Goal: Task Accomplishment & Management: Manage account settings

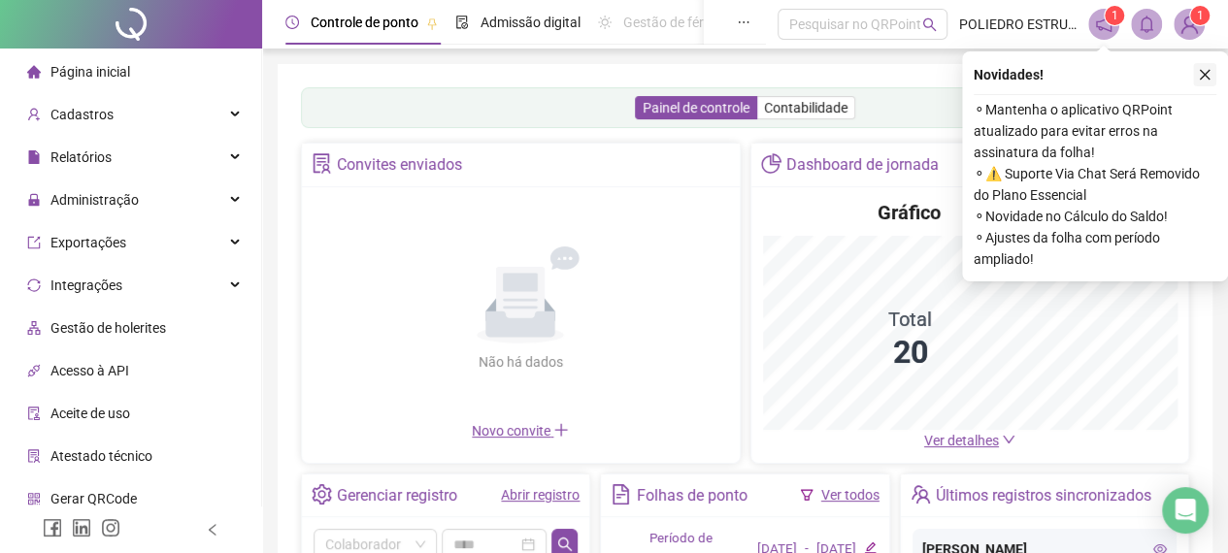
click at [1209, 69] on icon "close" at bounding box center [1205, 75] width 14 height 14
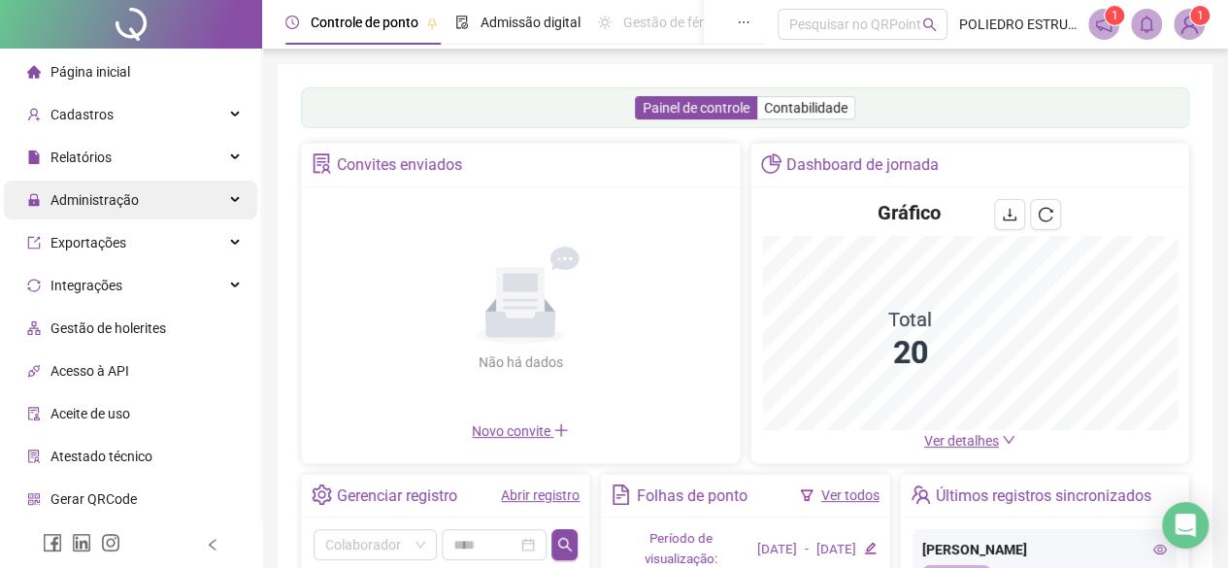
click at [106, 214] on span "Administração" at bounding box center [83, 200] width 112 height 39
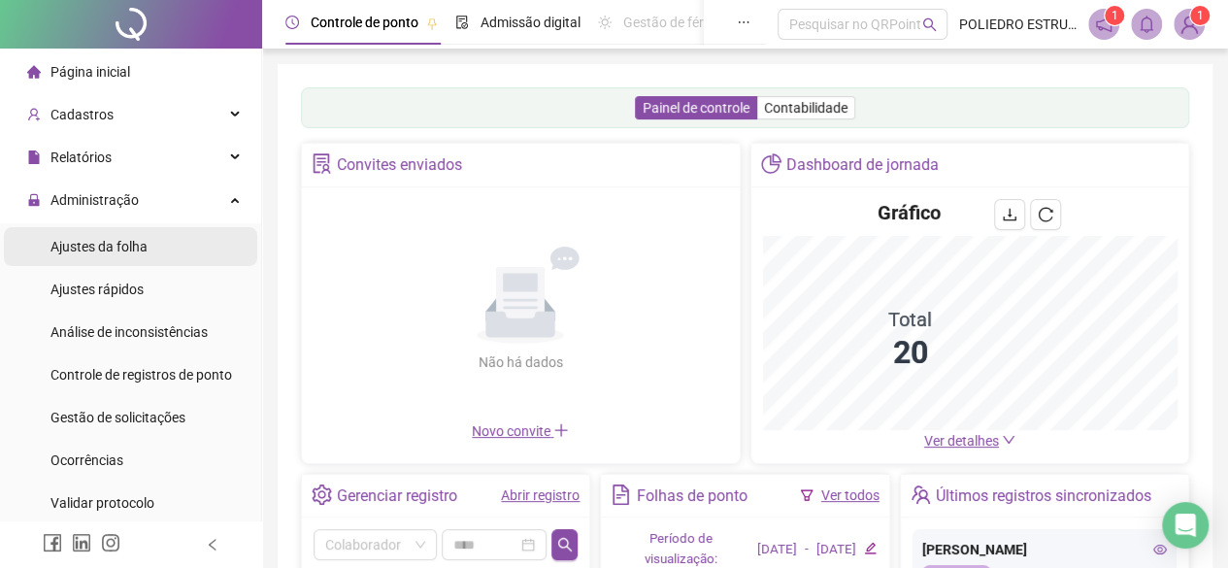
click at [112, 246] on span "Ajustes da folha" at bounding box center [98, 247] width 97 height 16
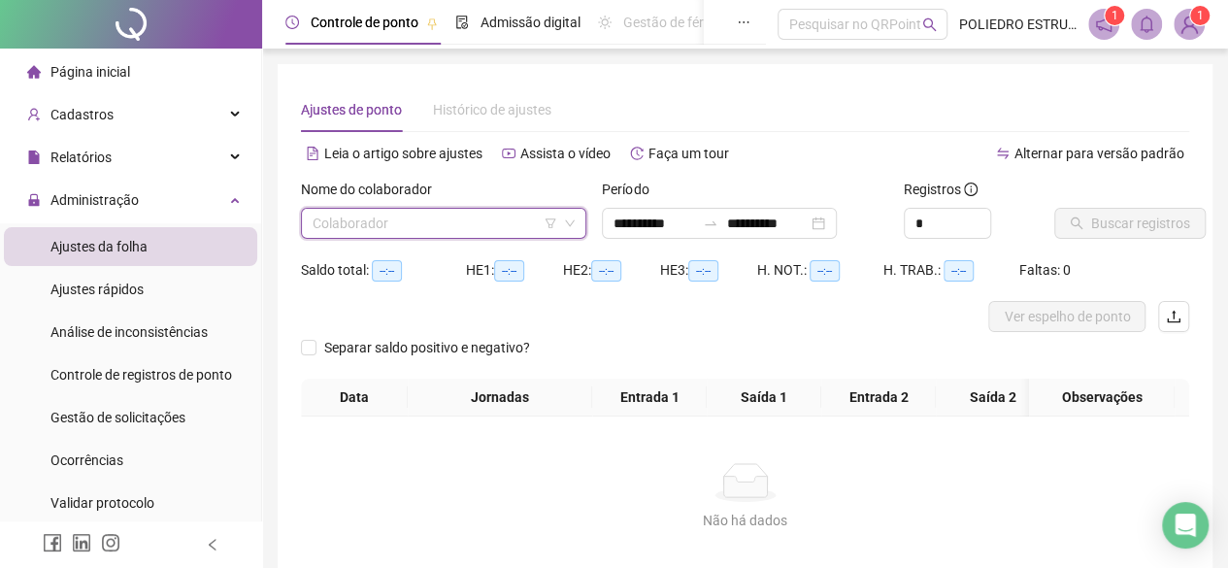
click at [490, 214] on input "search" at bounding box center [435, 223] width 245 height 29
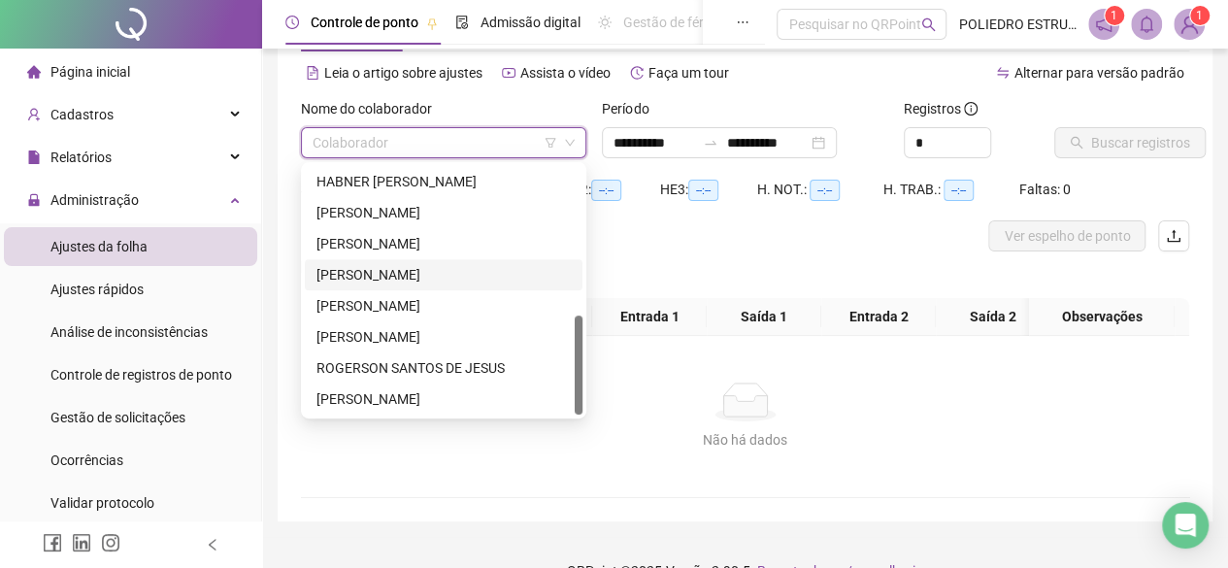
scroll to position [131, 0]
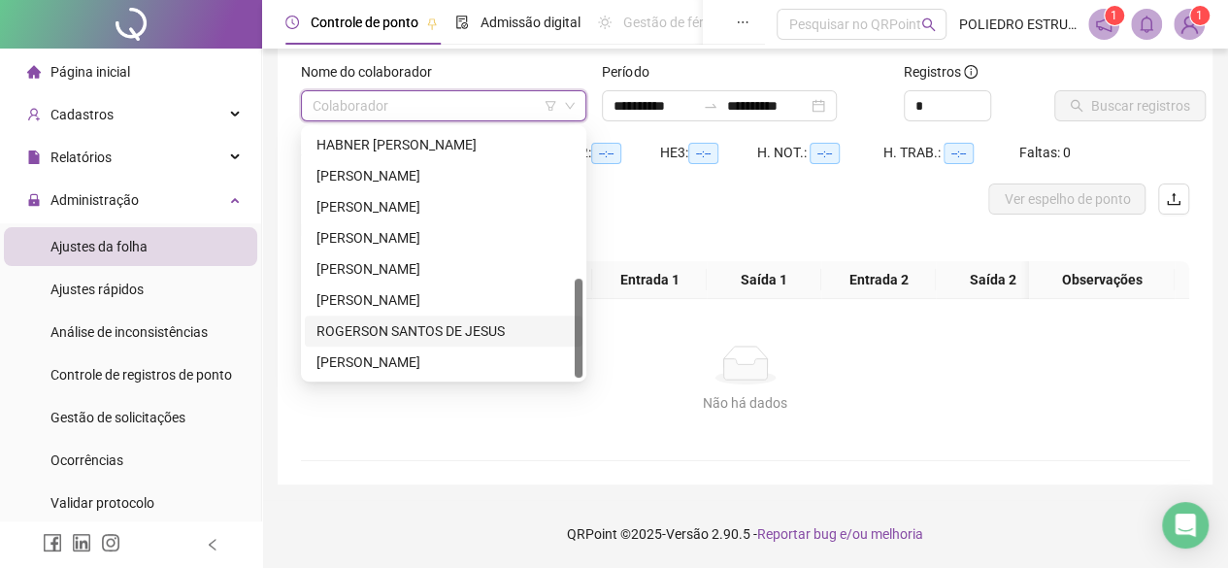
click at [475, 320] on div "ROGERSON SANTOS DE JESUS" at bounding box center [443, 330] width 254 height 21
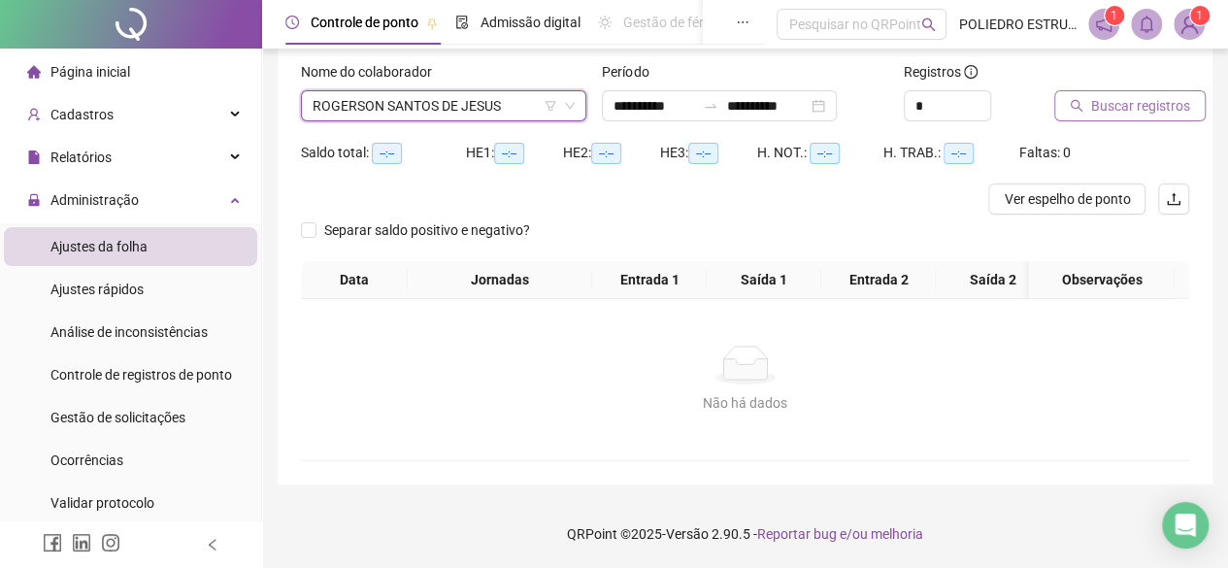
click at [1161, 95] on span "Buscar registros" at bounding box center [1140, 105] width 99 height 21
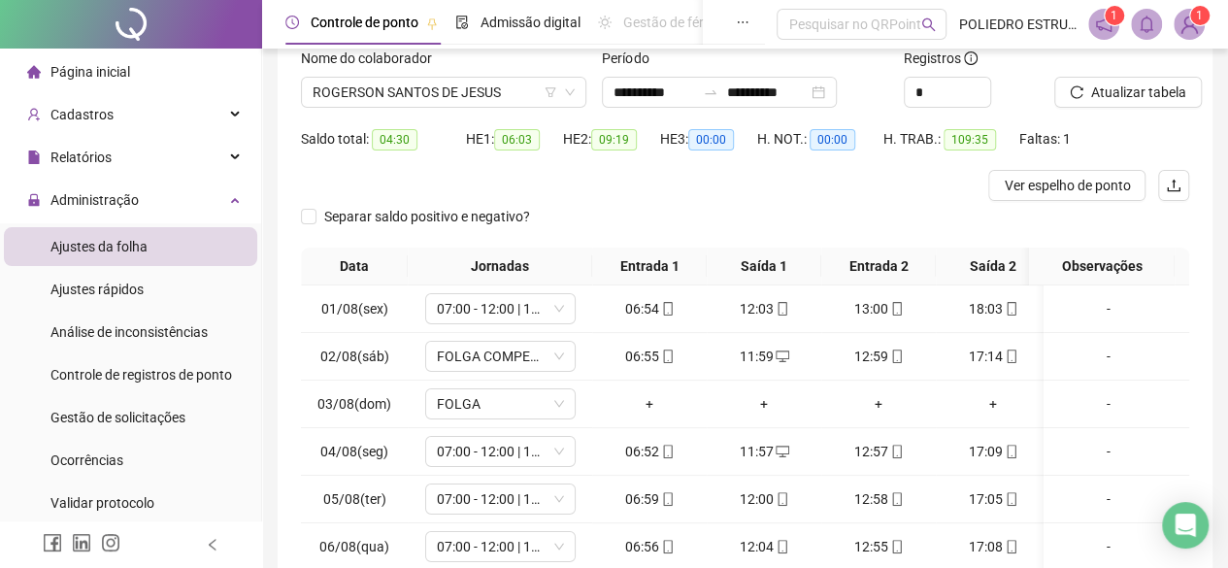
scroll to position [354, 0]
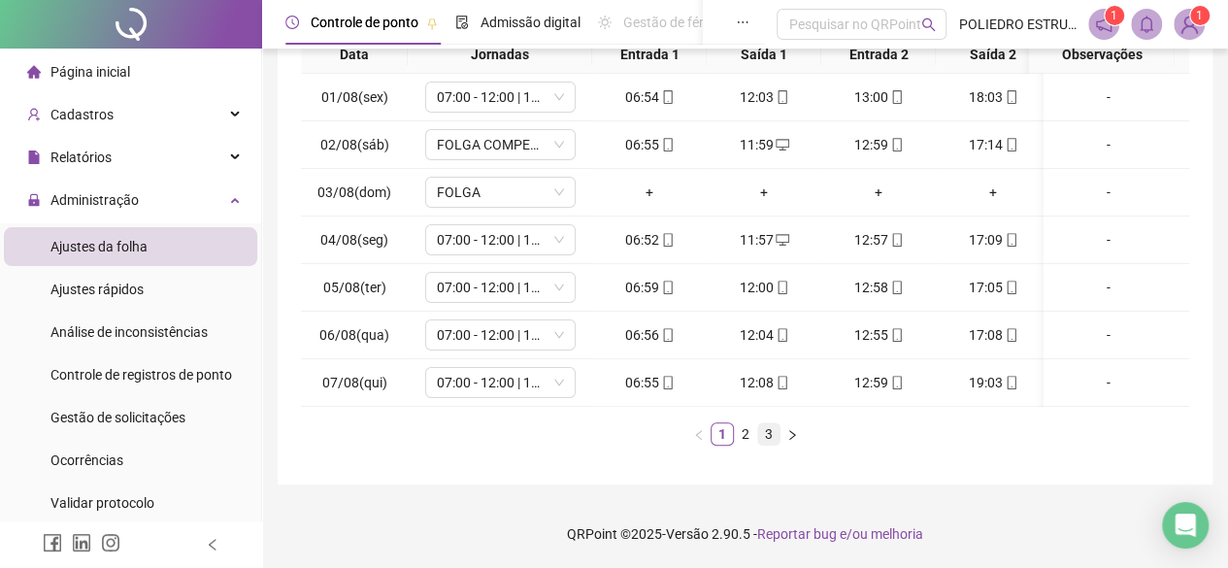
click at [764, 429] on link "3" at bounding box center [768, 433] width 21 height 21
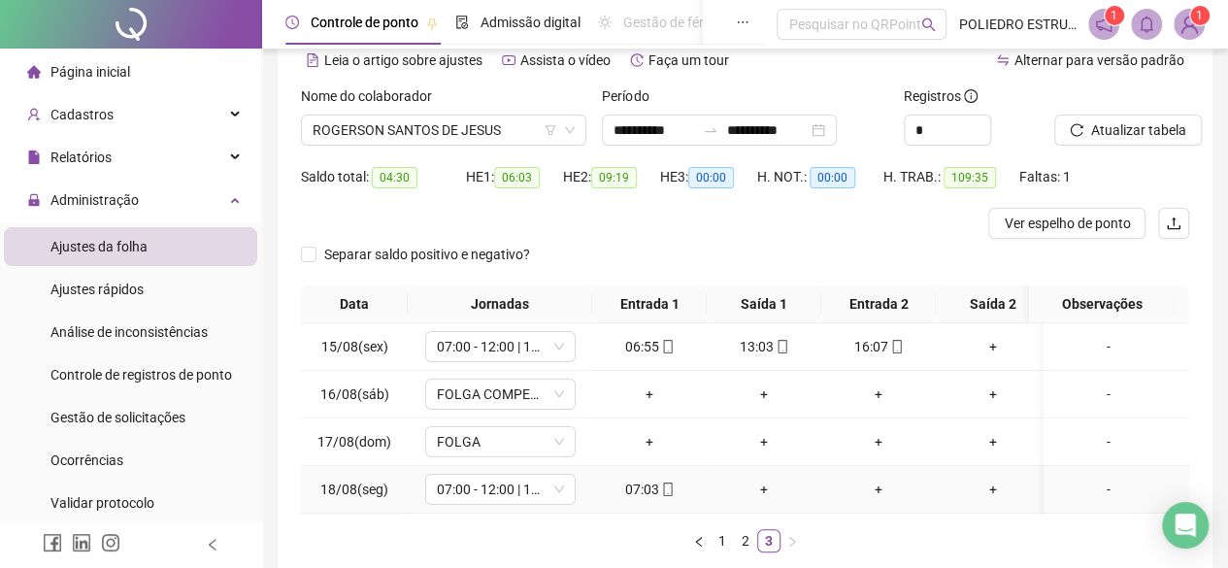
scroll to position [0, 0]
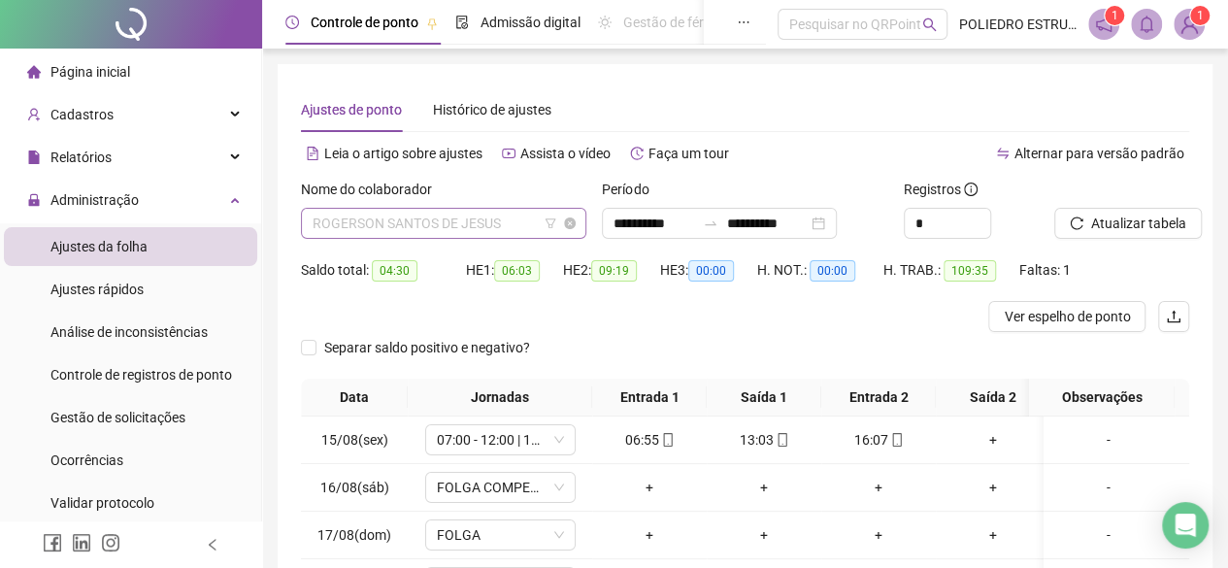
click at [520, 222] on span "ROGERSON SANTOS DE JESUS" at bounding box center [444, 223] width 262 height 29
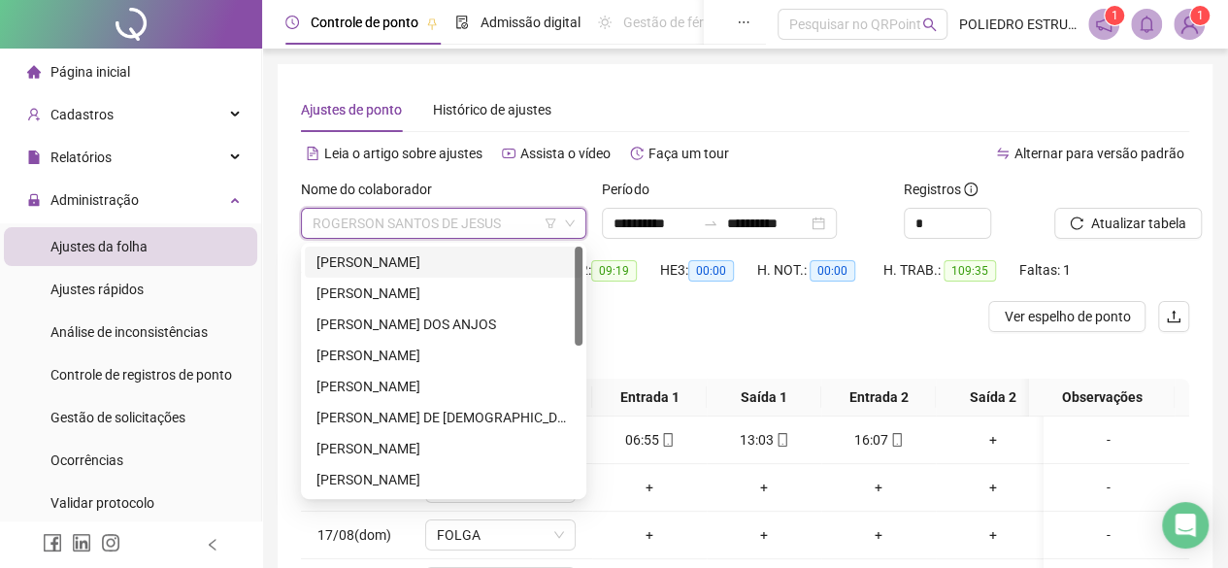
click at [491, 263] on div "[PERSON_NAME]" at bounding box center [443, 261] width 254 height 21
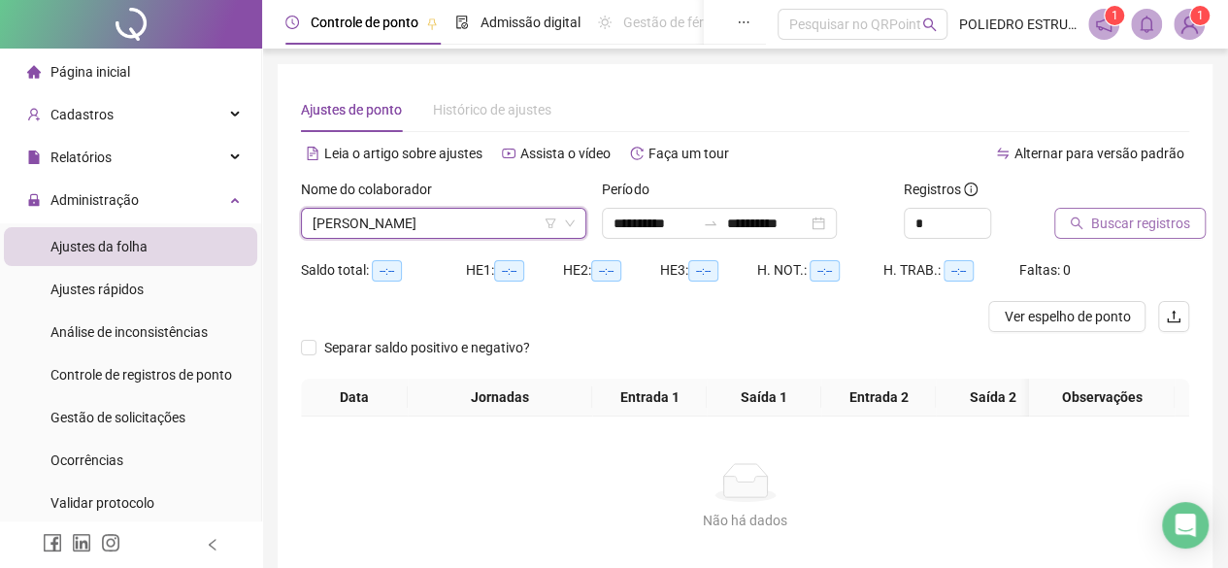
click at [1130, 223] on span "Buscar registros" at bounding box center [1140, 223] width 99 height 21
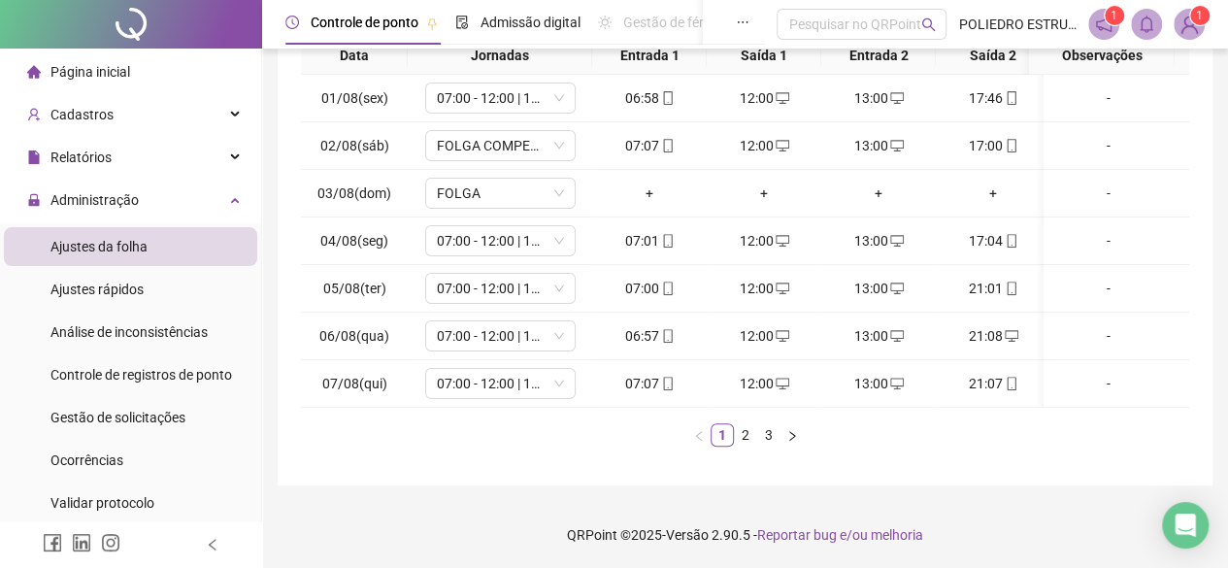
scroll to position [354, 0]
click at [769, 430] on link "3" at bounding box center [768, 433] width 21 height 21
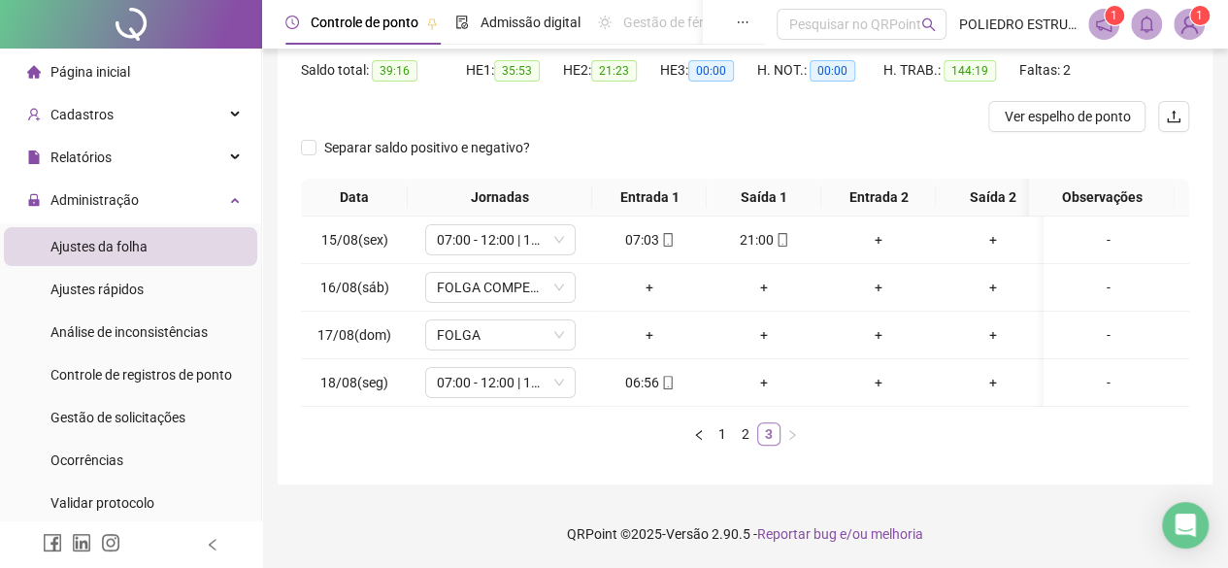
scroll to position [0, 0]
click at [874, 230] on div "+" at bounding box center [878, 239] width 99 height 21
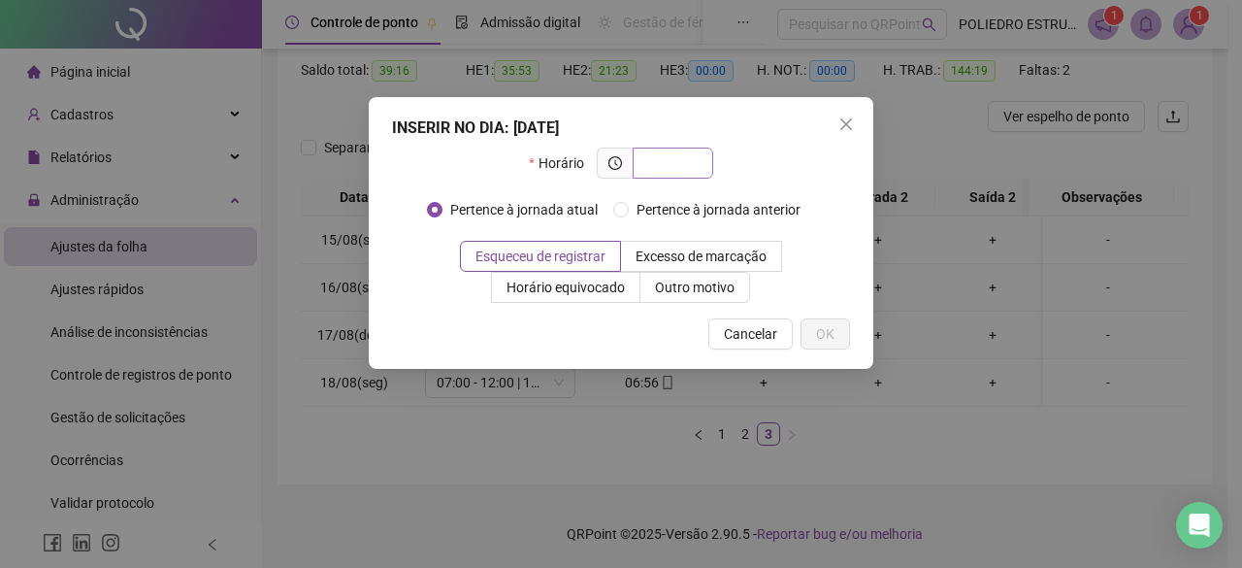
click at [703, 162] on span at bounding box center [673, 163] width 81 height 31
type input "*****"
click at [826, 339] on span "OK" at bounding box center [825, 333] width 18 height 21
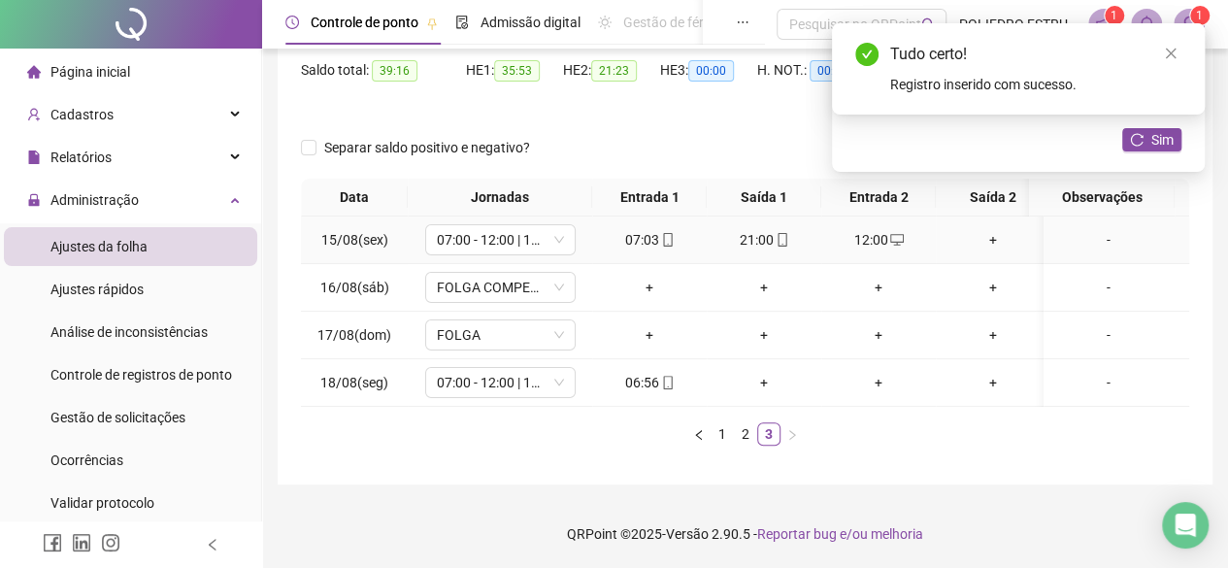
click at [1002, 229] on div "+" at bounding box center [992, 239] width 99 height 21
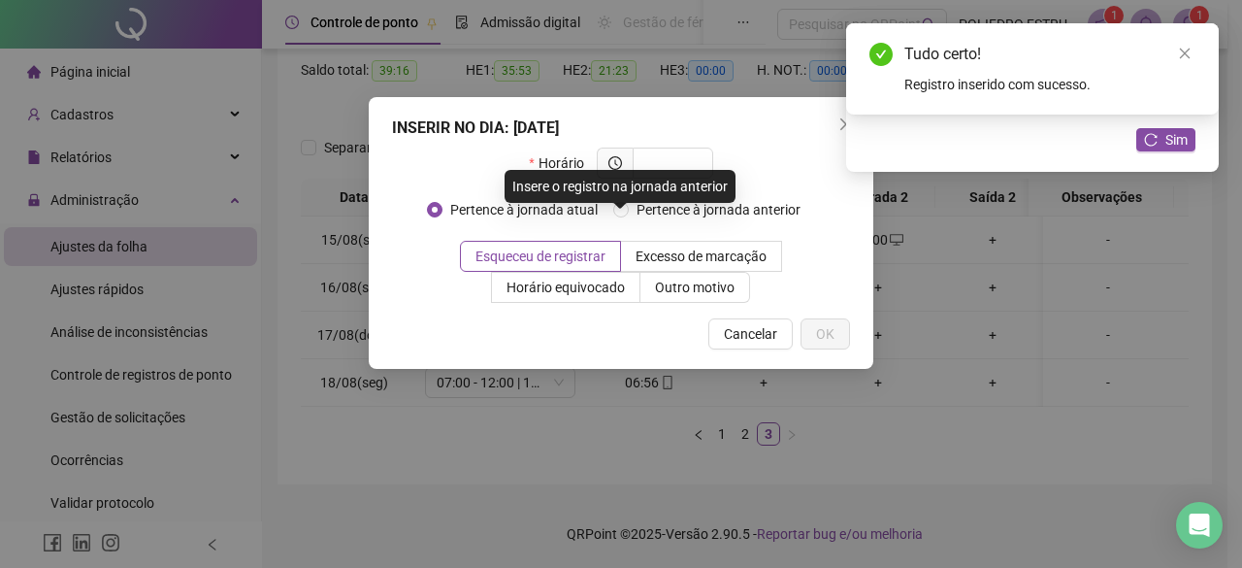
click at [691, 139] on div "INSERIR NO DIA : [DATE]" at bounding box center [621, 127] width 458 height 23
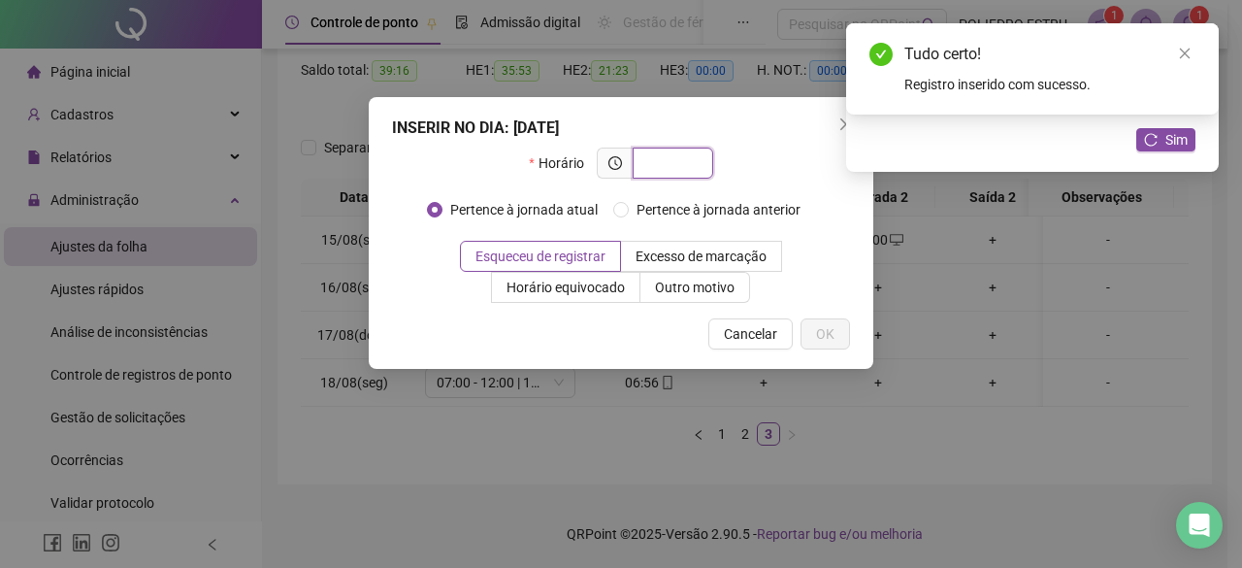
click at [676, 173] on input "text" at bounding box center [670, 162] width 53 height 21
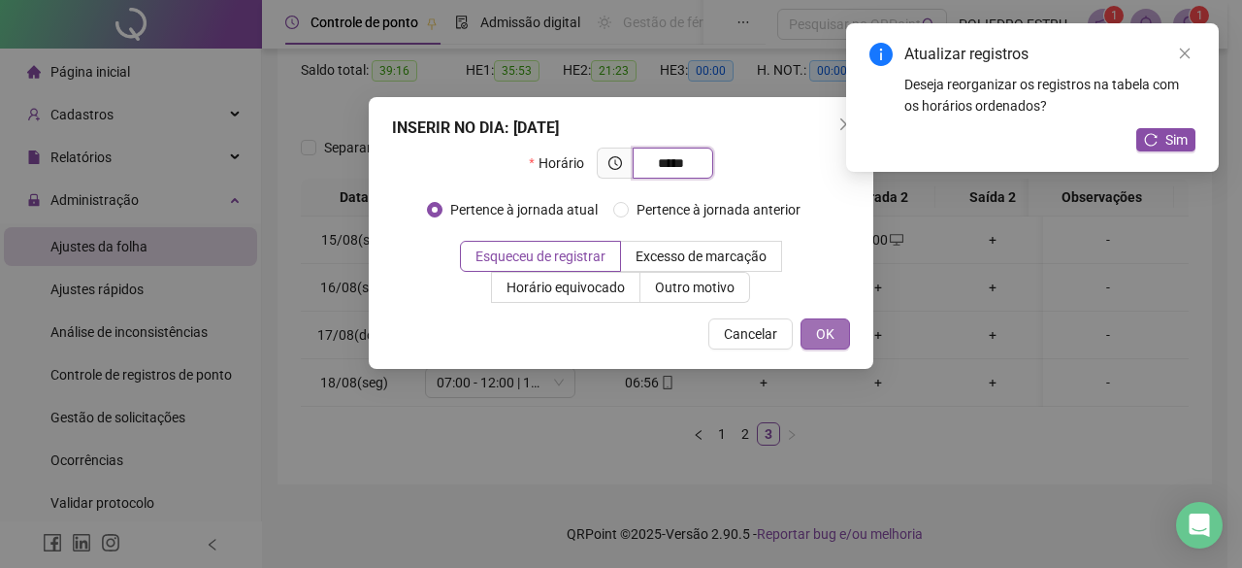
type input "*****"
click at [833, 335] on span "OK" at bounding box center [825, 333] width 18 height 21
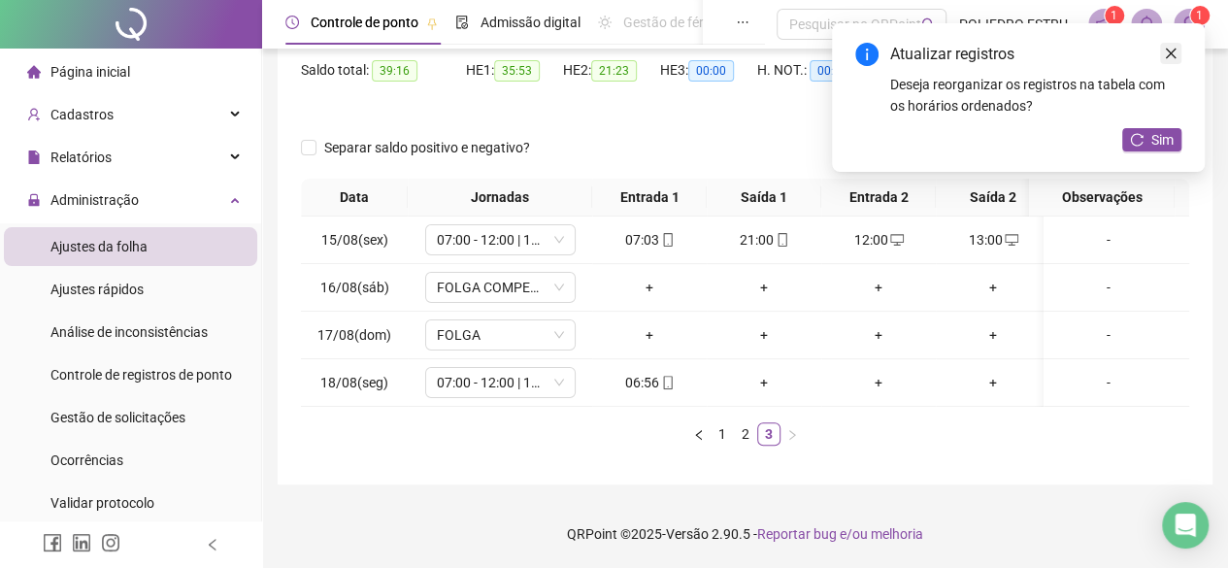
click at [1165, 50] on icon "close" at bounding box center [1171, 54] width 14 height 14
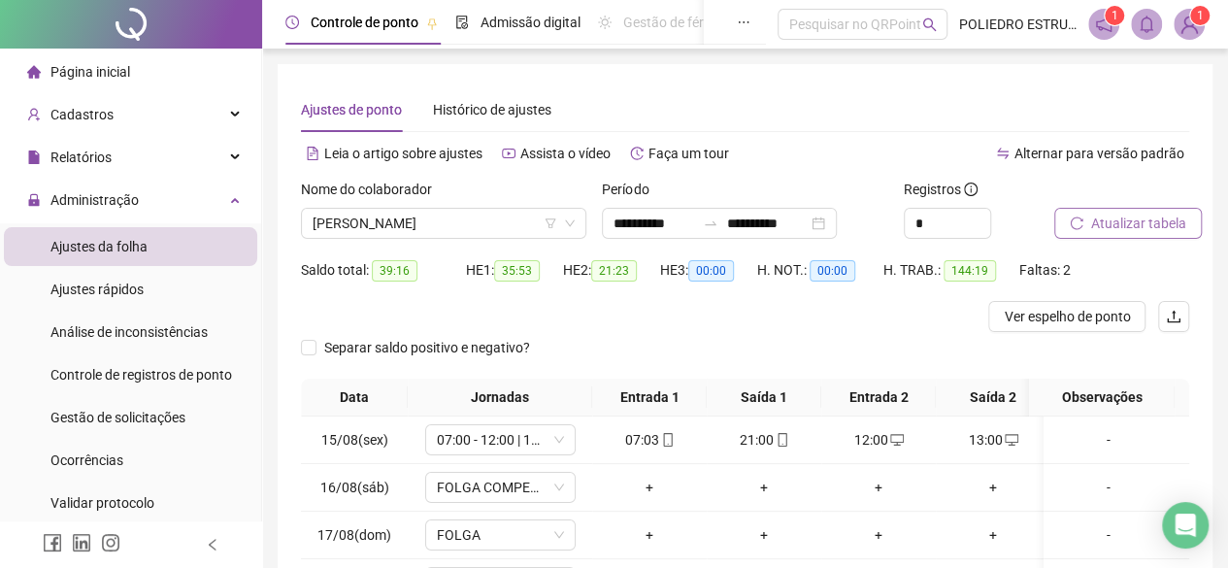
click at [1130, 224] on span "Atualizar tabela" at bounding box center [1138, 223] width 95 height 21
click at [1013, 441] on icon "mobile" at bounding box center [1012, 440] width 14 height 14
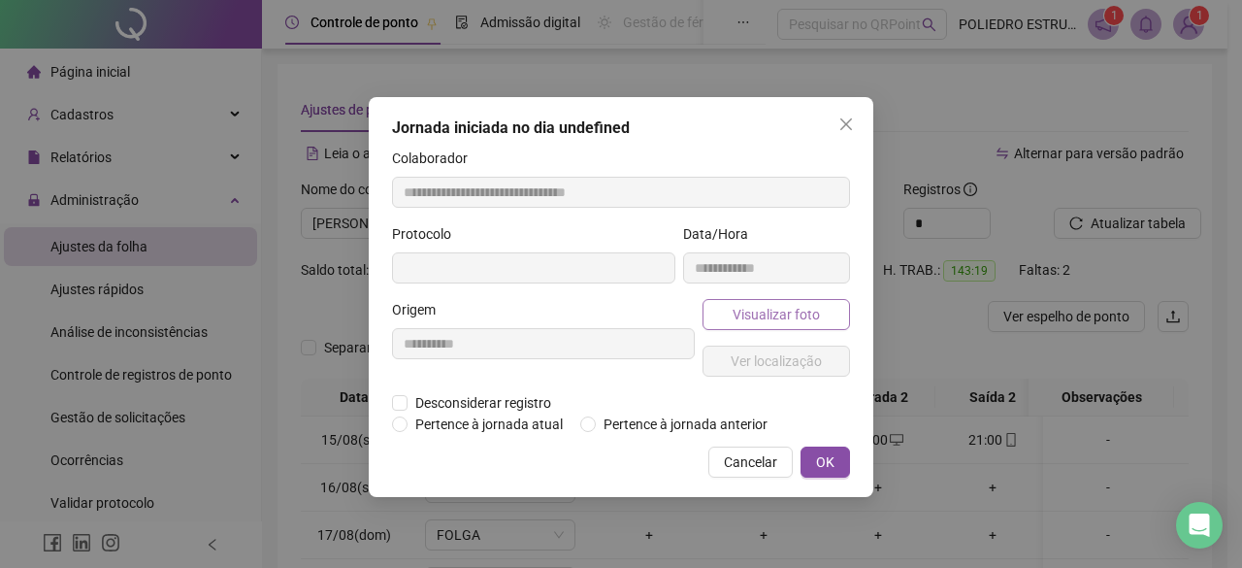
type input "**********"
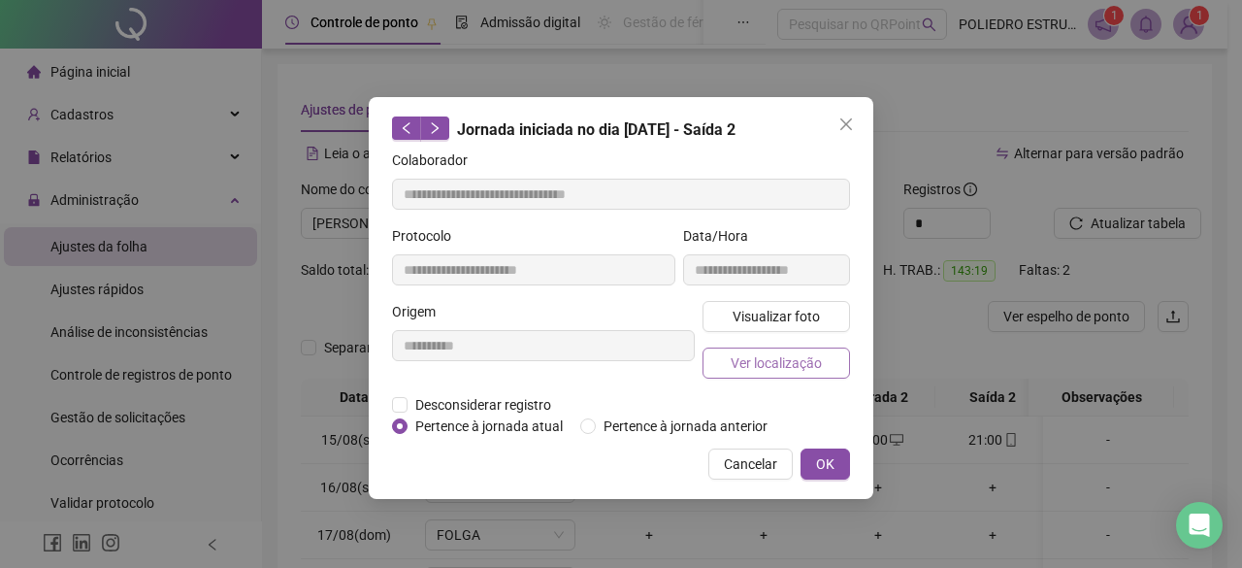
click at [781, 366] on span "Ver localização" at bounding box center [776, 362] width 91 height 21
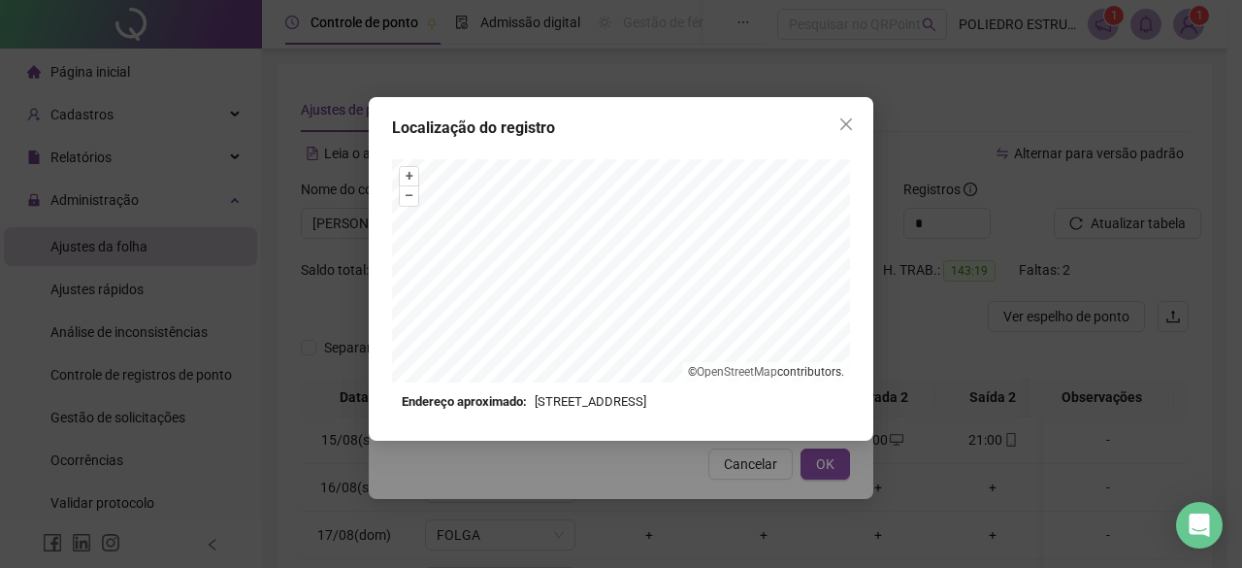
drag, startPoint x: 848, startPoint y: 119, endPoint x: 848, endPoint y: 158, distance: 38.8
click at [848, 119] on icon "close" at bounding box center [847, 124] width 16 height 16
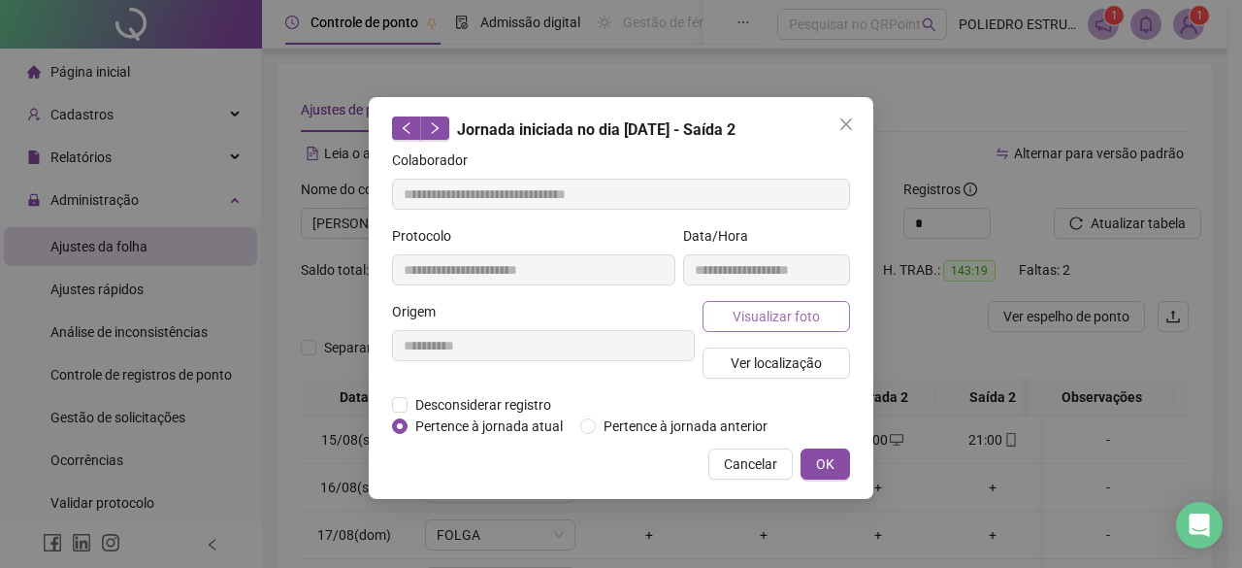
click at [790, 313] on span "Visualizar foto" at bounding box center [776, 316] width 87 height 21
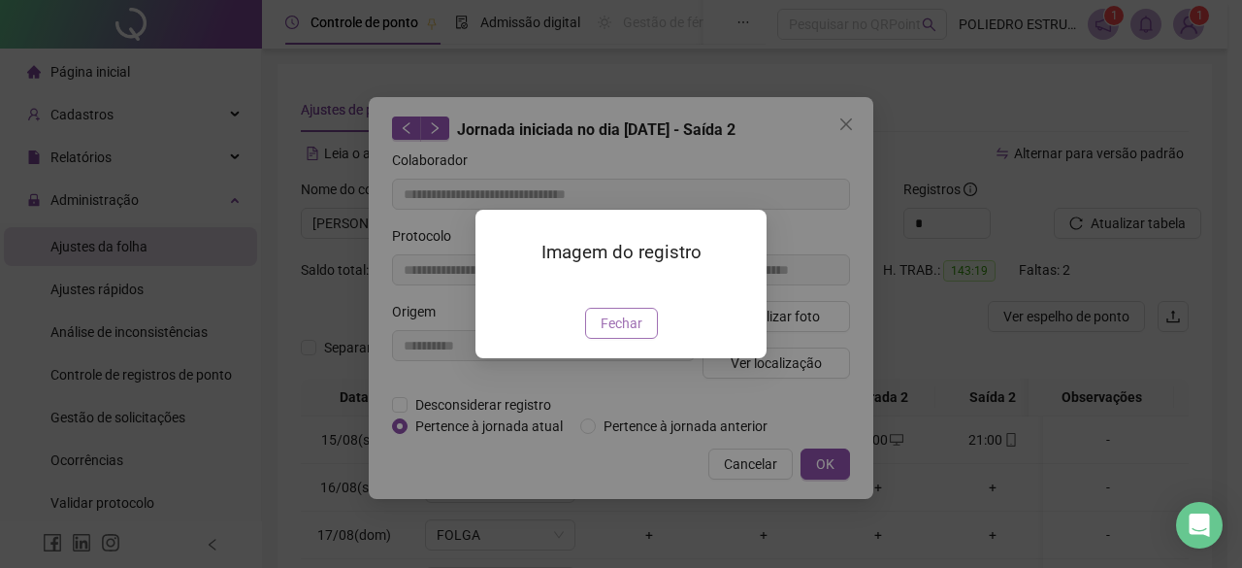
click at [611, 334] on span "Fechar" at bounding box center [622, 323] width 42 height 21
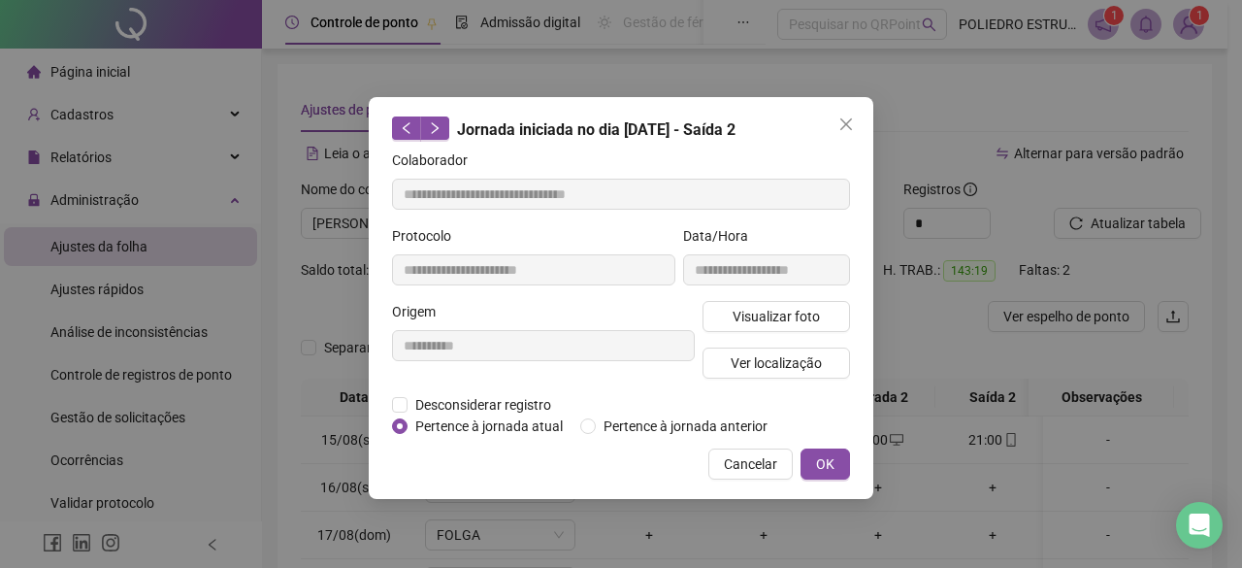
click at [854, 120] on span "Close" at bounding box center [846, 124] width 31 height 16
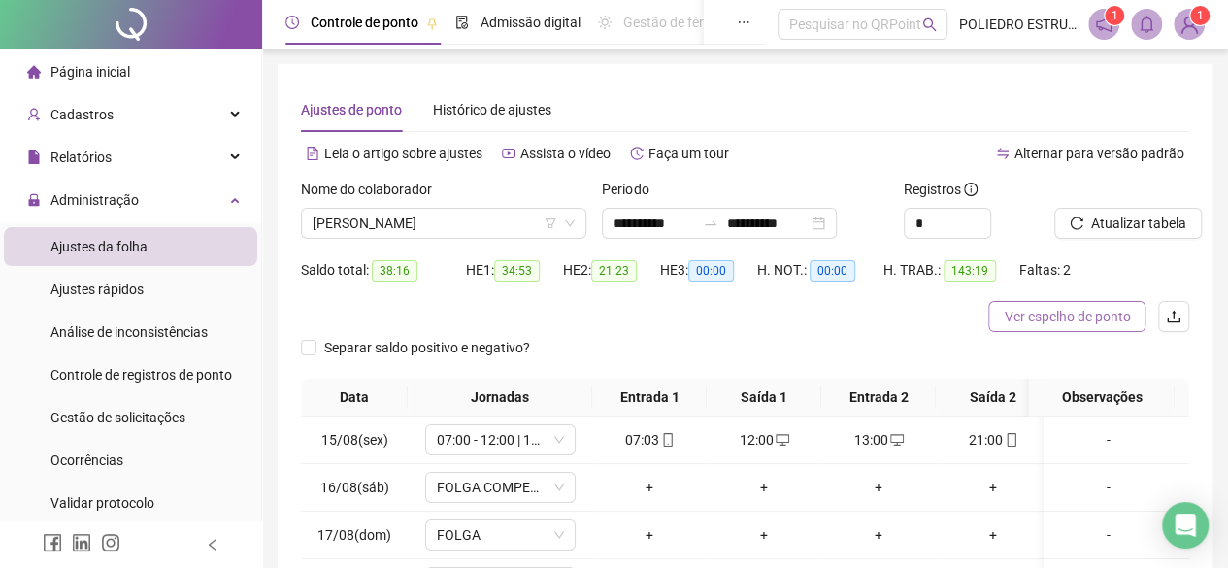
click at [1083, 317] on span "Ver espelho de ponto" at bounding box center [1067, 316] width 126 height 21
click at [518, 221] on span "[PERSON_NAME]" at bounding box center [444, 223] width 262 height 29
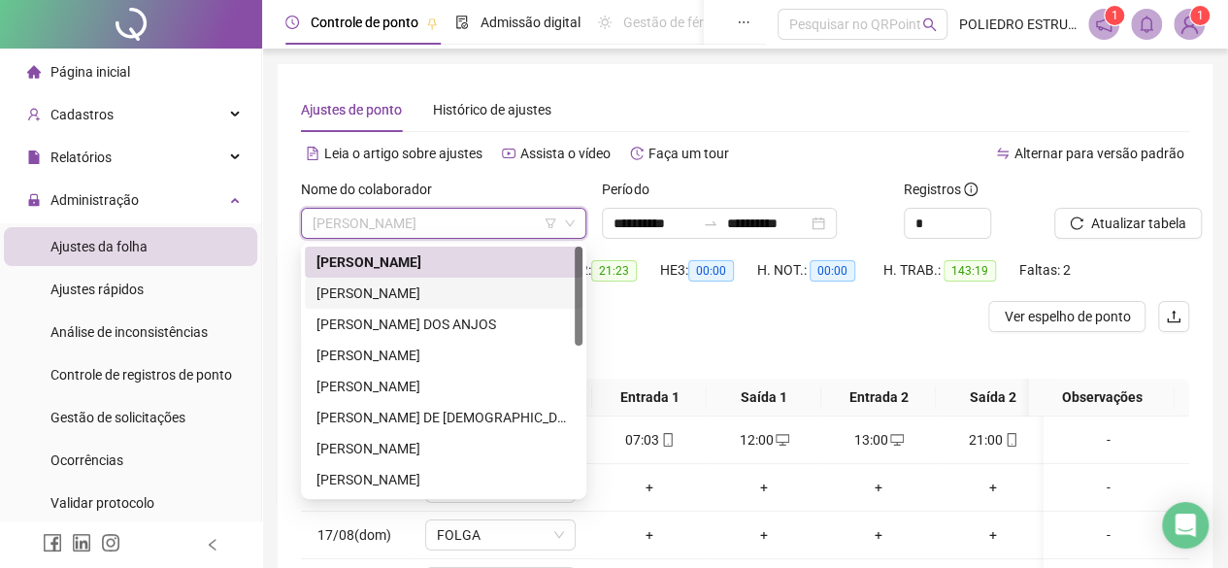
drag, startPoint x: 405, startPoint y: 291, endPoint x: 676, endPoint y: 294, distance: 271.8
click at [407, 292] on div "[PERSON_NAME]" at bounding box center [443, 292] width 254 height 21
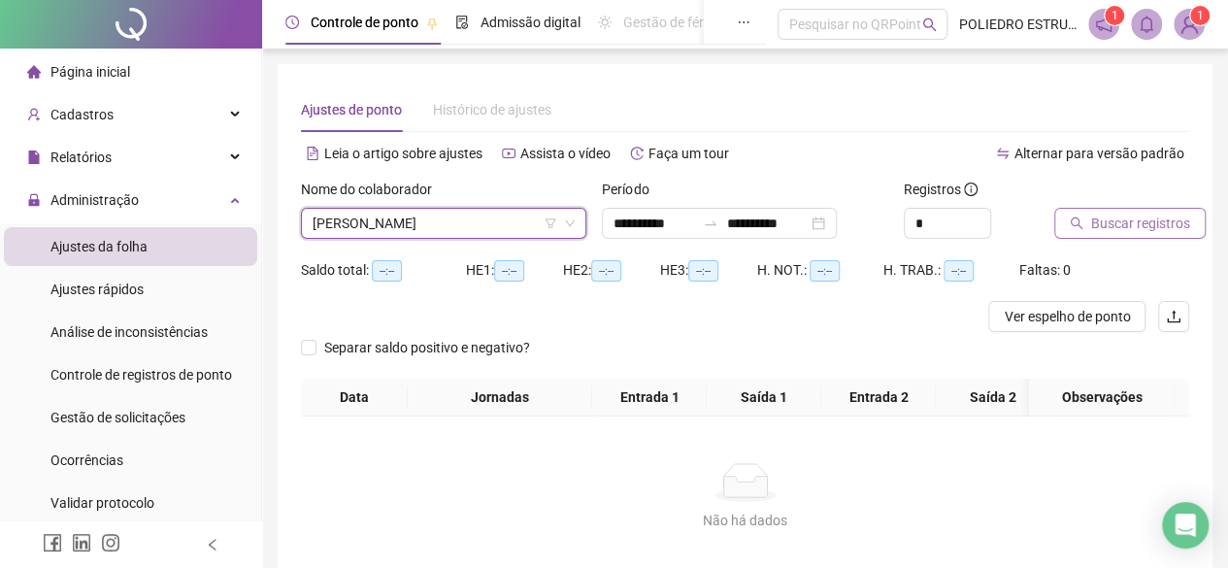
click at [1116, 226] on span "Buscar registros" at bounding box center [1140, 223] width 99 height 21
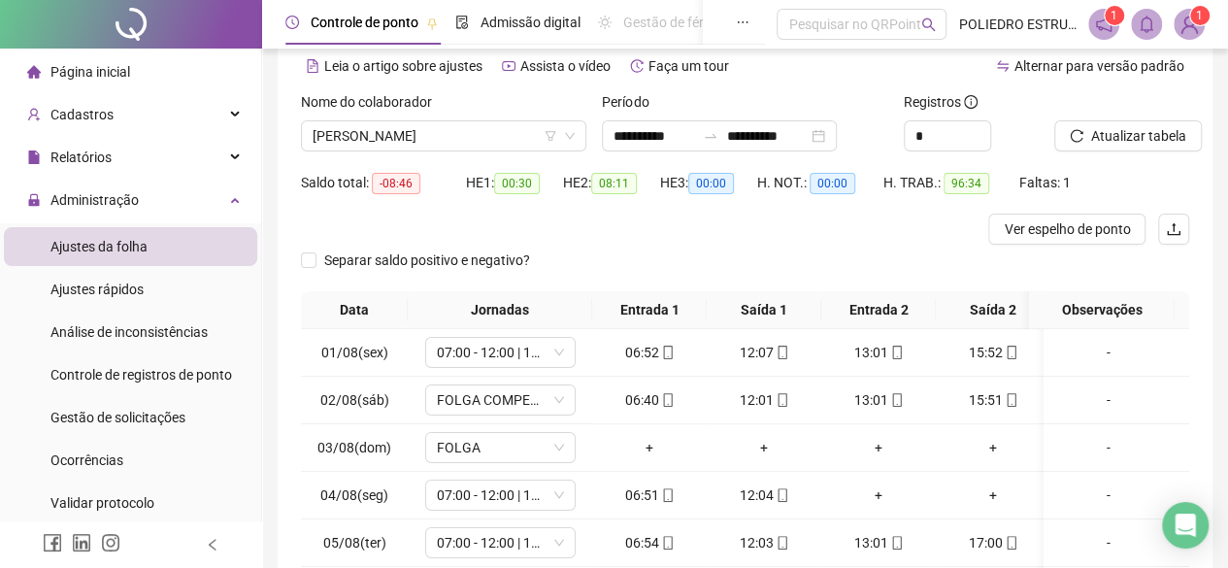
scroll to position [354, 0]
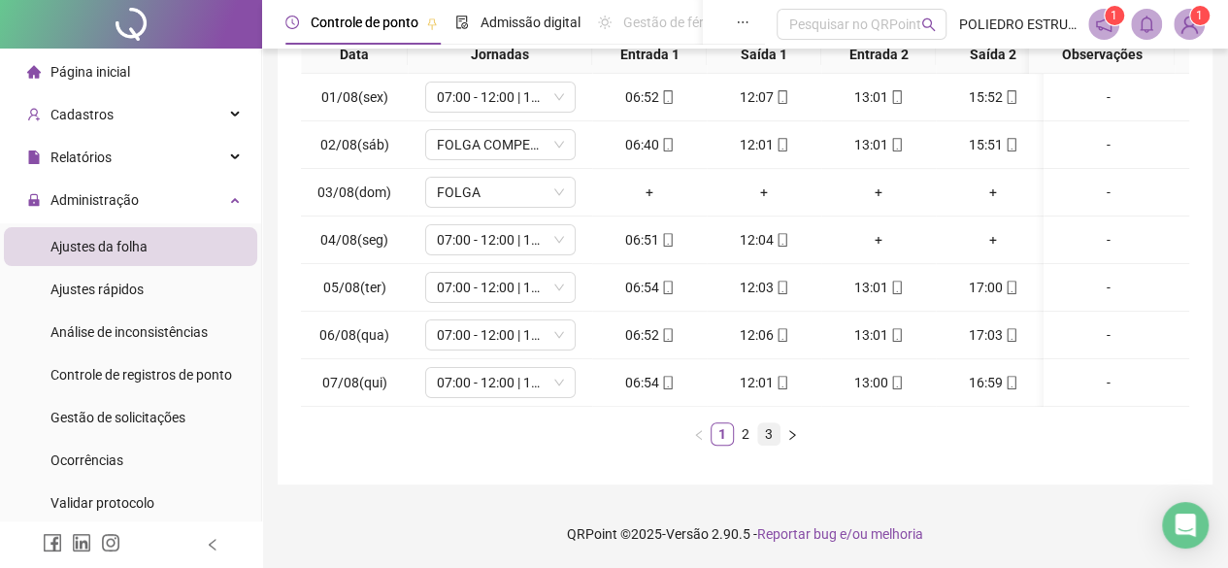
click at [768, 440] on link "3" at bounding box center [768, 433] width 21 height 21
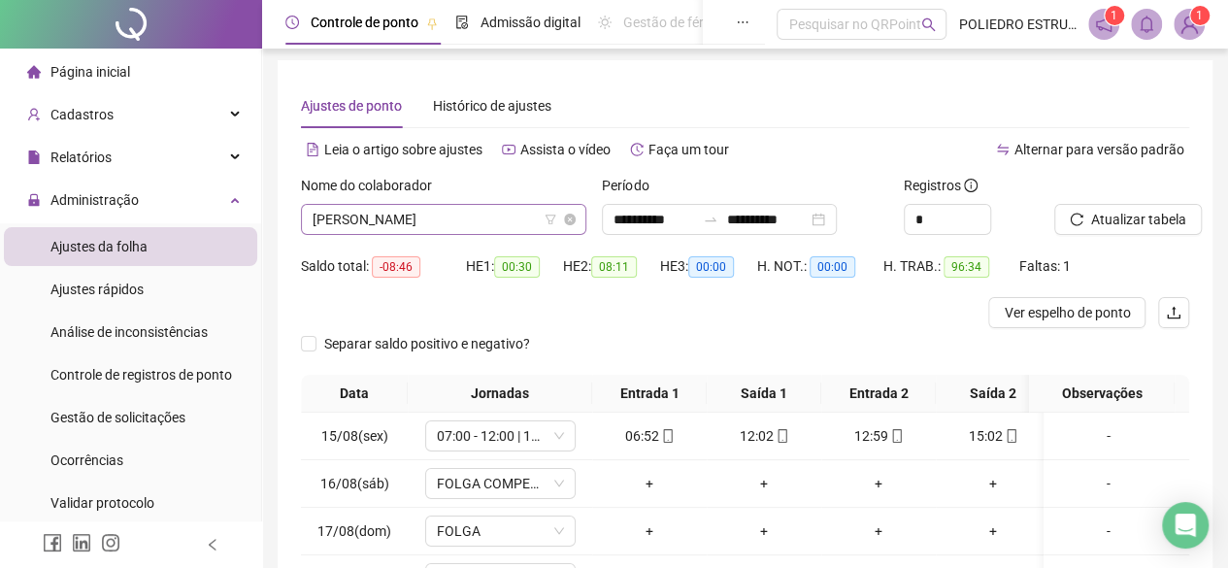
scroll to position [0, 0]
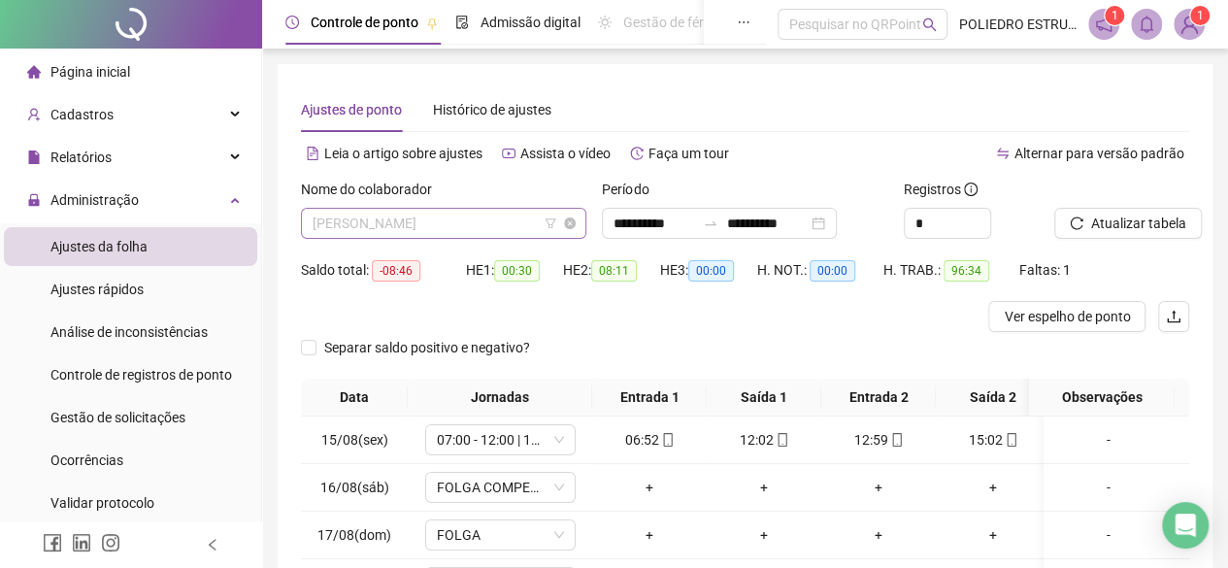
click at [524, 221] on span "[PERSON_NAME]" at bounding box center [444, 223] width 262 height 29
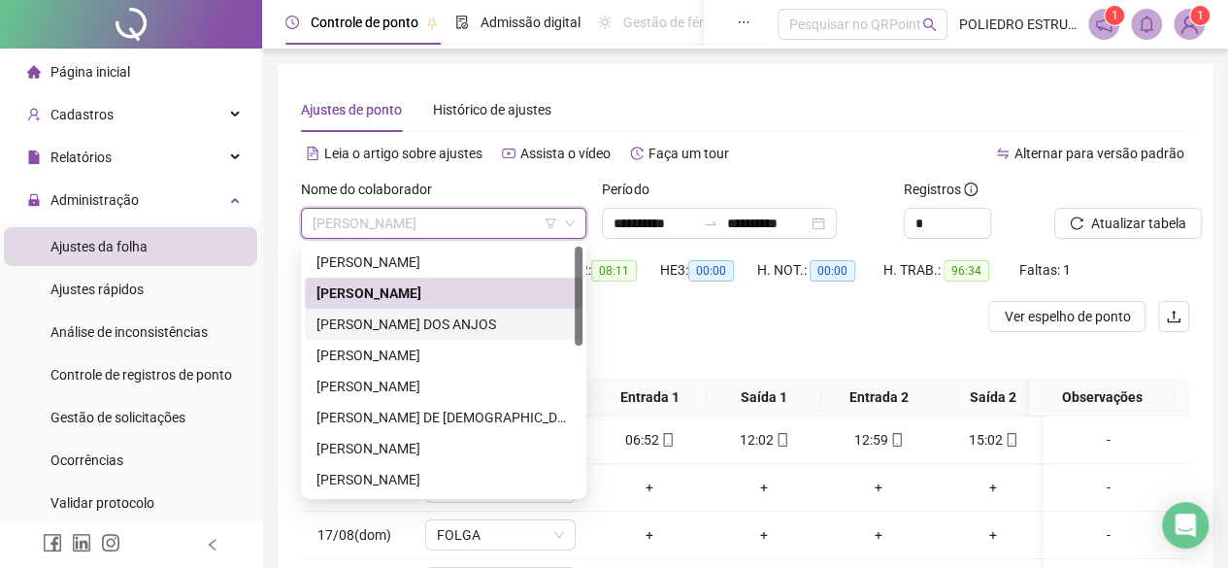
click at [448, 327] on div "[PERSON_NAME] DOS ANJOS" at bounding box center [443, 323] width 254 height 21
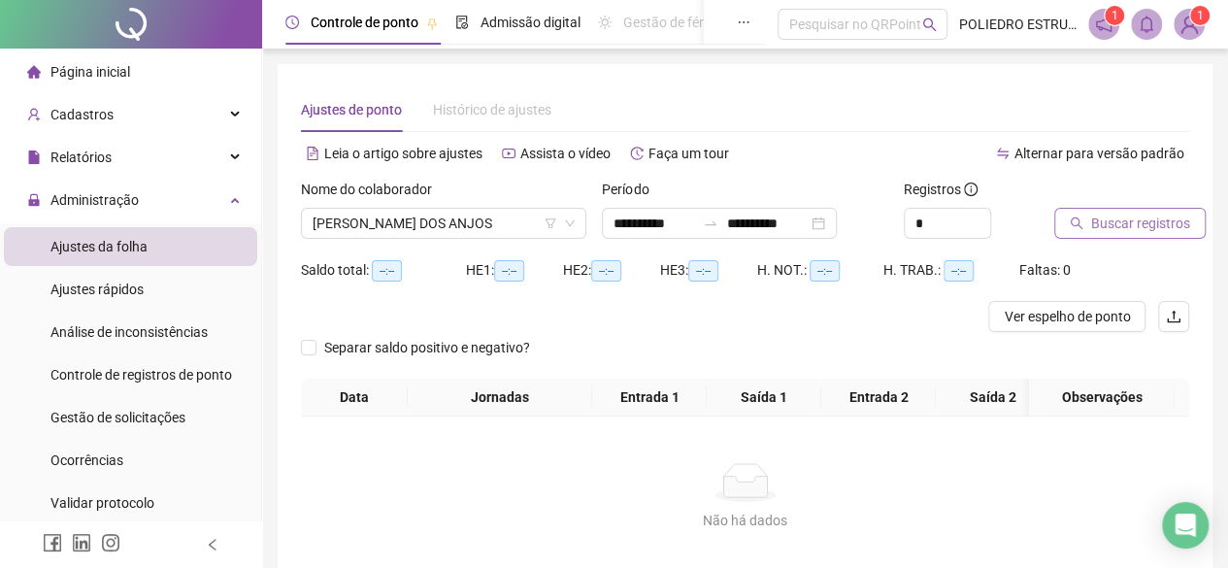
click at [1096, 226] on span "Buscar registros" at bounding box center [1140, 223] width 99 height 21
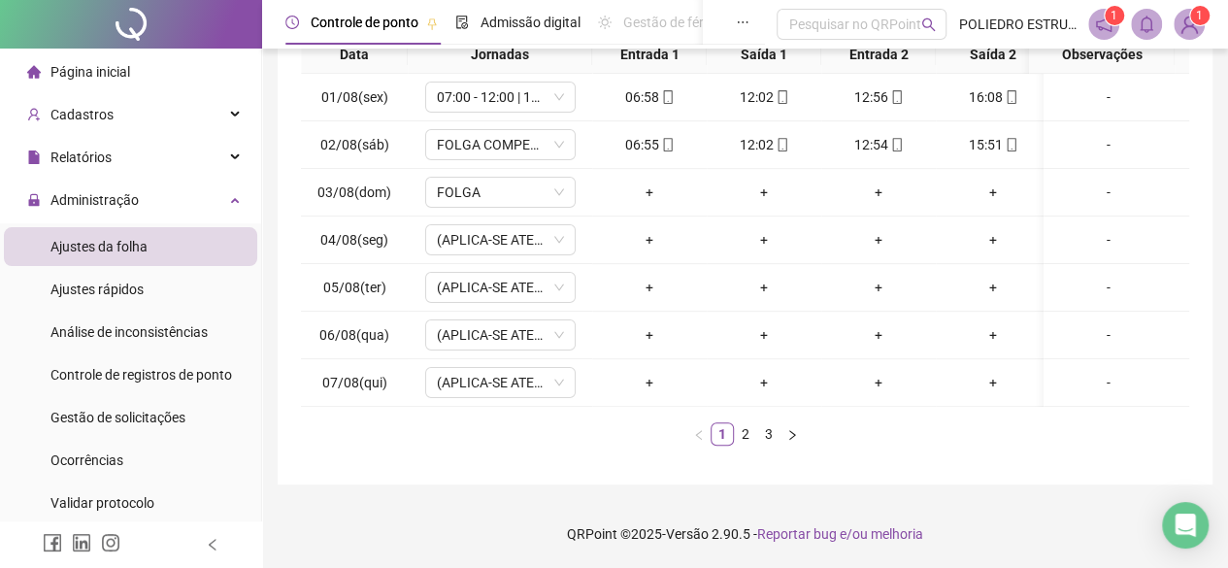
scroll to position [354, 0]
click at [759, 427] on link "3" at bounding box center [768, 433] width 21 height 21
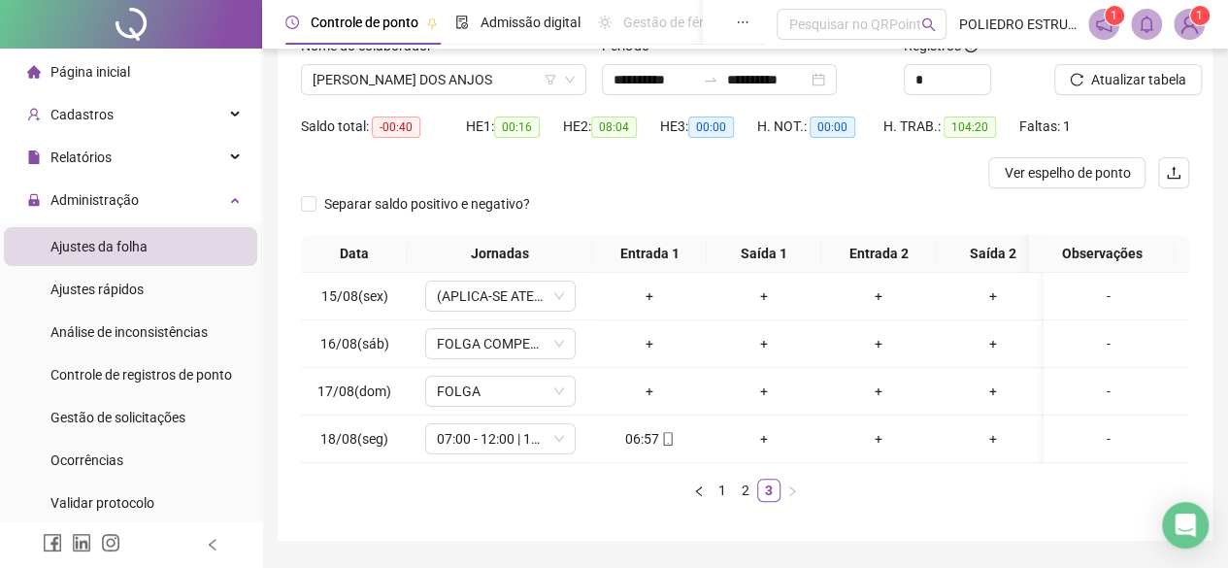
scroll to position [18, 0]
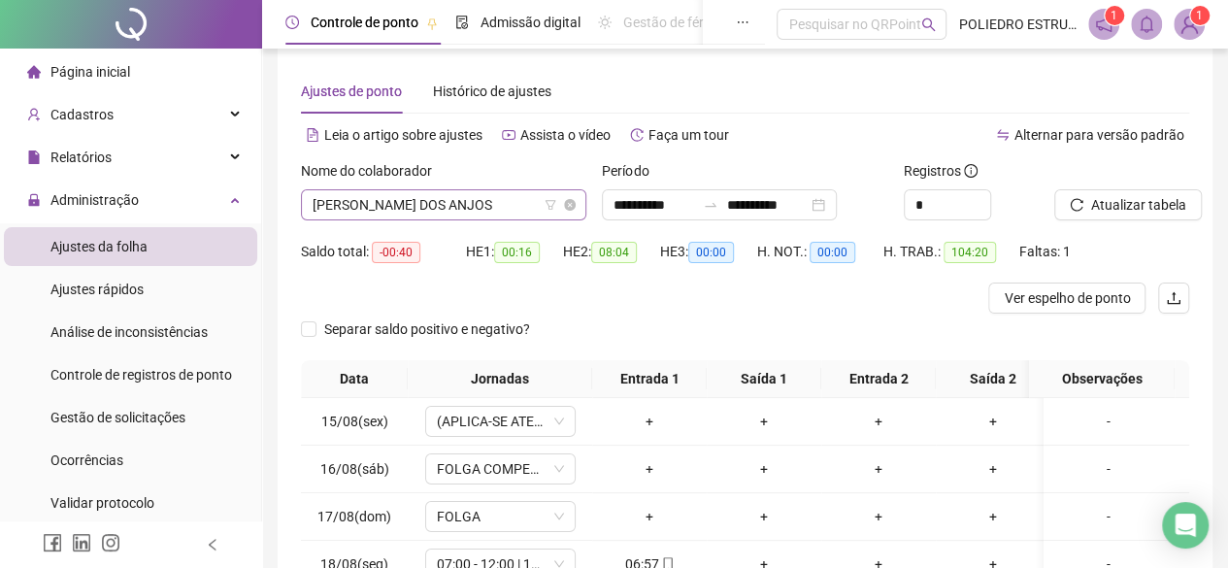
click at [519, 205] on span "[PERSON_NAME] DOS ANJOS" at bounding box center [444, 204] width 262 height 29
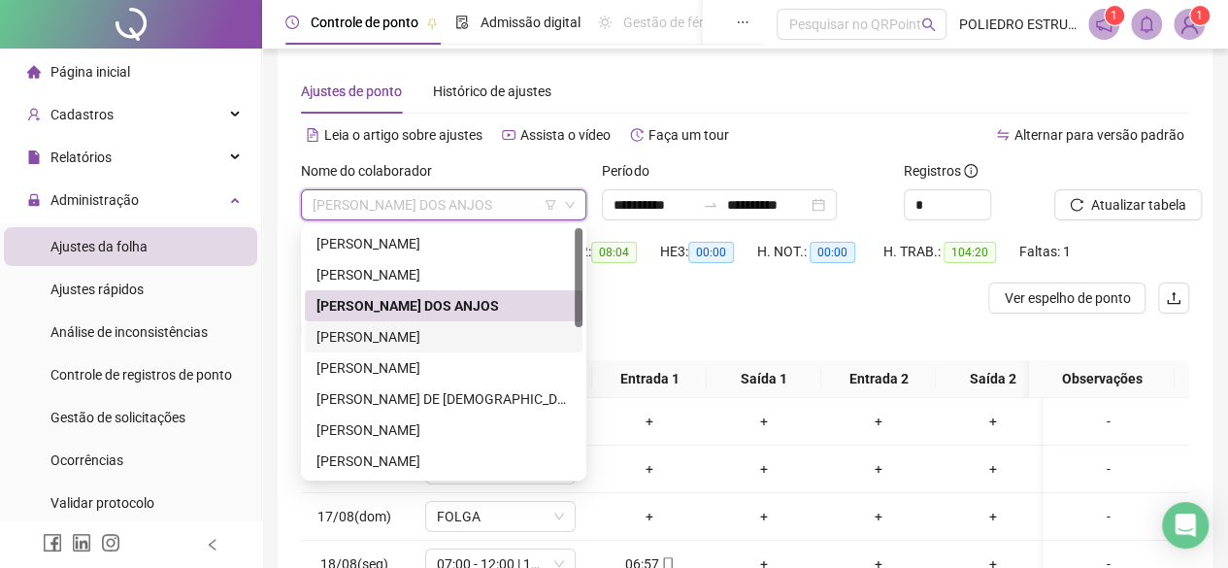
click at [464, 334] on div "[PERSON_NAME]" at bounding box center [443, 336] width 254 height 21
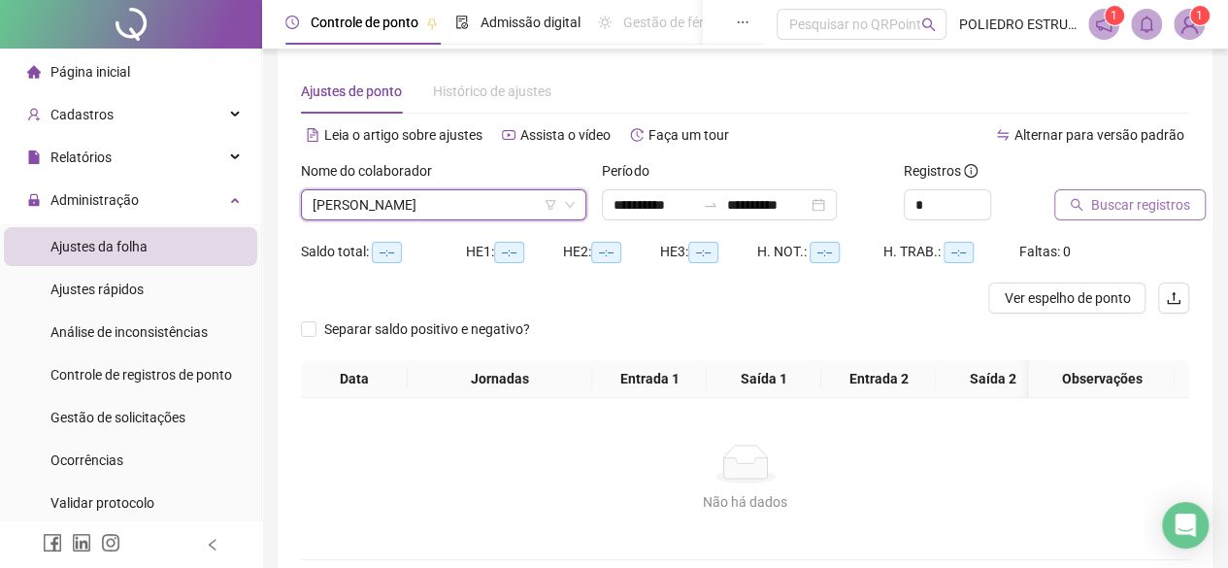
click at [1132, 195] on span "Buscar registros" at bounding box center [1140, 204] width 99 height 21
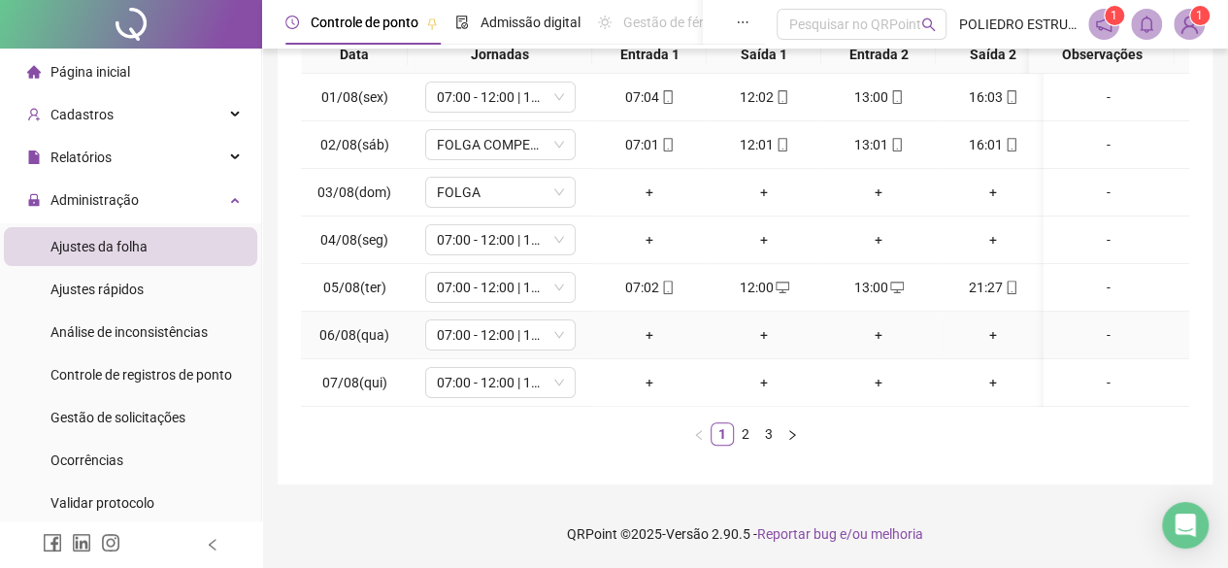
scroll to position [354, 0]
click at [766, 434] on link "3" at bounding box center [768, 433] width 21 height 21
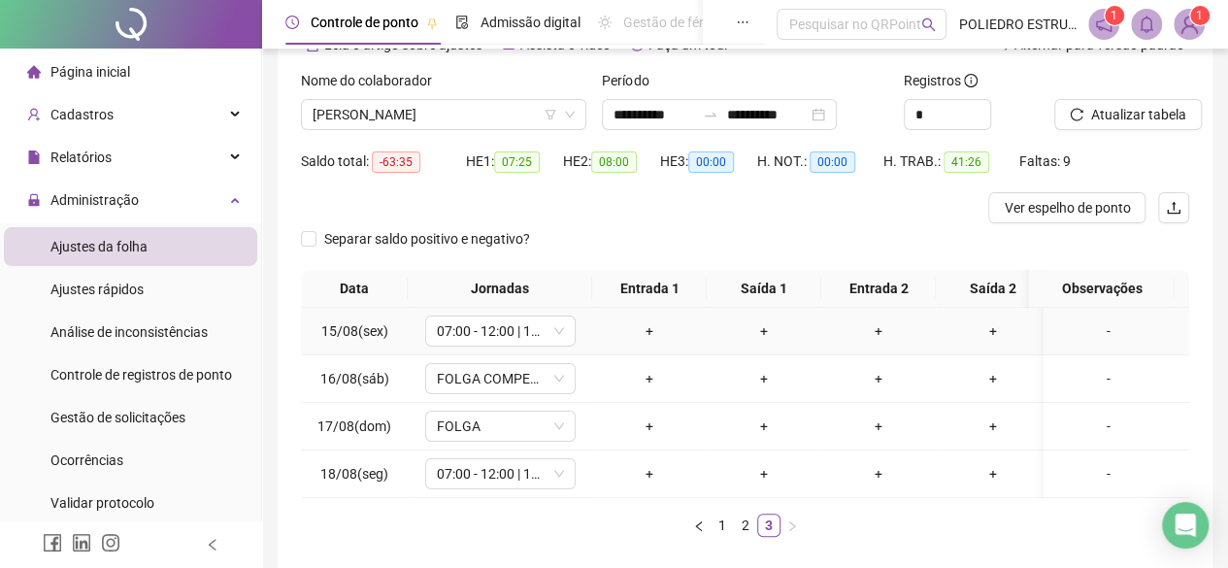
scroll to position [0, 0]
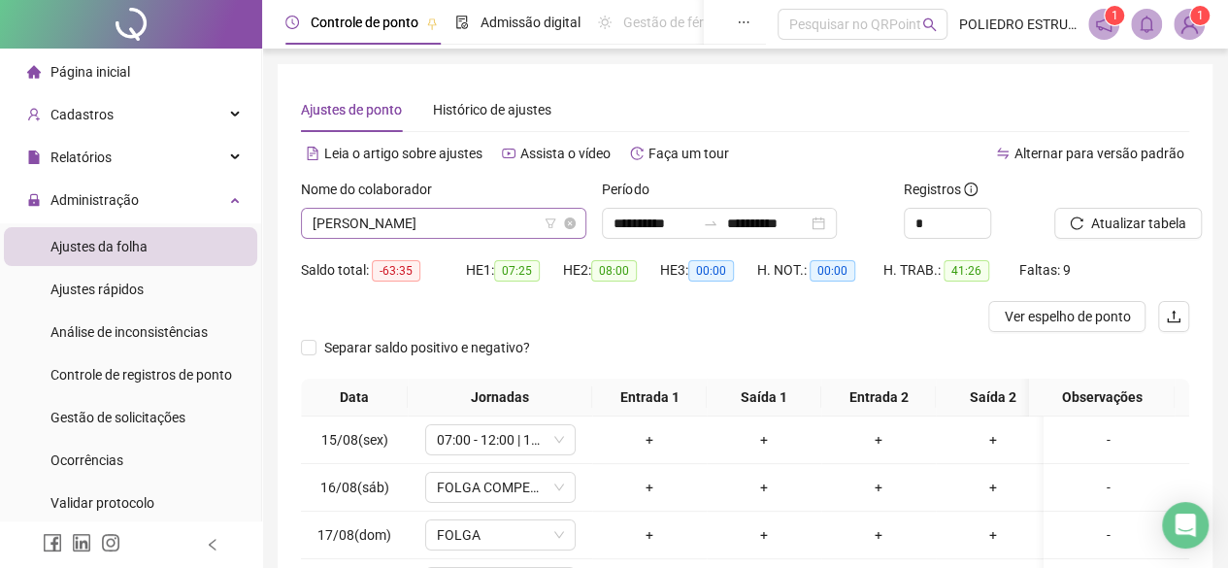
click at [507, 223] on span "[PERSON_NAME]" at bounding box center [444, 223] width 262 height 29
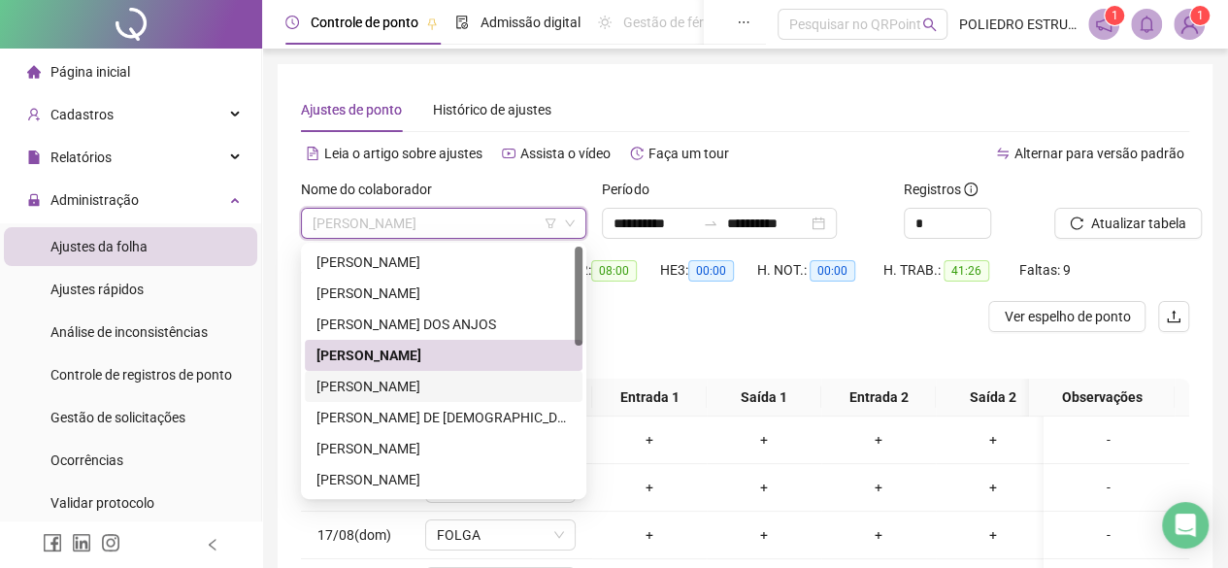
click at [440, 383] on div "[PERSON_NAME]" at bounding box center [443, 386] width 254 height 21
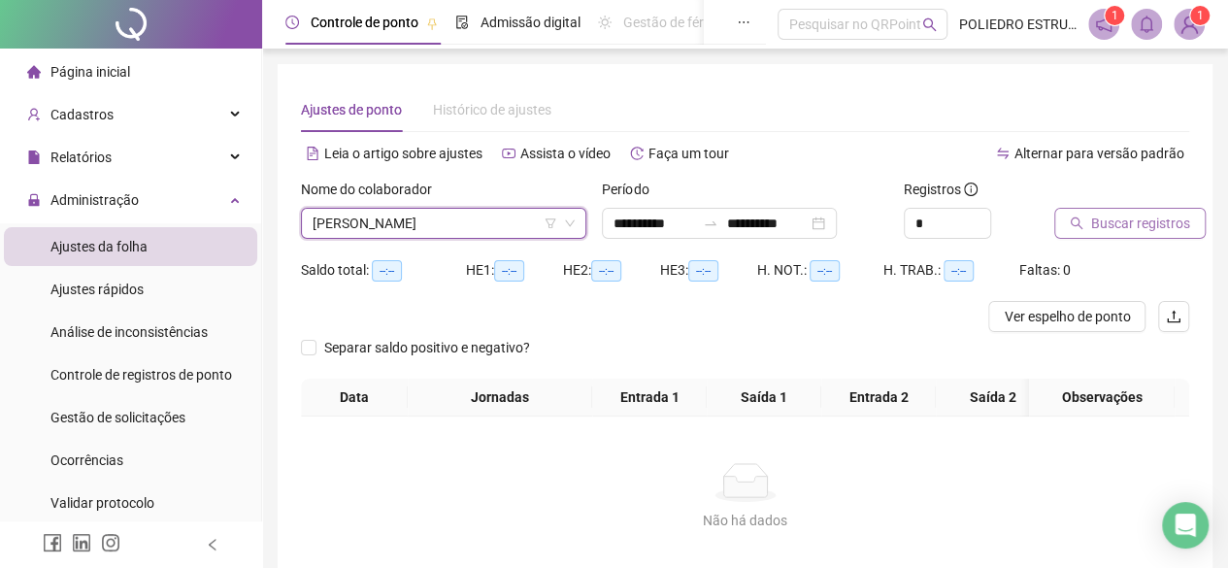
click at [1136, 229] on span "Buscar registros" at bounding box center [1140, 223] width 99 height 21
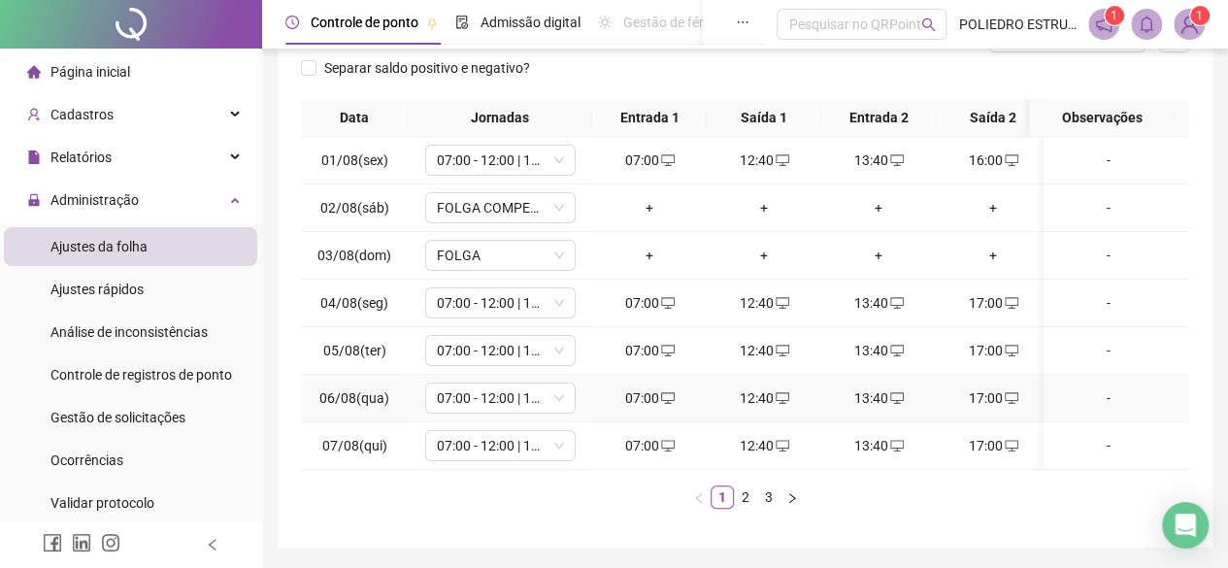
scroll to position [354, 0]
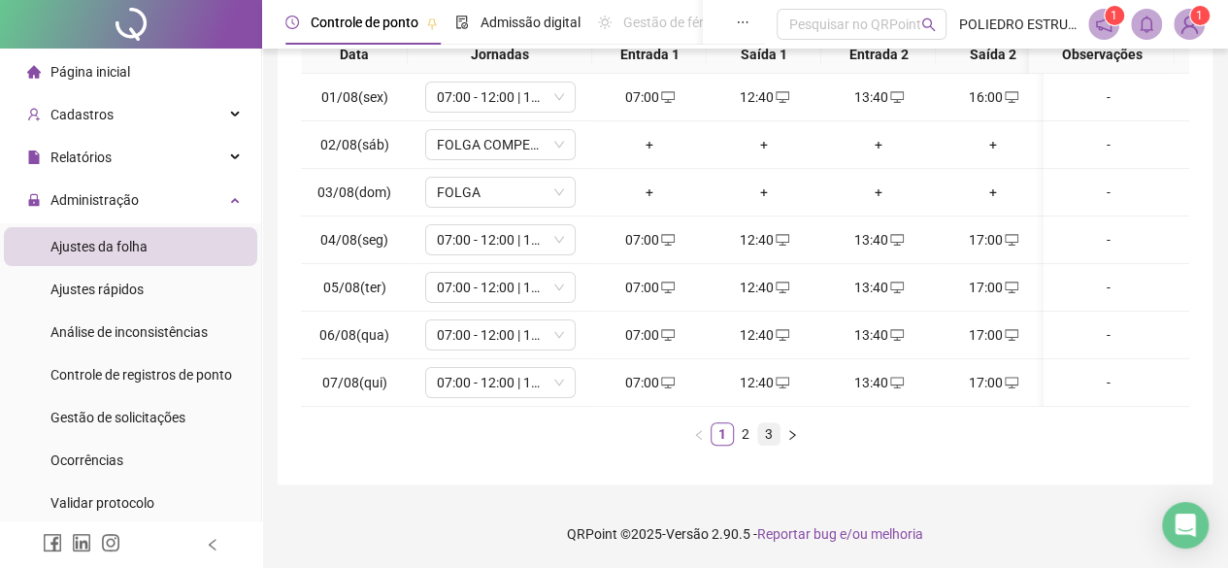
click at [769, 431] on link "3" at bounding box center [768, 433] width 21 height 21
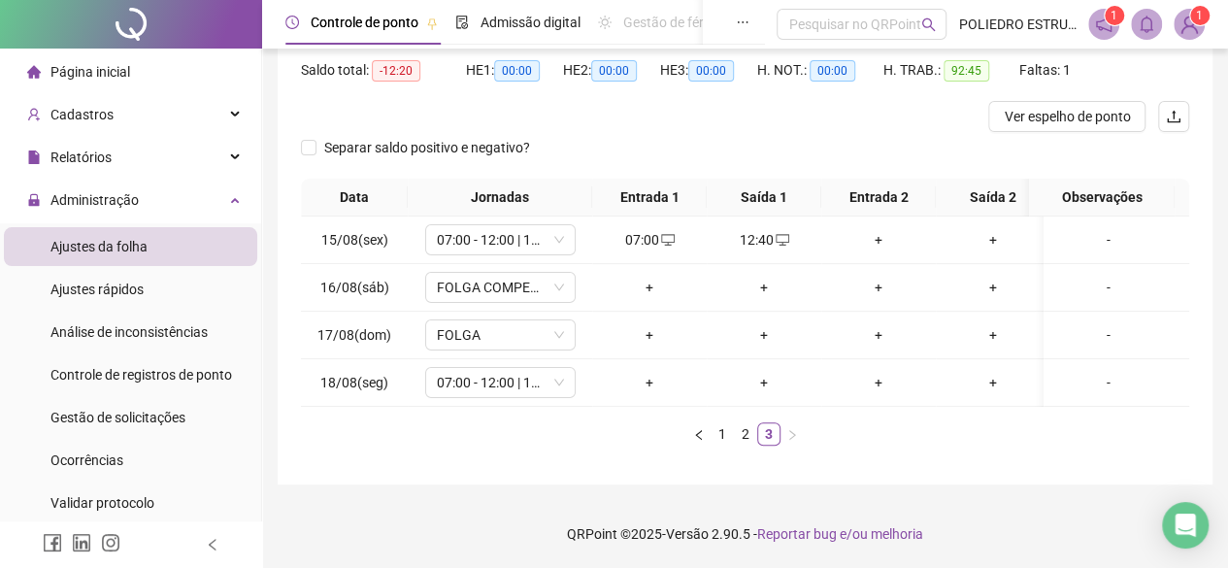
scroll to position [0, 0]
click at [874, 229] on div "+" at bounding box center [878, 239] width 99 height 21
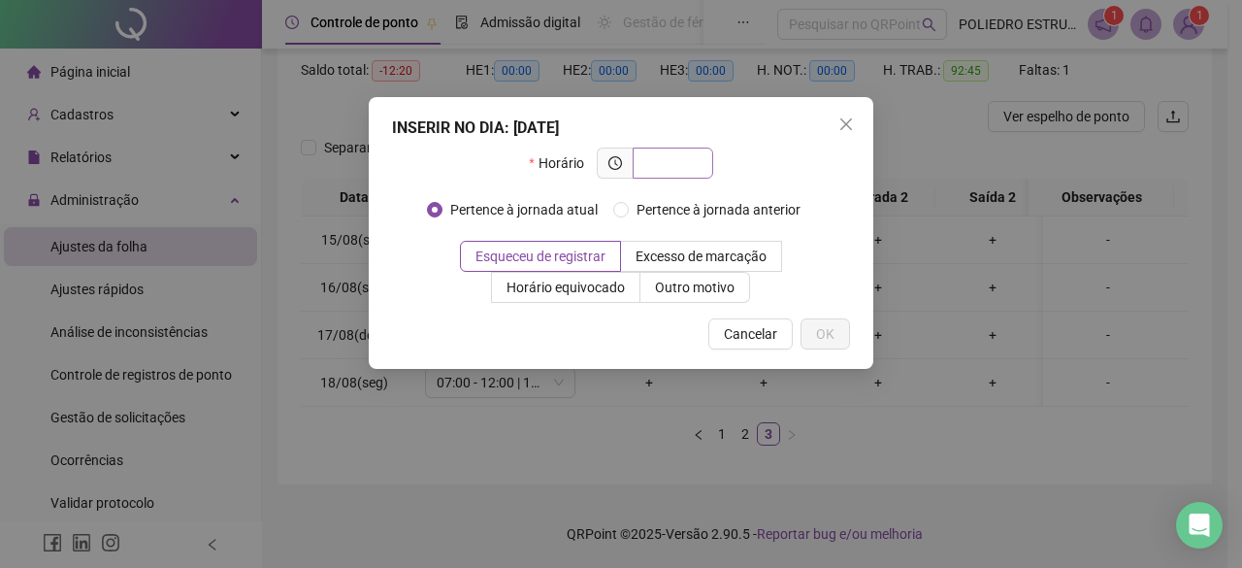
click at [698, 162] on input "text" at bounding box center [670, 162] width 53 height 21
type input "*****"
click at [807, 334] on button "OK" at bounding box center [825, 333] width 49 height 31
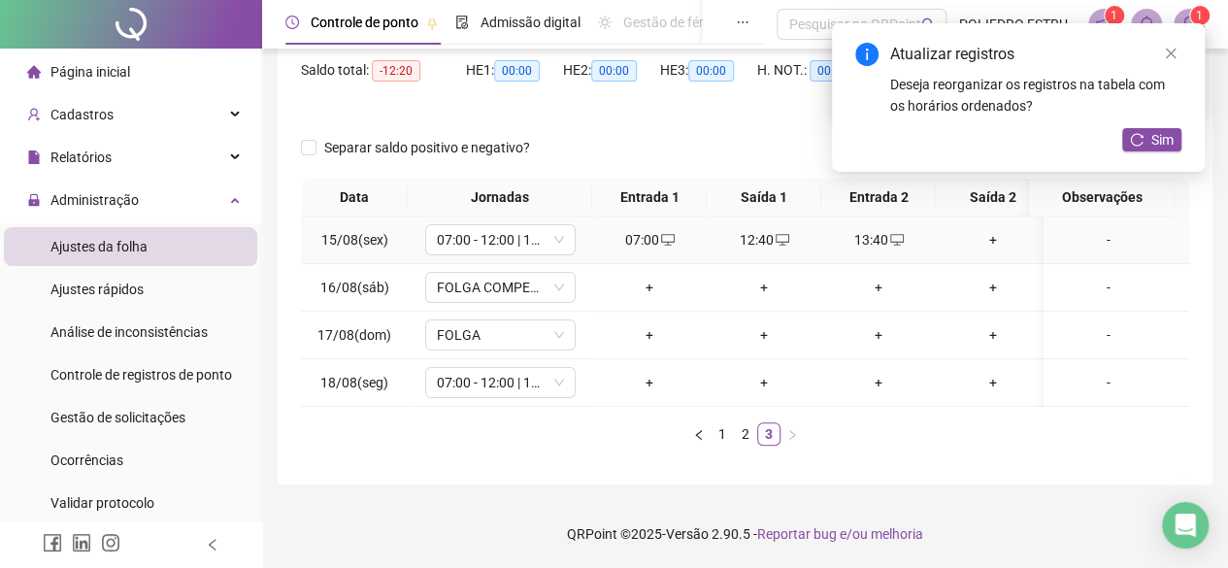
click at [995, 229] on div "+" at bounding box center [992, 239] width 99 height 21
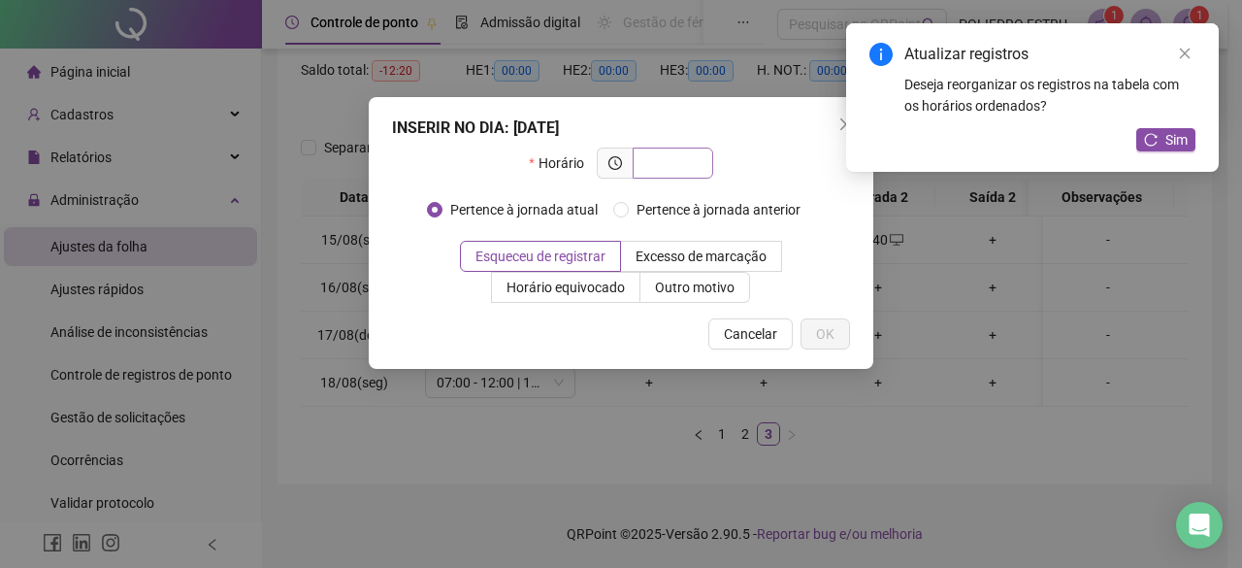
click at [685, 162] on input "text" at bounding box center [670, 162] width 53 height 21
type input "*****"
click at [829, 339] on span "OK" at bounding box center [825, 333] width 18 height 21
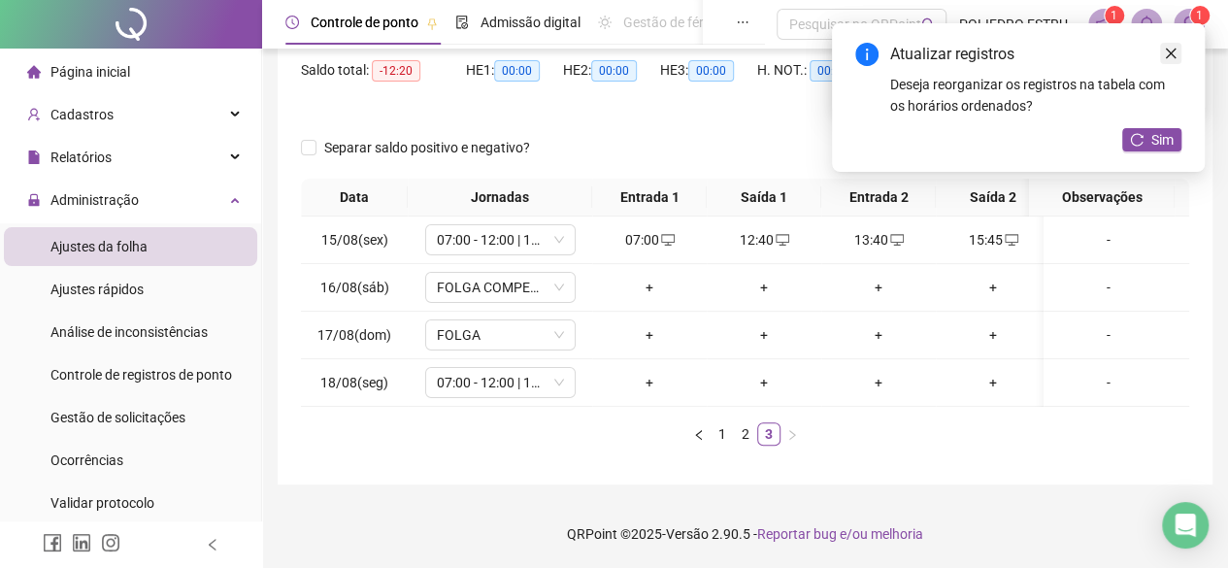
click at [1172, 59] on icon "close" at bounding box center [1171, 54] width 14 height 14
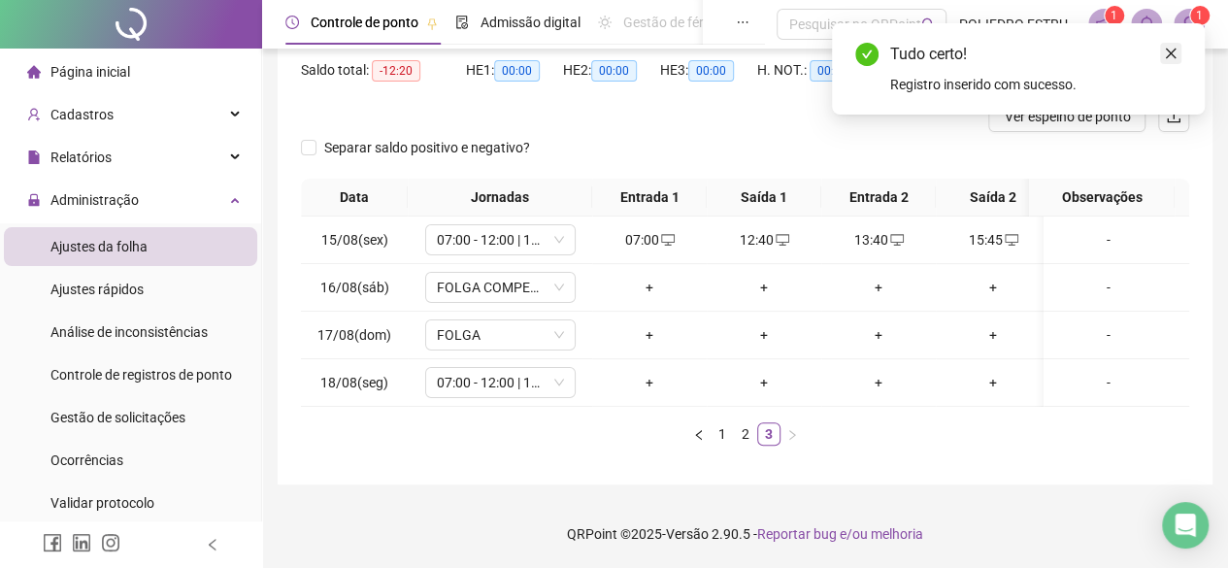
click at [1172, 59] on icon "close" at bounding box center [1171, 54] width 14 height 14
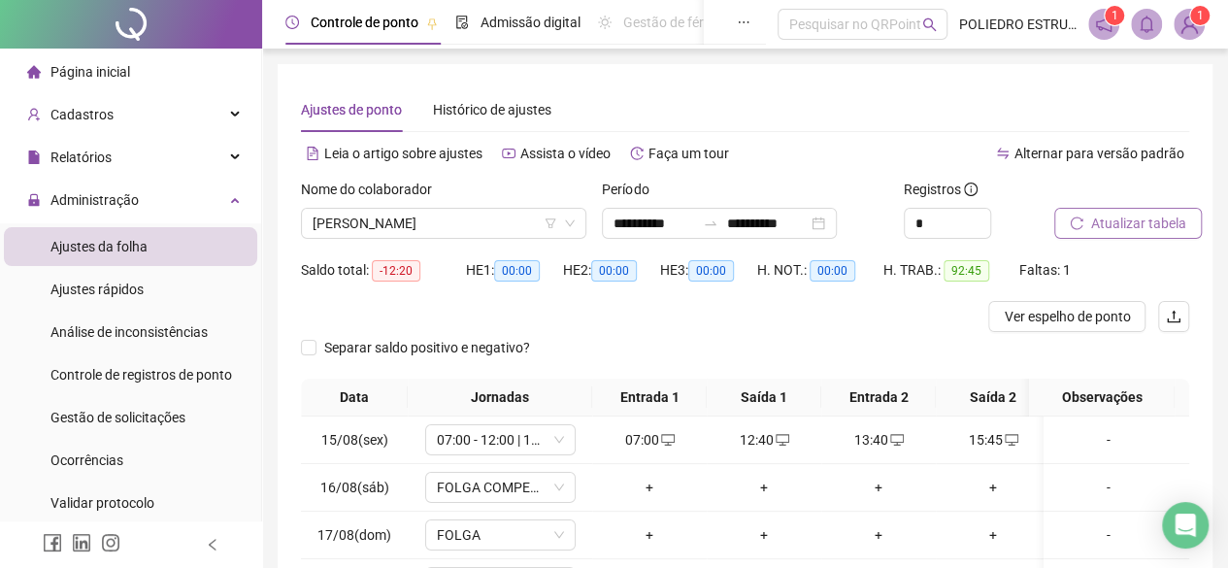
click at [1119, 216] on span "Atualizar tabela" at bounding box center [1138, 223] width 95 height 21
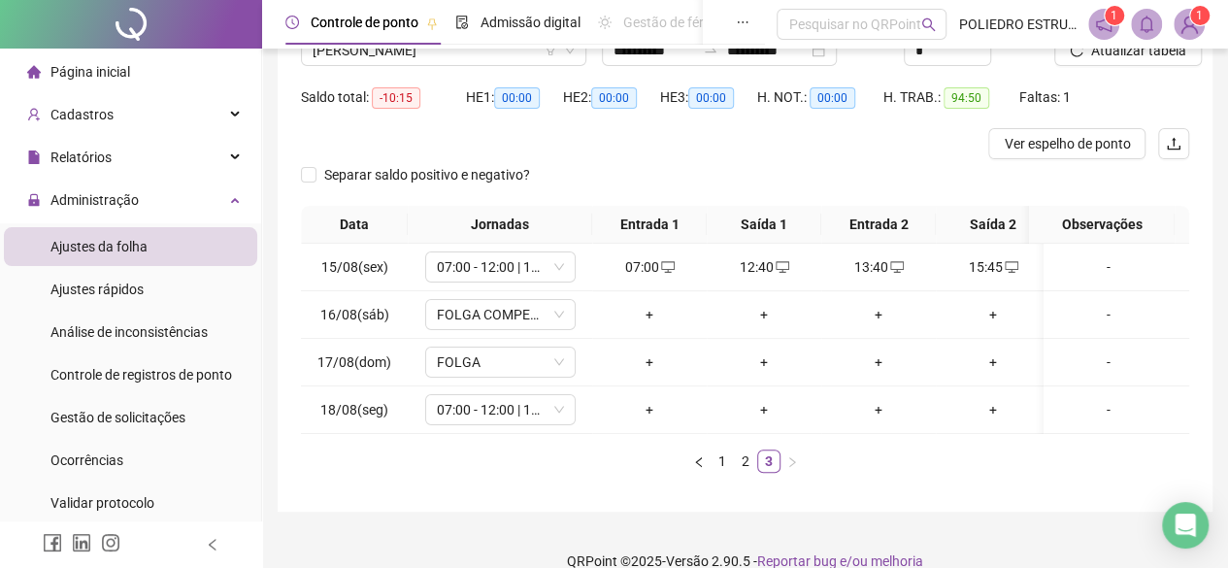
scroll to position [213, 0]
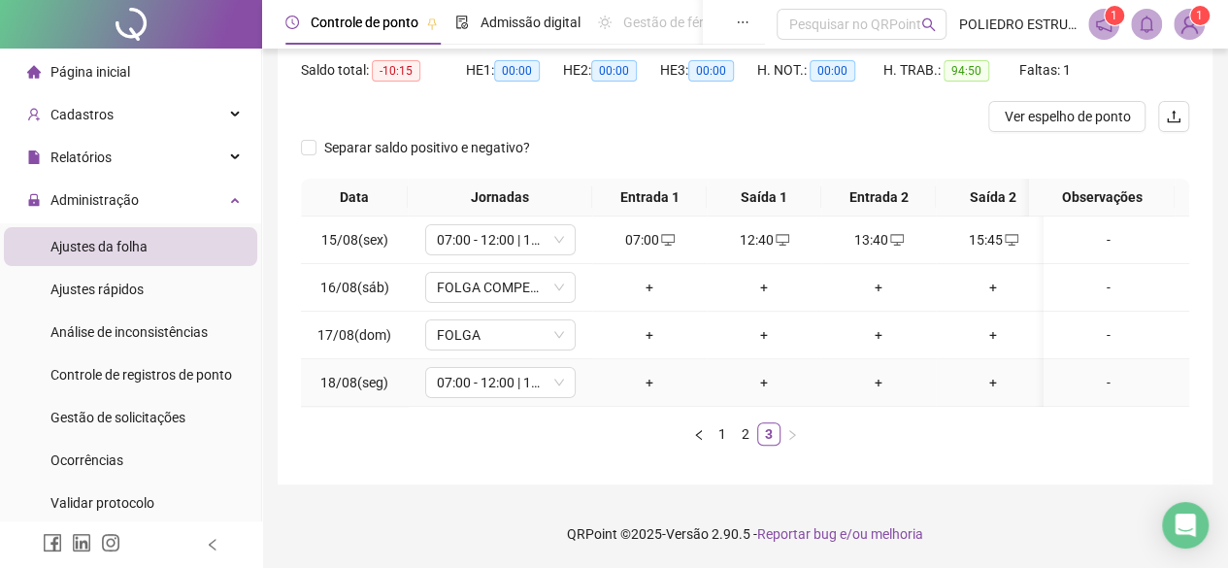
click at [646, 372] on div "+" at bounding box center [649, 382] width 99 height 21
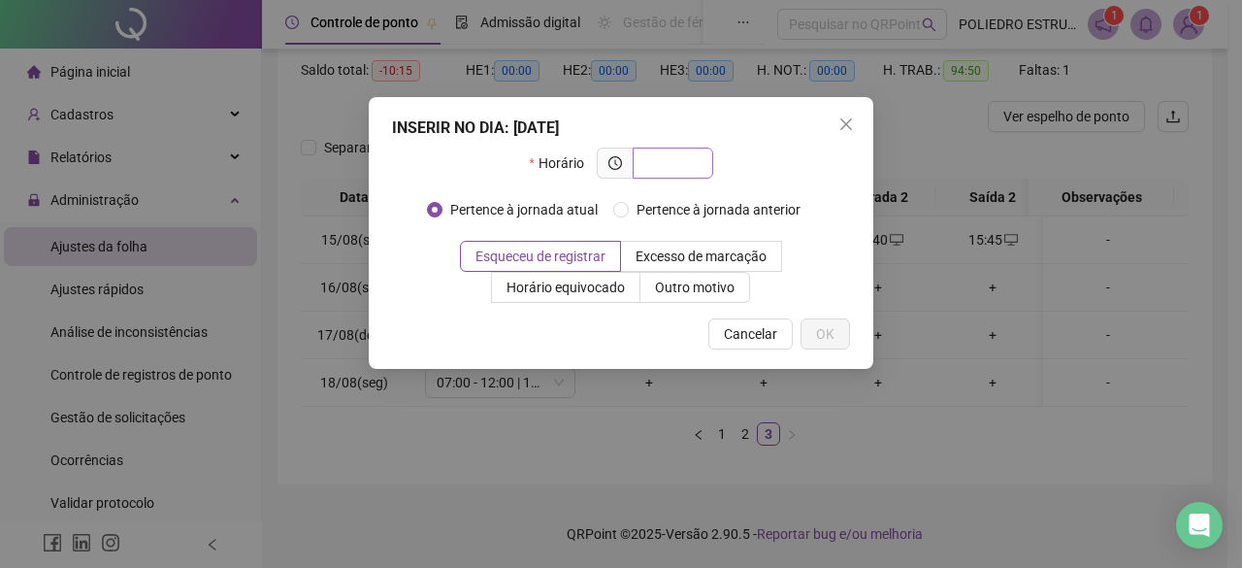
click at [675, 164] on input "text" at bounding box center [670, 162] width 53 height 21
type input "*****"
click at [835, 341] on span "OK" at bounding box center [825, 333] width 18 height 21
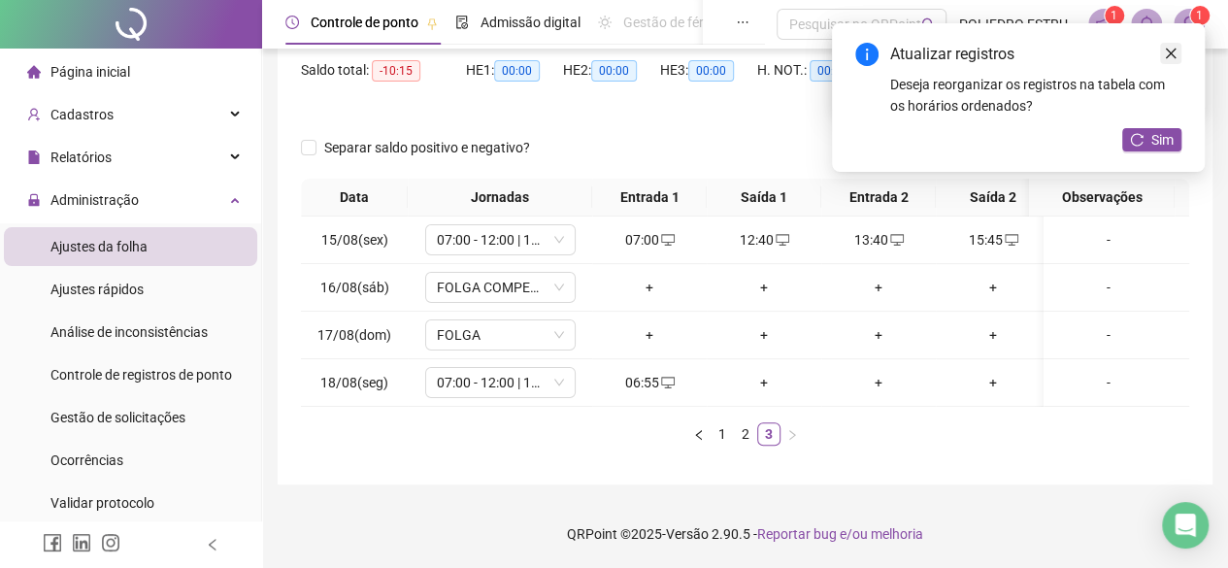
click at [1168, 49] on icon "close" at bounding box center [1171, 54] width 14 height 14
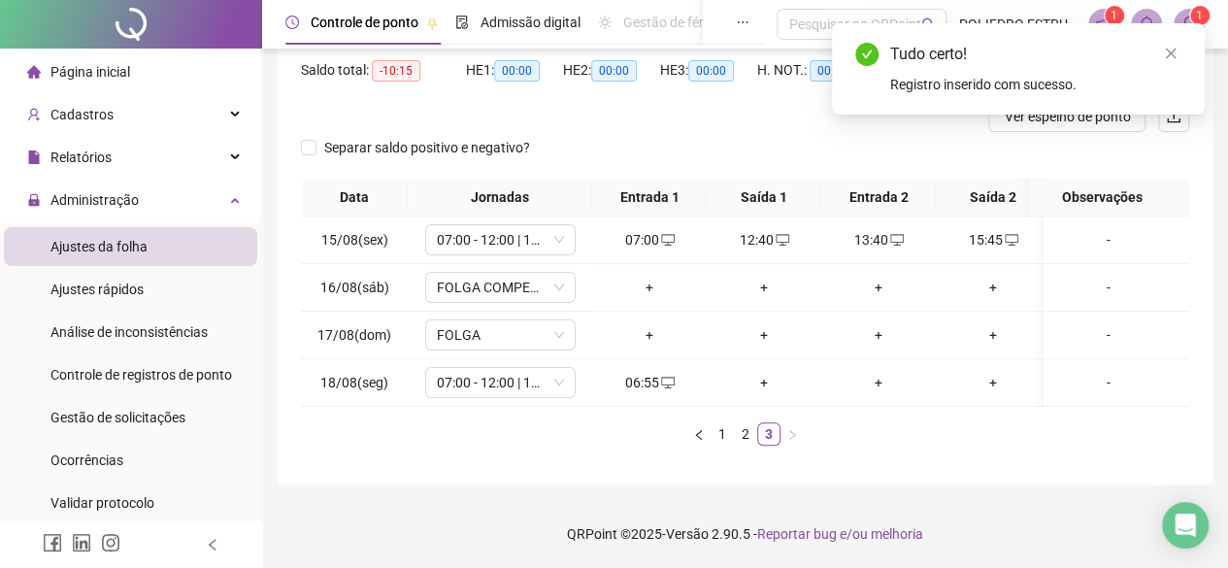
click at [1157, 46] on div "Tudo certo!" at bounding box center [1035, 54] width 291 height 23
click at [1165, 48] on icon "close" at bounding box center [1171, 54] width 14 height 14
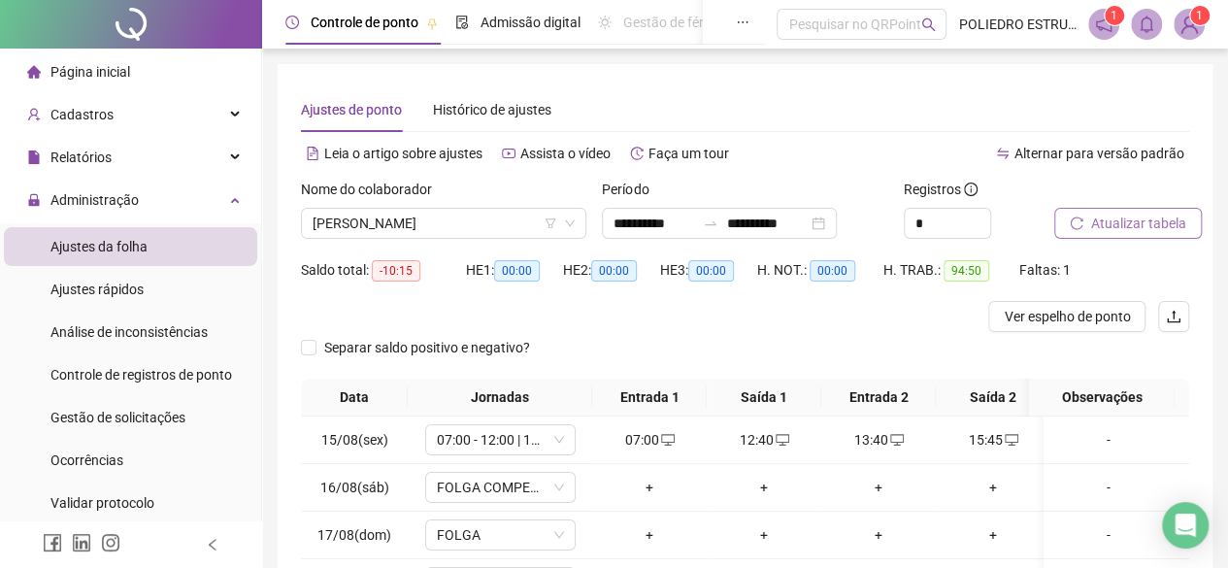
scroll to position [0, 0]
click at [1142, 226] on span "Atualizar tabela" at bounding box center [1138, 223] width 95 height 21
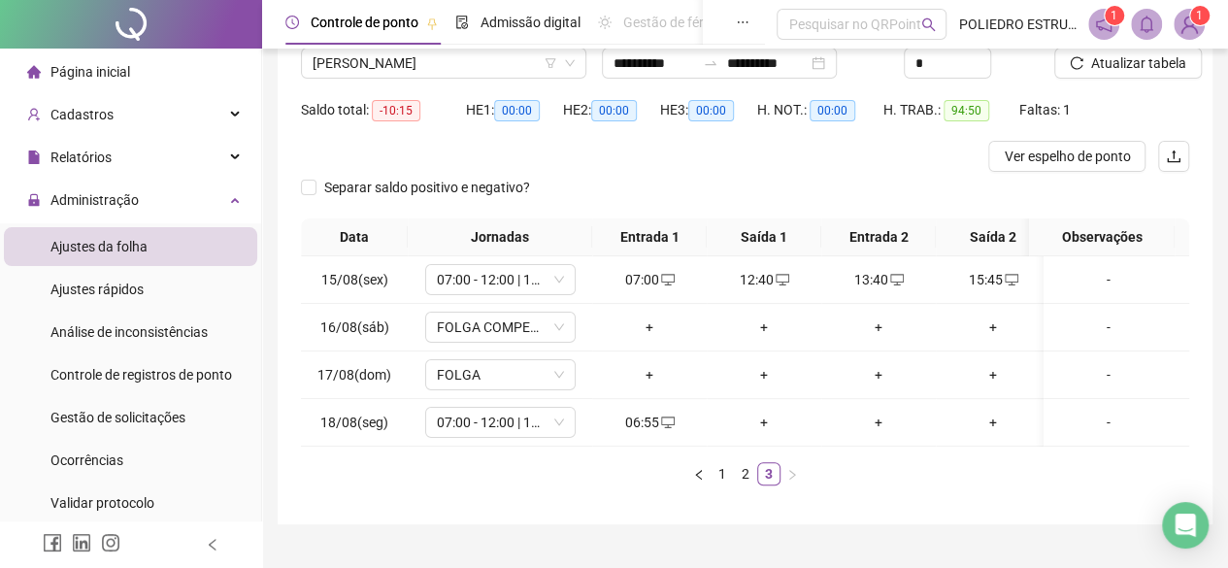
scroll to position [213, 0]
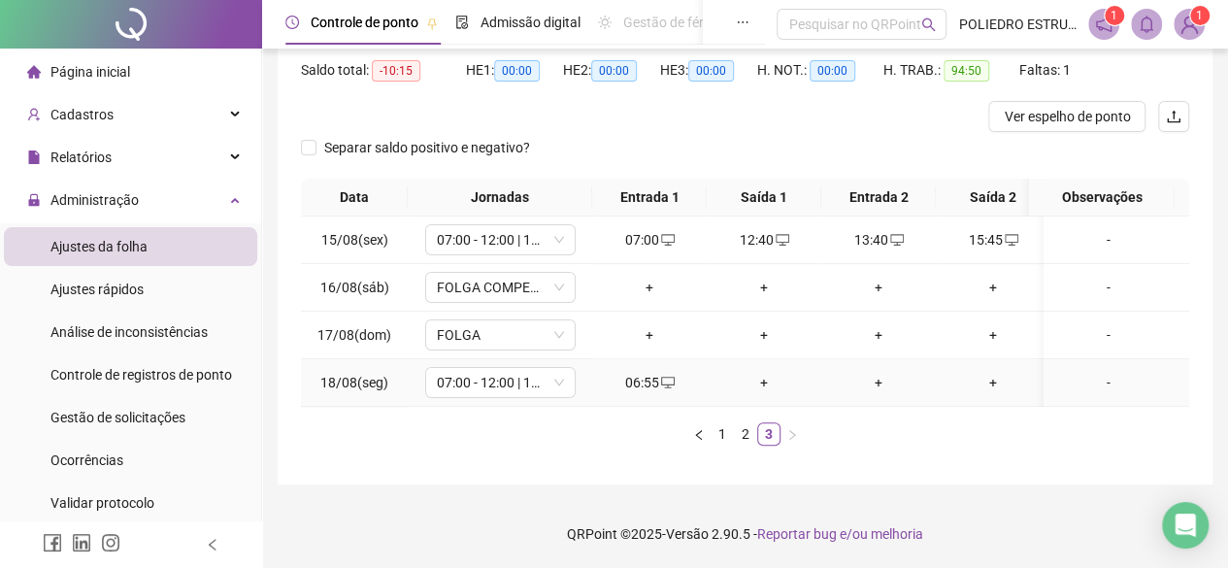
click at [770, 372] on div "+" at bounding box center [763, 382] width 99 height 21
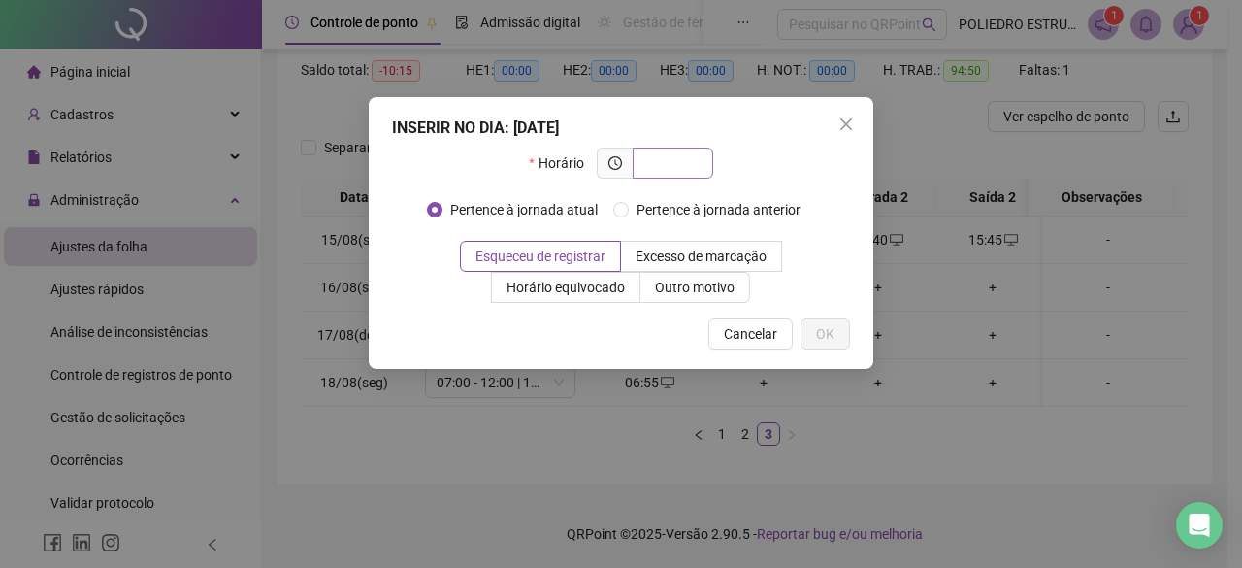
click at [691, 161] on input "text" at bounding box center [670, 162] width 53 height 21
type input "*****"
click at [829, 335] on span "OK" at bounding box center [825, 333] width 18 height 21
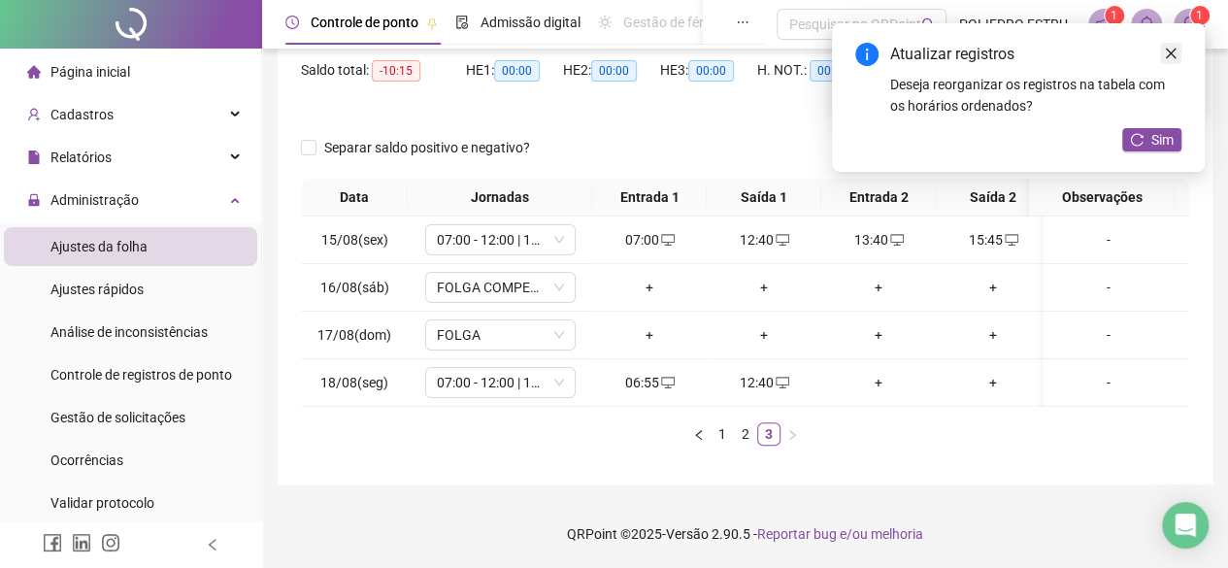
click at [1177, 50] on link "Close" at bounding box center [1170, 53] width 21 height 21
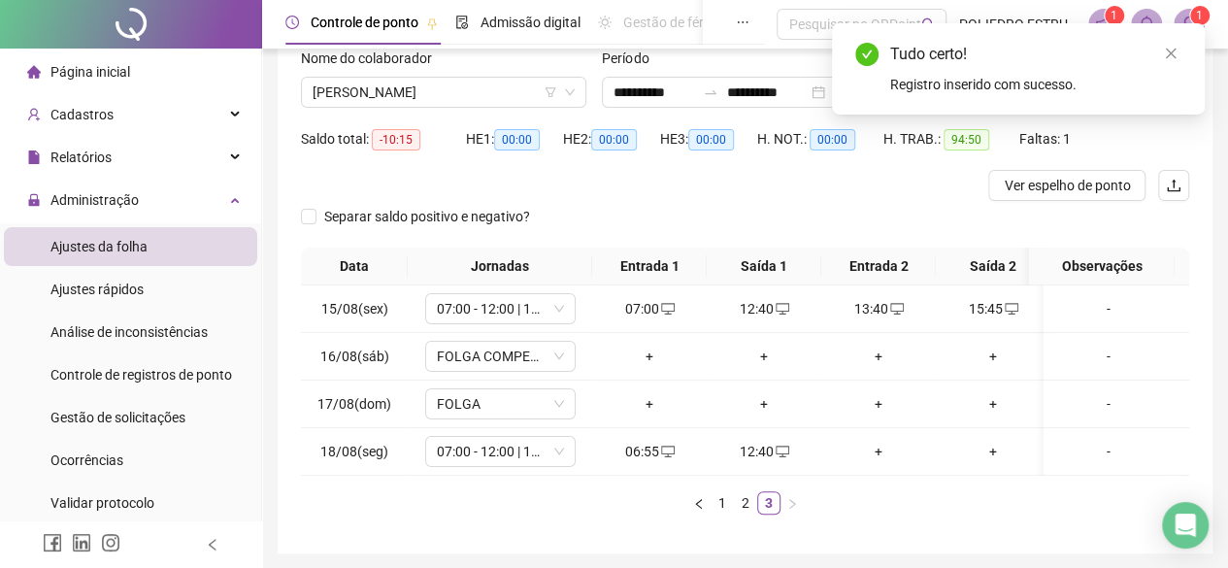
scroll to position [18, 0]
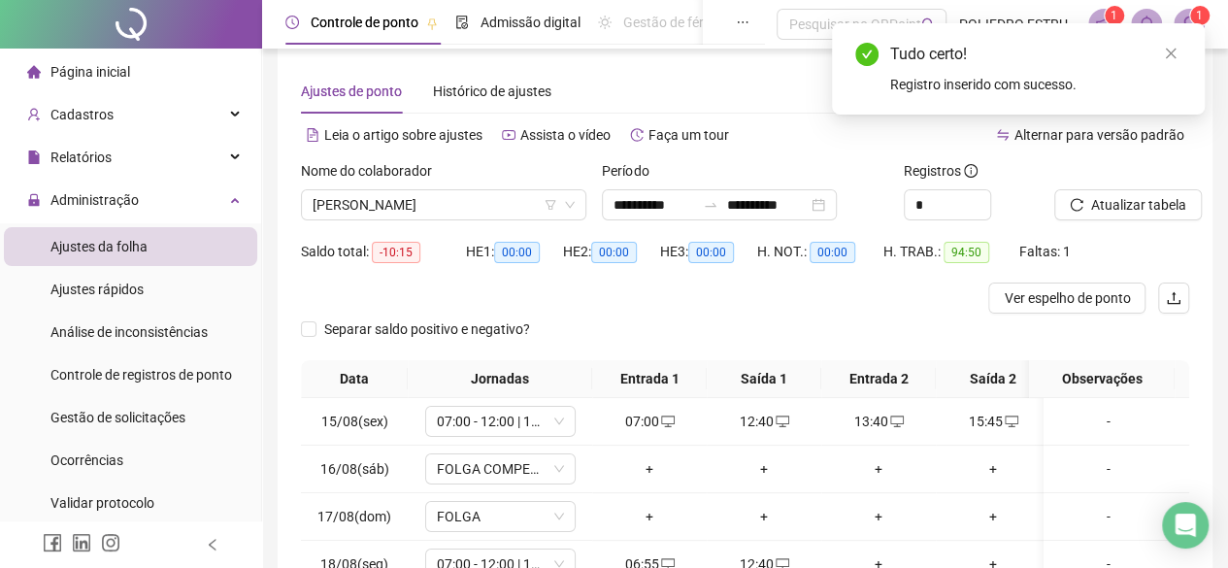
drag, startPoint x: 1176, startPoint y: 48, endPoint x: 1149, endPoint y: 187, distance: 142.4
click at [1176, 51] on icon "close" at bounding box center [1171, 54] width 14 height 14
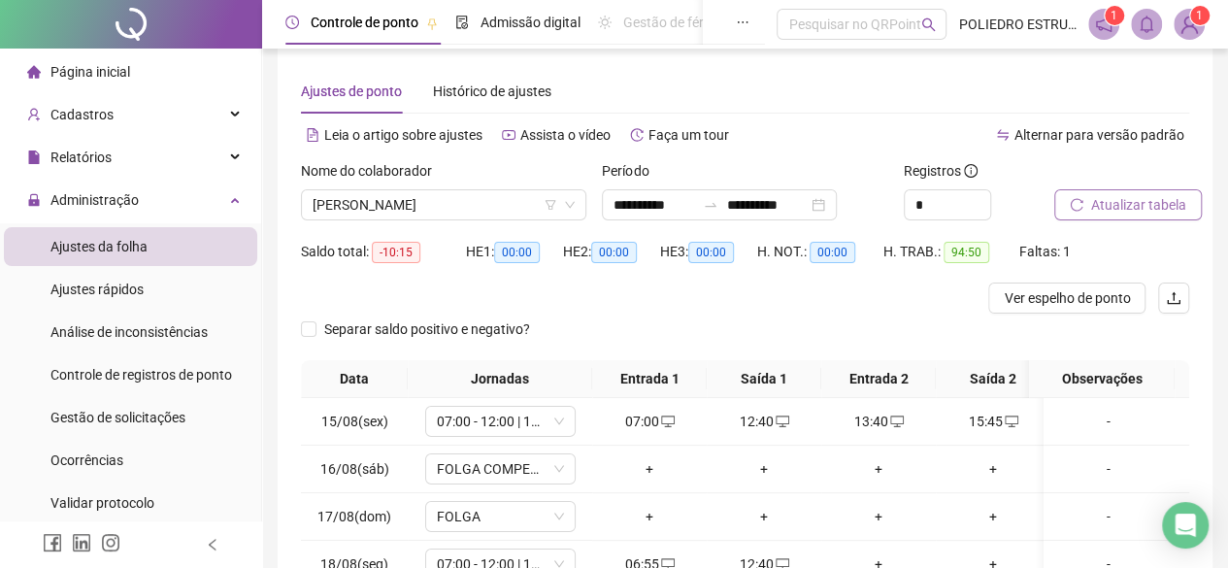
click at [1116, 192] on button "Atualizar tabela" at bounding box center [1128, 204] width 148 height 31
click at [528, 205] on span "[PERSON_NAME]" at bounding box center [444, 204] width 262 height 29
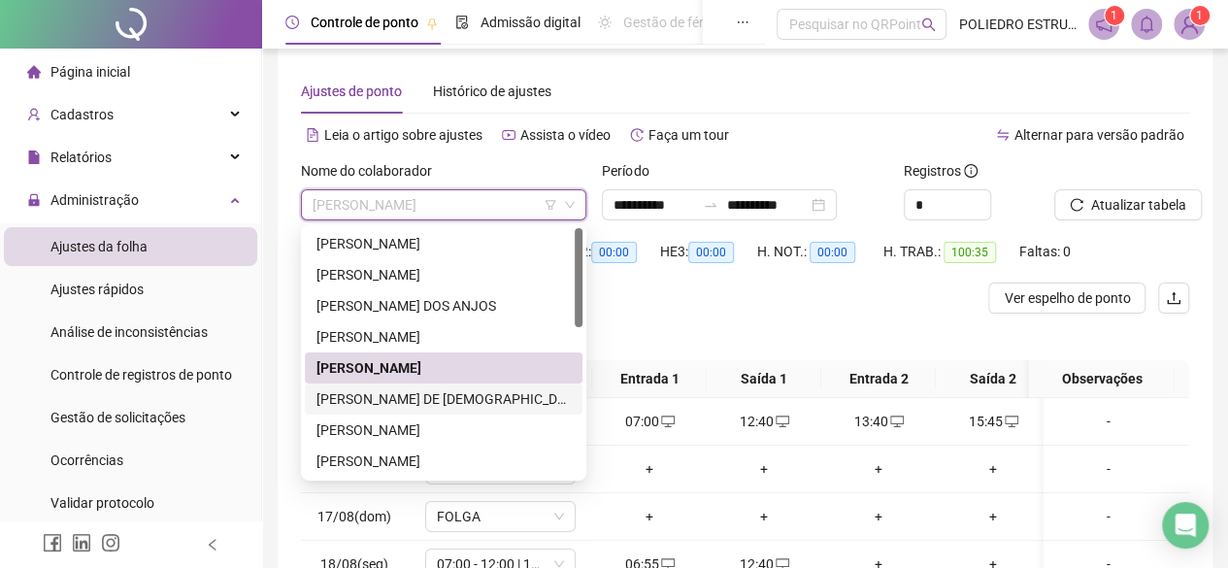
click at [449, 397] on div "[PERSON_NAME] DE [DEMOGRAPHIC_DATA]" at bounding box center [443, 398] width 254 height 21
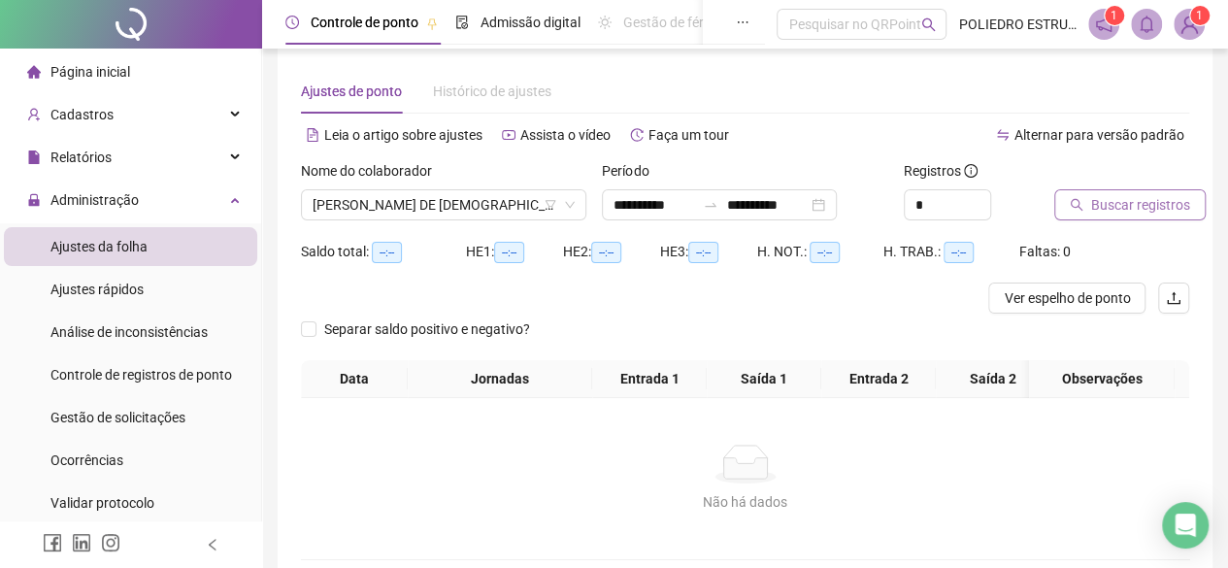
click at [1145, 205] on span "Buscar registros" at bounding box center [1140, 204] width 99 height 21
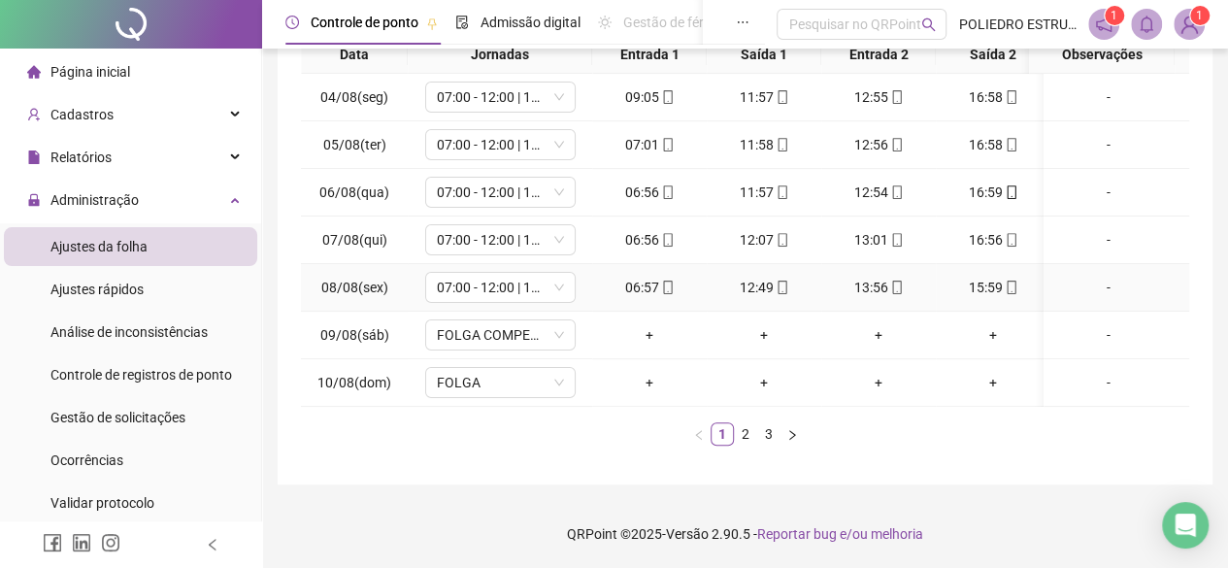
scroll to position [0, 0]
click at [740, 438] on link "2" at bounding box center [745, 433] width 21 height 21
click at [763, 430] on link "3" at bounding box center [768, 433] width 21 height 21
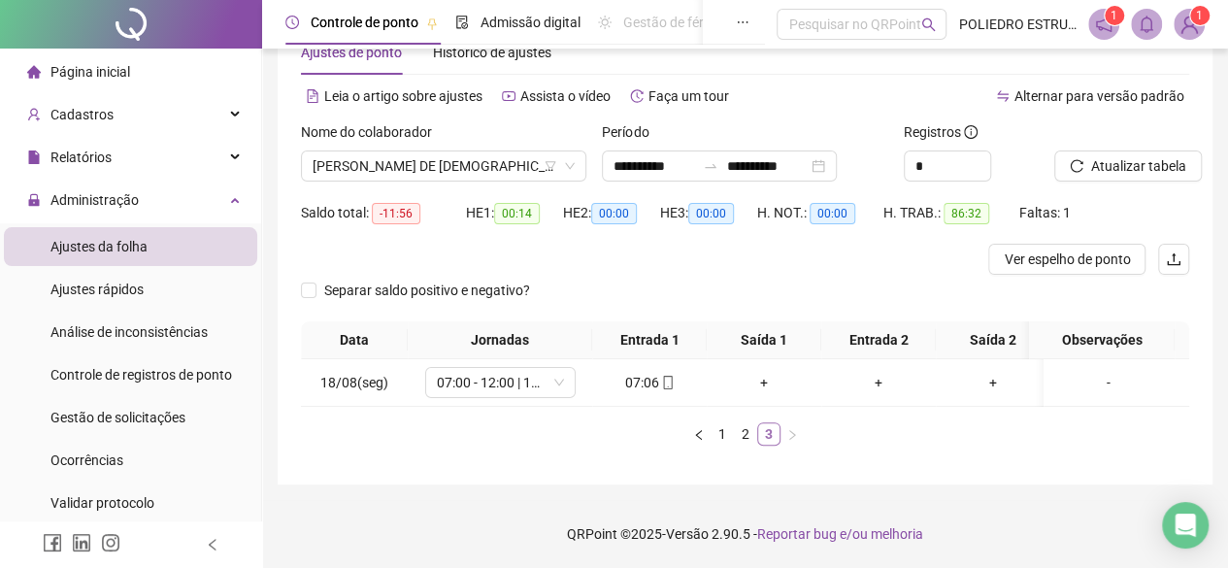
scroll to position [71, 0]
click at [748, 434] on link "2" at bounding box center [745, 433] width 21 height 21
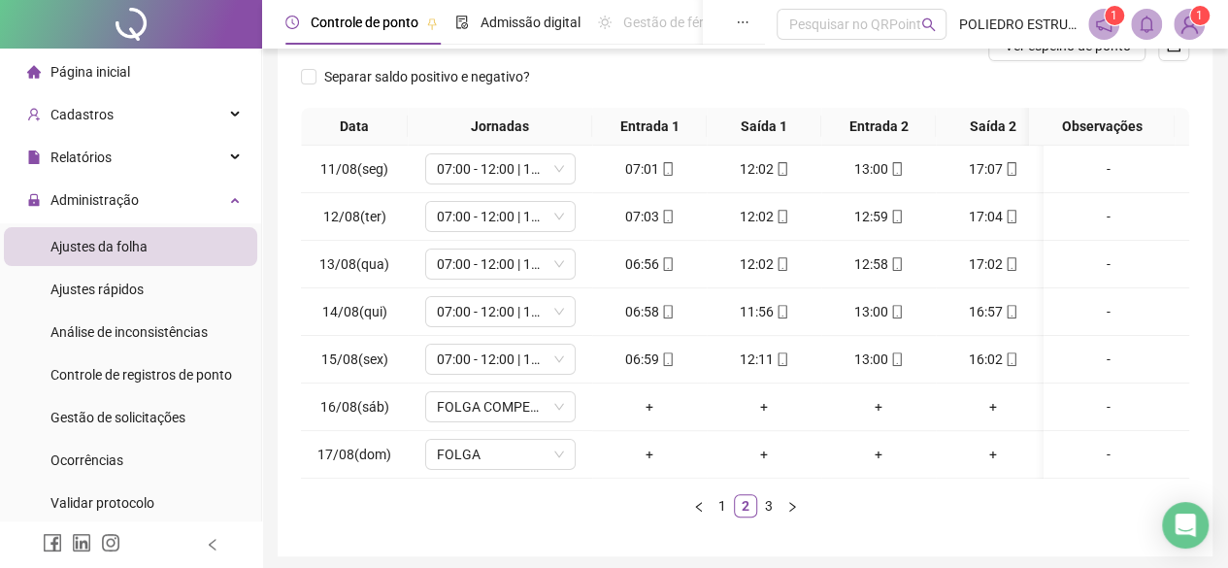
scroll to position [354, 0]
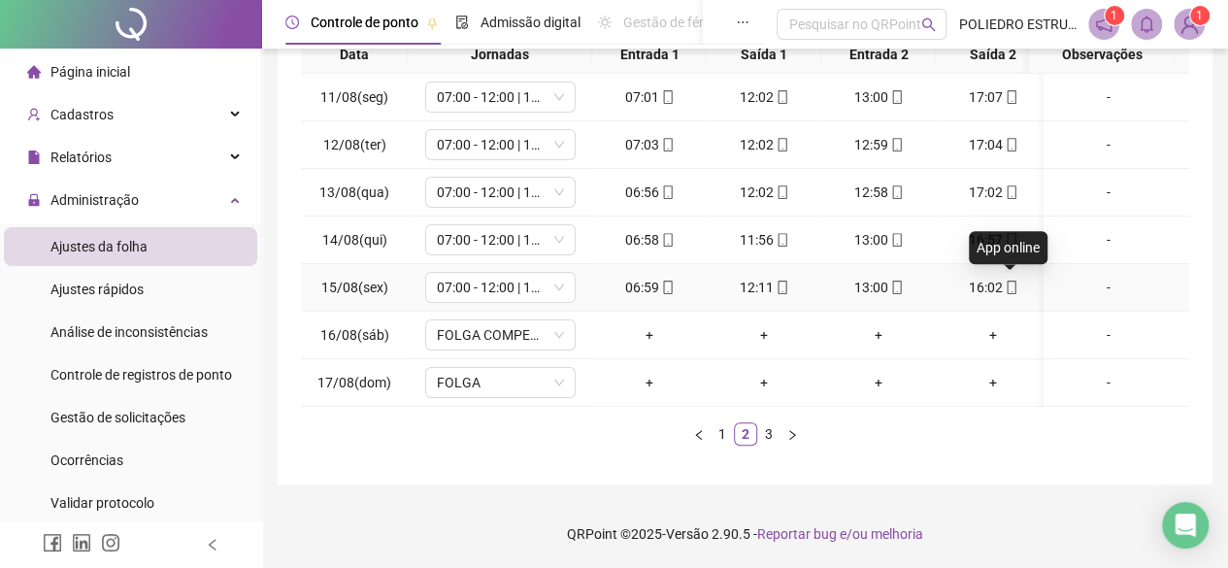
click at [1009, 280] on icon "mobile" at bounding box center [1012, 287] width 14 height 14
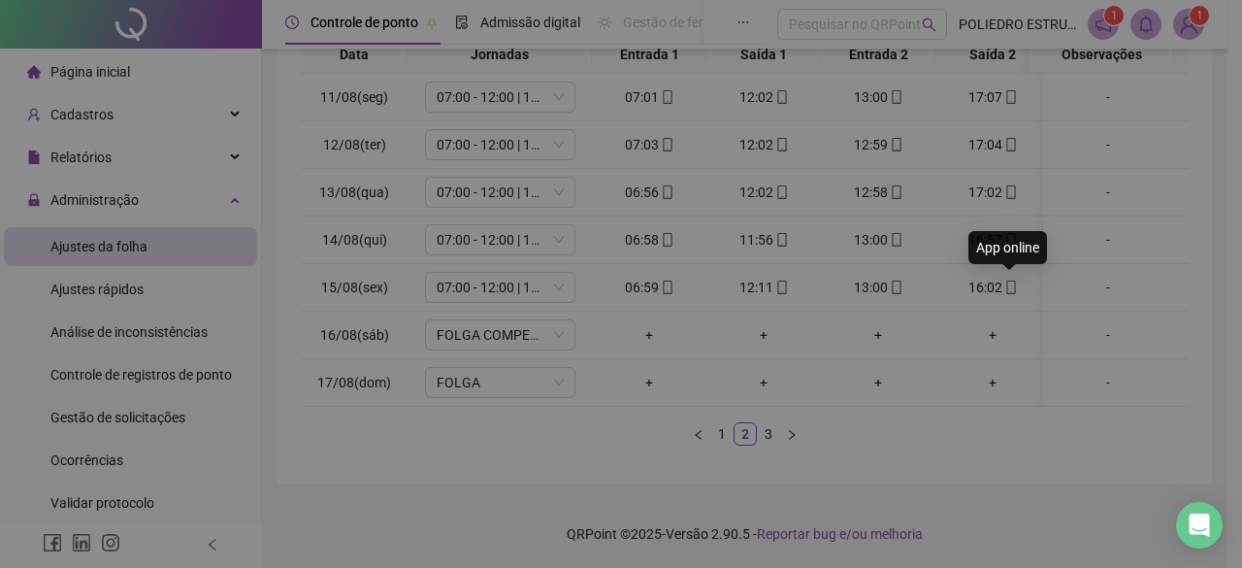
type input "**********"
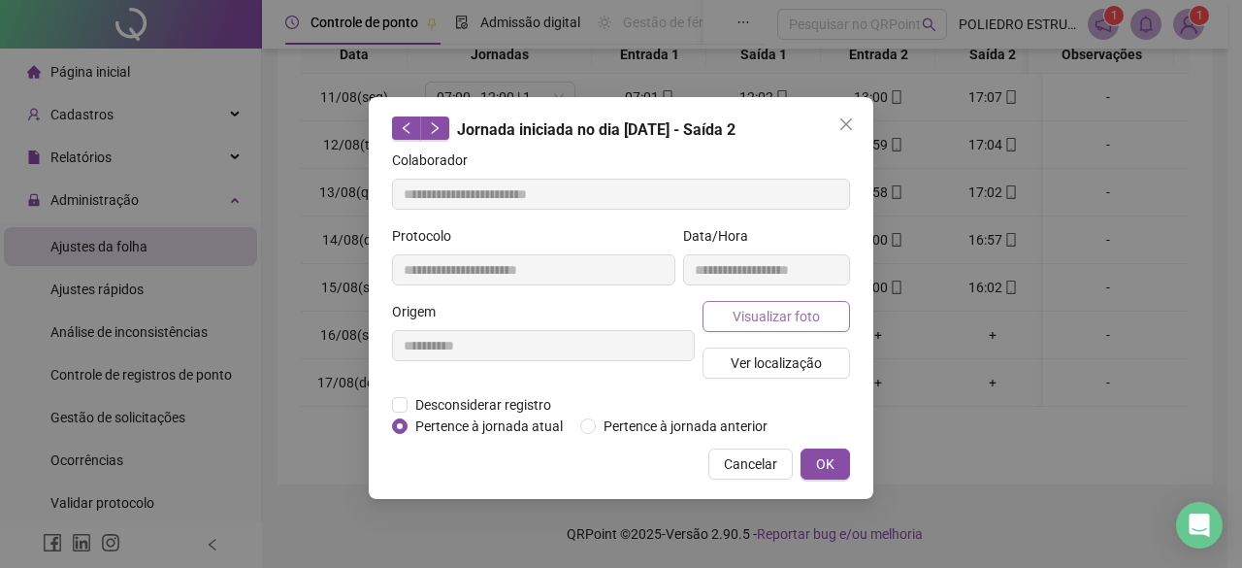
click at [769, 321] on span "Visualizar foto" at bounding box center [776, 316] width 87 height 21
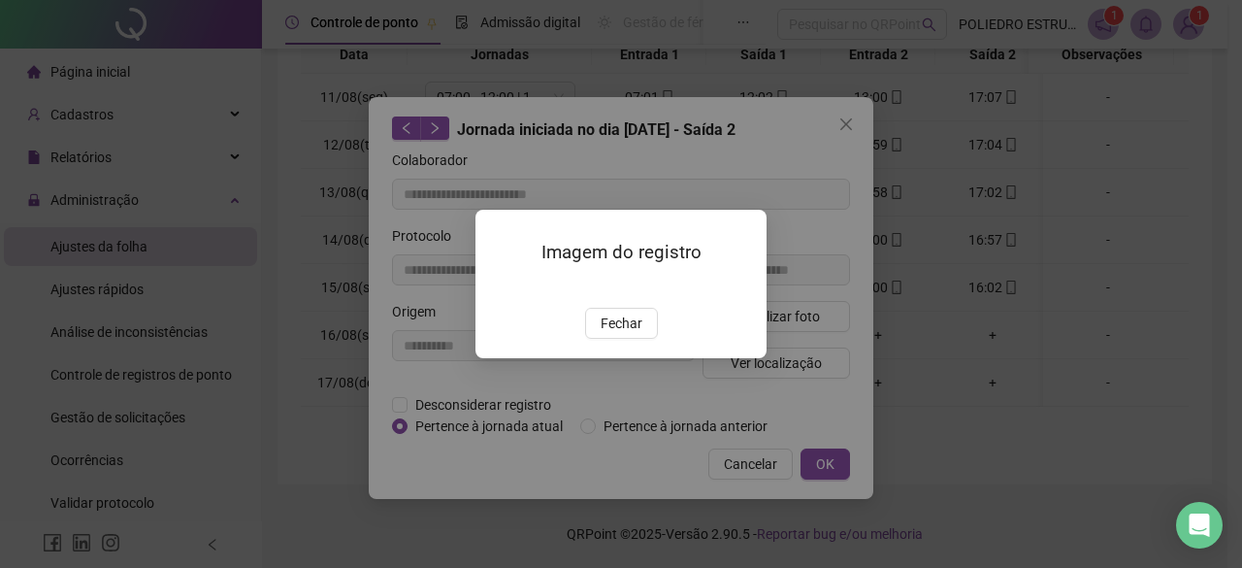
drag, startPoint x: 612, startPoint y: 438, endPoint x: 759, endPoint y: 396, distance: 152.4
click at [613, 334] on span "Fechar" at bounding box center [622, 323] width 42 height 21
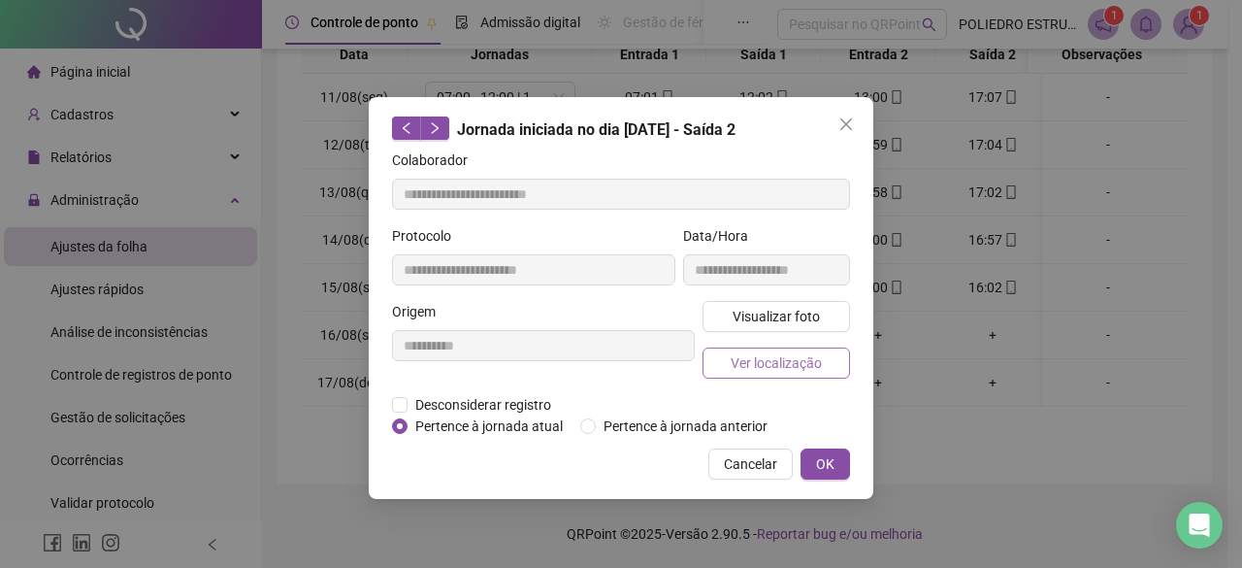
click at [790, 373] on button "Ver localização" at bounding box center [777, 362] width 148 height 31
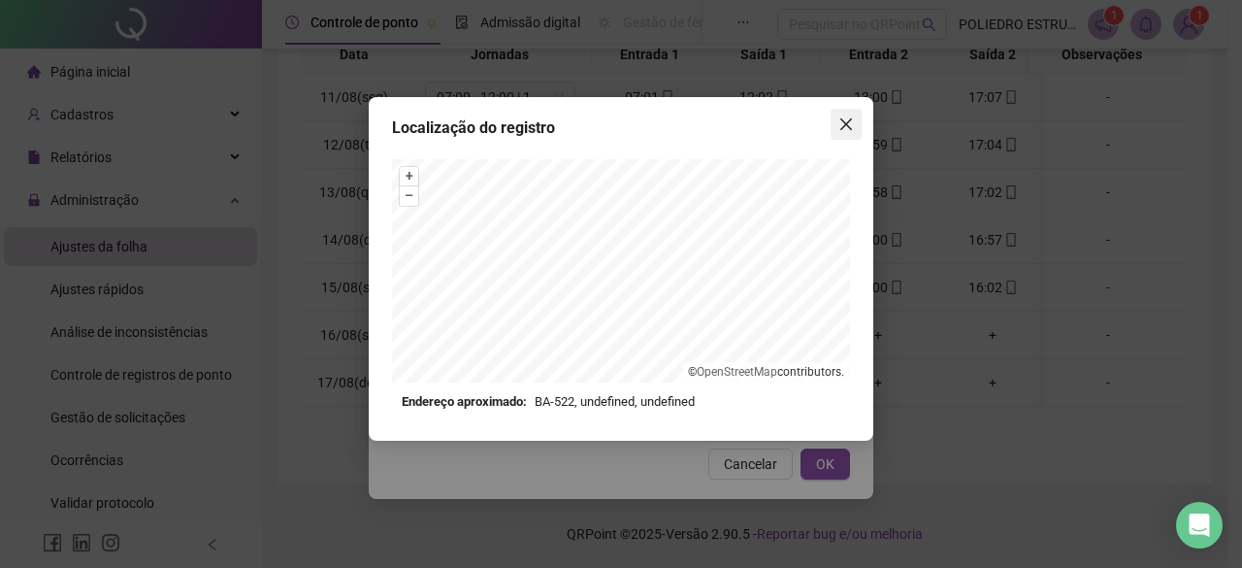
click at [852, 120] on icon "close" at bounding box center [847, 124] width 16 height 16
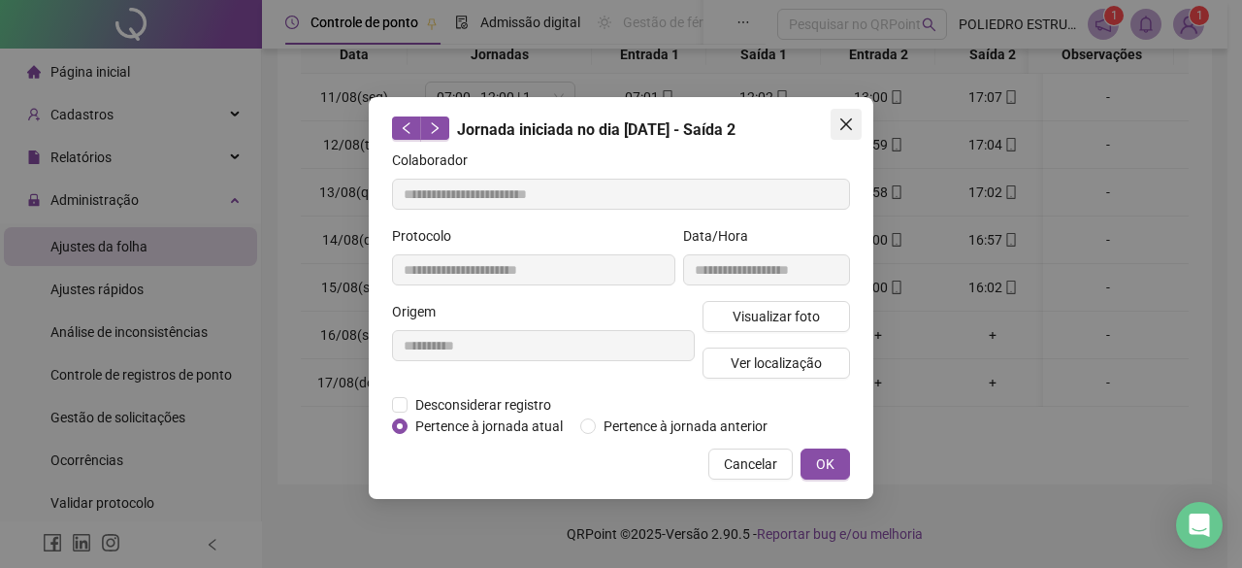
click at [851, 120] on icon "close" at bounding box center [847, 124] width 16 height 16
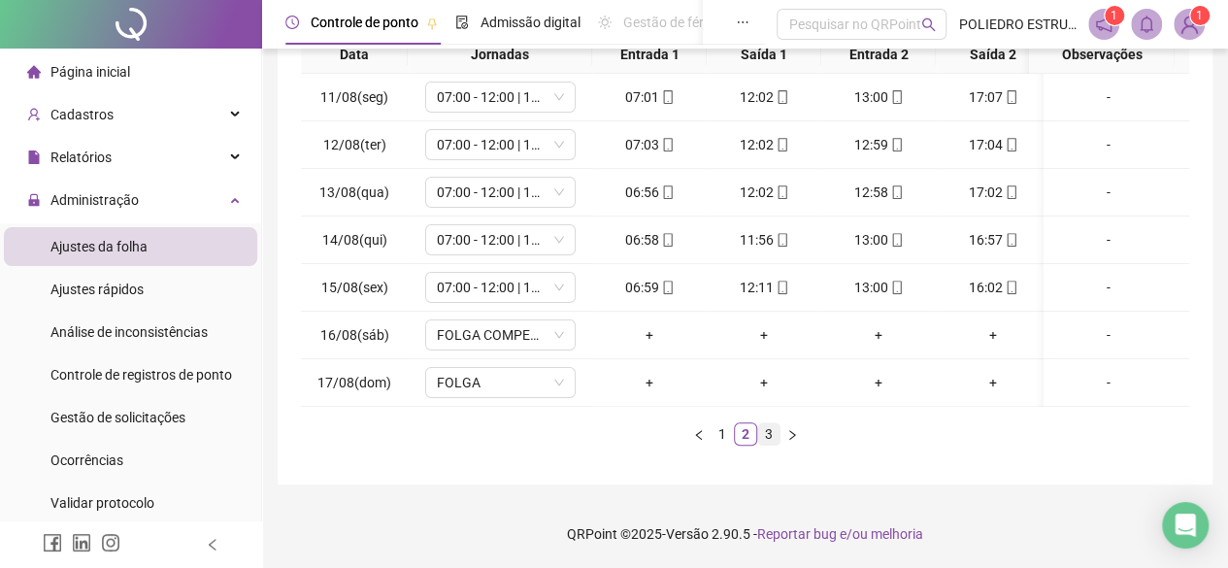
click at [769, 431] on link "3" at bounding box center [768, 433] width 21 height 21
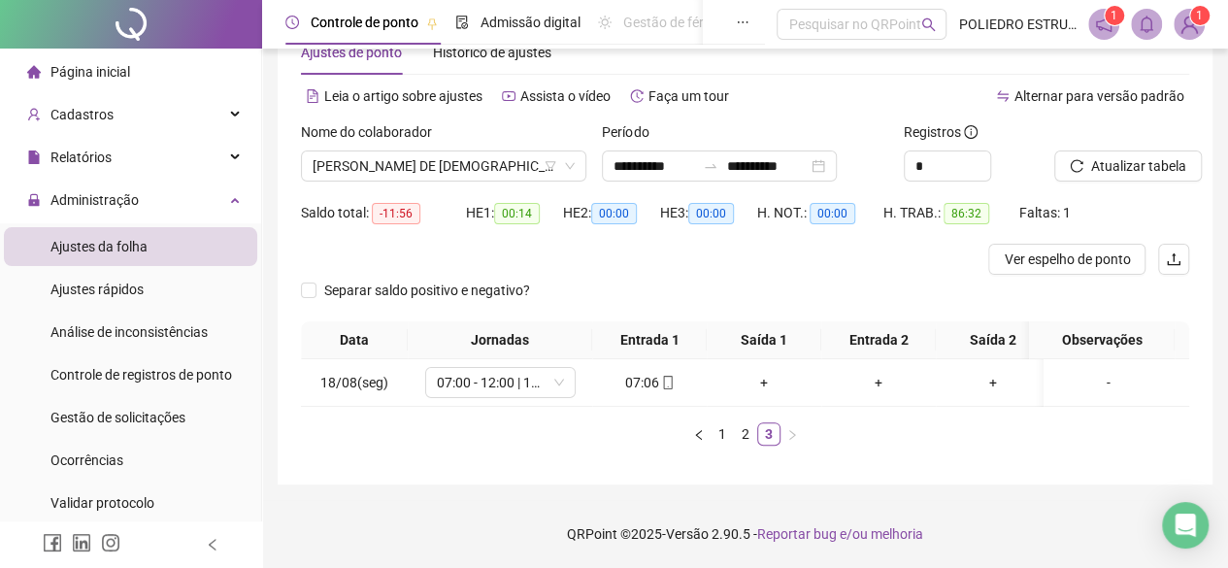
scroll to position [0, 0]
click at [669, 376] on icon "mobile" at bounding box center [668, 383] width 14 height 14
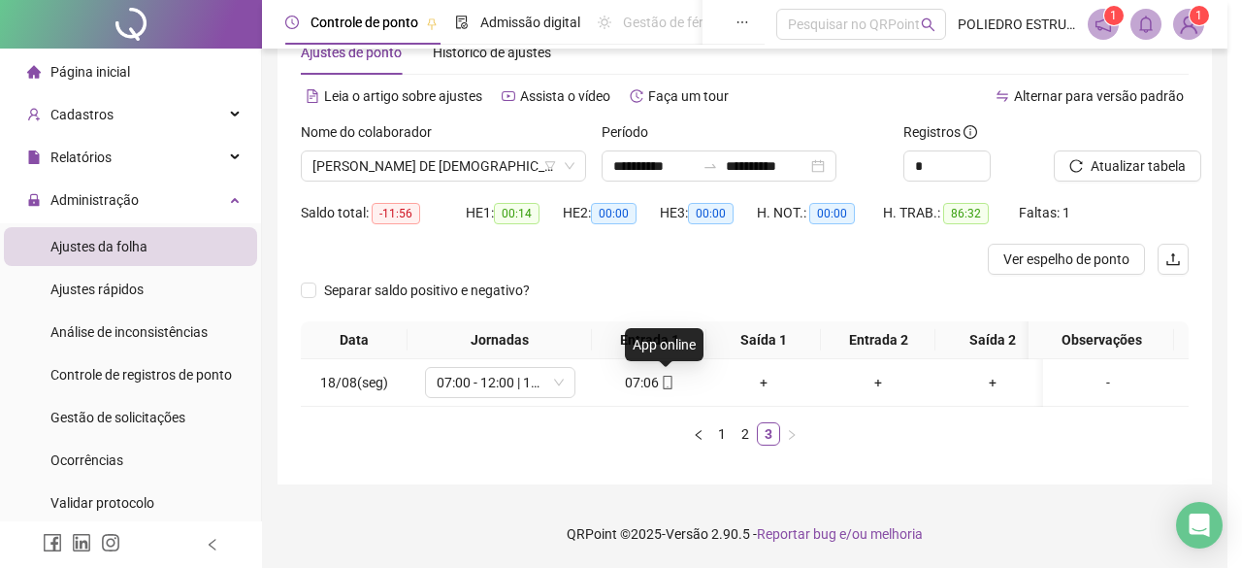
type input "**********"
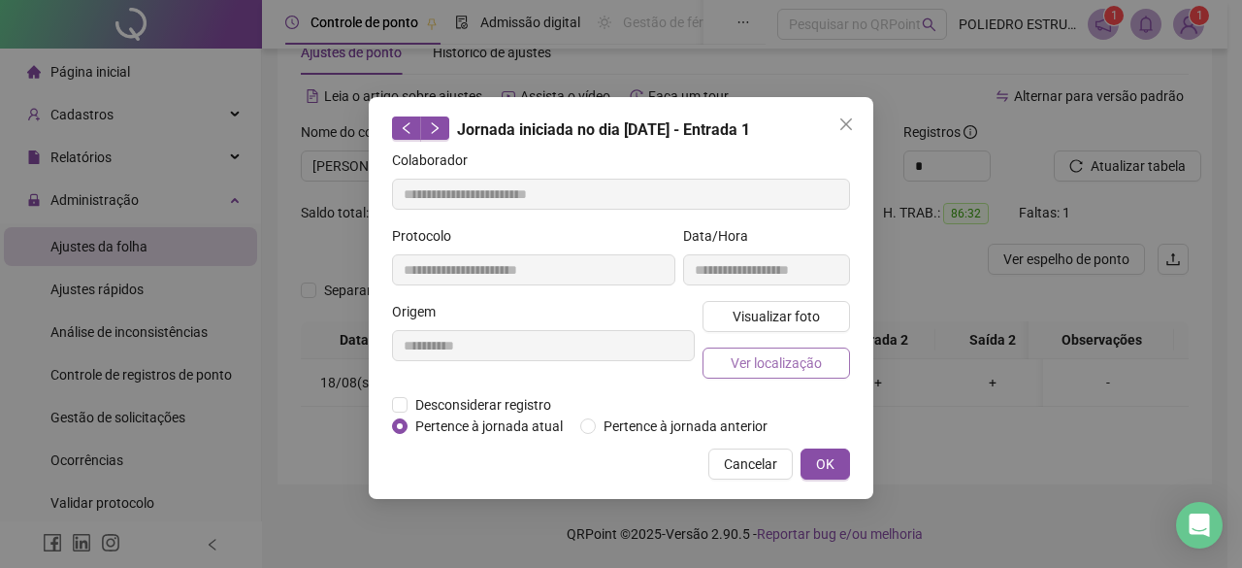
click at [773, 354] on span "Ver localização" at bounding box center [776, 362] width 91 height 21
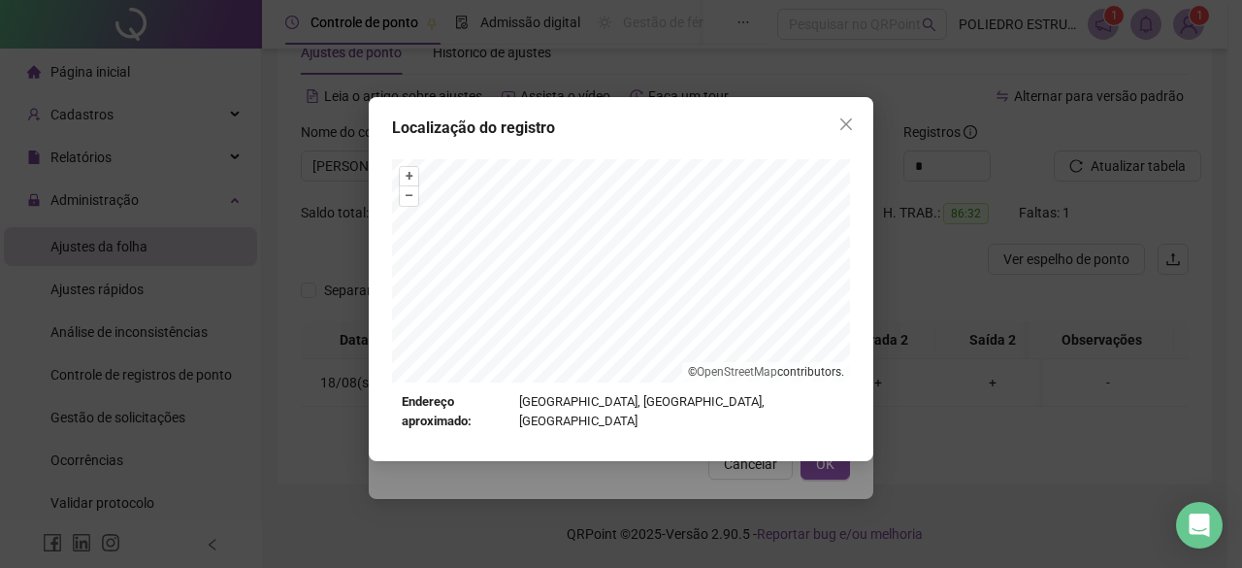
click at [843, 129] on icon "close" at bounding box center [847, 124] width 16 height 16
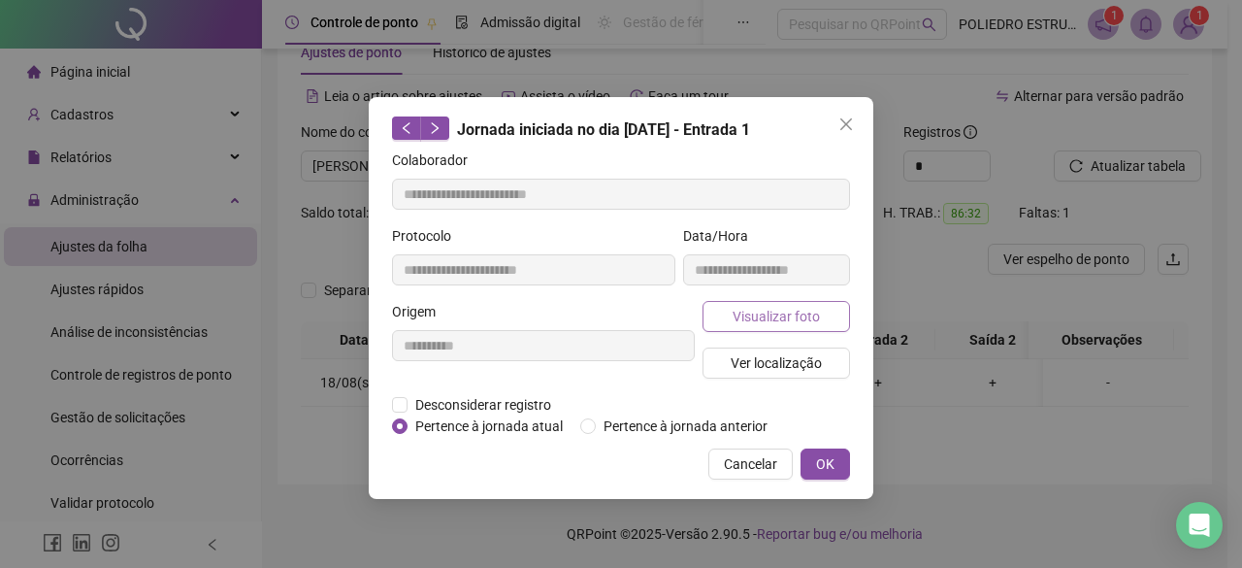
click at [780, 302] on button "Visualizar foto" at bounding box center [777, 316] width 148 height 31
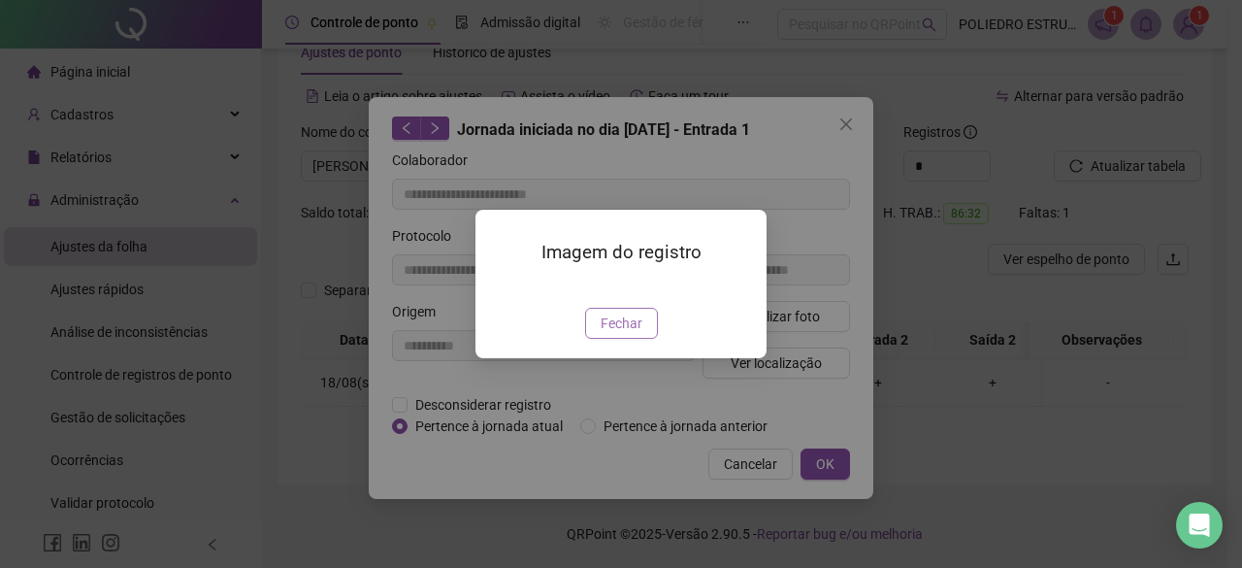
click at [641, 334] on span "Fechar" at bounding box center [622, 323] width 42 height 21
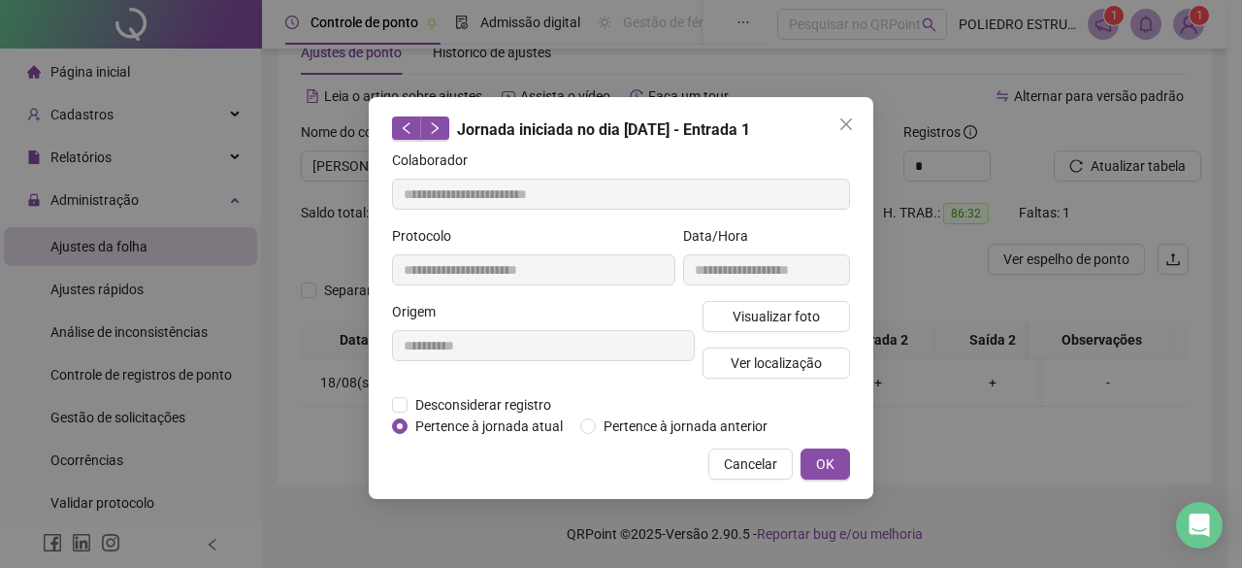
drag, startPoint x: 850, startPoint y: 133, endPoint x: 865, endPoint y: 156, distance: 27.5
click at [850, 133] on button "Close" at bounding box center [846, 124] width 31 height 31
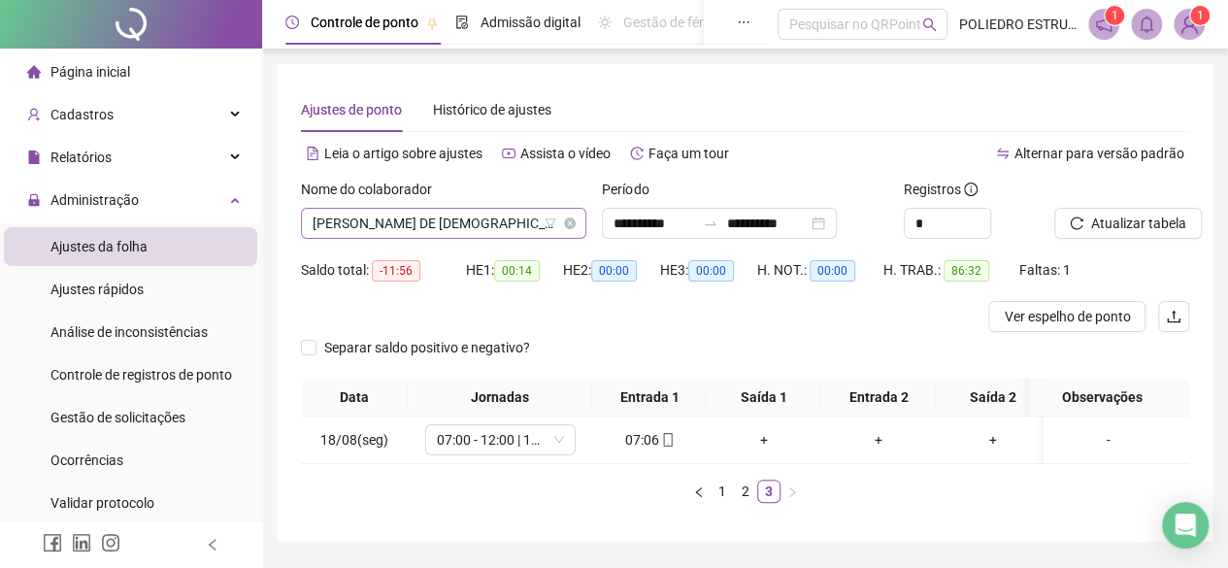
click at [515, 223] on span "[PERSON_NAME] DE [DEMOGRAPHIC_DATA]" at bounding box center [444, 223] width 262 height 29
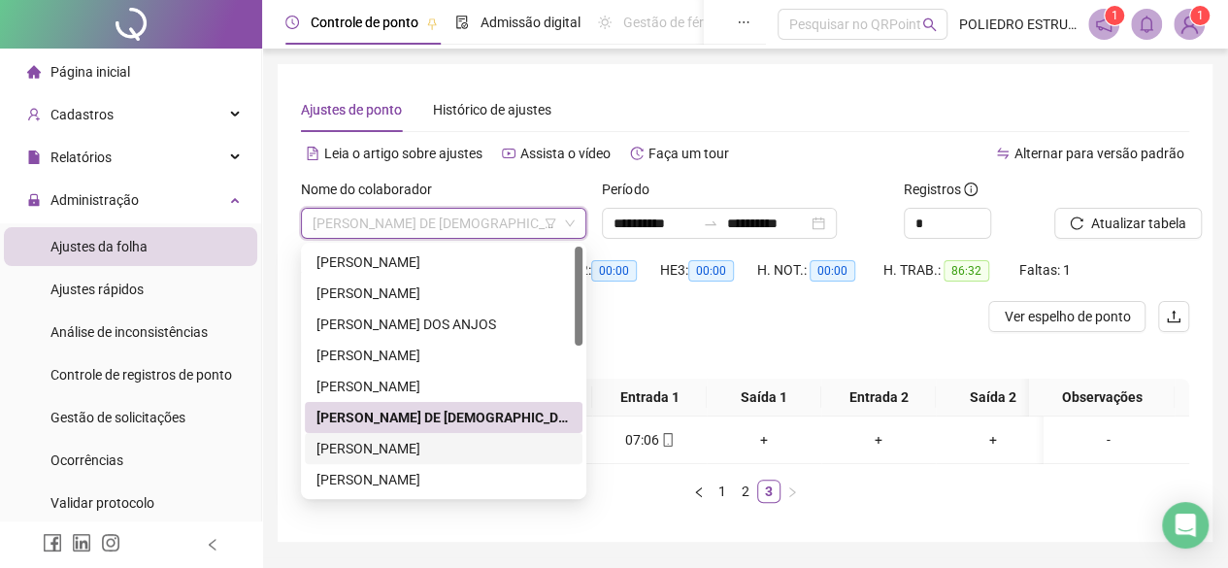
click at [454, 447] on div "[PERSON_NAME]" at bounding box center [443, 448] width 254 height 21
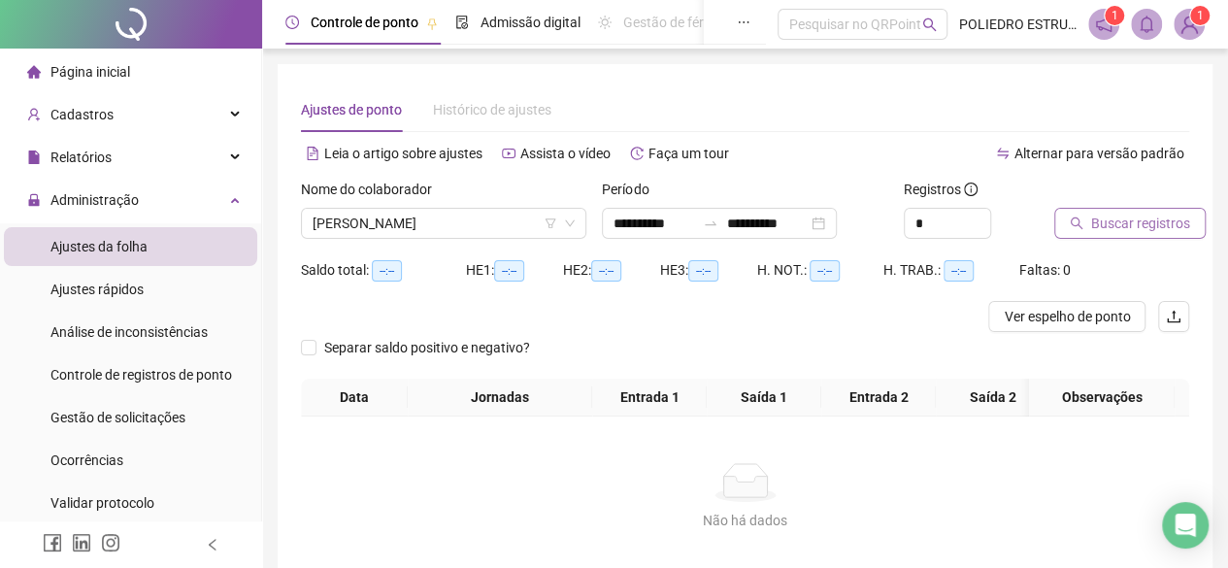
click at [1118, 217] on span "Buscar registros" at bounding box center [1140, 223] width 99 height 21
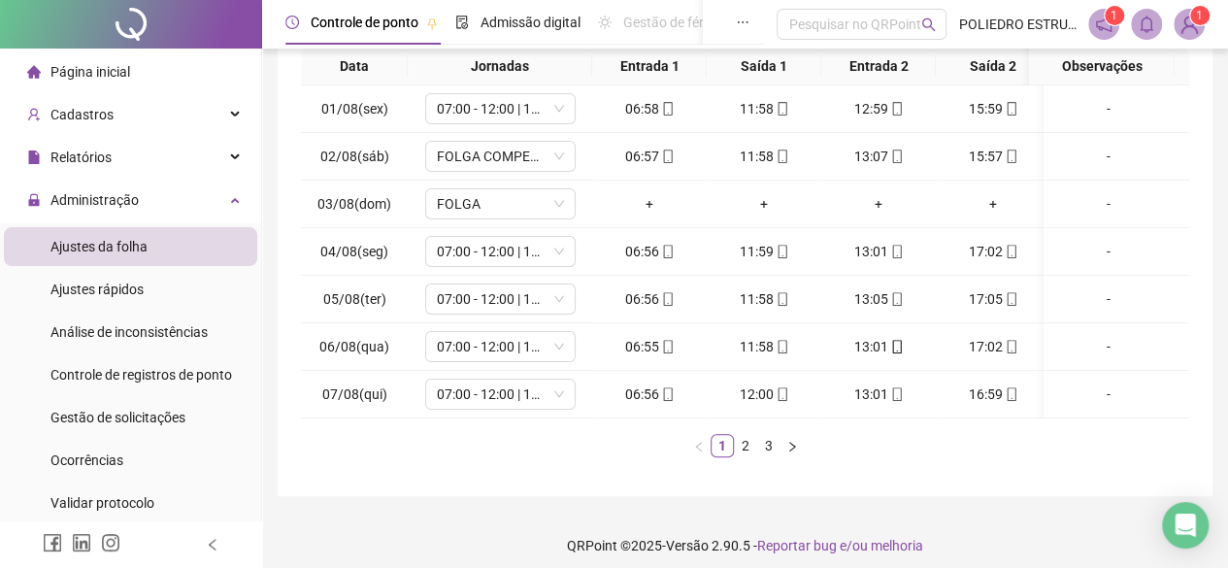
scroll to position [354, 0]
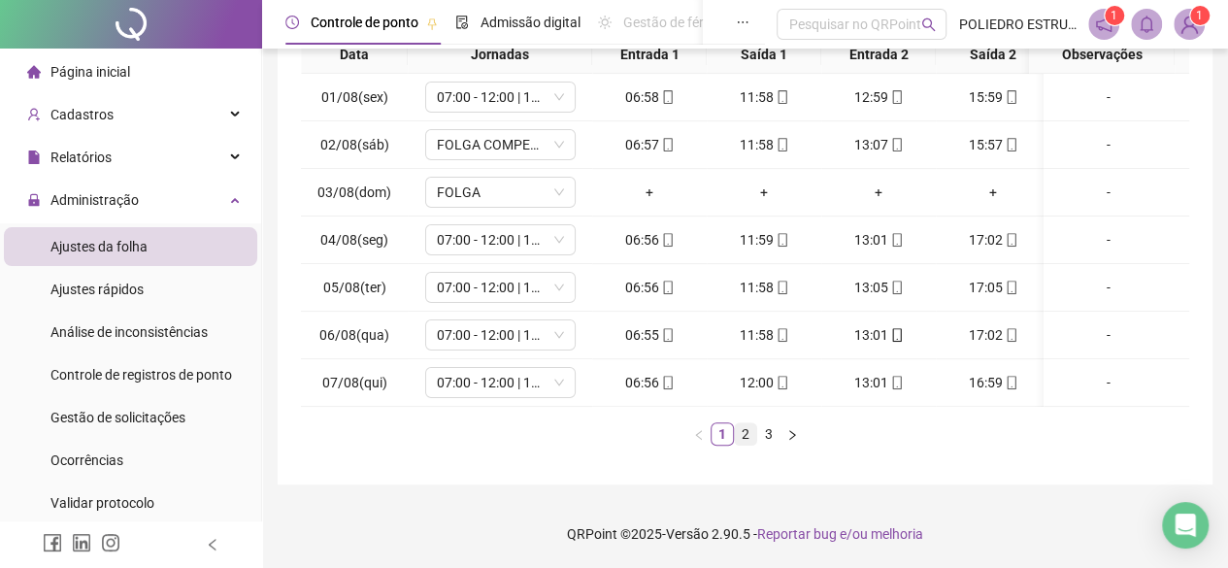
click at [751, 436] on link "2" at bounding box center [745, 433] width 21 height 21
click at [779, 434] on ul "1 2 3" at bounding box center [745, 433] width 888 height 23
click at [765, 436] on link "3" at bounding box center [768, 433] width 21 height 21
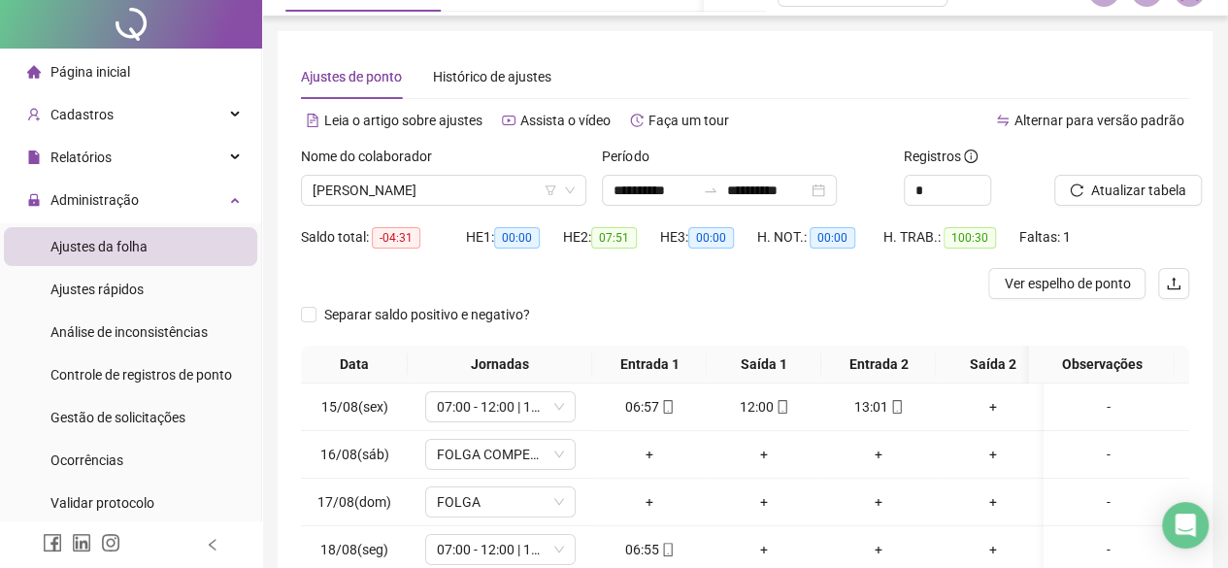
scroll to position [0, 0]
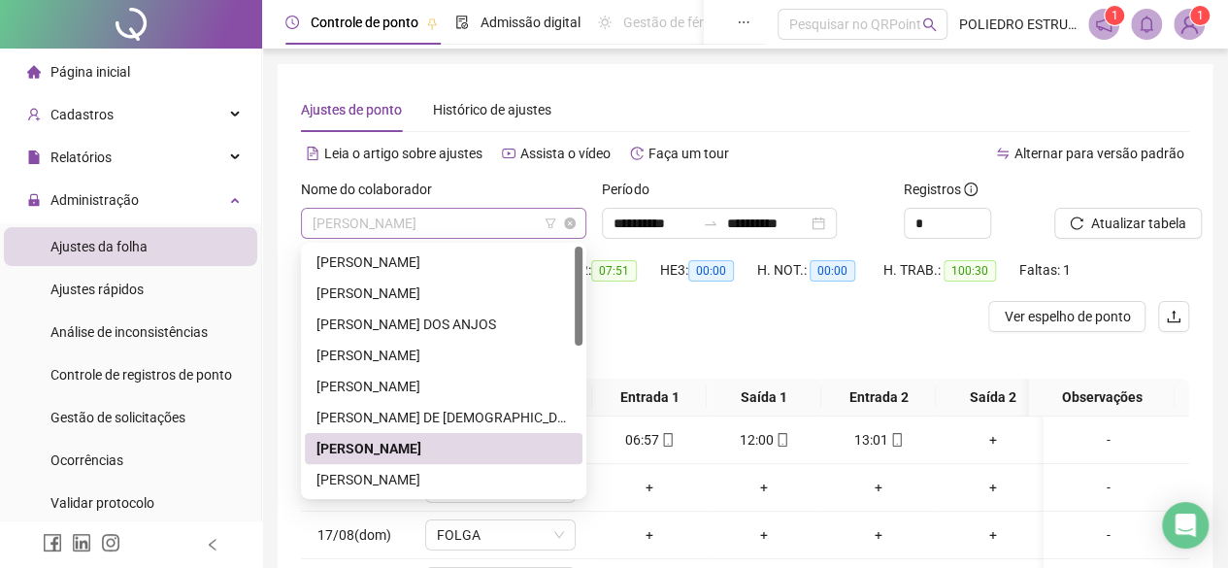
click at [531, 222] on span "[PERSON_NAME]" at bounding box center [444, 223] width 262 height 29
click at [419, 477] on div "[PERSON_NAME]" at bounding box center [443, 479] width 254 height 21
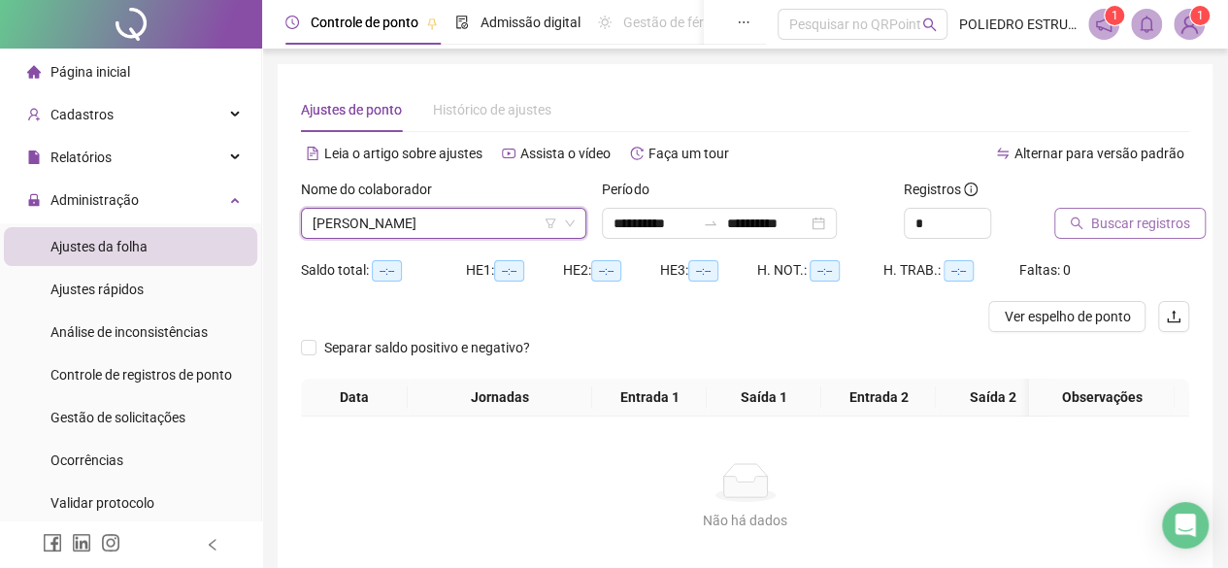
click at [1089, 226] on button "Buscar registros" at bounding box center [1129, 223] width 151 height 31
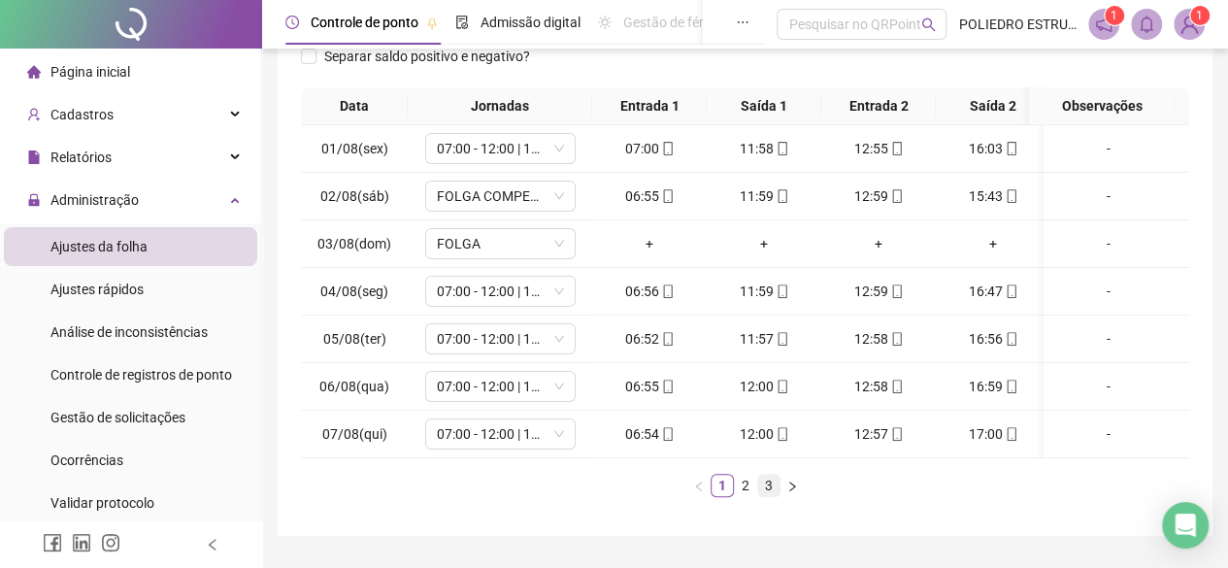
click at [769, 494] on link "3" at bounding box center [768, 485] width 21 height 21
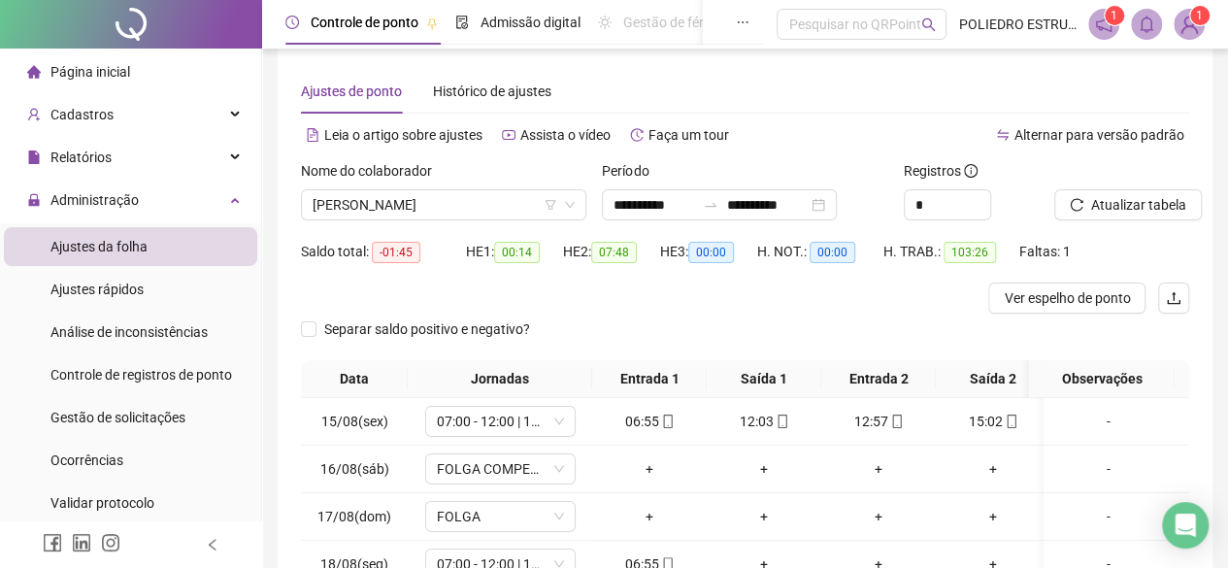
scroll to position [213, 0]
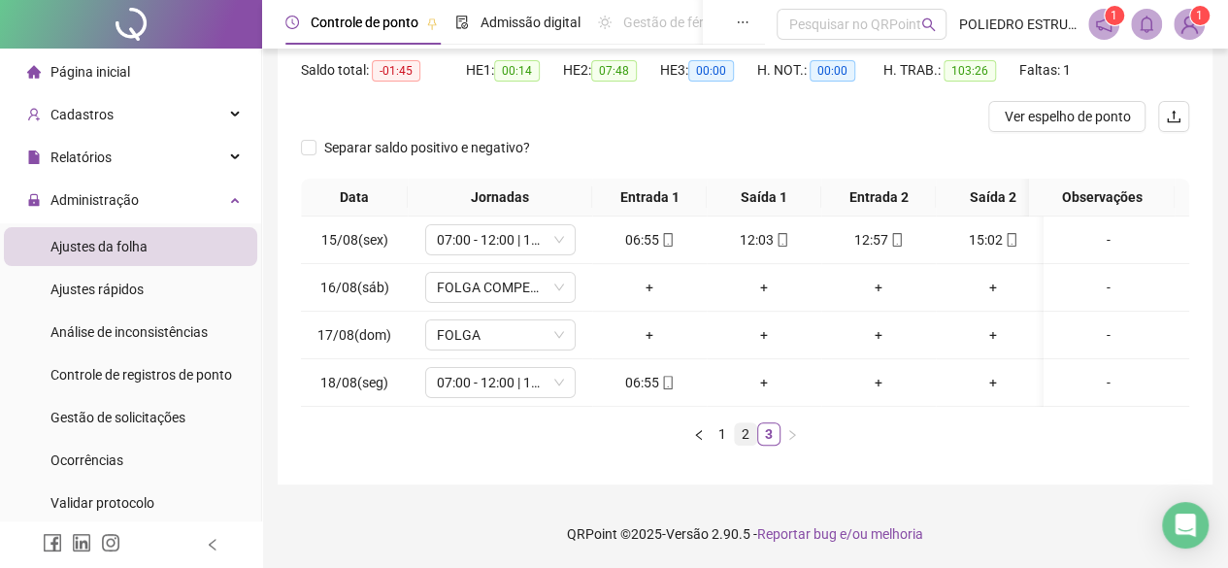
click at [742, 430] on link "2" at bounding box center [745, 433] width 21 height 21
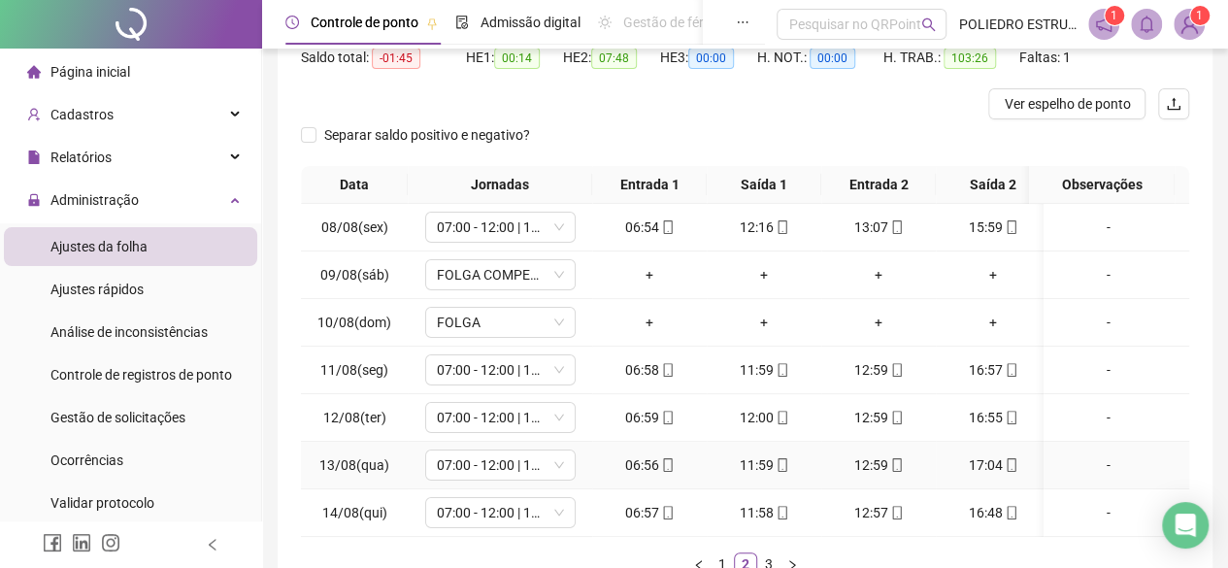
scroll to position [0, 0]
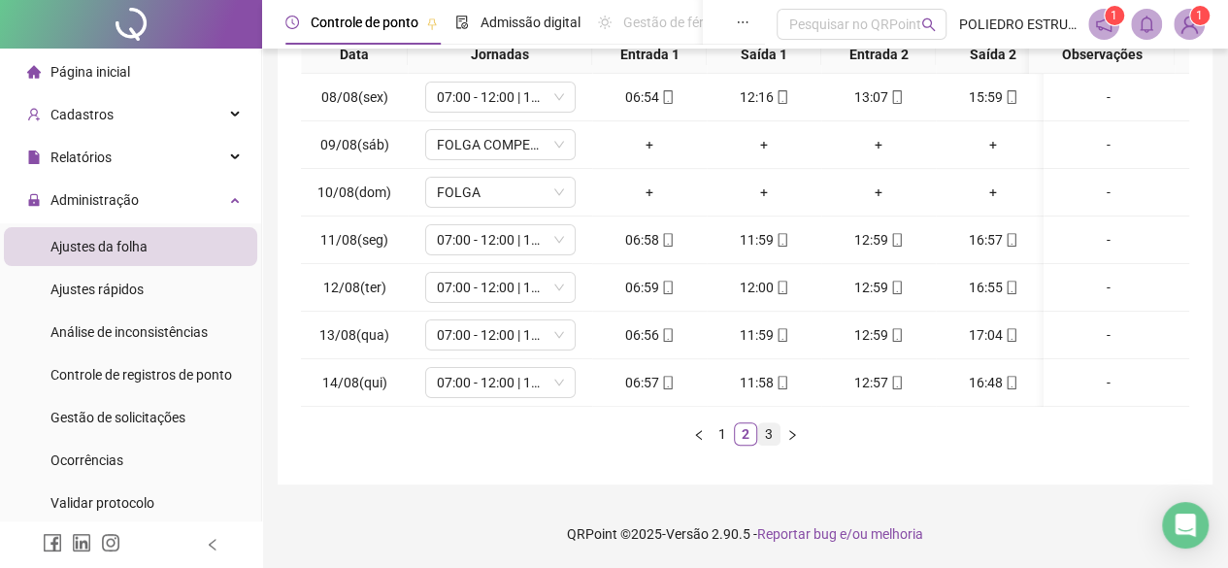
click at [770, 434] on link "3" at bounding box center [768, 433] width 21 height 21
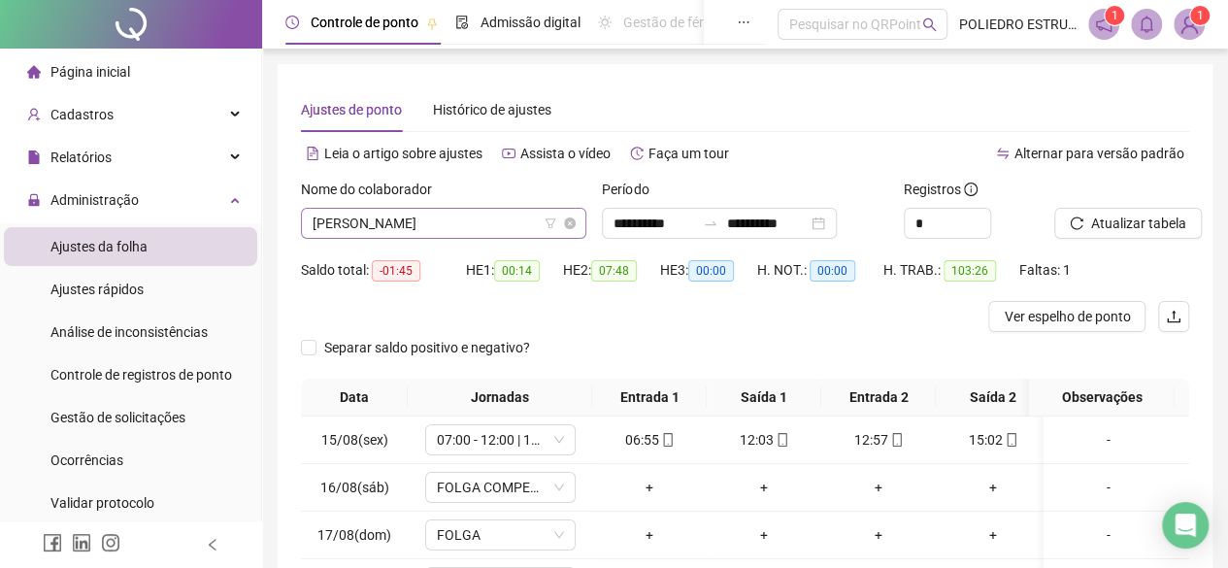
click at [528, 225] on span "[PERSON_NAME]" at bounding box center [444, 223] width 262 height 29
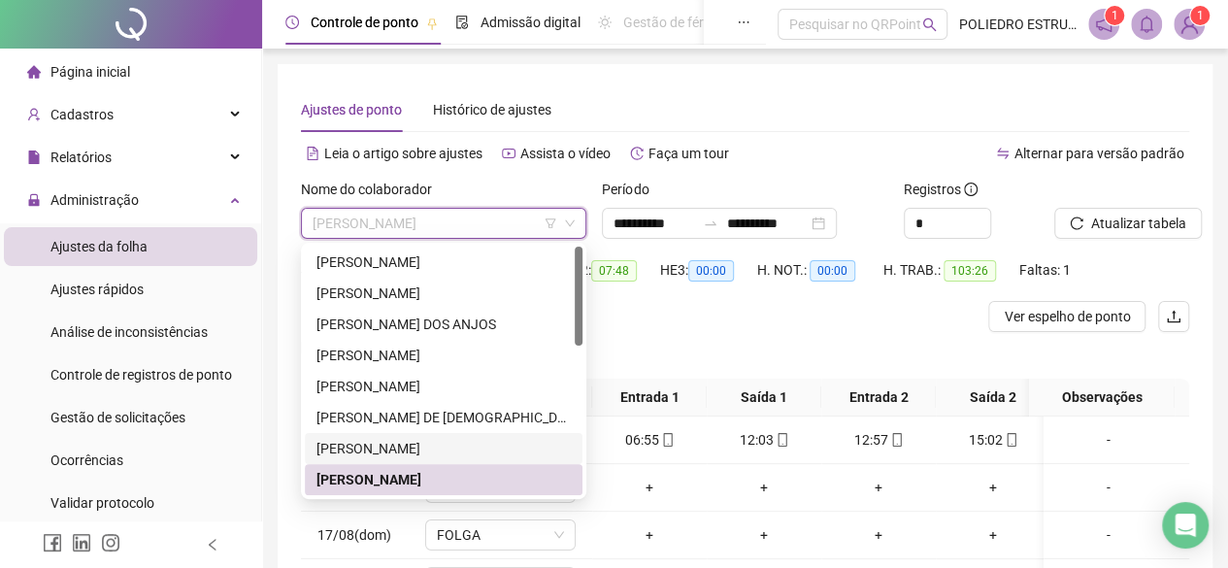
scroll to position [97, 0]
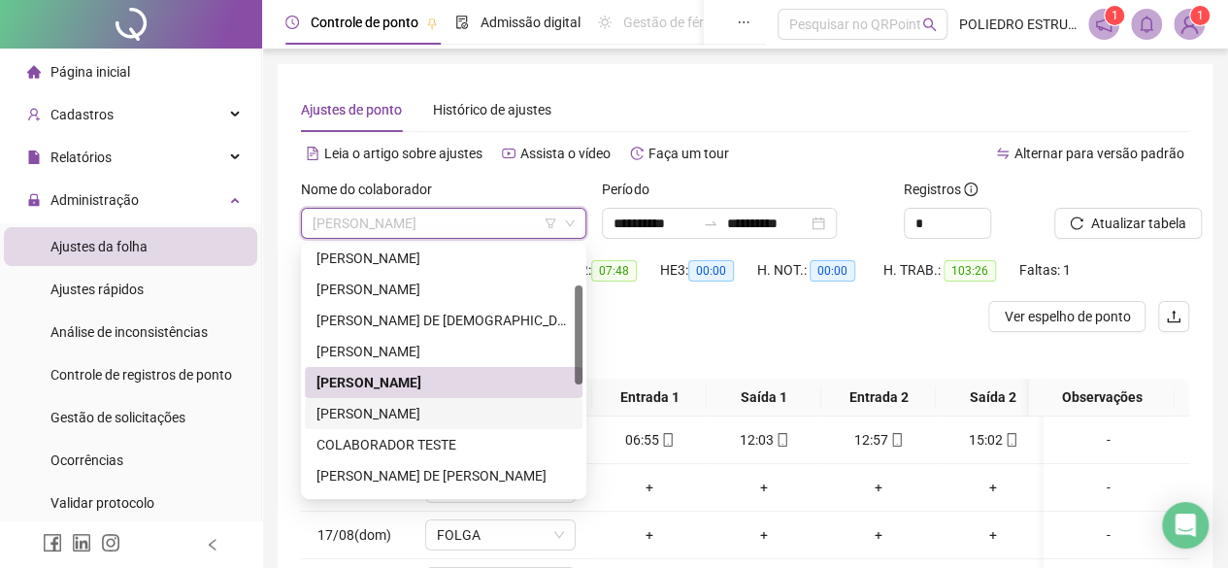
click at [470, 414] on div "[PERSON_NAME]" at bounding box center [443, 413] width 254 height 21
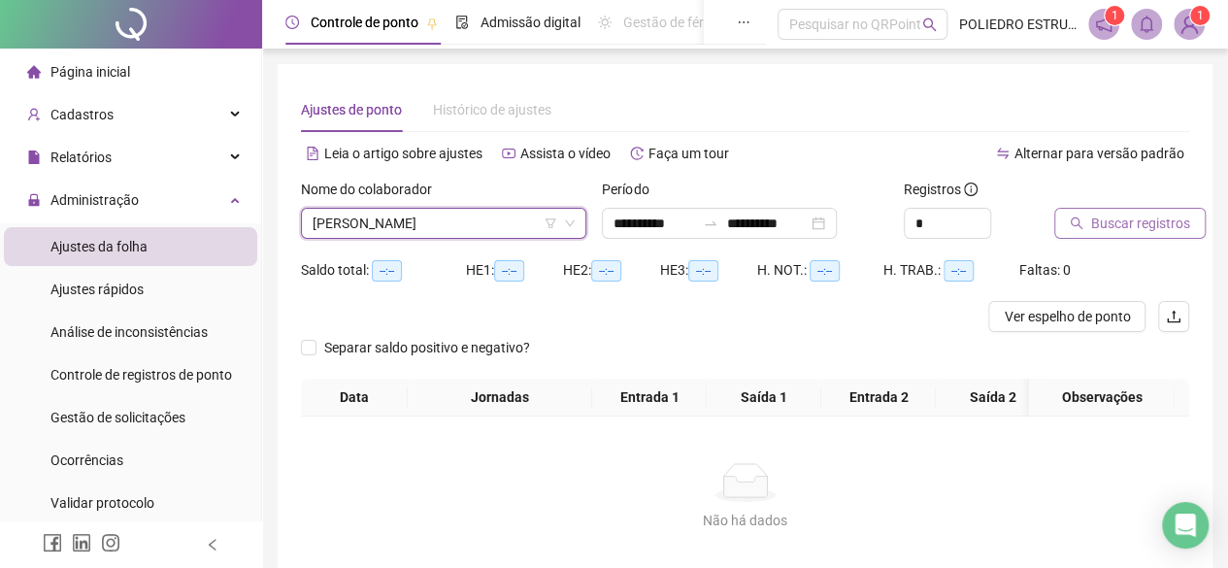
click at [1118, 230] on span "Buscar registros" at bounding box center [1140, 223] width 99 height 21
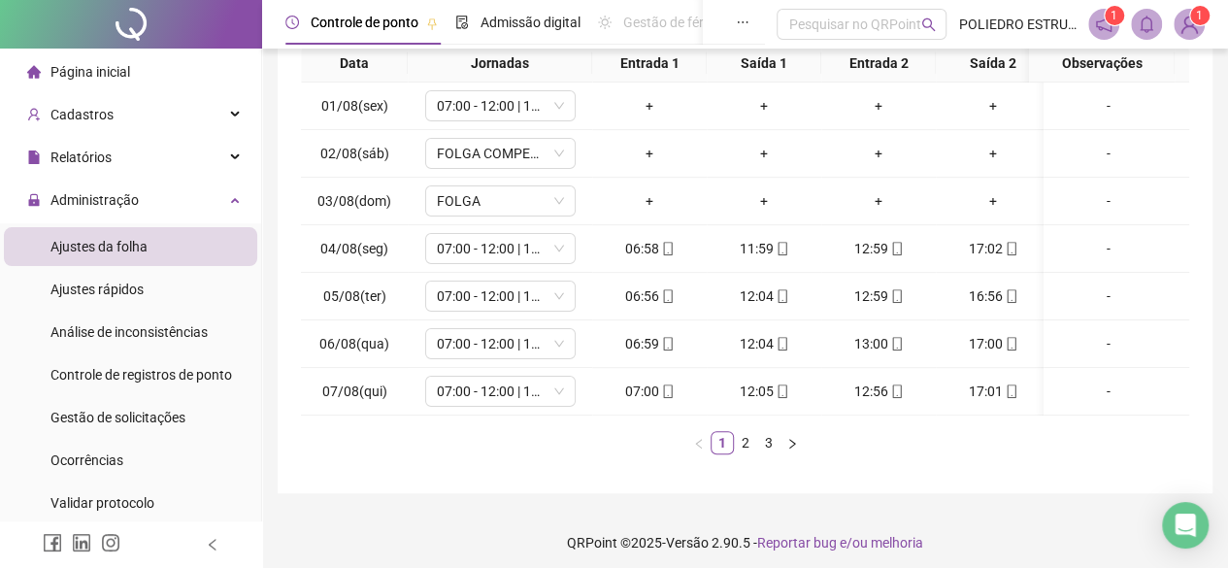
scroll to position [354, 0]
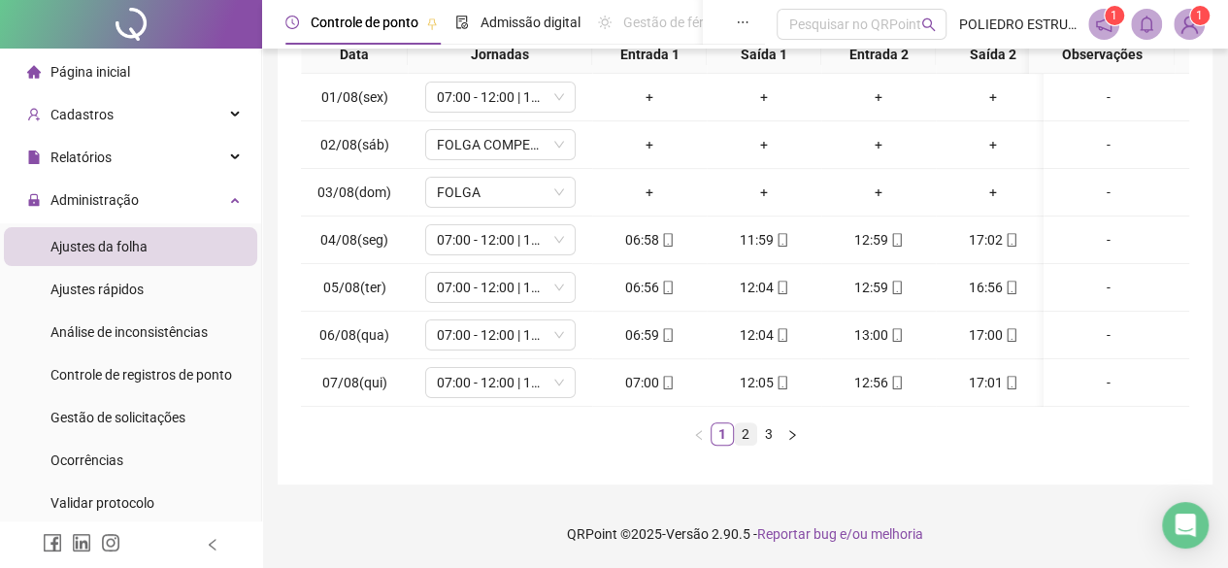
click at [748, 423] on link "2" at bounding box center [745, 433] width 21 height 21
click at [765, 434] on link "3" at bounding box center [768, 433] width 21 height 21
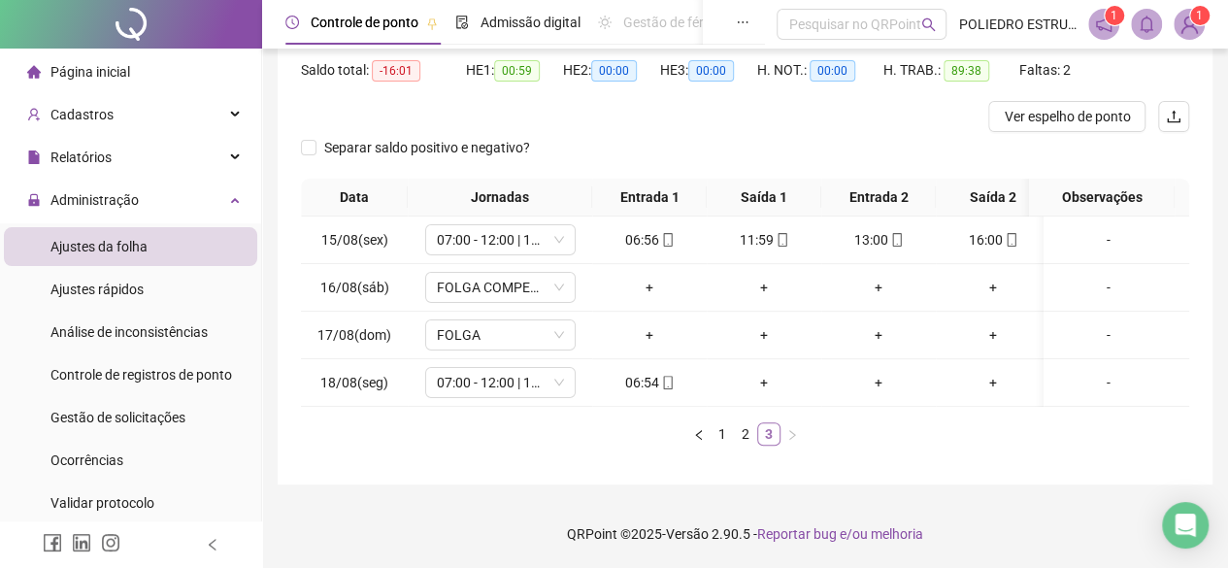
scroll to position [213, 0]
click at [1009, 233] on icon "mobile" at bounding box center [1012, 240] width 14 height 14
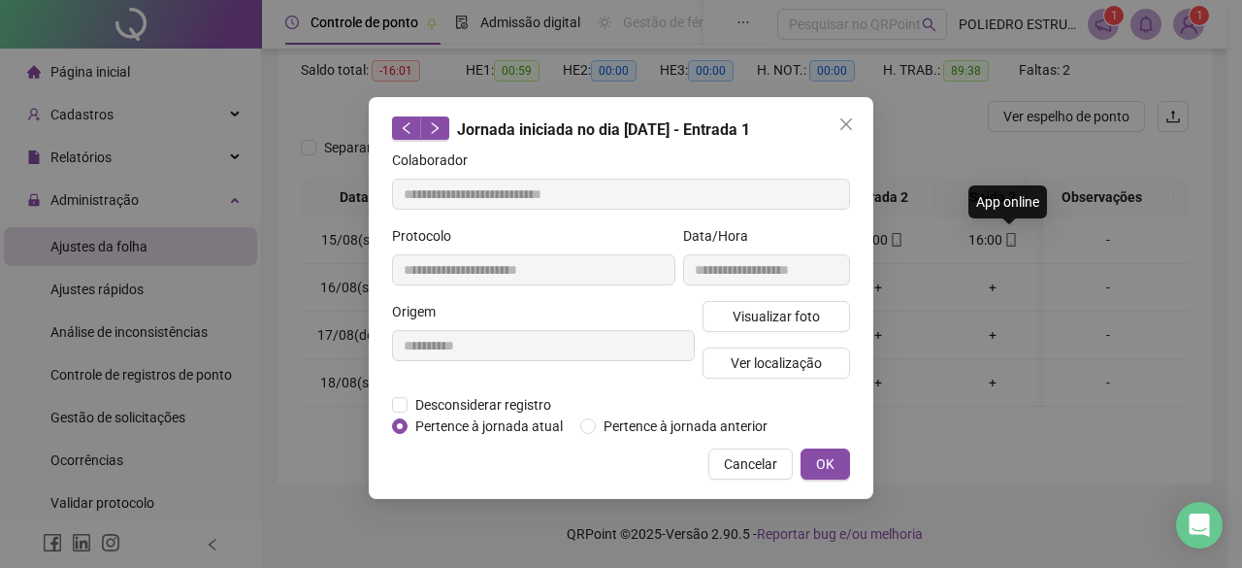
type input "**********"
click at [772, 358] on span "Ver localização" at bounding box center [776, 362] width 91 height 21
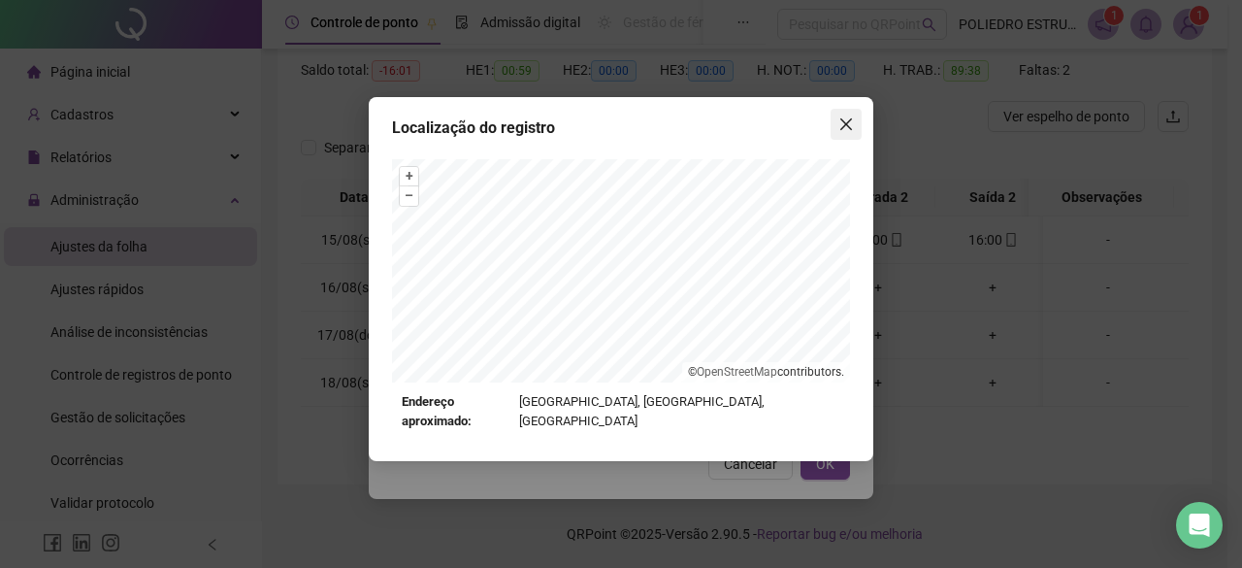
click at [840, 120] on icon "close" at bounding box center [847, 124] width 16 height 16
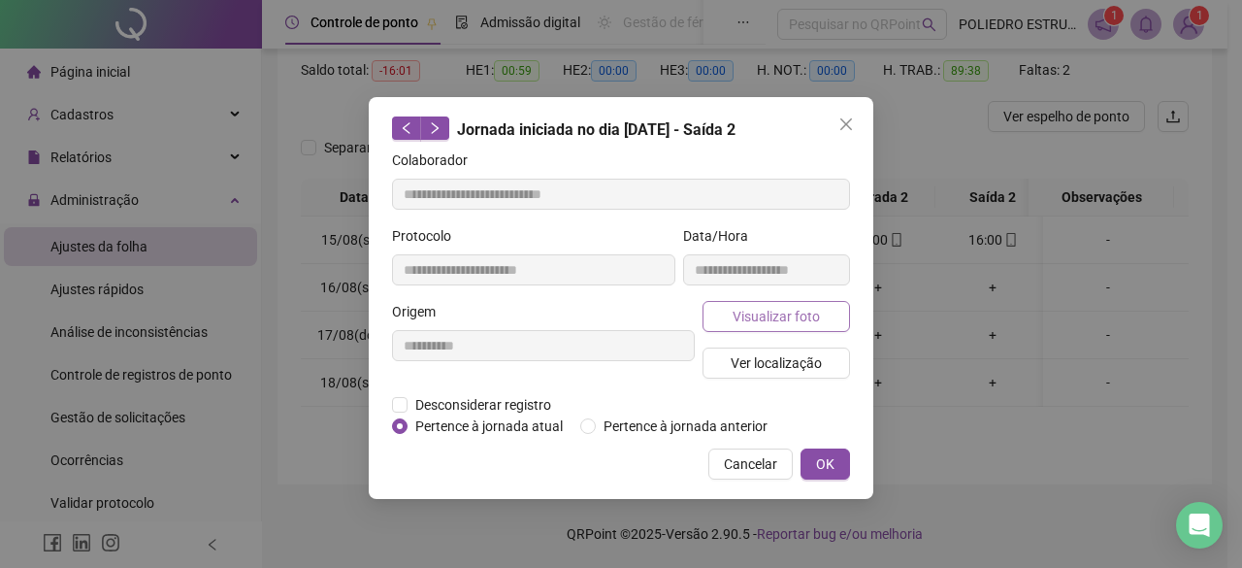
click at [794, 315] on span "Visualizar foto" at bounding box center [776, 316] width 87 height 21
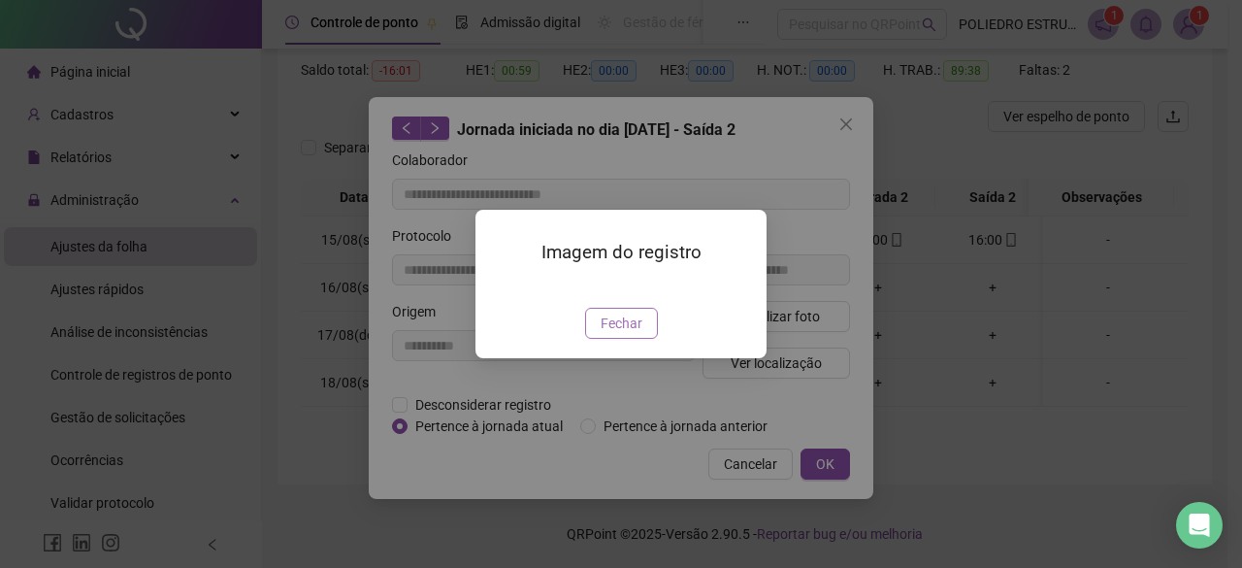
click at [619, 334] on span "Fechar" at bounding box center [622, 323] width 42 height 21
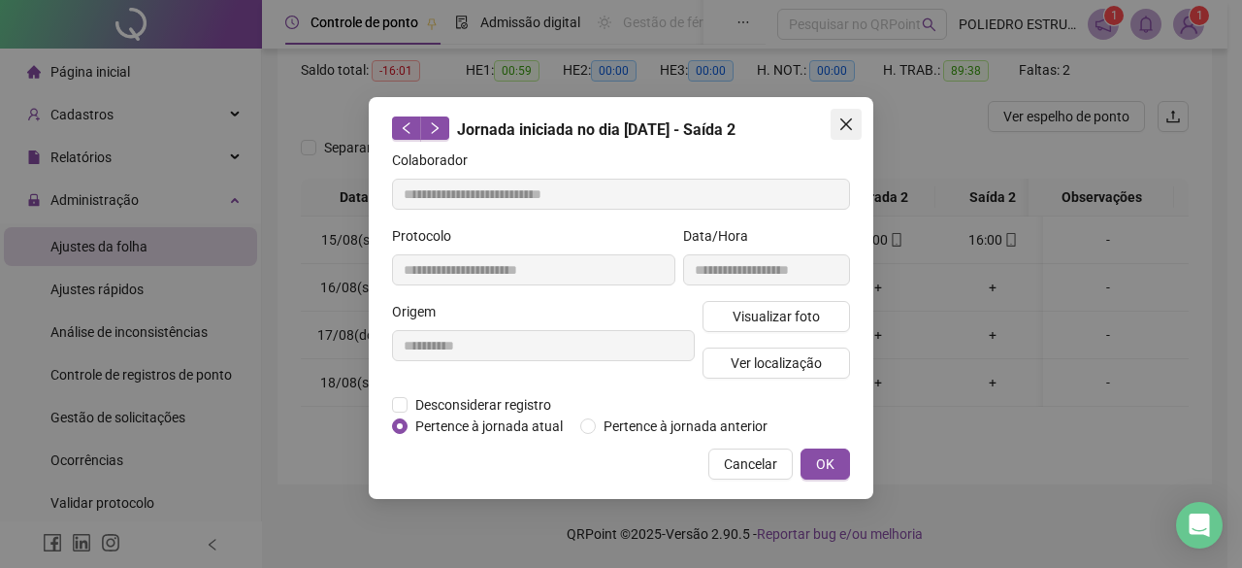
click at [848, 125] on icon "close" at bounding box center [846, 124] width 12 height 12
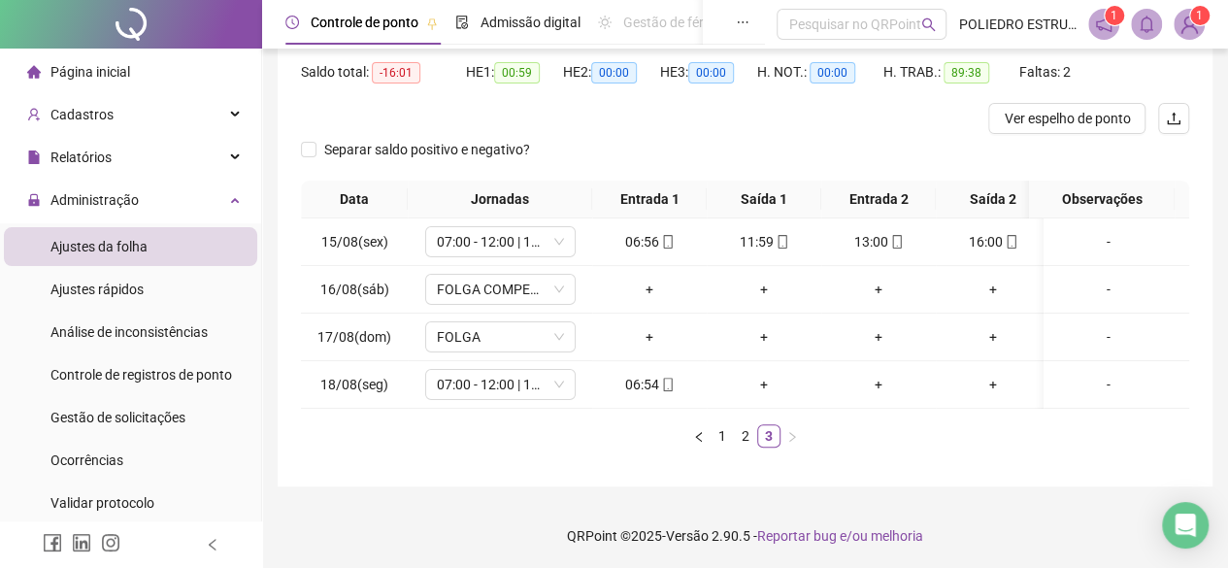
scroll to position [0, 0]
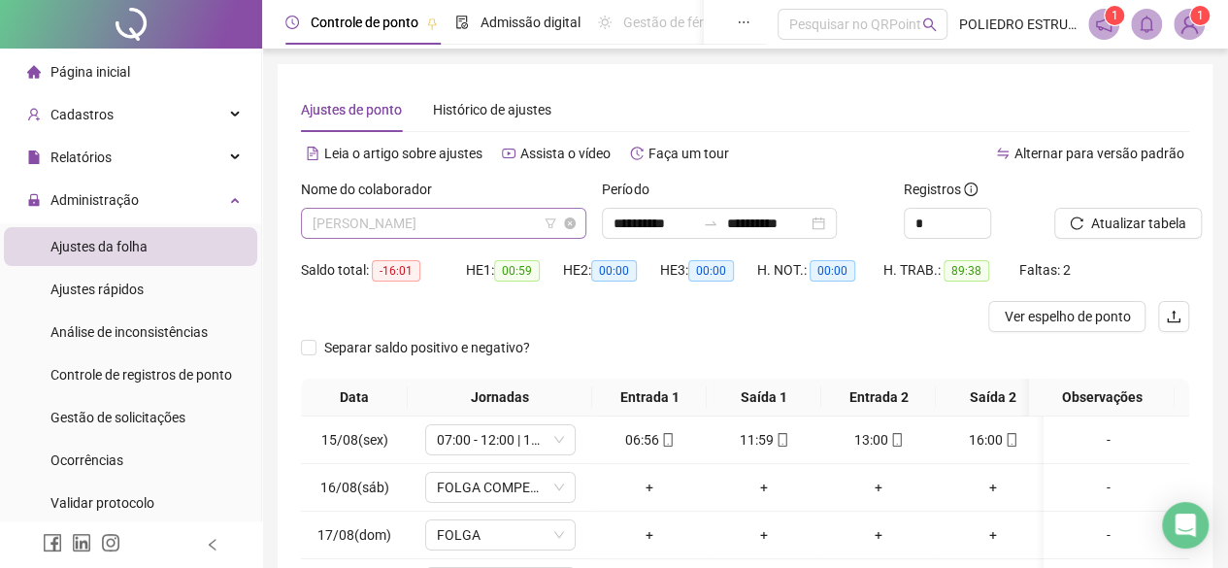
click at [522, 224] on span "[PERSON_NAME]" at bounding box center [444, 223] width 262 height 29
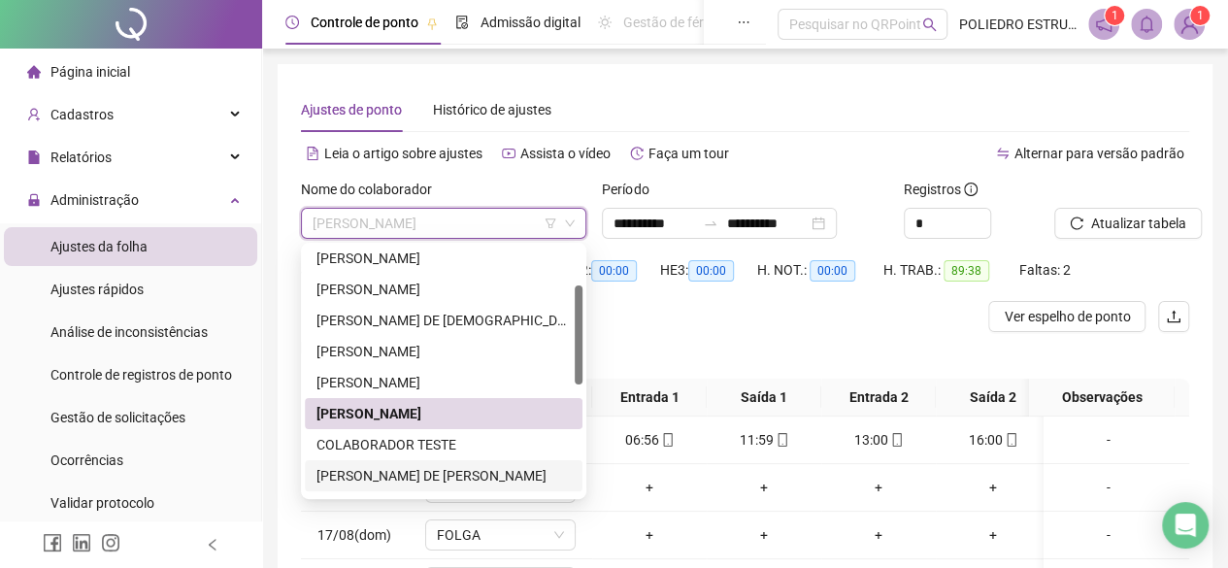
click at [435, 478] on div "[PERSON_NAME] DE [PERSON_NAME]" at bounding box center [443, 475] width 254 height 21
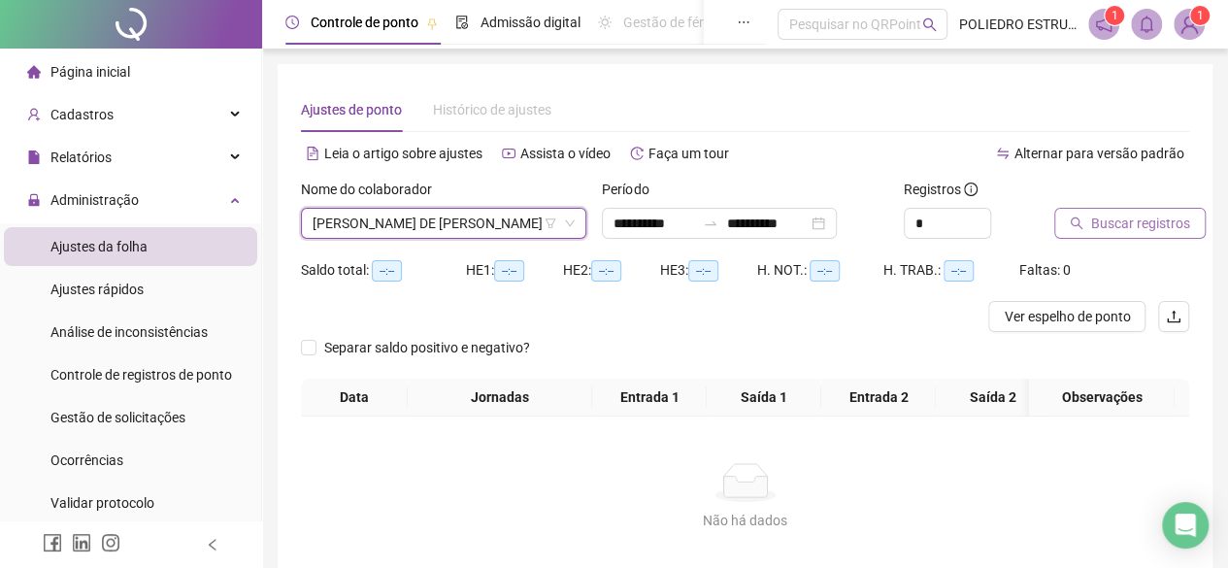
click at [1151, 230] on span "Buscar registros" at bounding box center [1140, 223] width 99 height 21
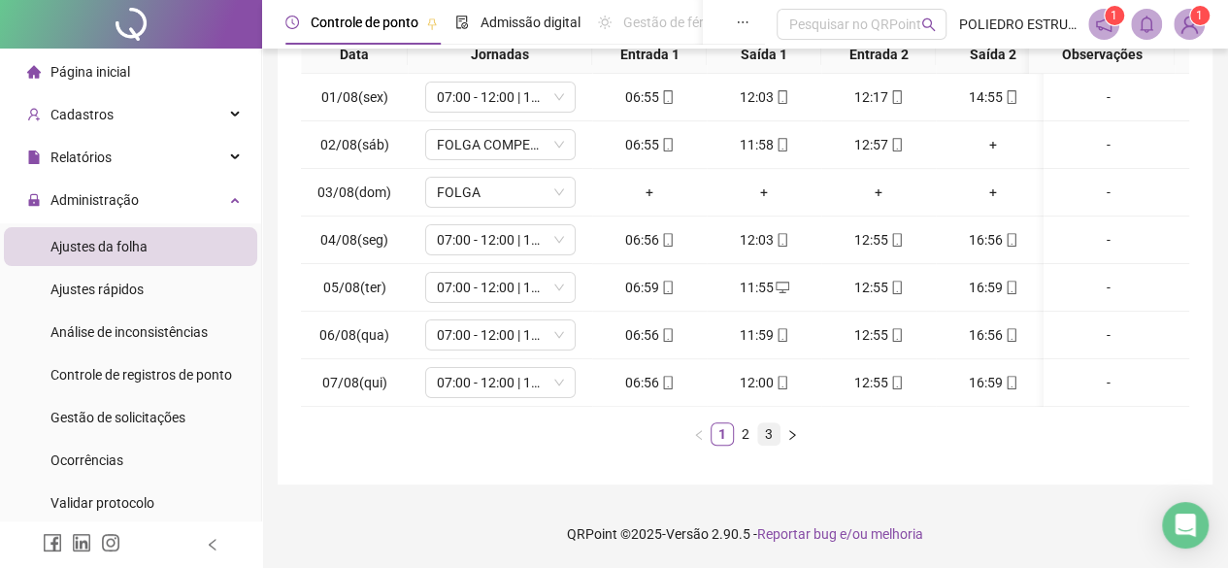
click at [767, 432] on link "3" at bounding box center [768, 433] width 21 height 21
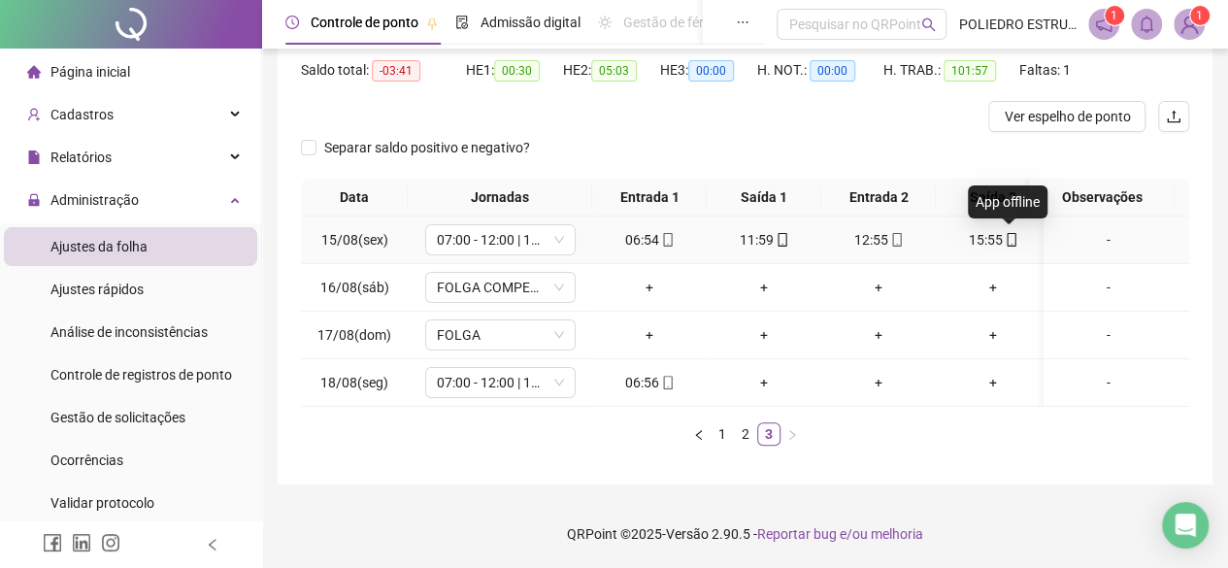
click at [1010, 233] on icon "mobile" at bounding box center [1012, 240] width 14 height 14
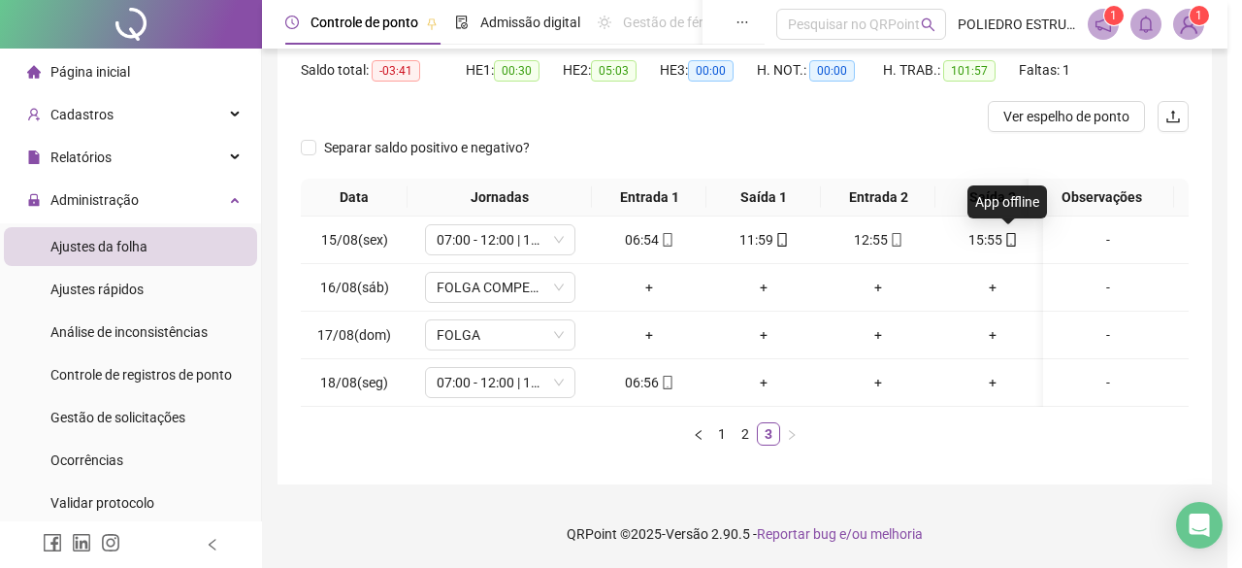
type input "**********"
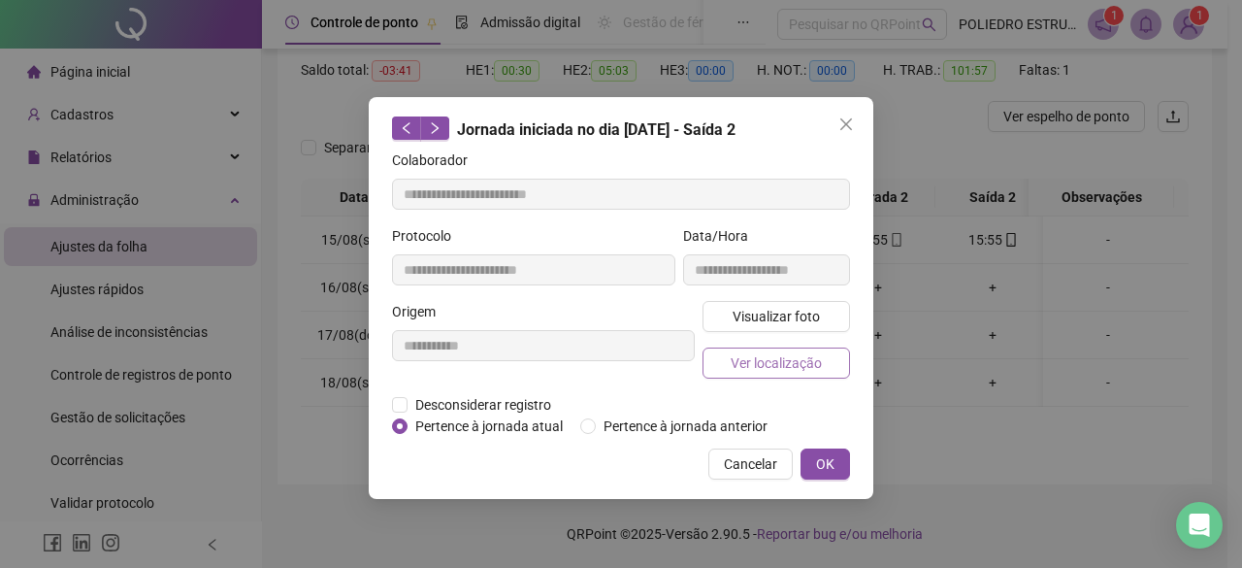
click at [755, 354] on span "Ver localização" at bounding box center [776, 362] width 91 height 21
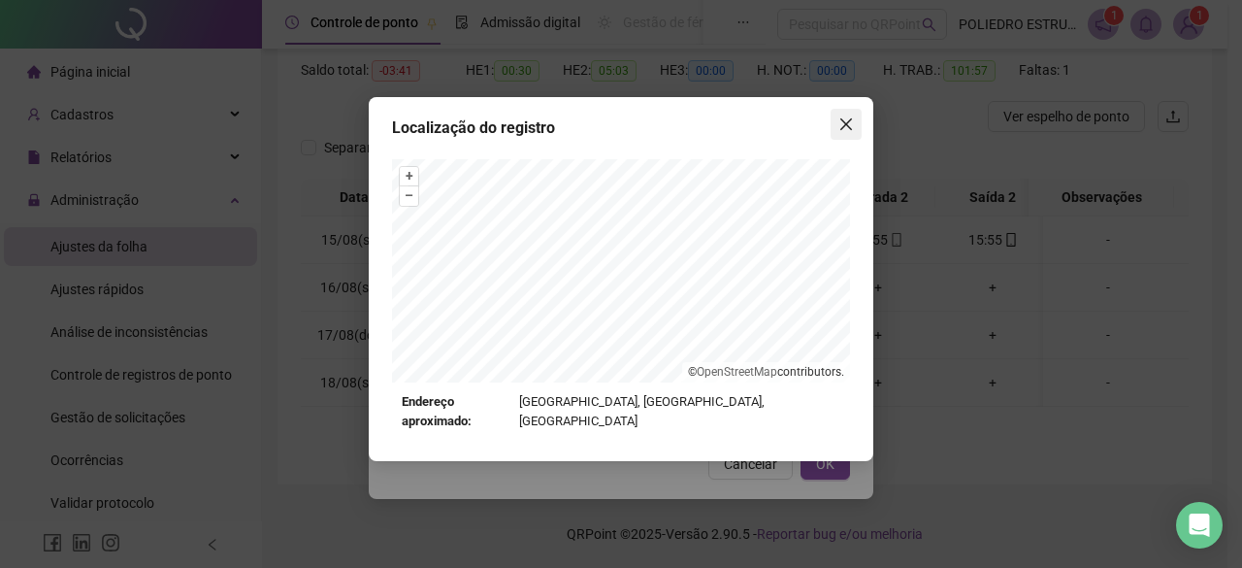
click at [849, 123] on icon "close" at bounding box center [847, 124] width 16 height 16
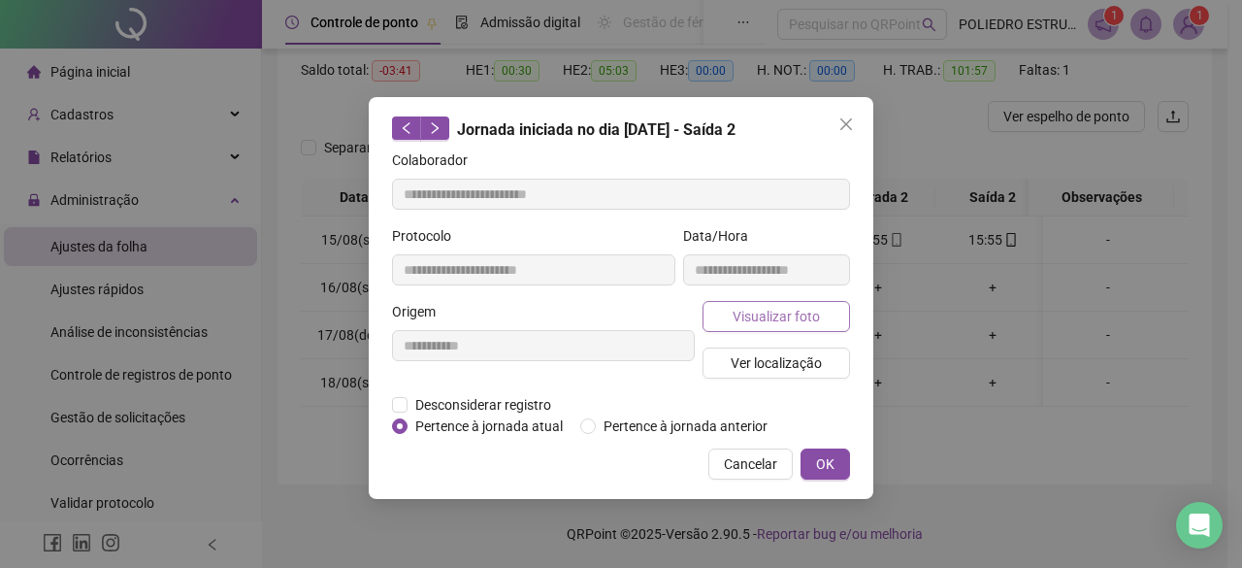
click at [808, 322] on span "Visualizar foto" at bounding box center [776, 316] width 87 height 21
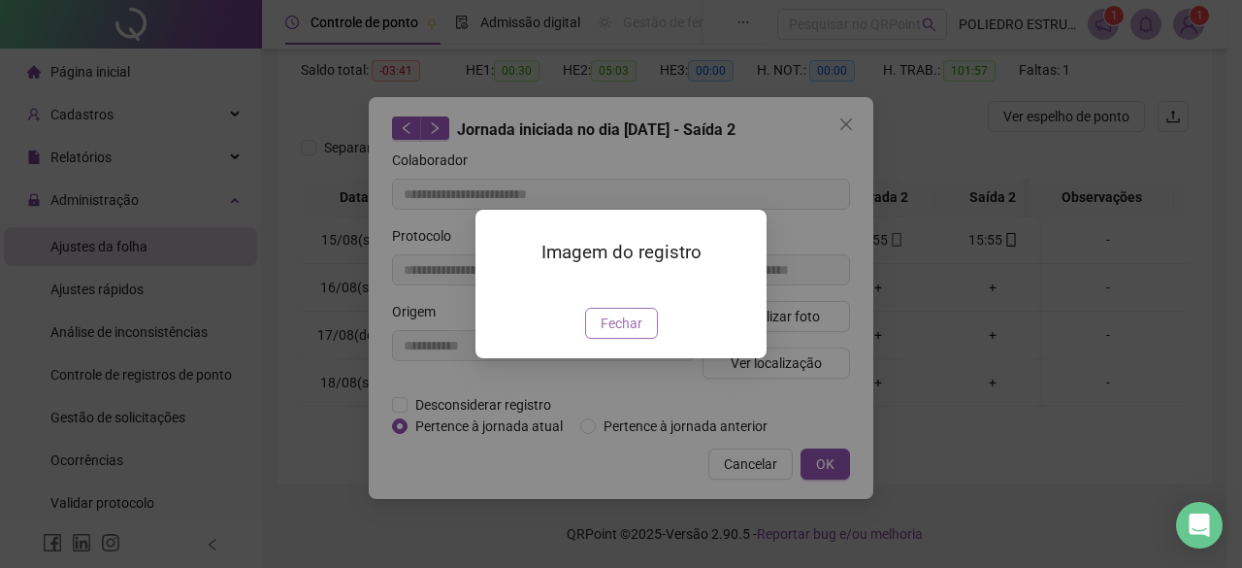
click at [626, 334] on span "Fechar" at bounding box center [622, 323] width 42 height 21
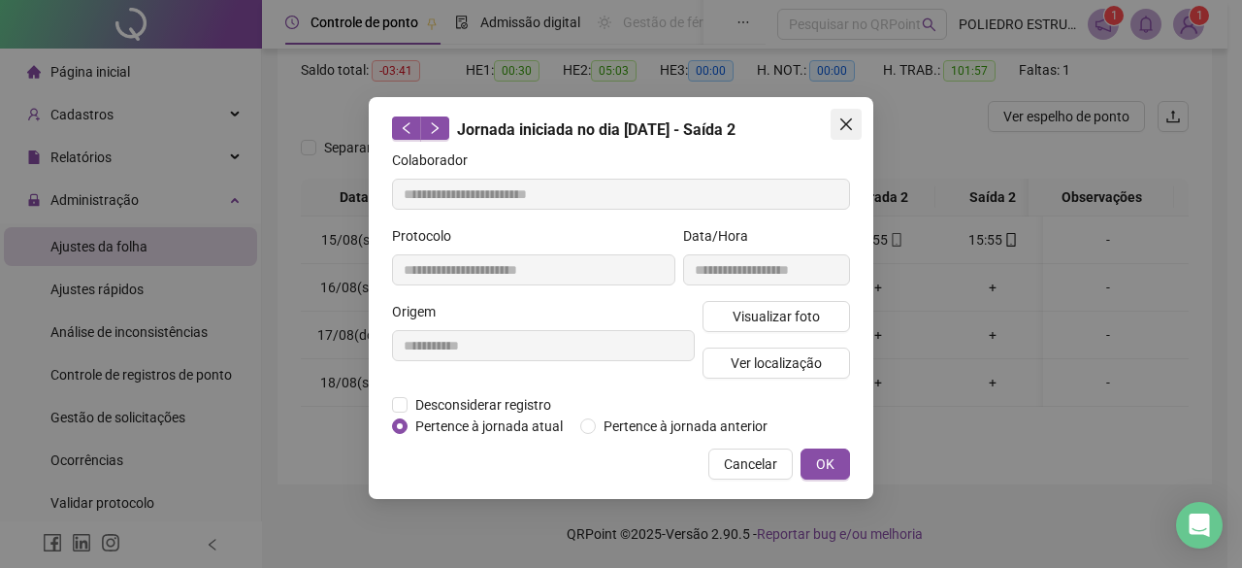
click at [842, 130] on icon "close" at bounding box center [847, 124] width 16 height 16
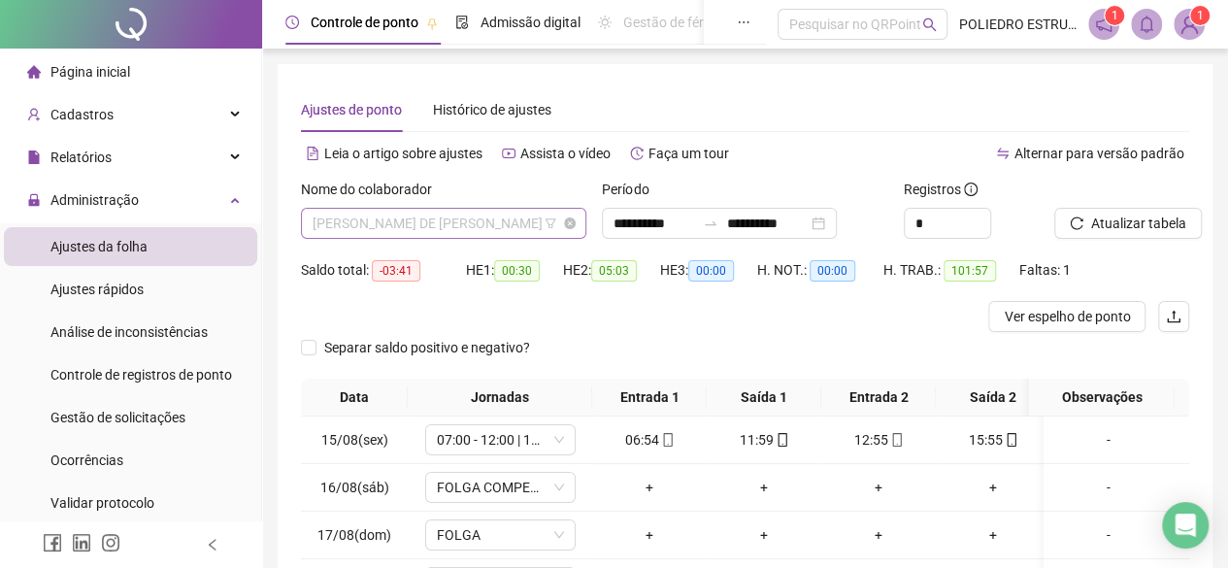
click at [535, 213] on span "[PERSON_NAME] DE [PERSON_NAME]" at bounding box center [444, 223] width 262 height 29
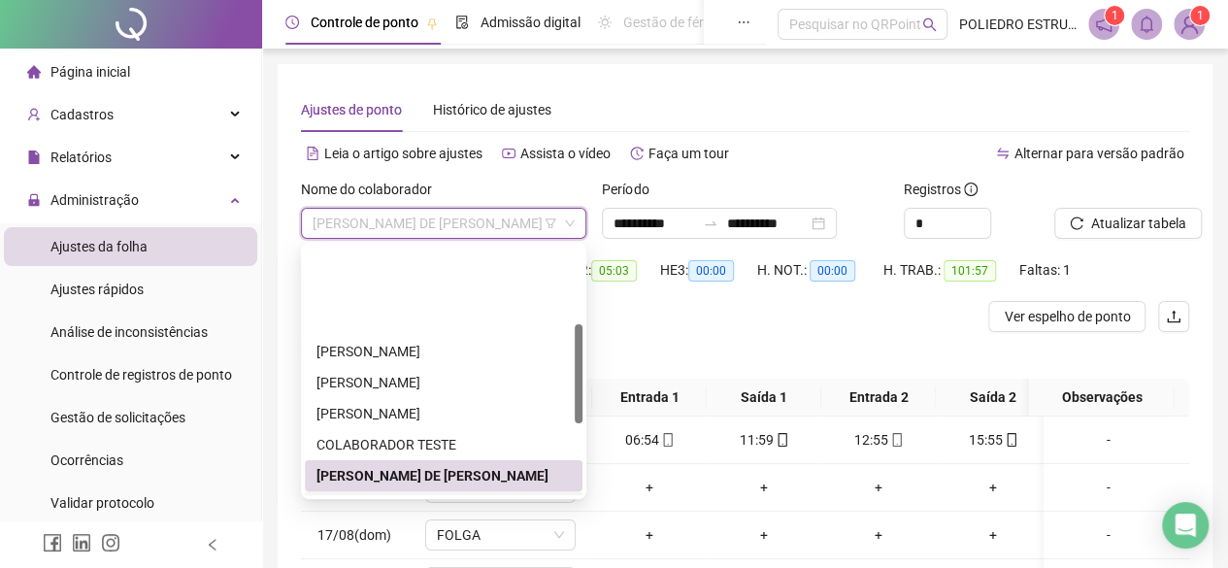
scroll to position [194, 0]
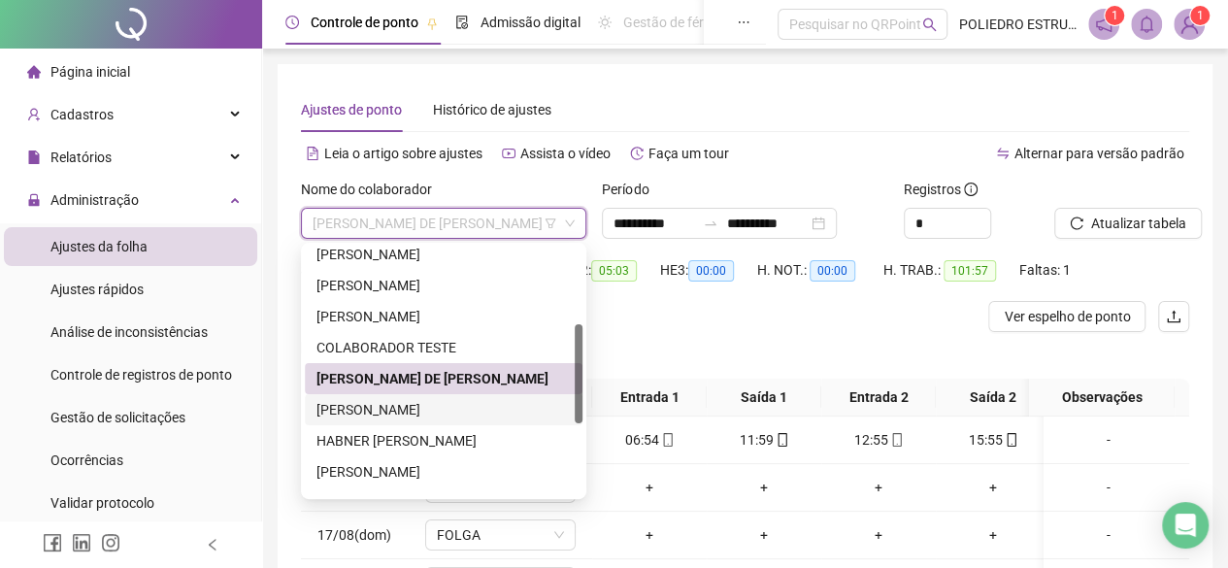
click at [441, 409] on div "[PERSON_NAME]" at bounding box center [443, 409] width 254 height 21
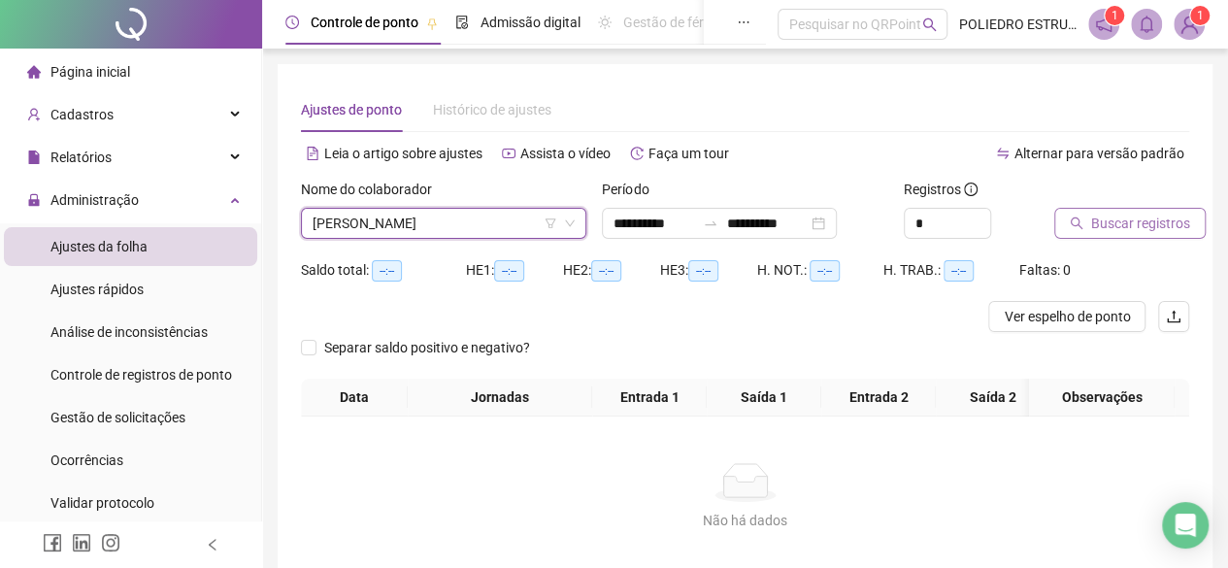
click at [1118, 220] on span "Buscar registros" at bounding box center [1140, 223] width 99 height 21
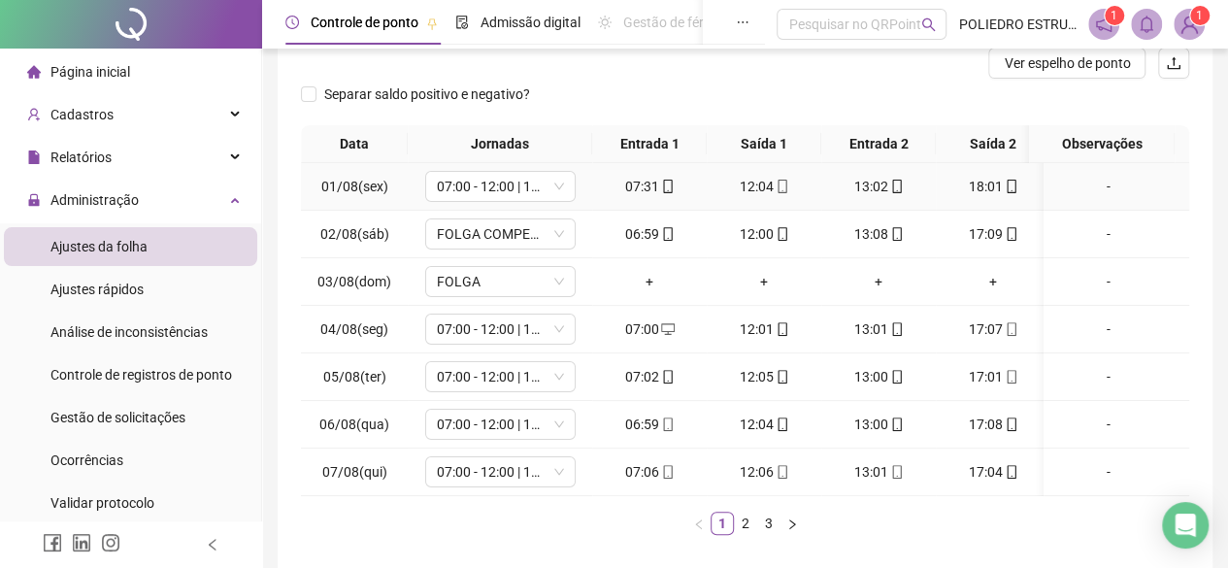
scroll to position [354, 0]
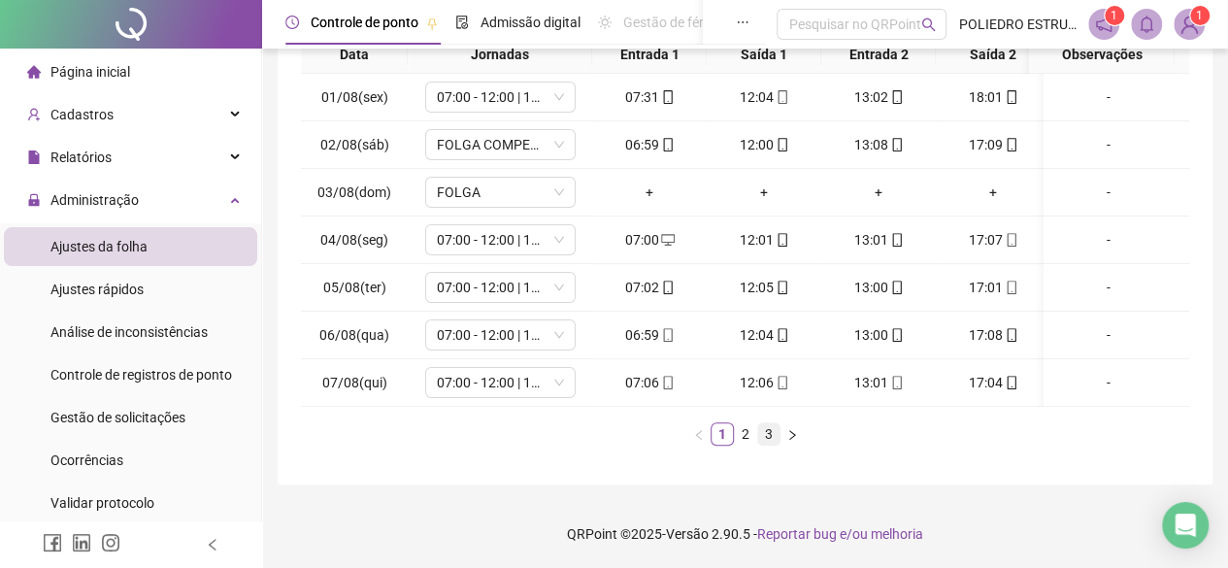
click at [770, 440] on link "3" at bounding box center [768, 433] width 21 height 21
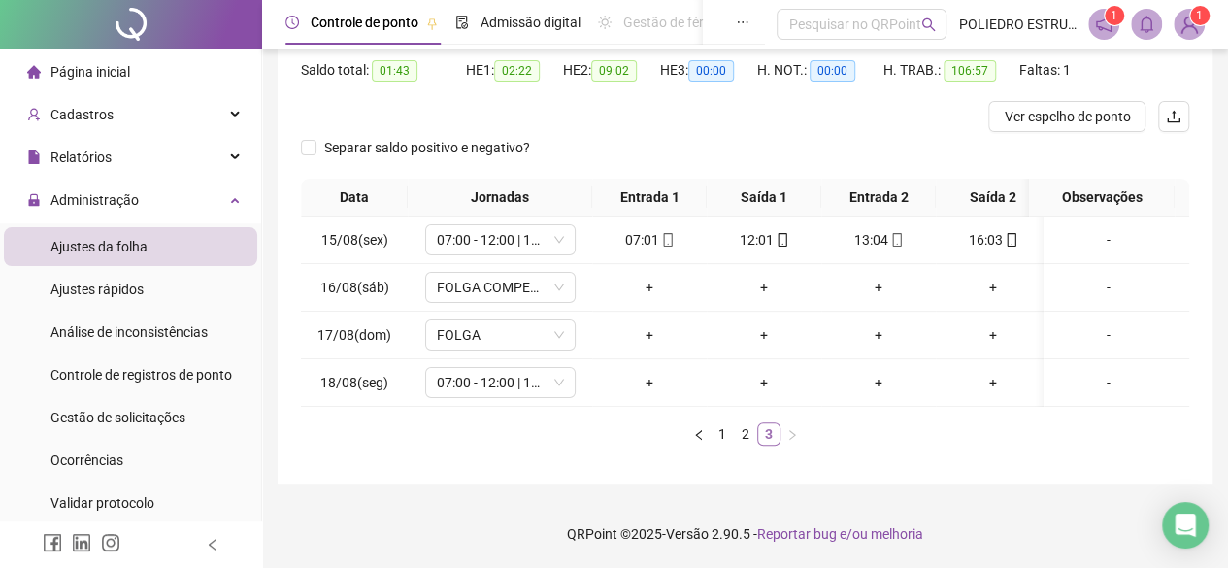
scroll to position [0, 0]
click at [747, 434] on link "2" at bounding box center [745, 433] width 21 height 21
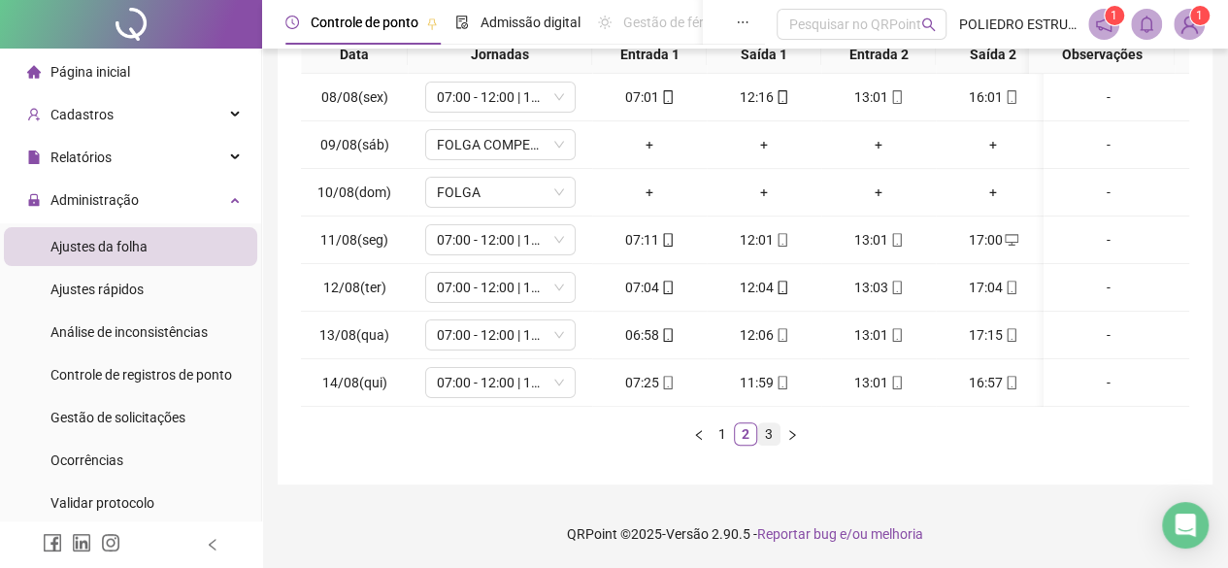
click at [766, 434] on link "3" at bounding box center [768, 433] width 21 height 21
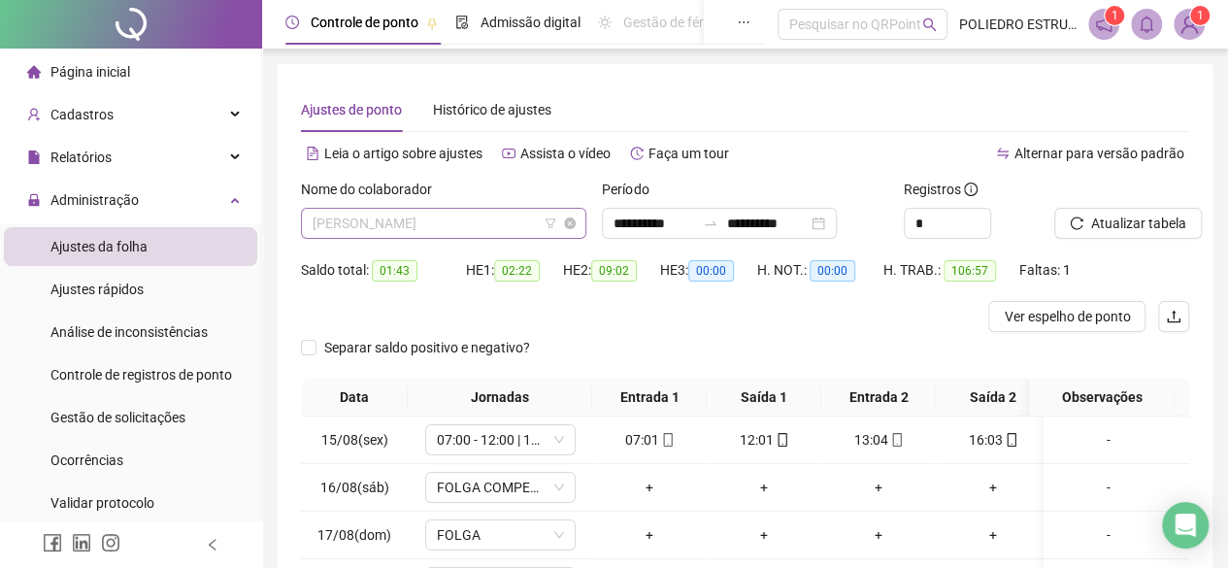
click at [514, 216] on span "[PERSON_NAME]" at bounding box center [444, 223] width 262 height 29
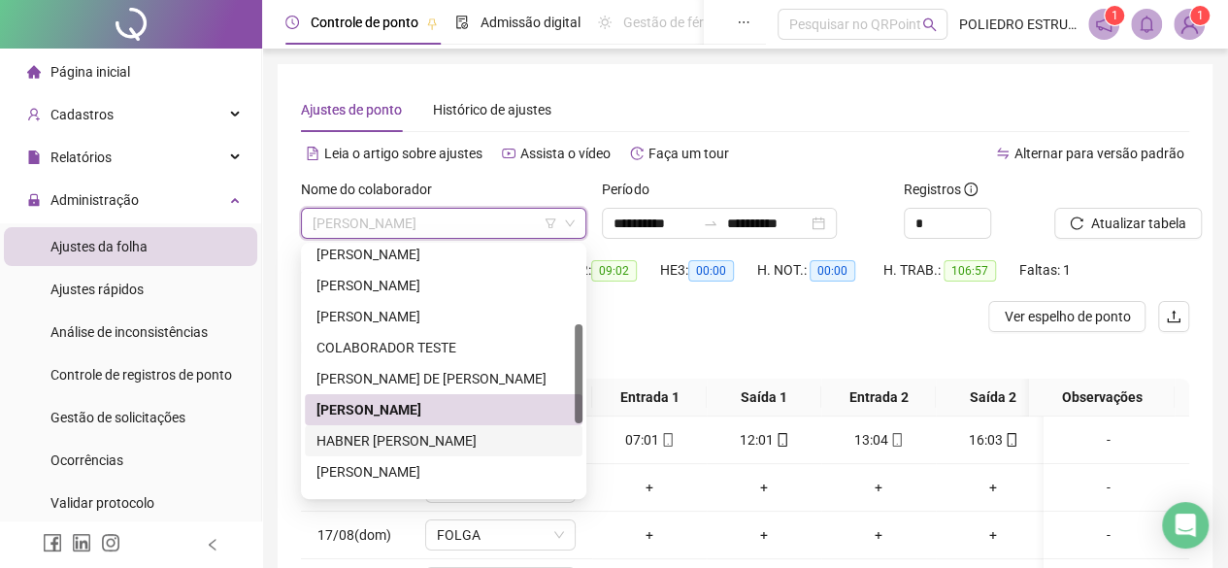
click at [451, 435] on div "HABNER [PERSON_NAME]" at bounding box center [443, 440] width 254 height 21
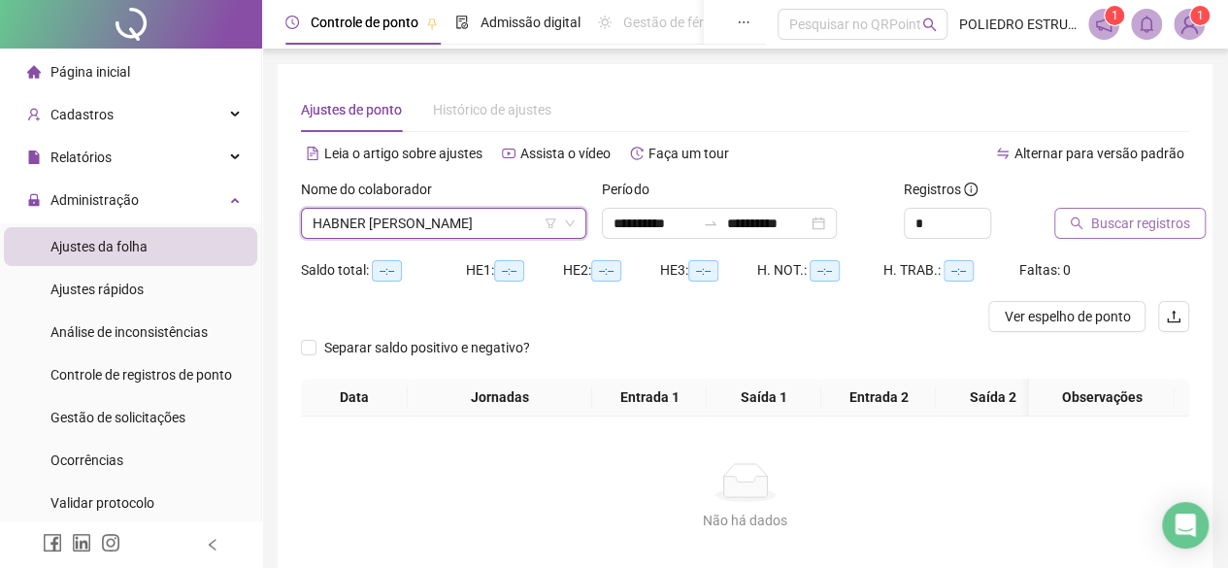
click at [1118, 231] on span "Buscar registros" at bounding box center [1140, 223] width 99 height 21
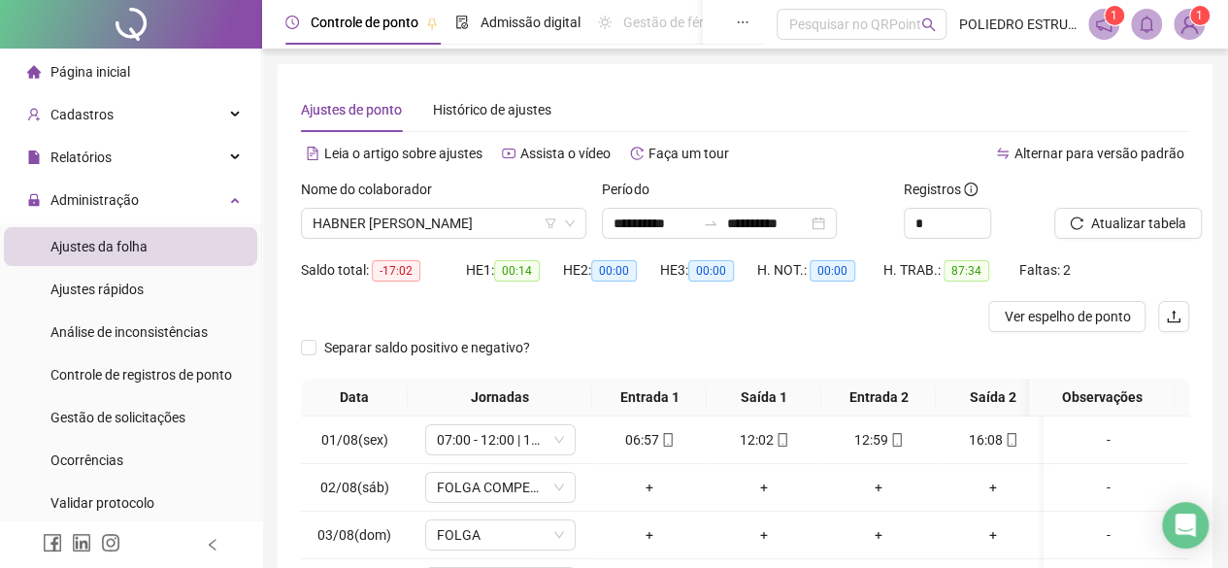
scroll to position [354, 0]
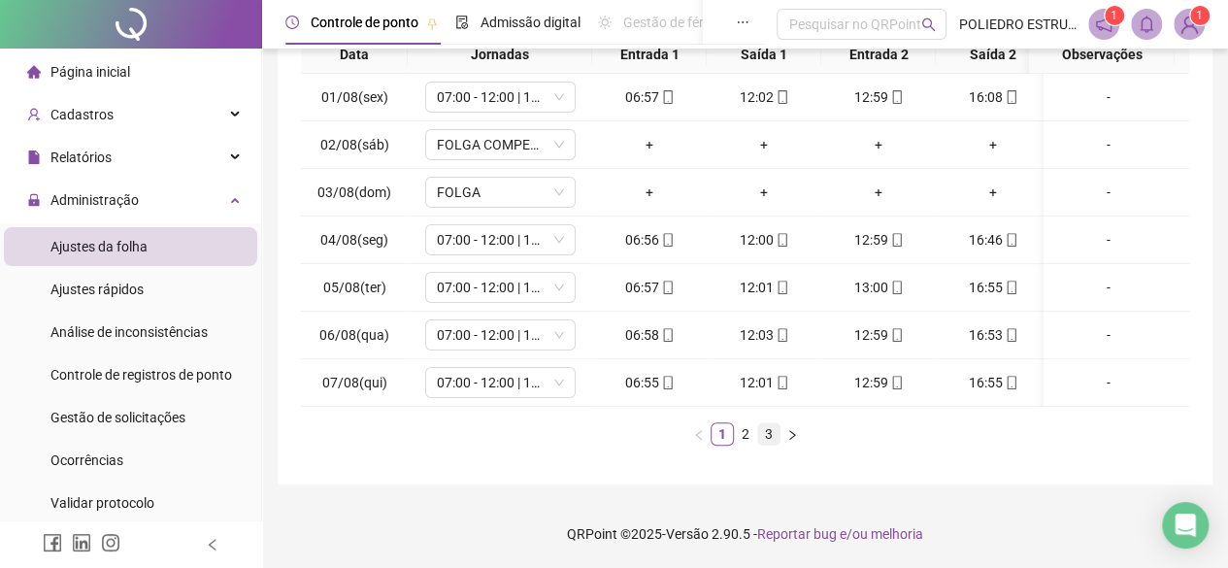
click at [769, 433] on link "3" at bounding box center [768, 433] width 21 height 21
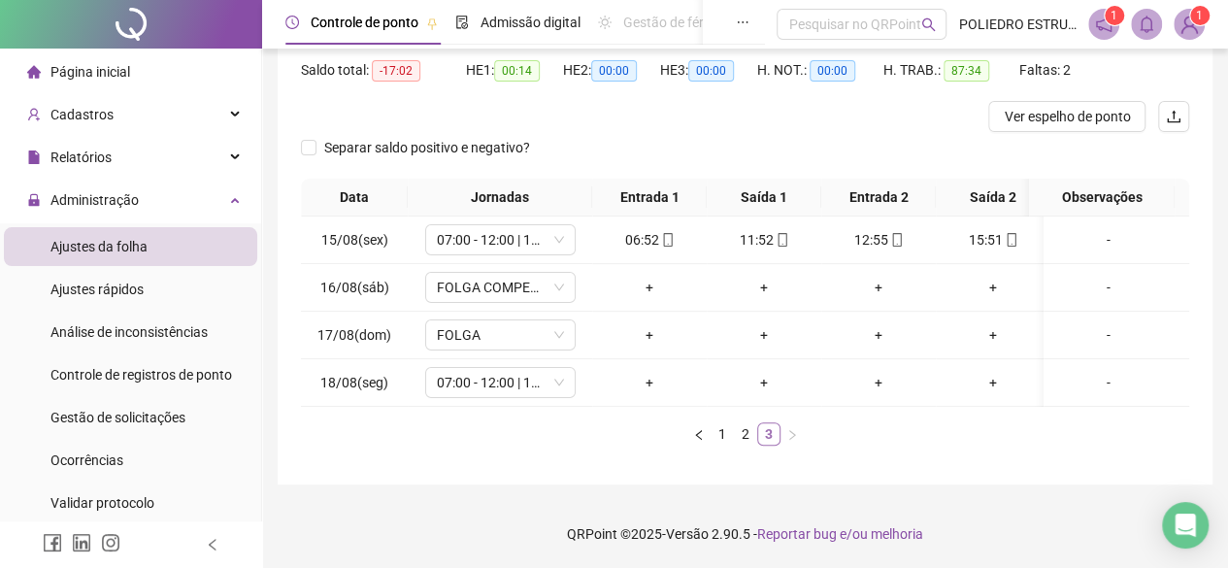
scroll to position [213, 0]
click at [1007, 233] on icon "mobile" at bounding box center [1012, 240] width 14 height 14
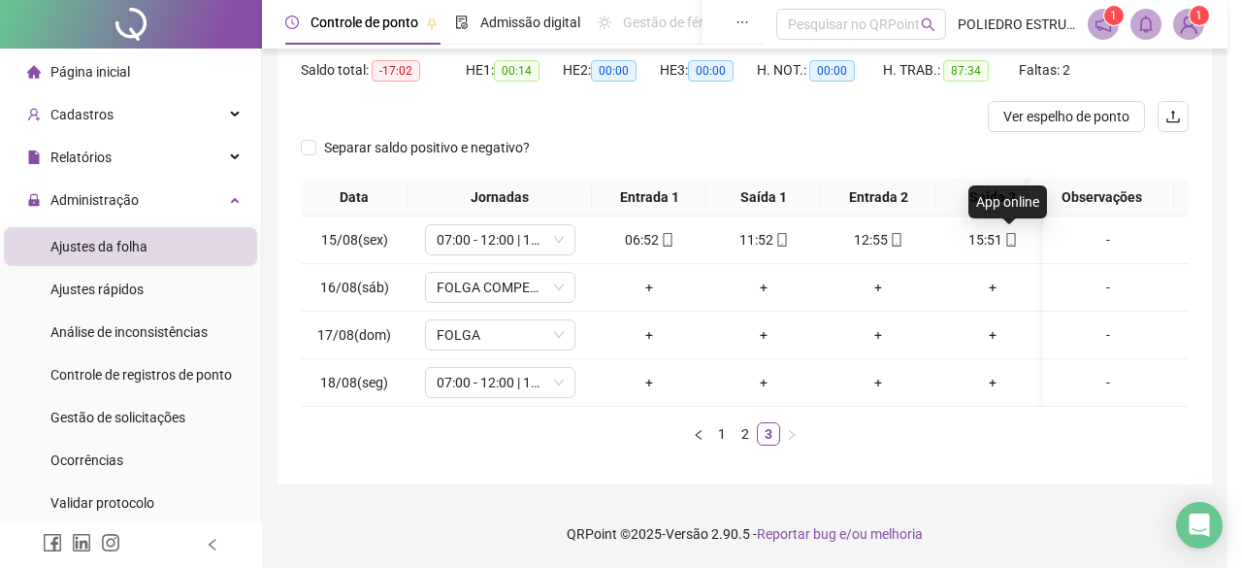
type input "**********"
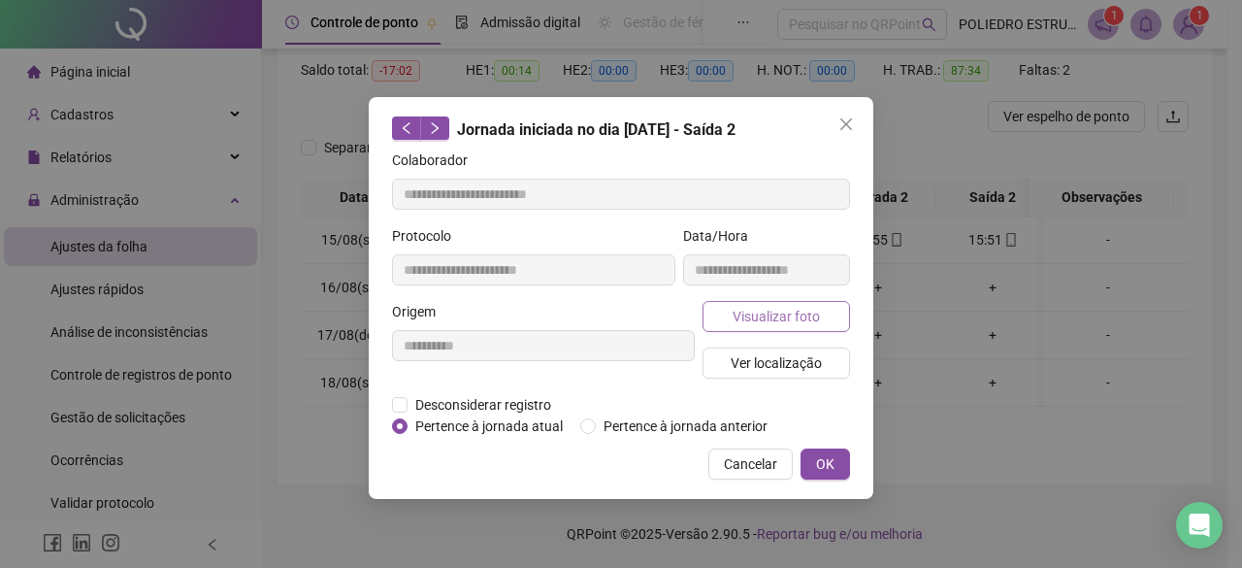
click at [777, 319] on span "Visualizar foto" at bounding box center [776, 316] width 87 height 21
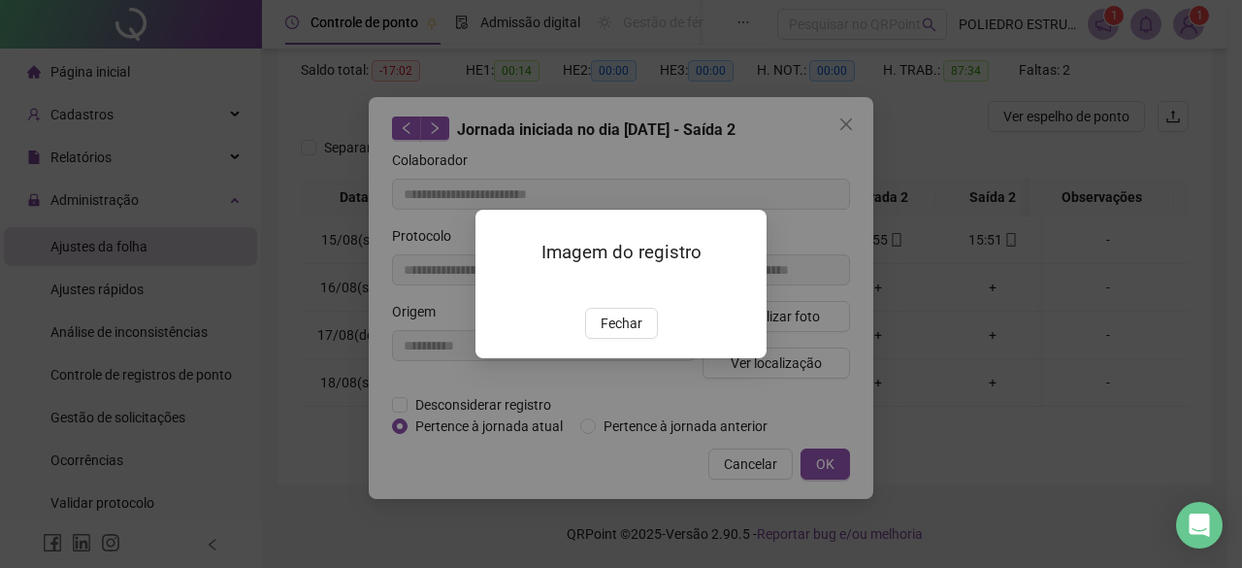
click at [606, 334] on span "Fechar" at bounding box center [622, 323] width 42 height 21
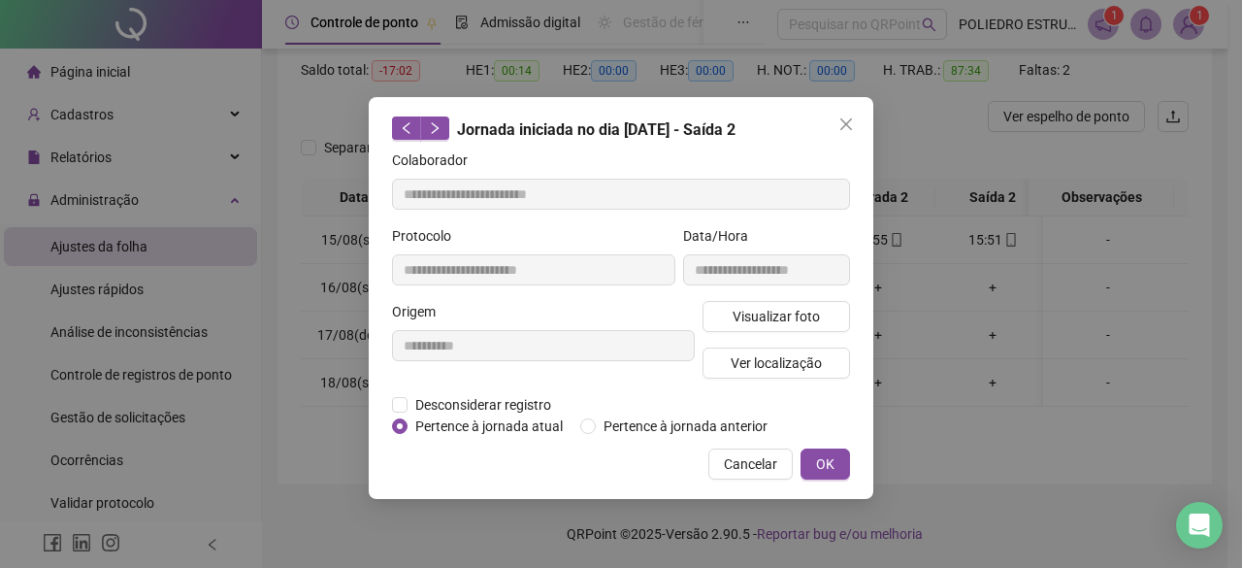
click at [827, 345] on div "Visualizar foto Ver localização" at bounding box center [776, 347] width 155 height 93
click at [789, 382] on div "Visualizar foto Ver localização" at bounding box center [776, 347] width 155 height 93
click at [801, 367] on span "Ver localização" at bounding box center [776, 362] width 91 height 21
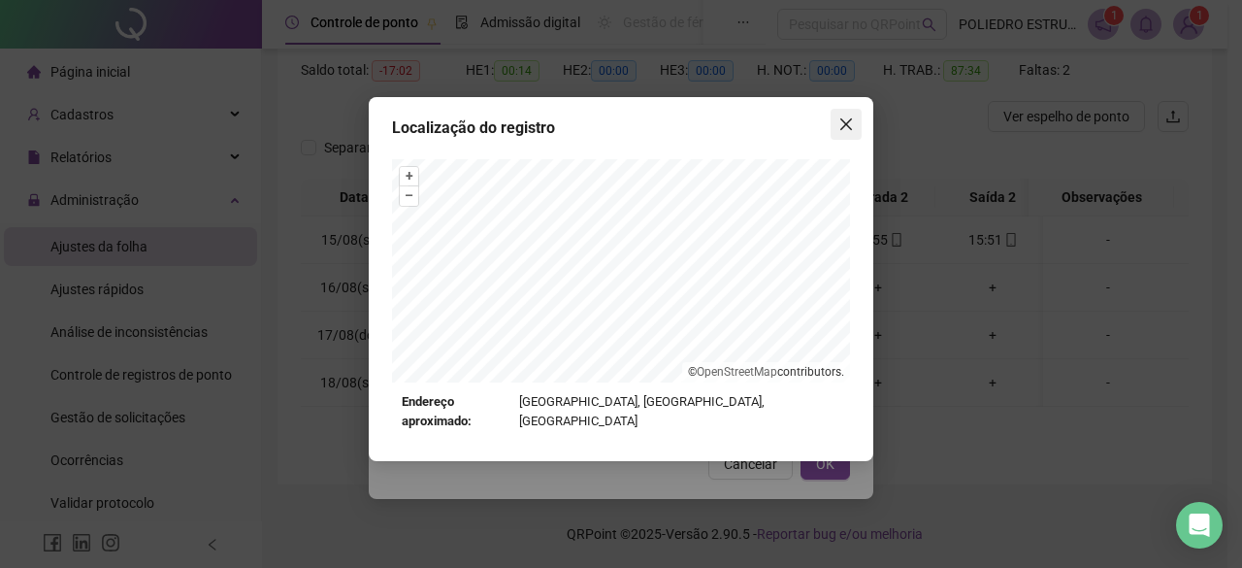
click at [853, 126] on icon "close" at bounding box center [847, 124] width 16 height 16
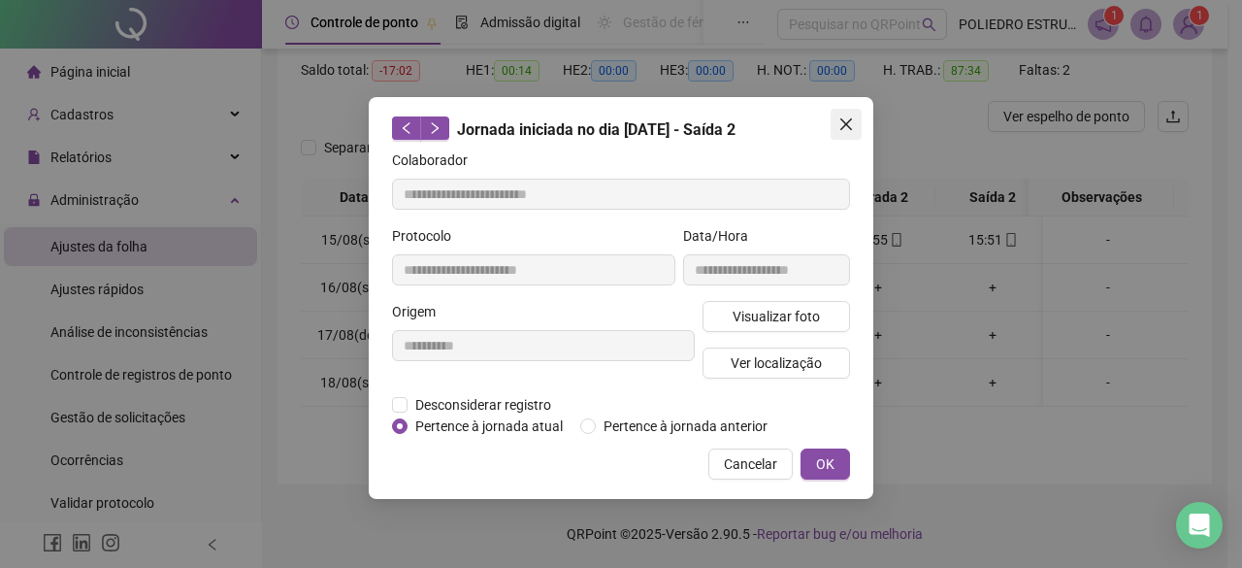
click at [853, 126] on icon "close" at bounding box center [847, 124] width 16 height 16
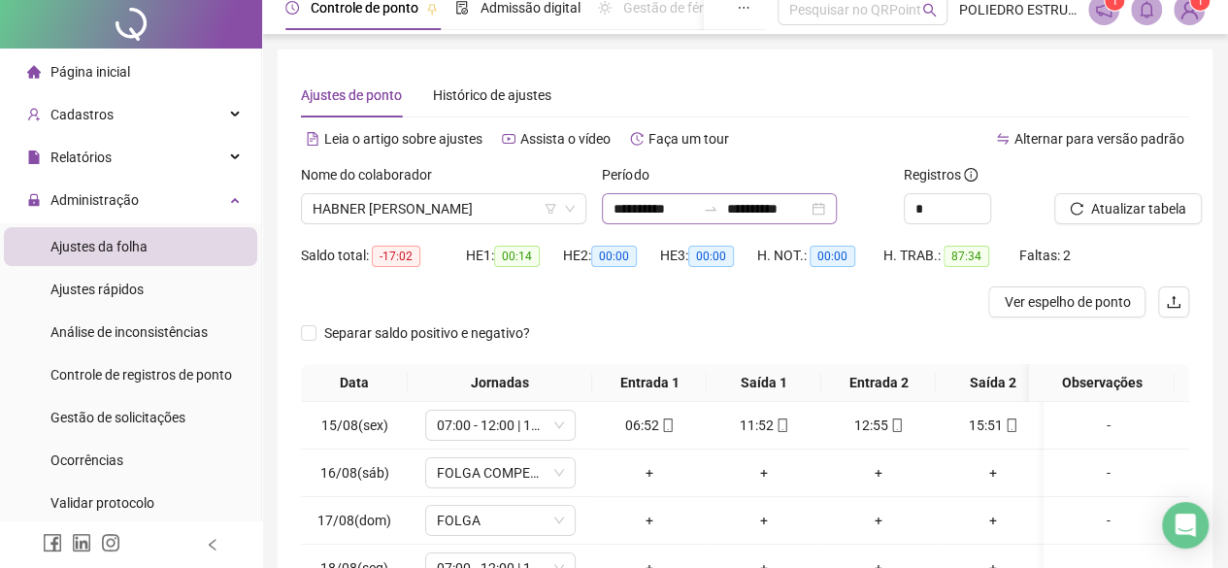
scroll to position [0, 0]
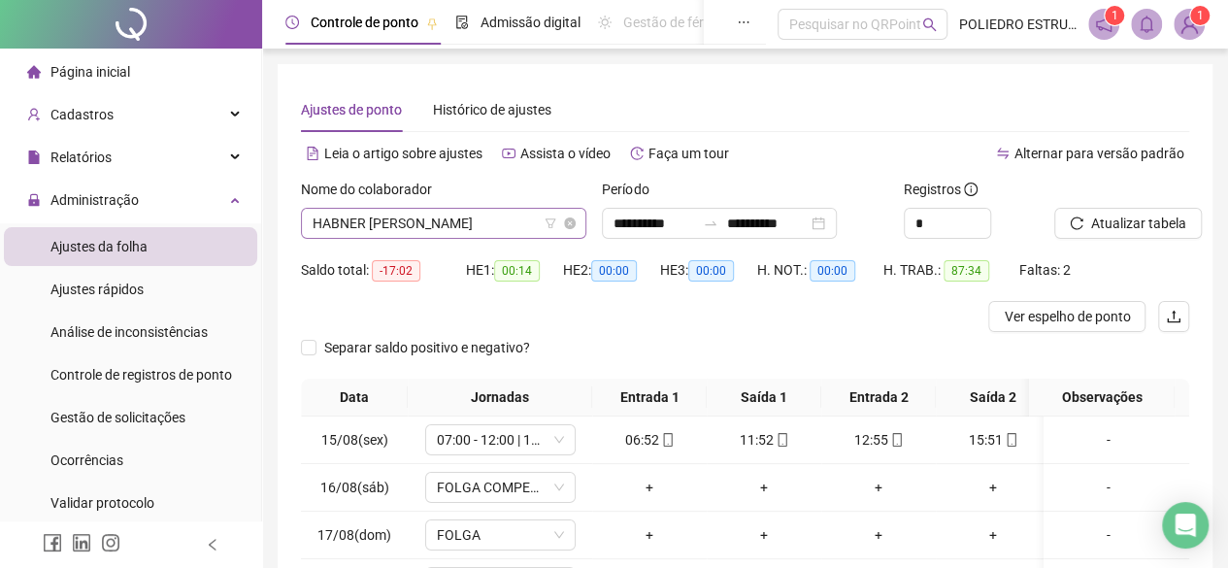
click at [532, 230] on span "HABNER [PERSON_NAME]" at bounding box center [444, 223] width 262 height 29
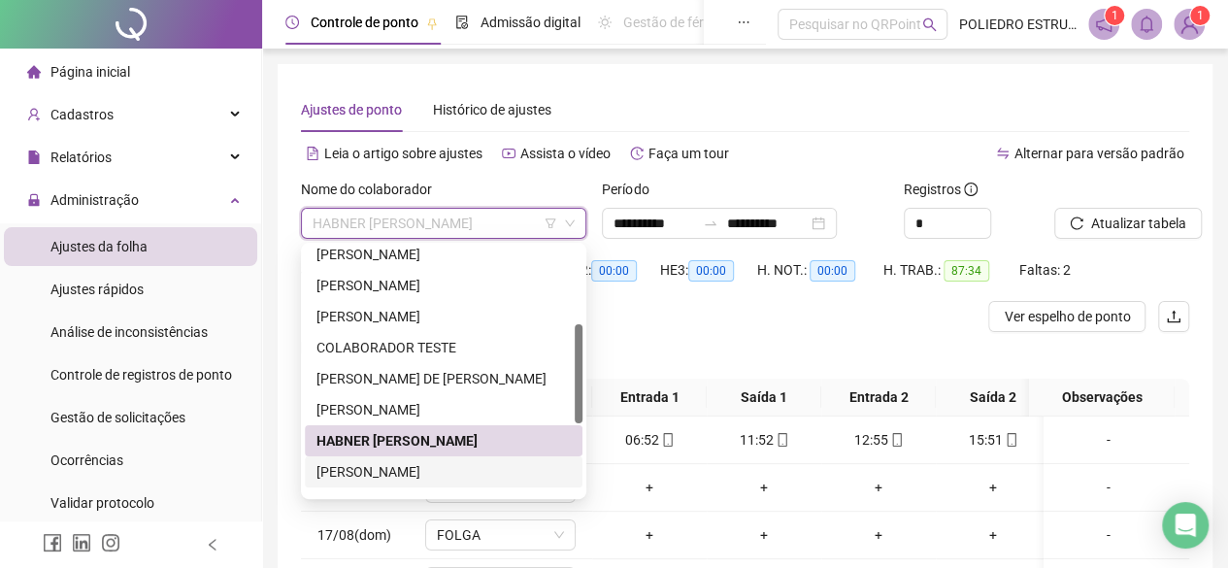
click at [483, 467] on div "[PERSON_NAME]" at bounding box center [443, 471] width 254 height 21
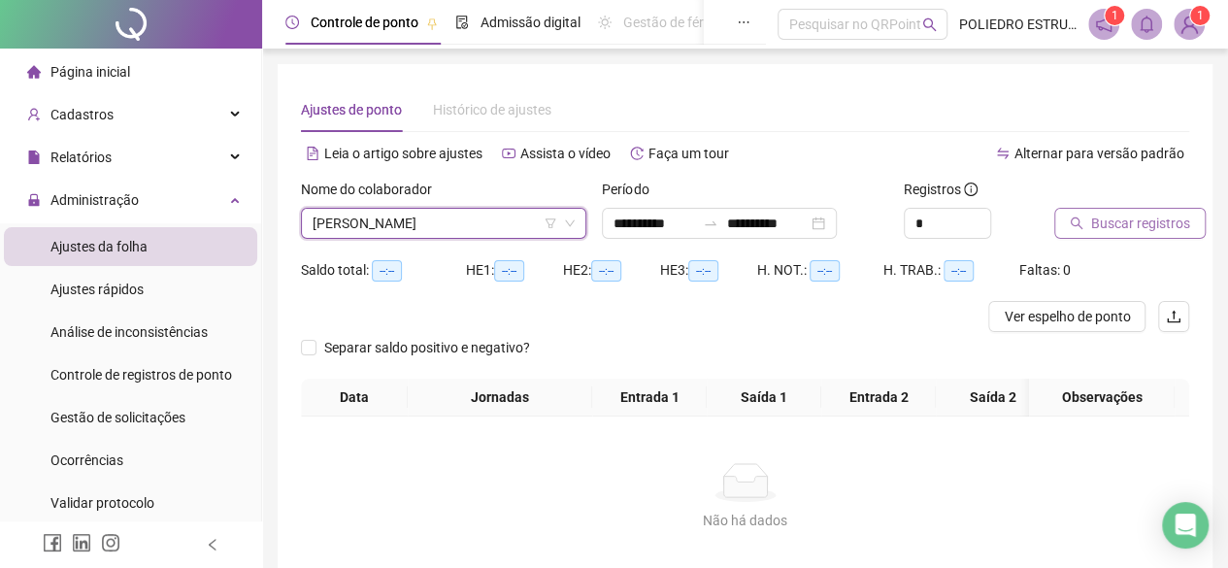
click at [1101, 226] on span "Buscar registros" at bounding box center [1140, 223] width 99 height 21
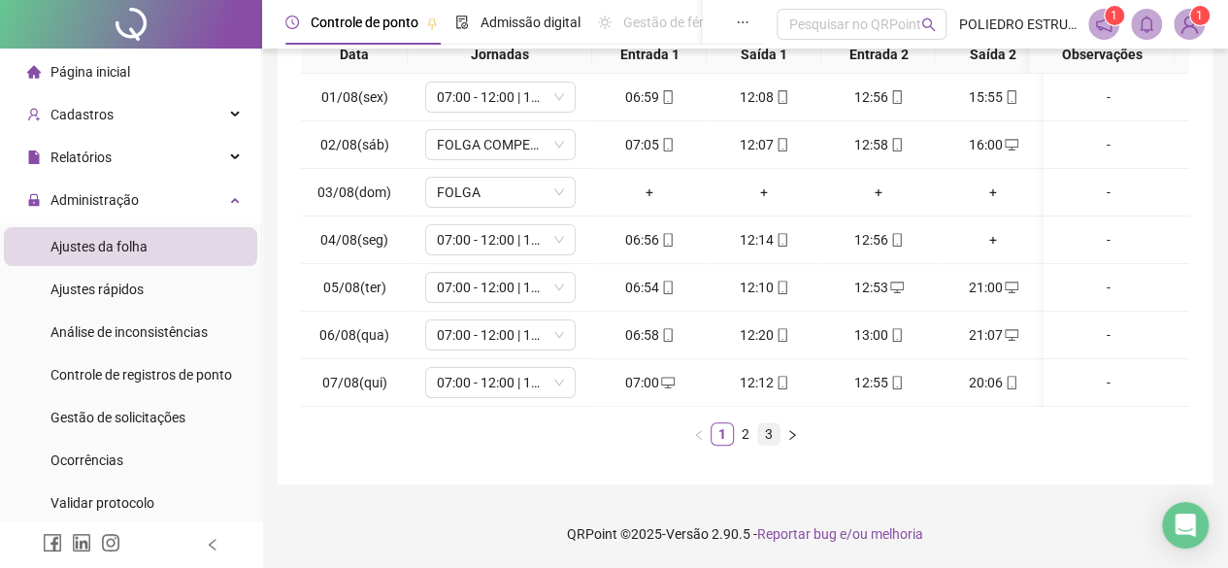
click at [762, 436] on link "3" at bounding box center [768, 433] width 21 height 21
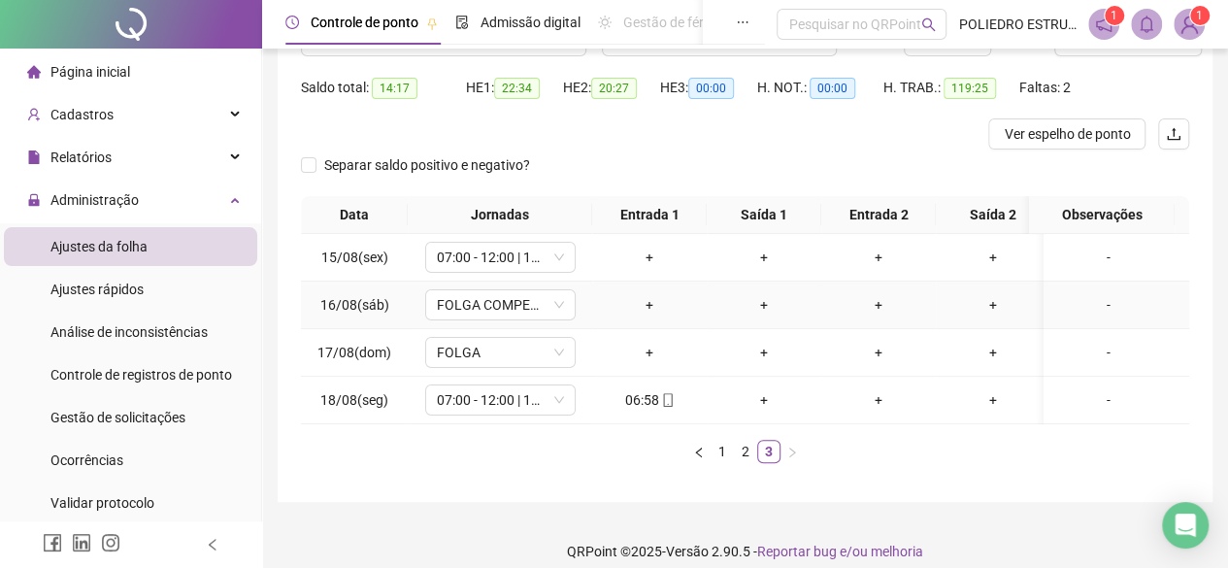
scroll to position [213, 0]
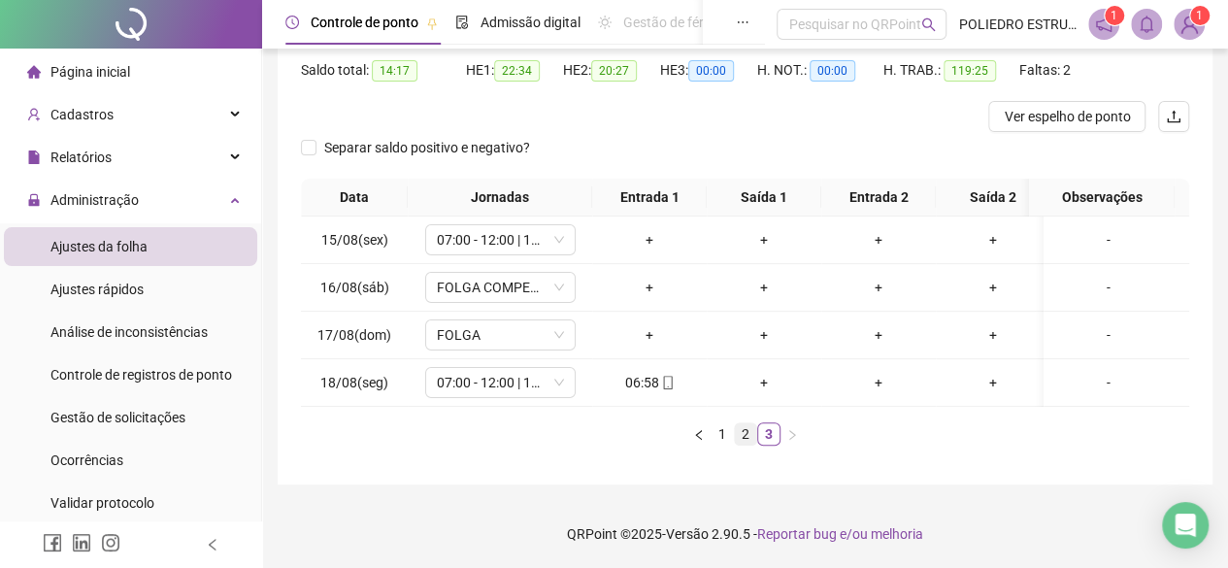
click at [740, 438] on link "2" at bounding box center [745, 433] width 21 height 21
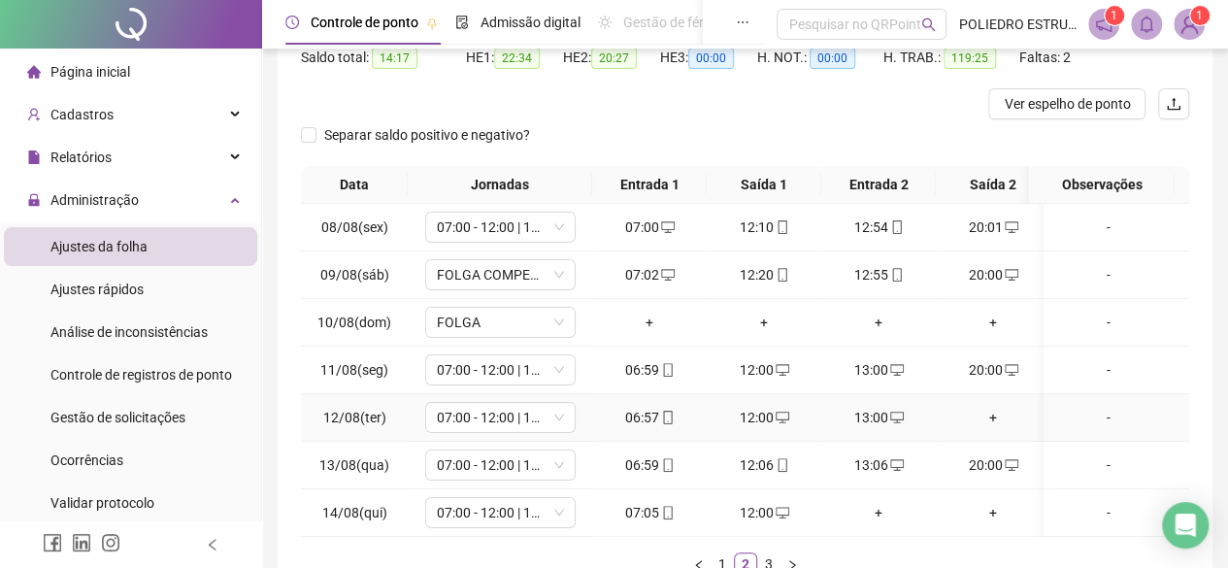
scroll to position [0, 0]
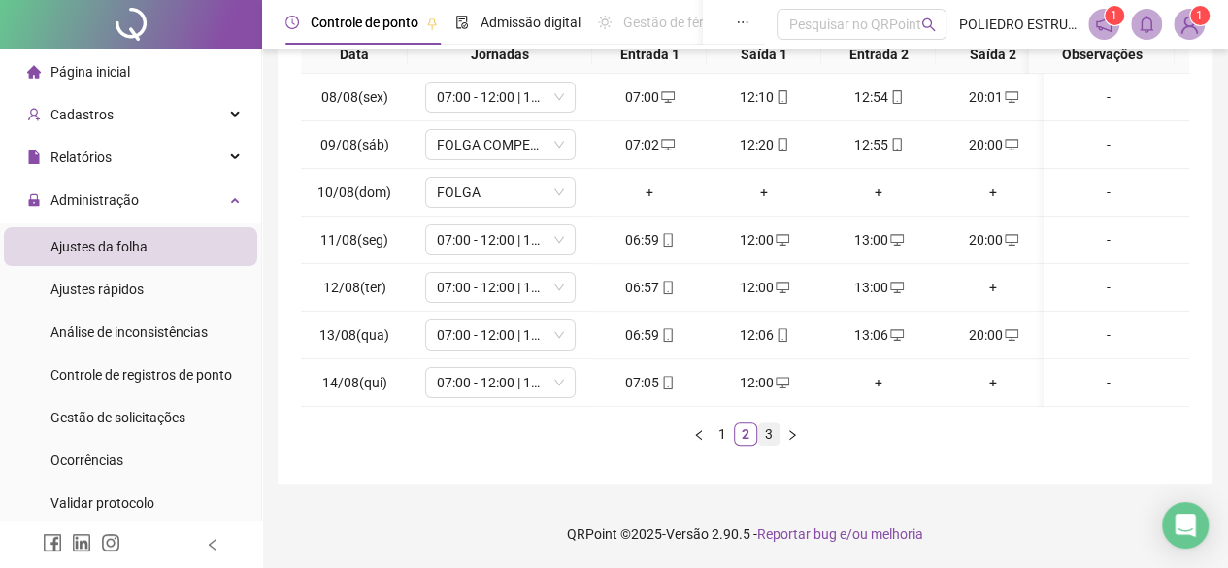
click at [772, 438] on link "3" at bounding box center [768, 433] width 21 height 21
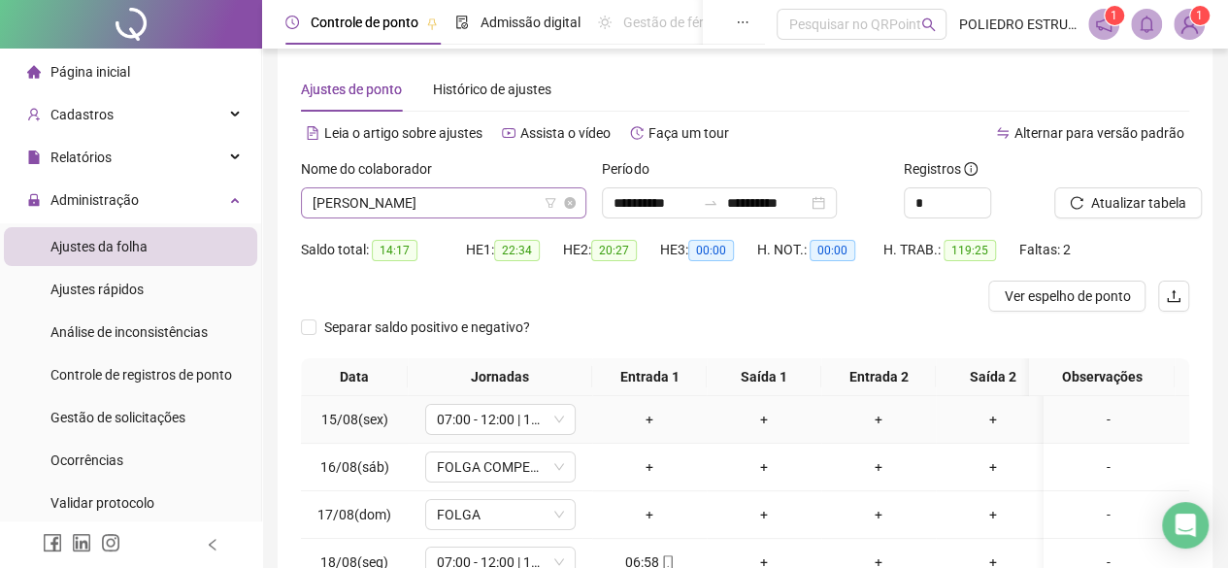
scroll to position [18, 0]
click at [525, 210] on span "[PERSON_NAME]" at bounding box center [444, 204] width 262 height 29
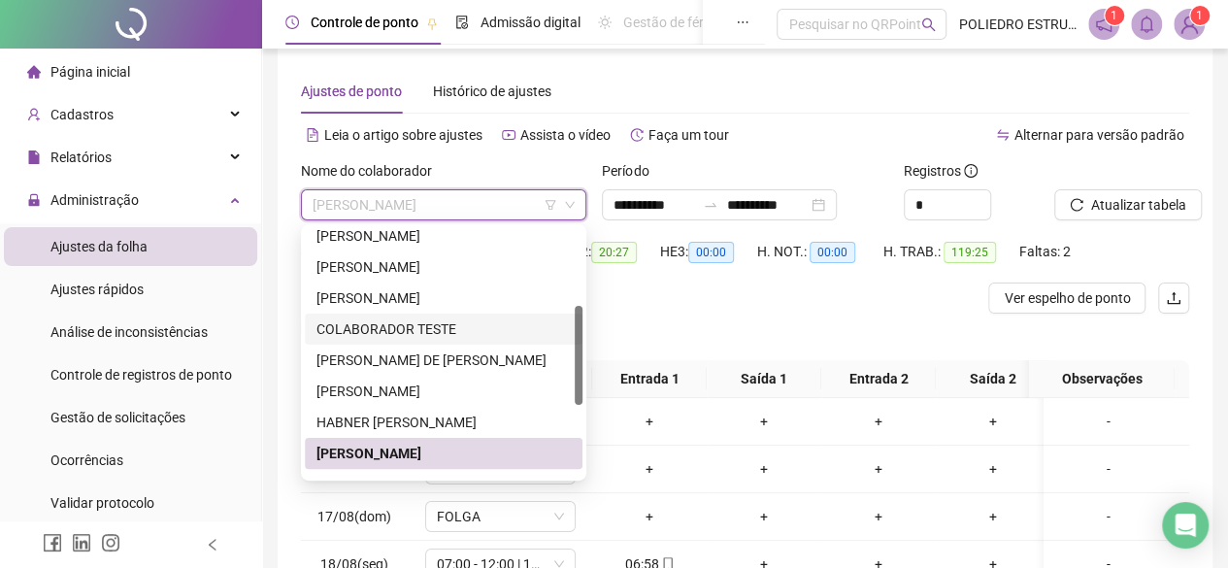
scroll to position [291, 0]
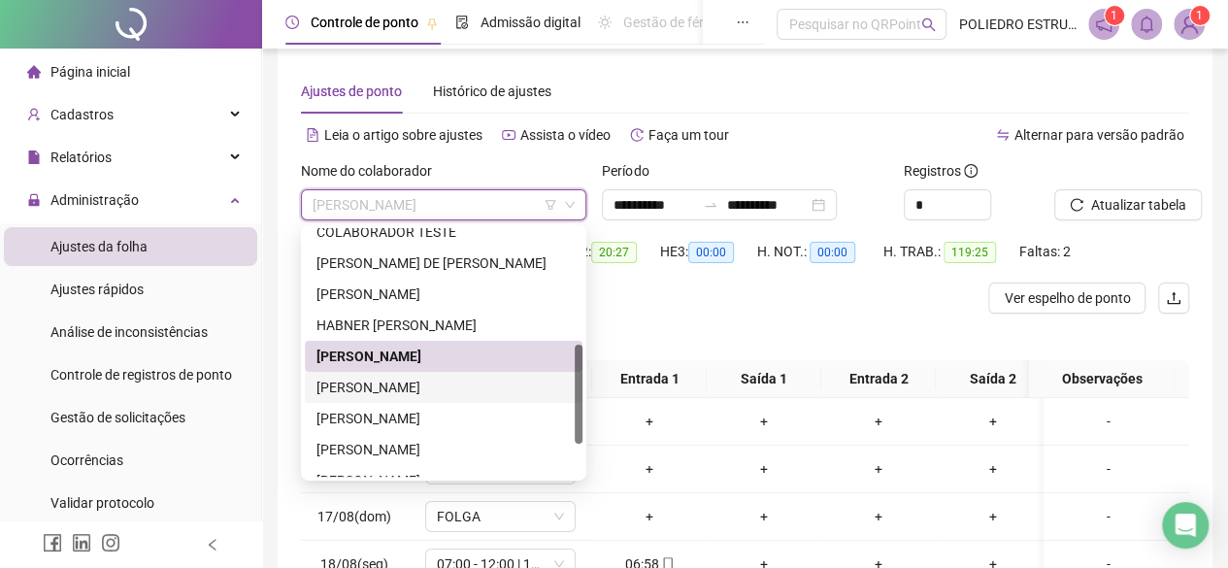
click at [478, 386] on div "[PERSON_NAME]" at bounding box center [443, 387] width 254 height 21
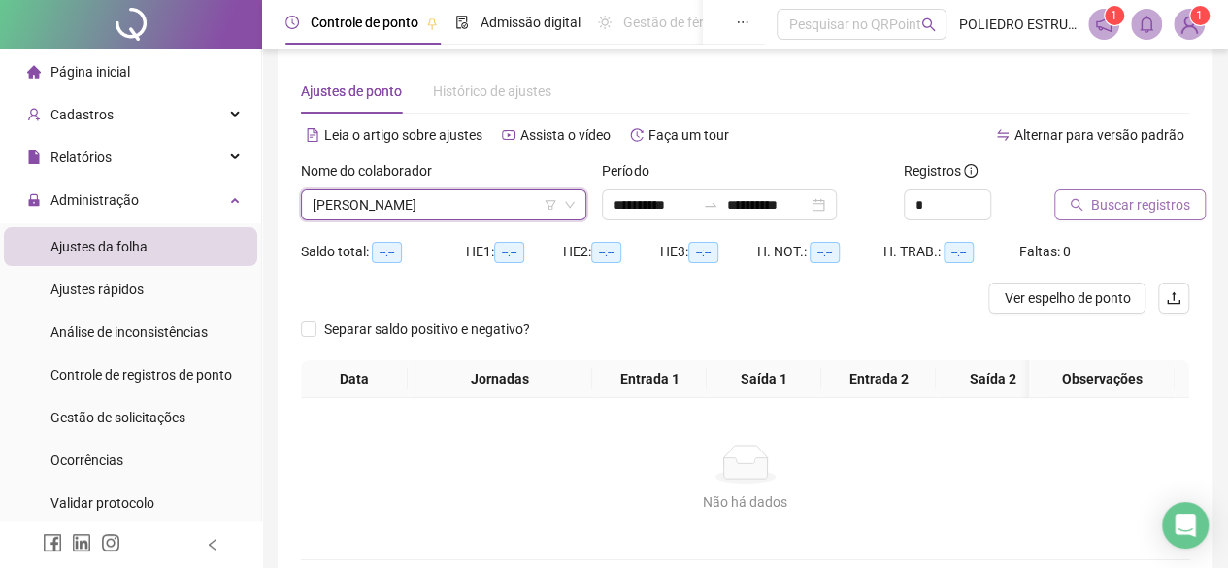
click at [1087, 211] on button "Buscar registros" at bounding box center [1129, 204] width 151 height 31
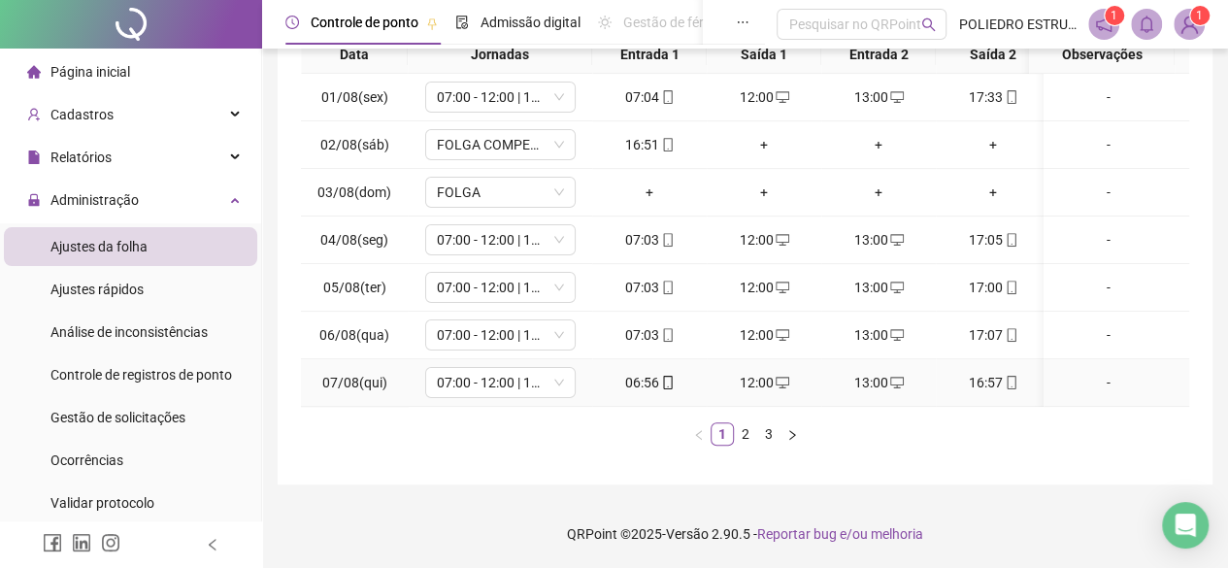
scroll to position [0, 0]
click at [768, 436] on link "3" at bounding box center [768, 433] width 21 height 21
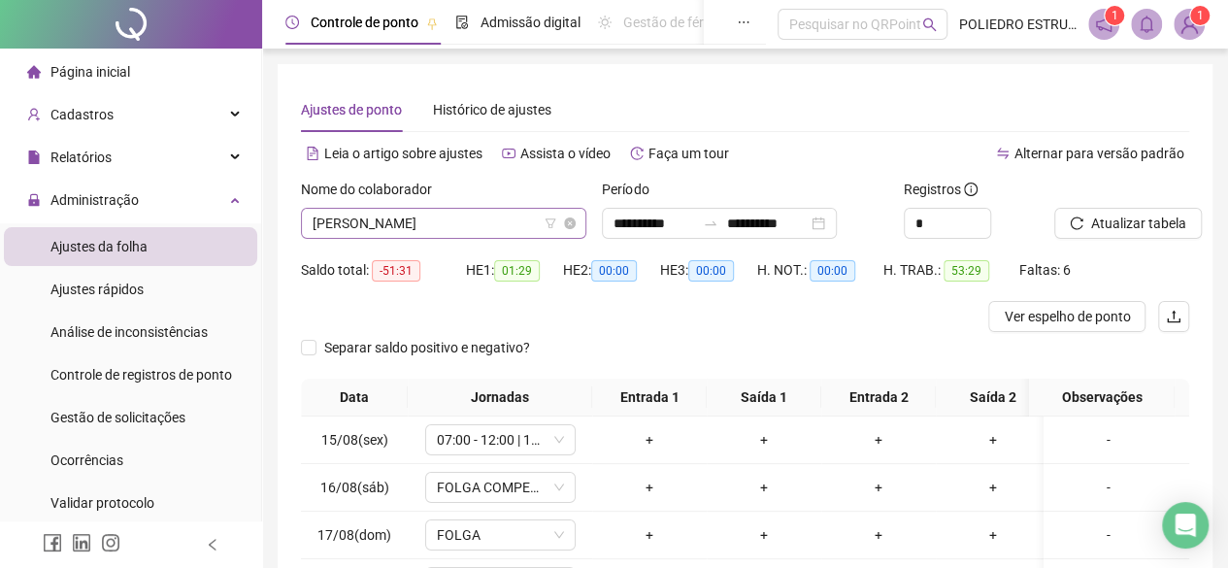
click at [532, 223] on span "[PERSON_NAME]" at bounding box center [444, 223] width 262 height 29
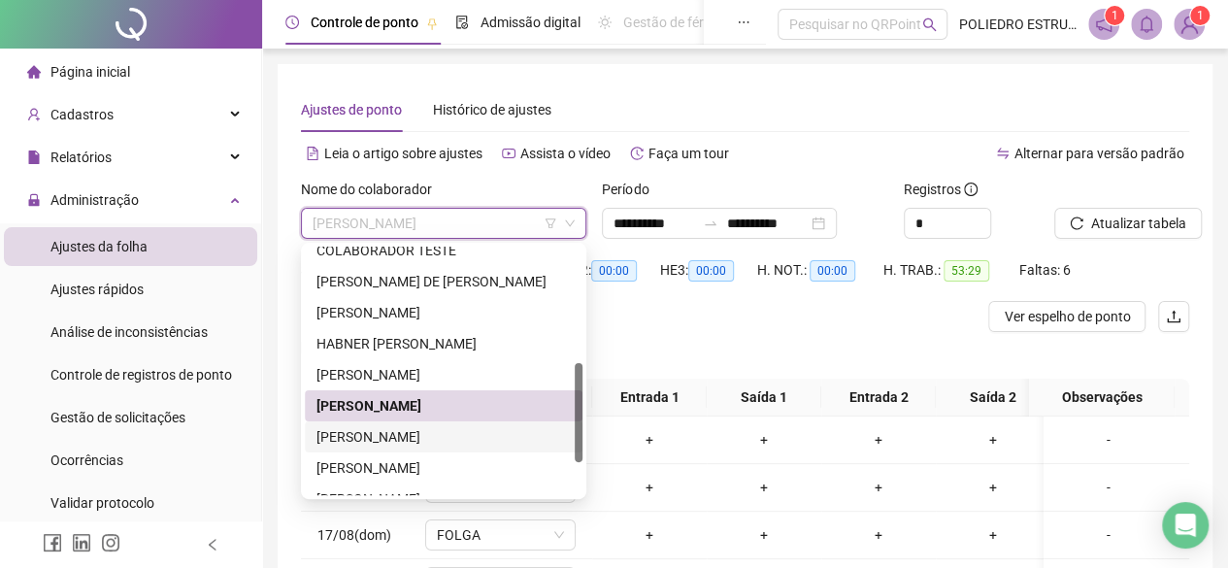
click at [444, 436] on div "[PERSON_NAME]" at bounding box center [443, 436] width 254 height 21
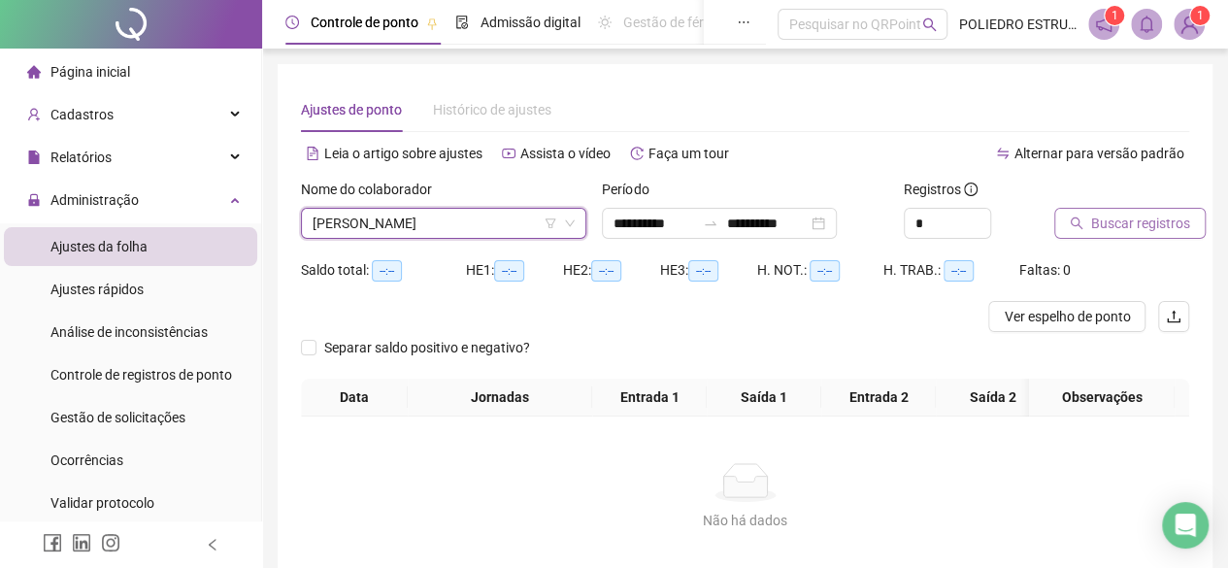
click at [1114, 227] on span "Buscar registros" at bounding box center [1140, 223] width 99 height 21
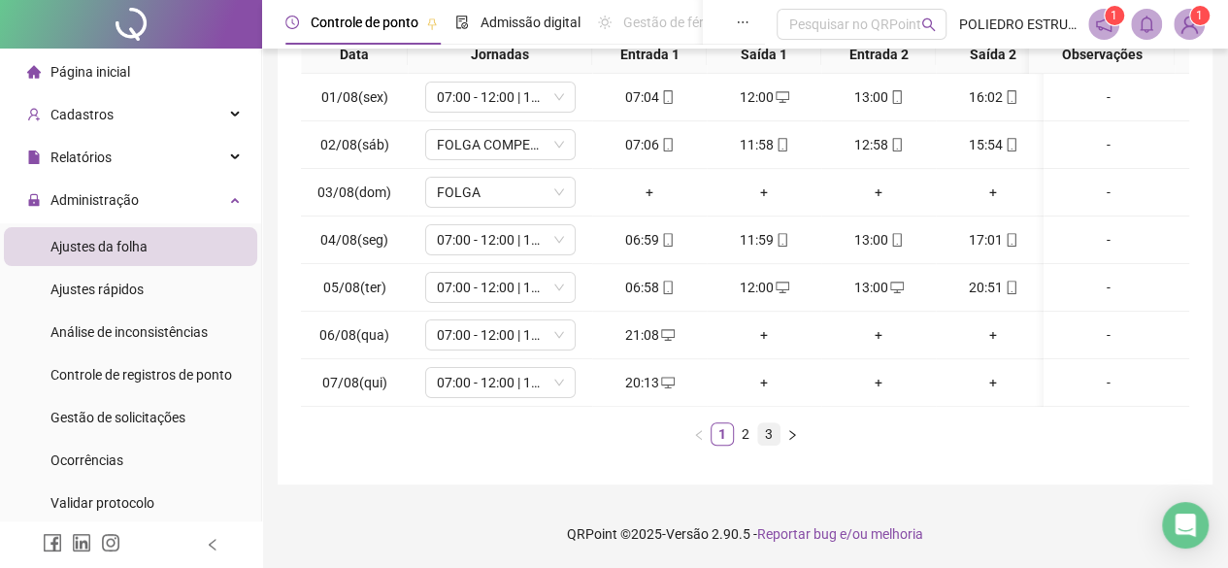
click at [770, 427] on link "3" at bounding box center [768, 433] width 21 height 21
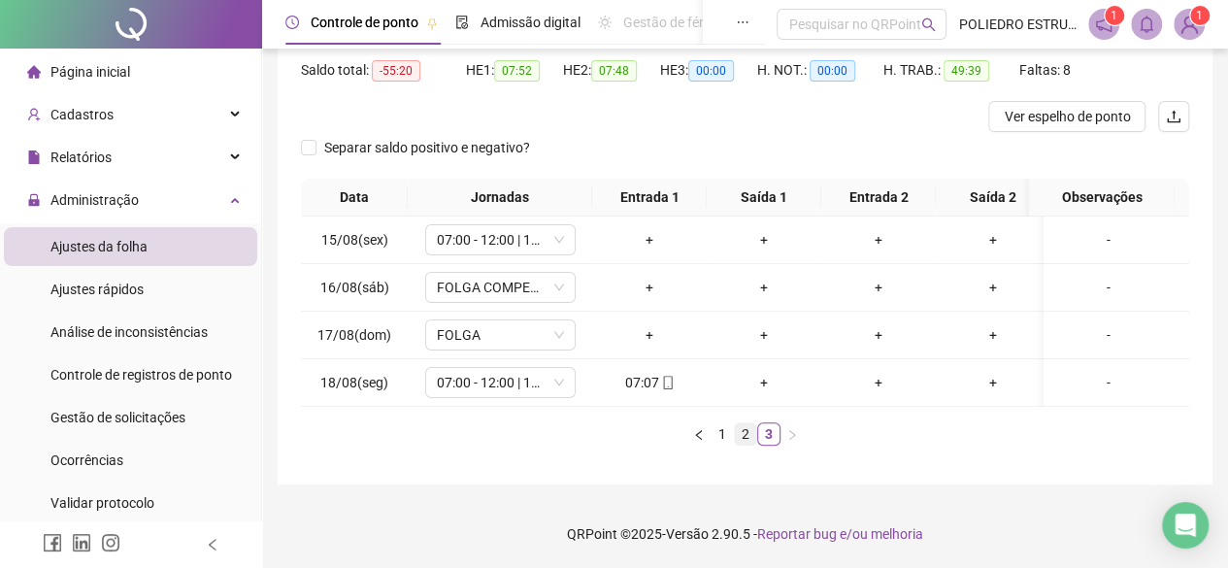
click at [741, 434] on link "2" at bounding box center [745, 433] width 21 height 21
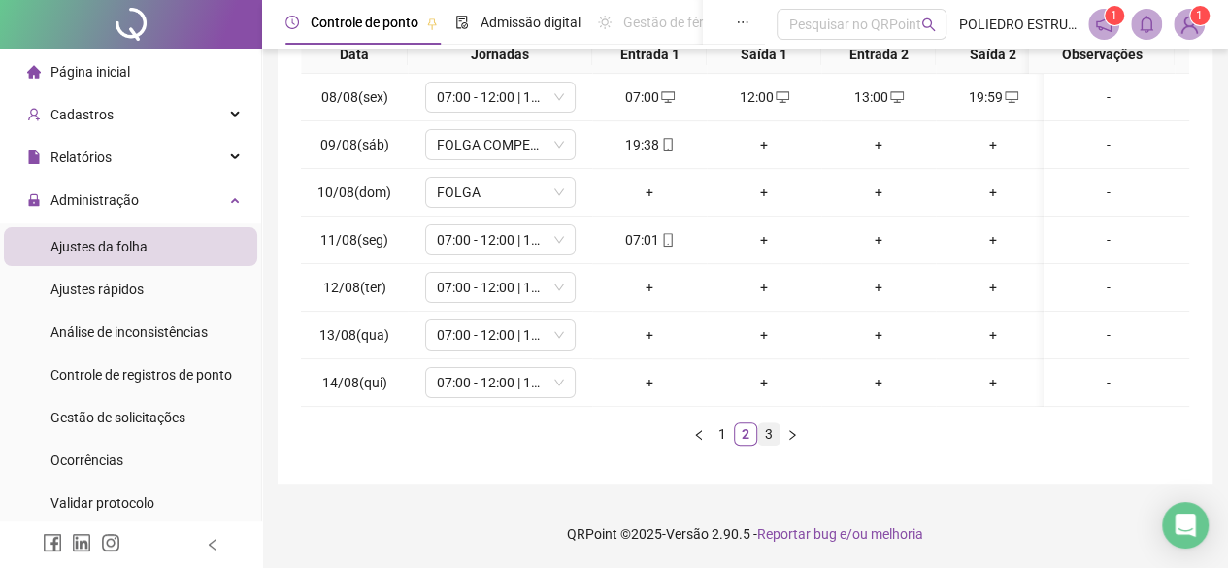
click at [770, 440] on link "3" at bounding box center [768, 433] width 21 height 21
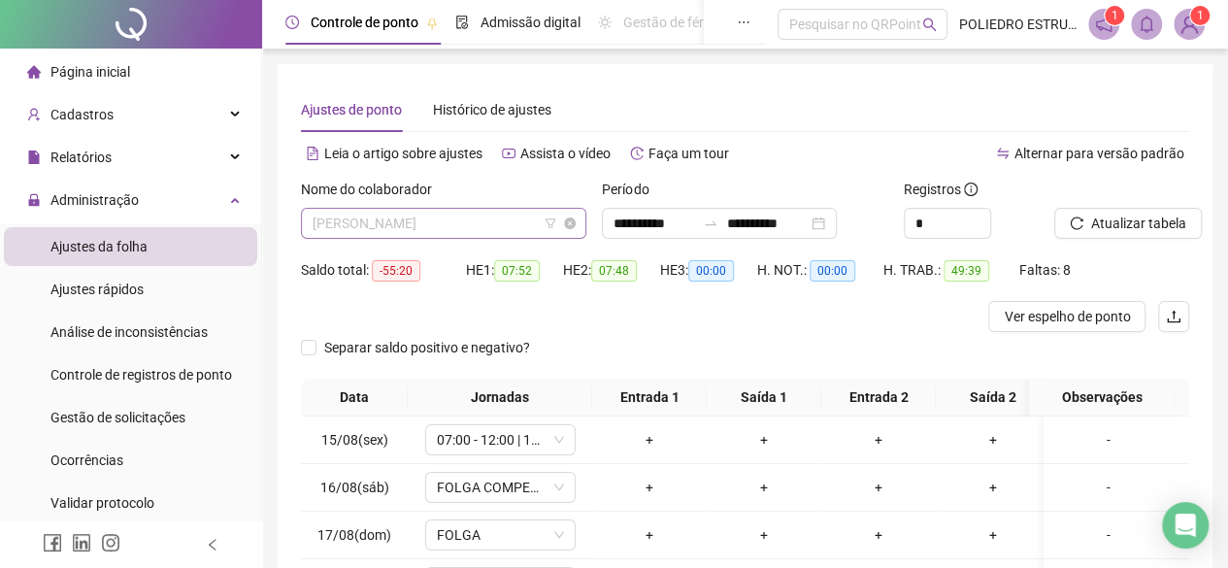
click at [511, 222] on span "[PERSON_NAME]" at bounding box center [444, 223] width 262 height 29
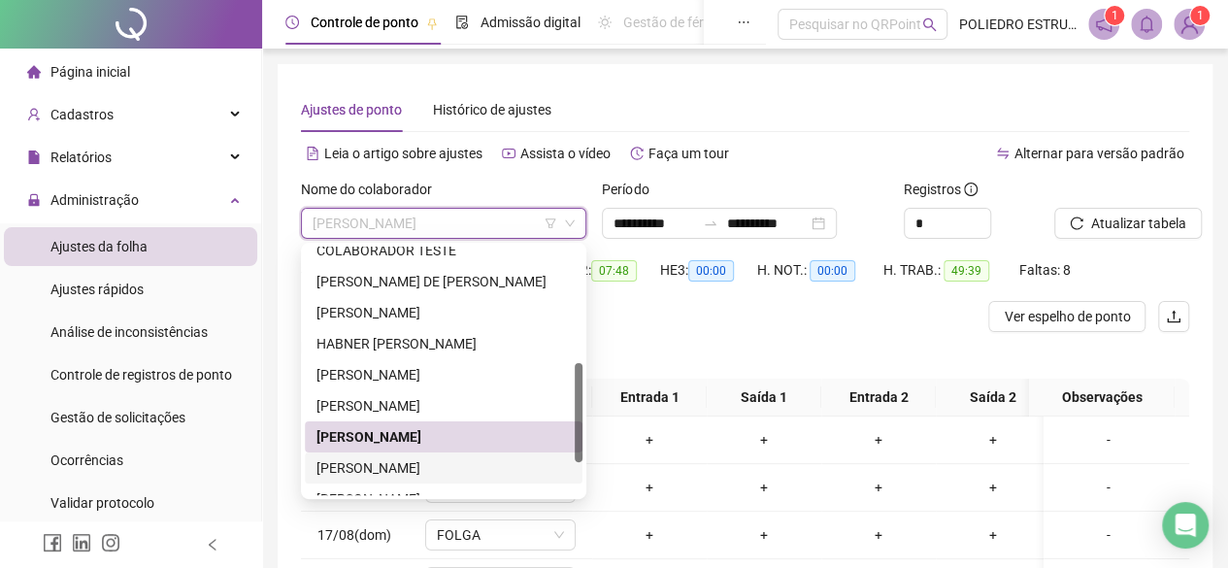
click at [422, 470] on div "[PERSON_NAME]" at bounding box center [443, 467] width 254 height 21
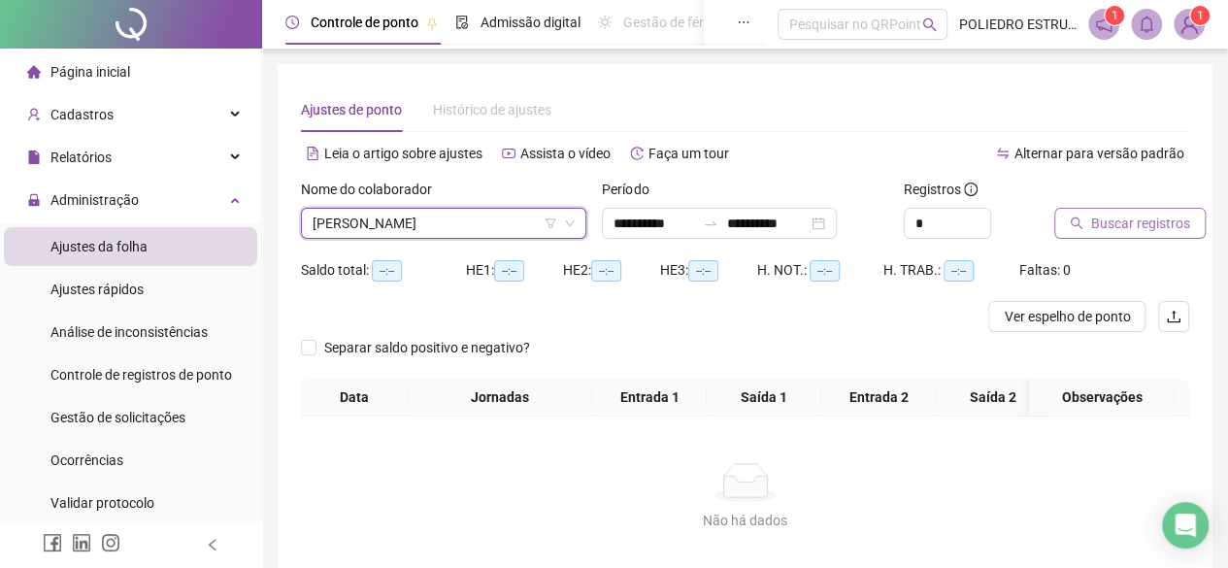
click at [1126, 215] on span "Buscar registros" at bounding box center [1140, 223] width 99 height 21
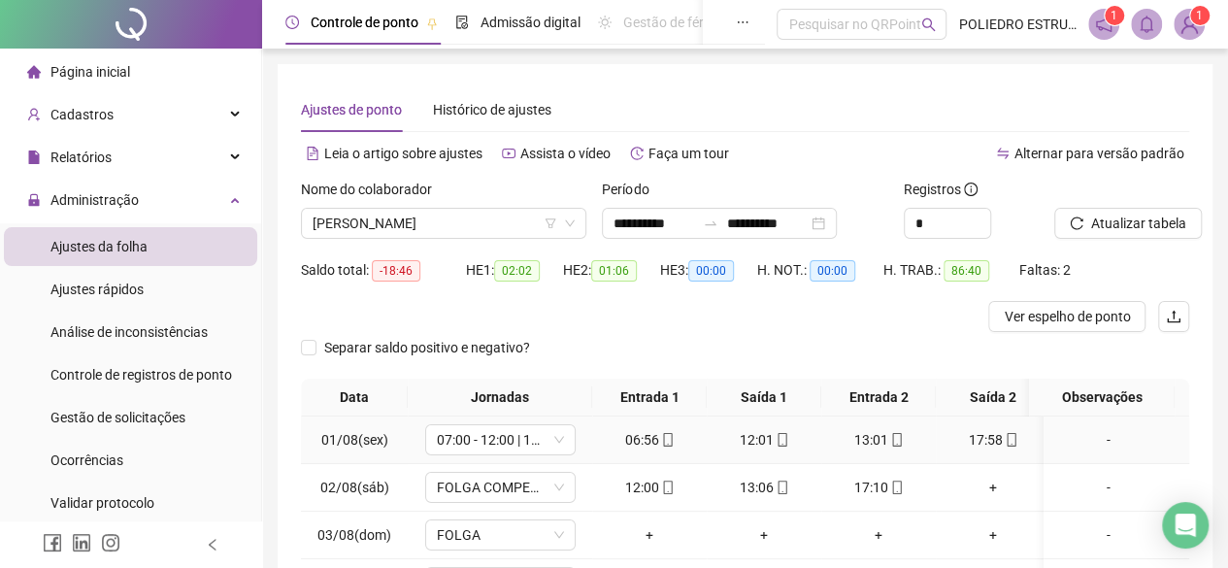
scroll to position [354, 0]
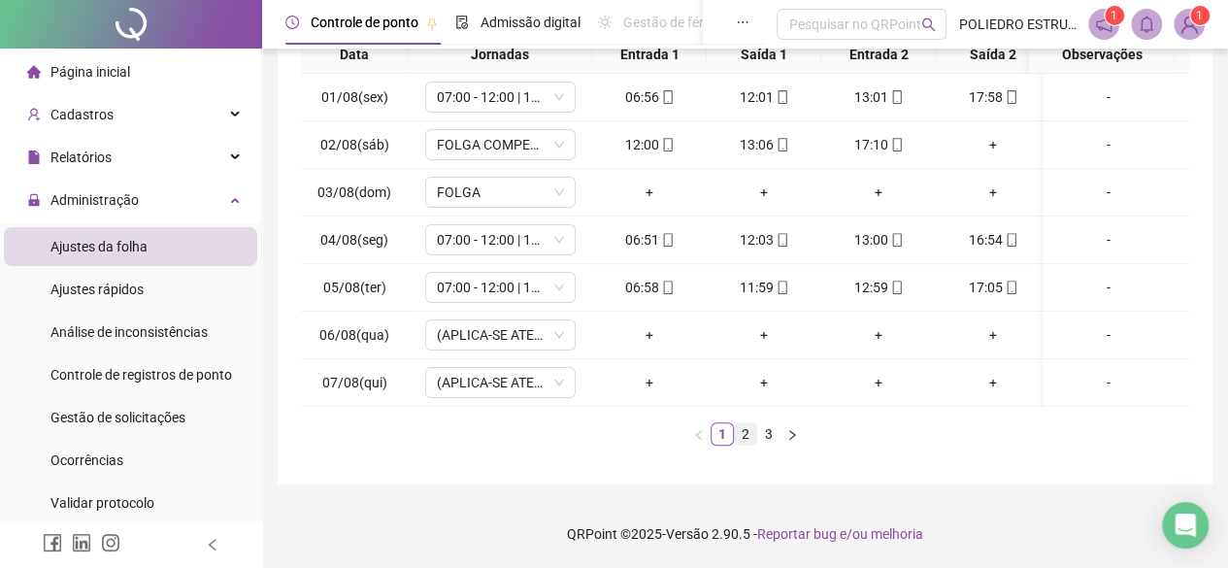
click at [753, 436] on link "2" at bounding box center [745, 433] width 21 height 21
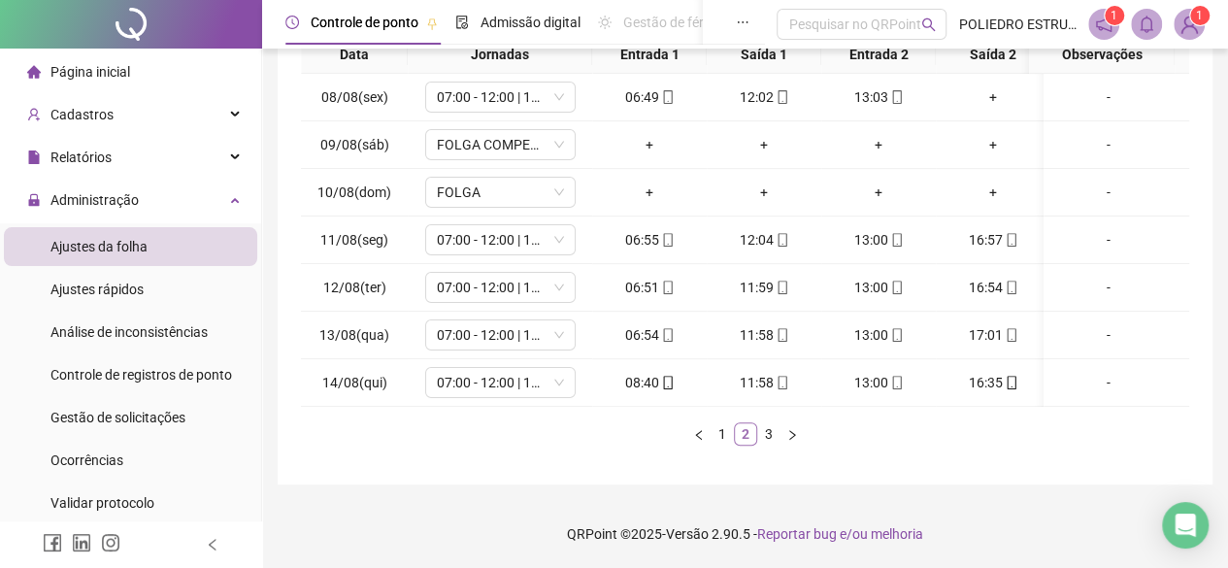
scroll to position [0, 0]
click at [770, 438] on link "3" at bounding box center [768, 433] width 21 height 21
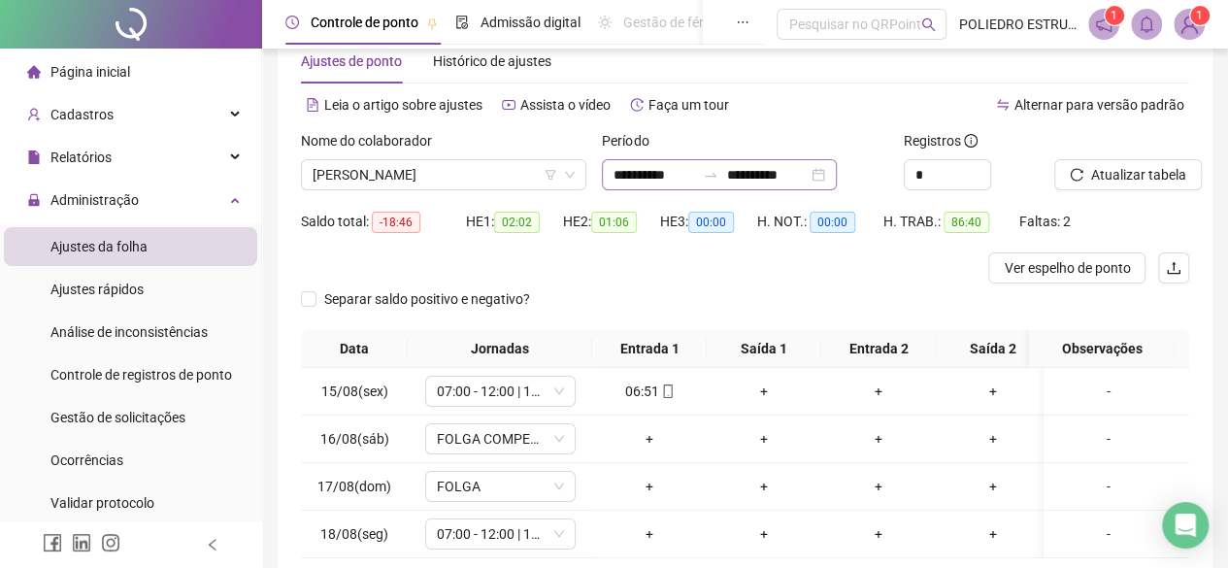
scroll to position [18, 0]
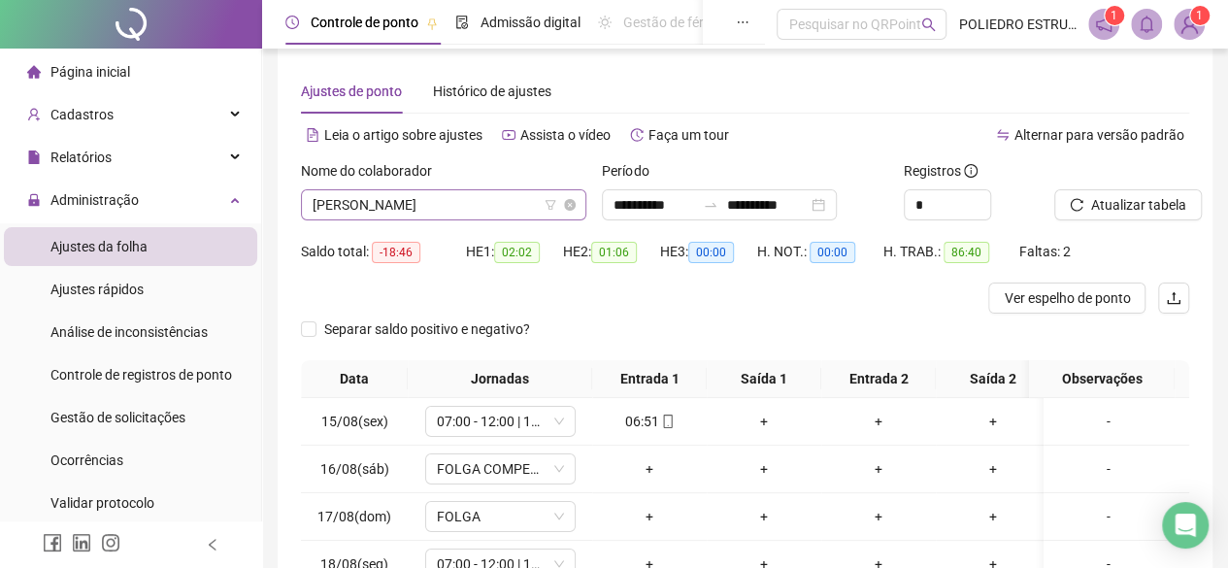
click at [501, 201] on span "[PERSON_NAME]" at bounding box center [444, 204] width 262 height 29
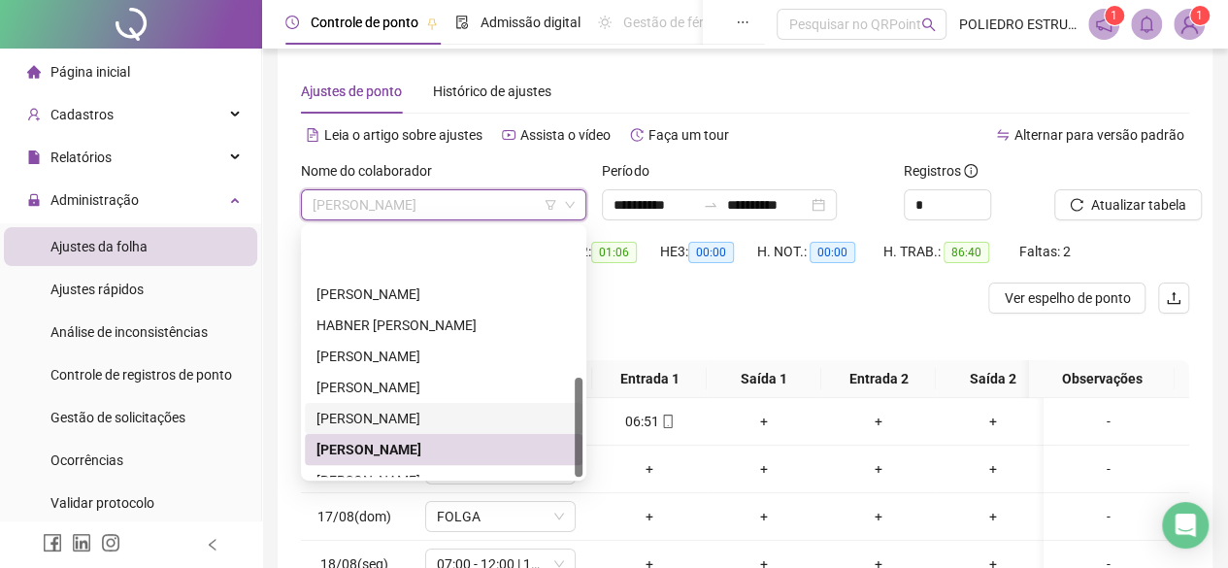
scroll to position [373, 0]
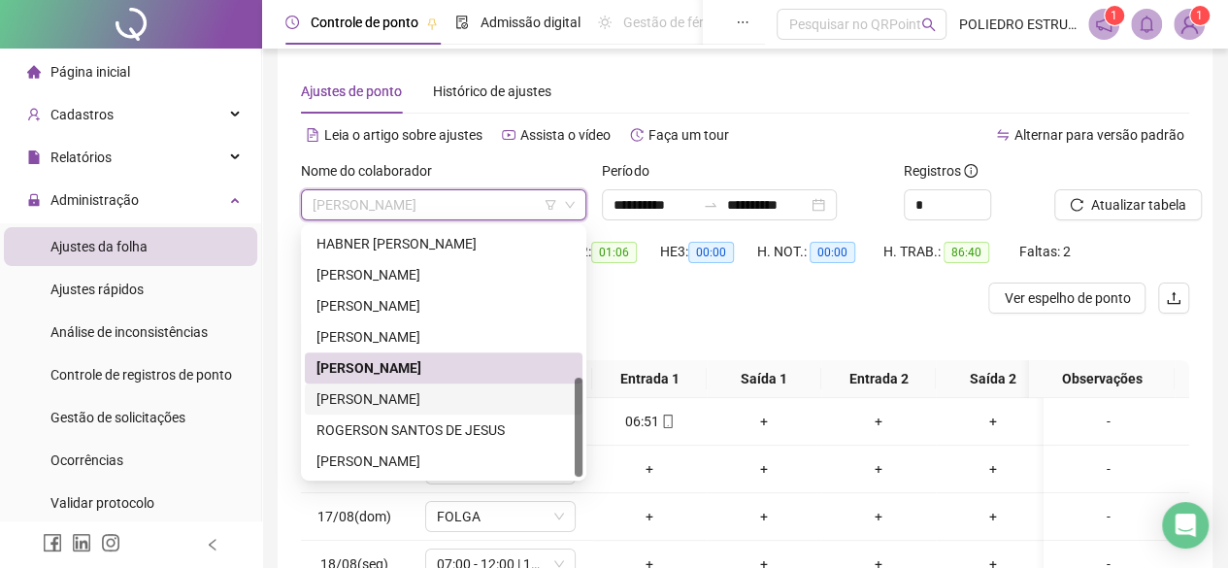
click at [478, 397] on div "[PERSON_NAME]" at bounding box center [443, 398] width 254 height 21
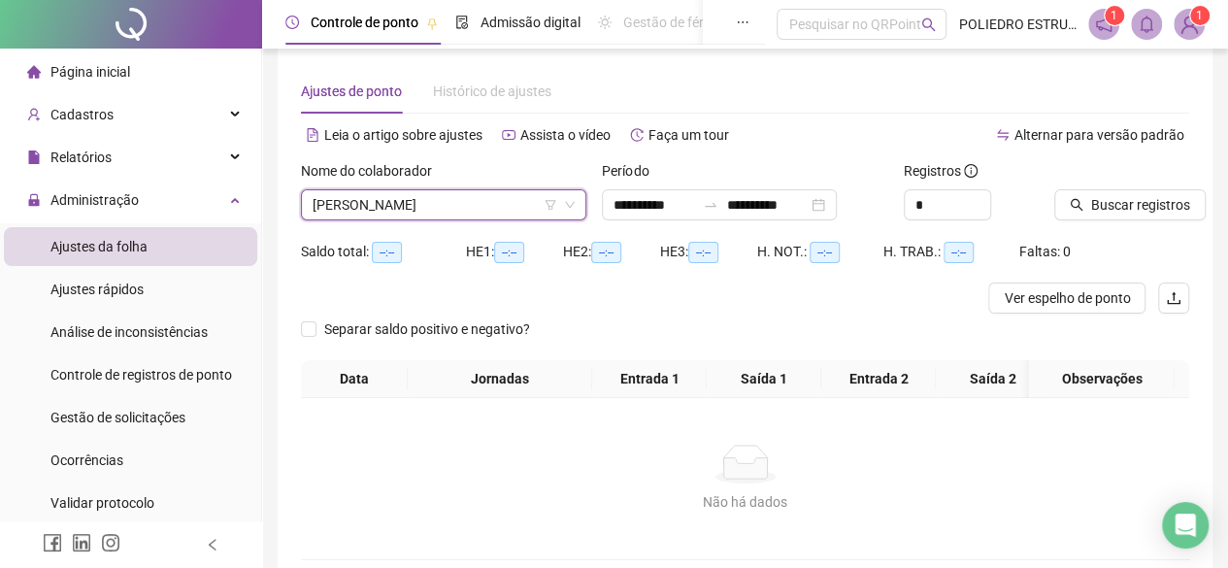
click at [1137, 221] on div "Buscar registros" at bounding box center [1121, 198] width 150 height 76
click at [1144, 198] on span "Buscar registros" at bounding box center [1140, 204] width 99 height 21
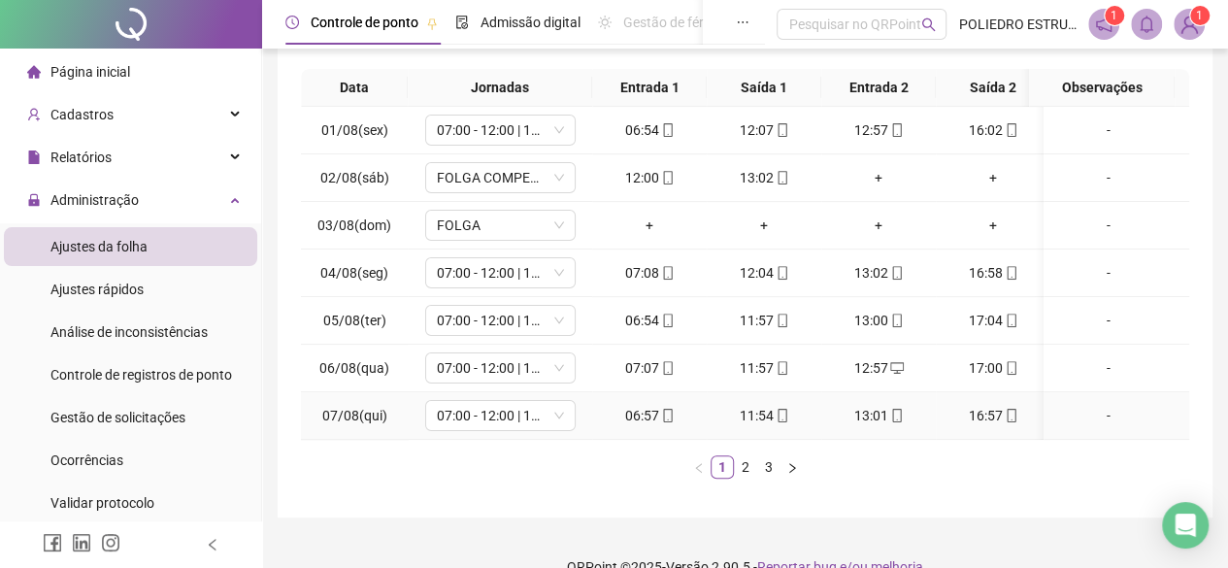
scroll to position [0, 0]
click at [777, 478] on link "3" at bounding box center [768, 466] width 21 height 21
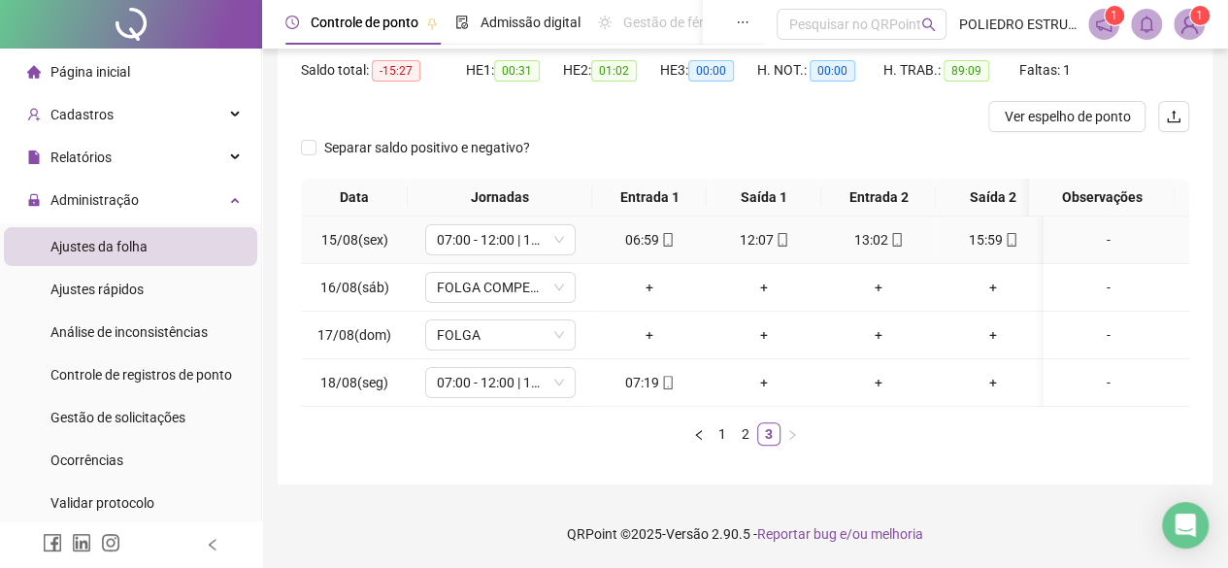
click at [1009, 233] on icon "mobile" at bounding box center [1012, 240] width 14 height 14
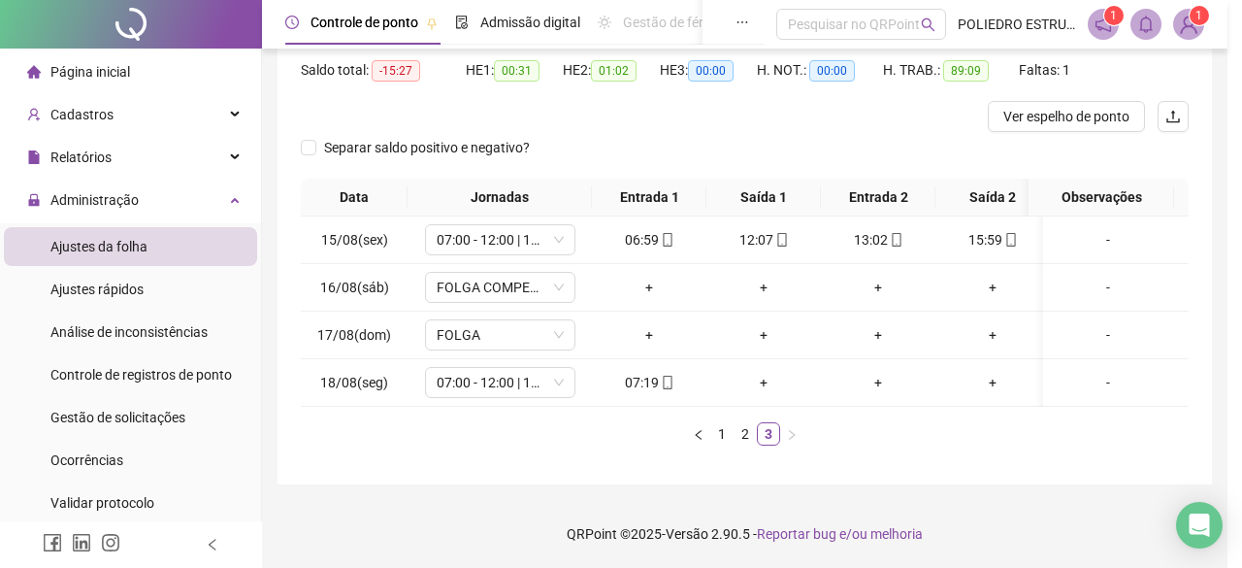
type input "**********"
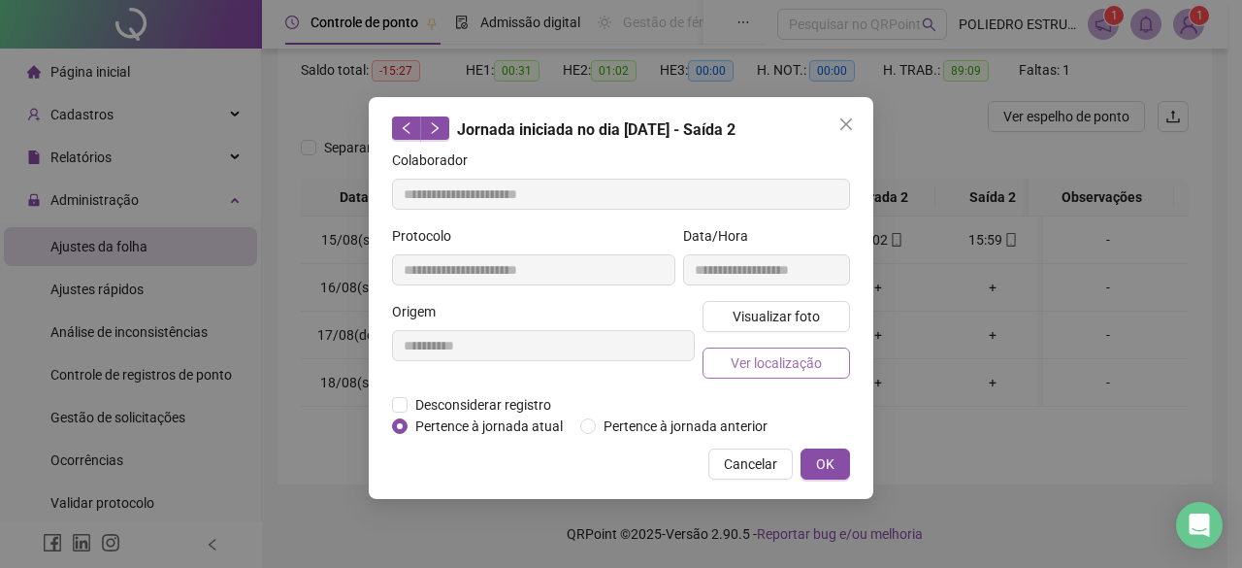
click at [763, 362] on span "Ver localização" at bounding box center [776, 362] width 91 height 21
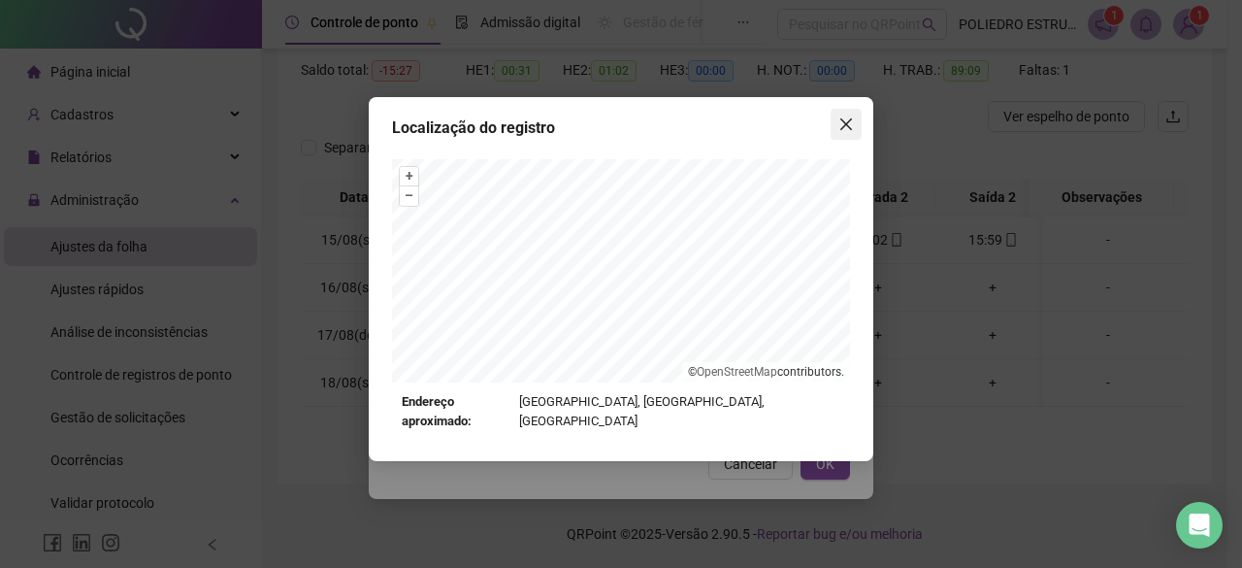
click at [854, 119] on span "Close" at bounding box center [846, 124] width 31 height 16
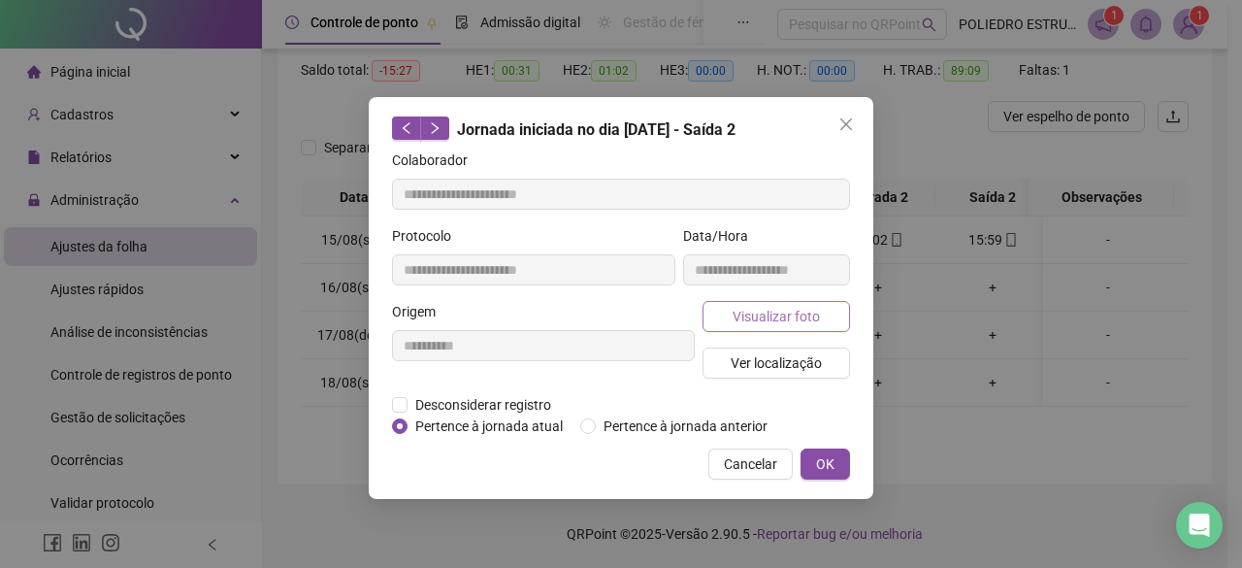
click at [779, 306] on span "Visualizar foto" at bounding box center [776, 316] width 87 height 21
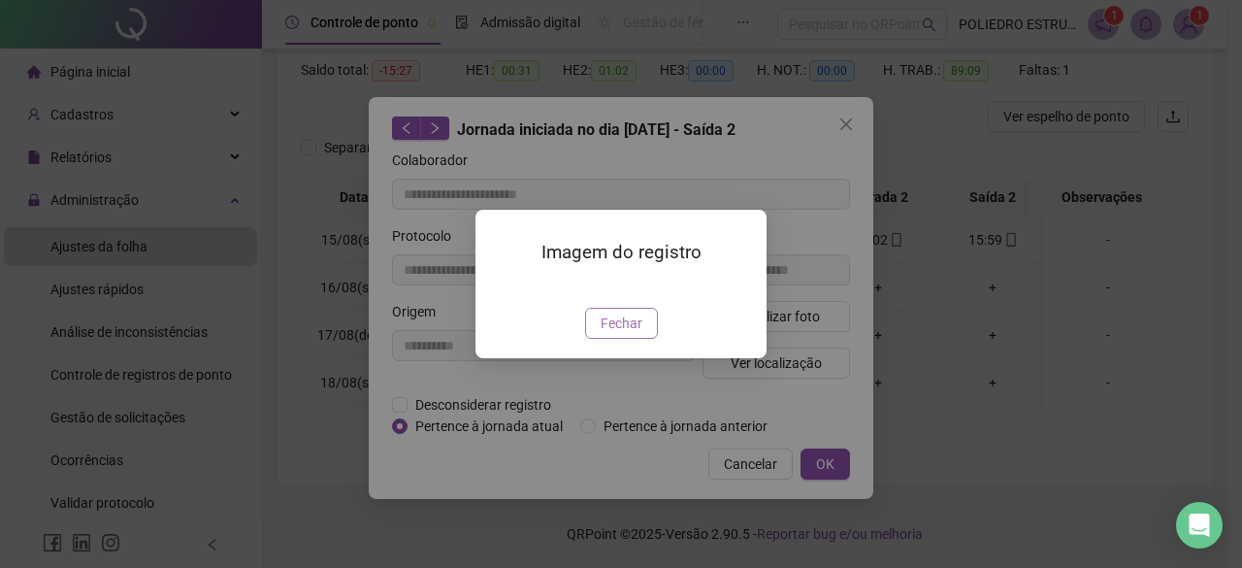
click at [615, 334] on span "Fechar" at bounding box center [622, 323] width 42 height 21
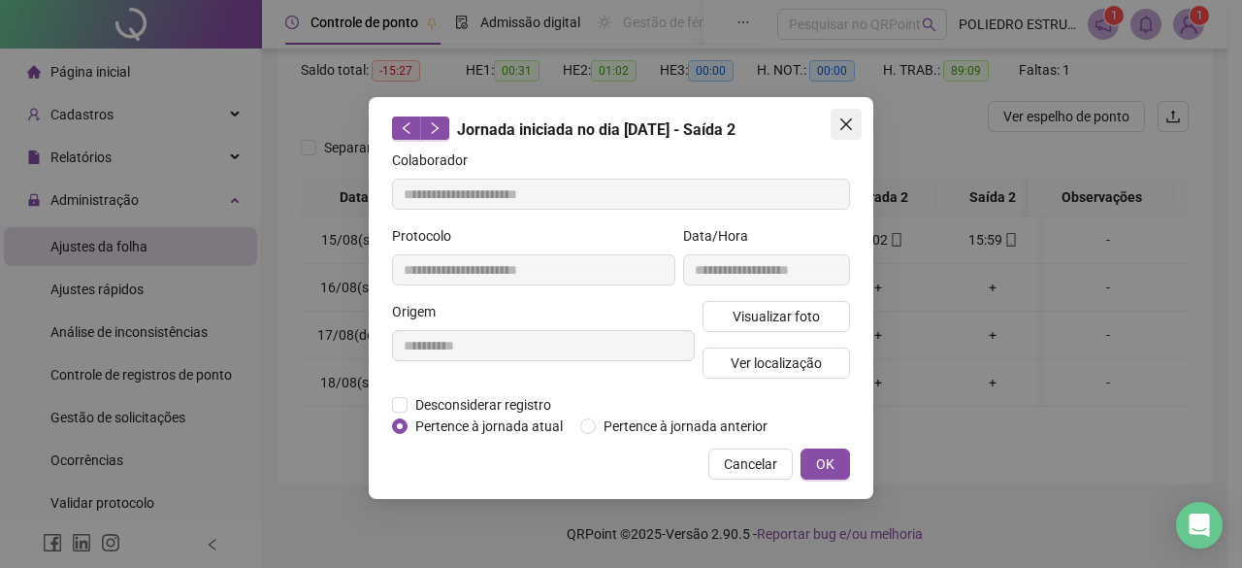
click at [850, 121] on icon "close" at bounding box center [847, 124] width 16 height 16
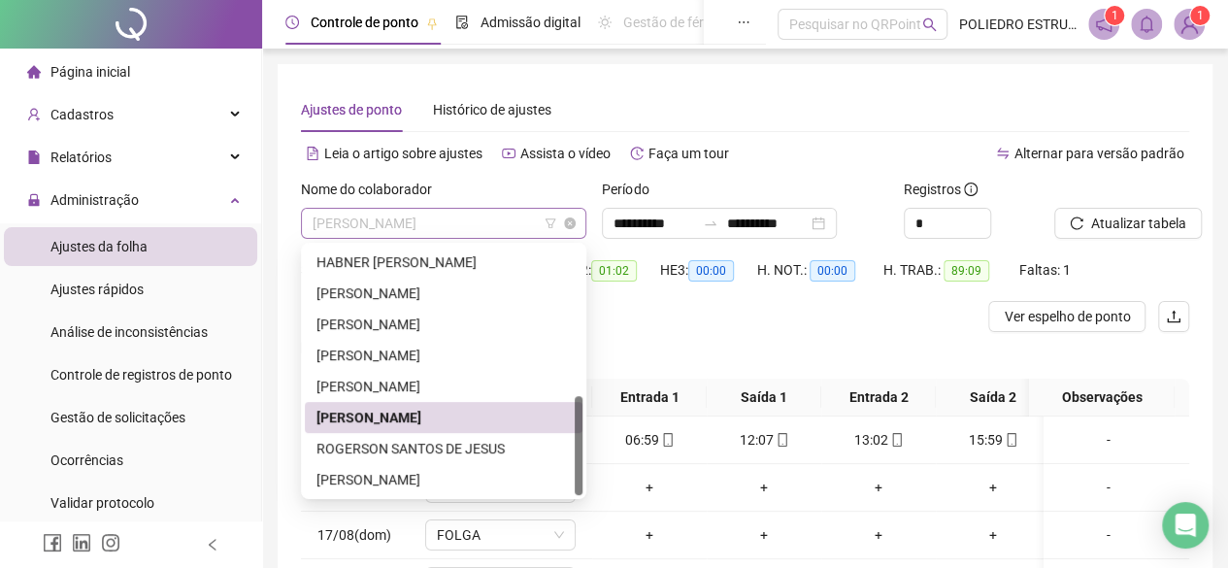
click at [517, 230] on span "[PERSON_NAME]" at bounding box center [444, 223] width 262 height 29
click at [404, 455] on div "ROGERSON SANTOS DE JESUS" at bounding box center [443, 448] width 254 height 21
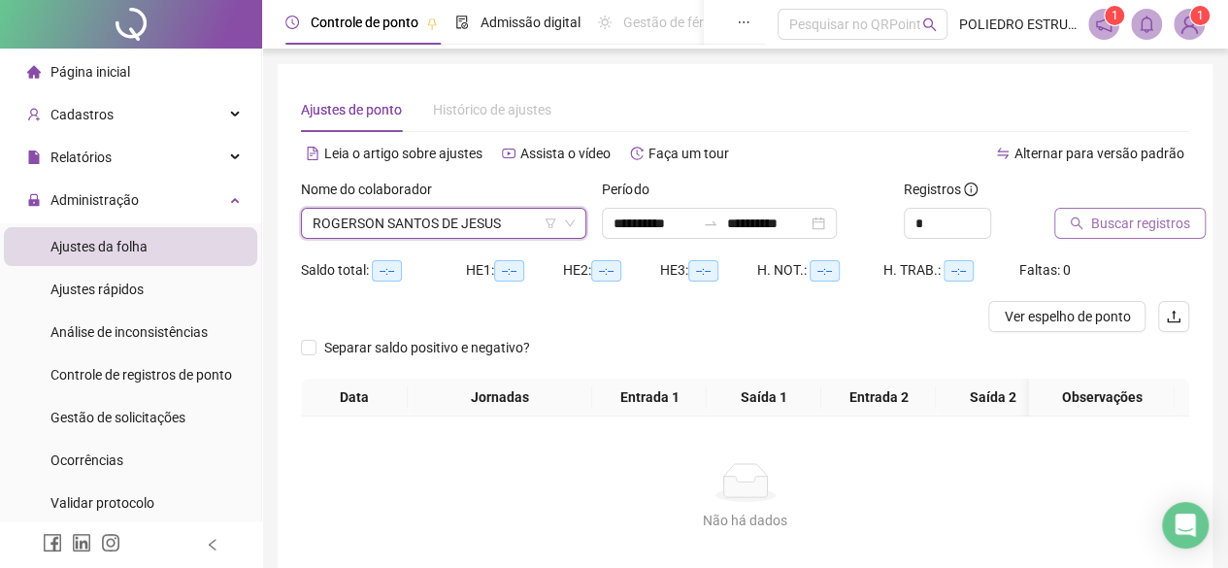
click at [1128, 232] on span "Buscar registros" at bounding box center [1140, 223] width 99 height 21
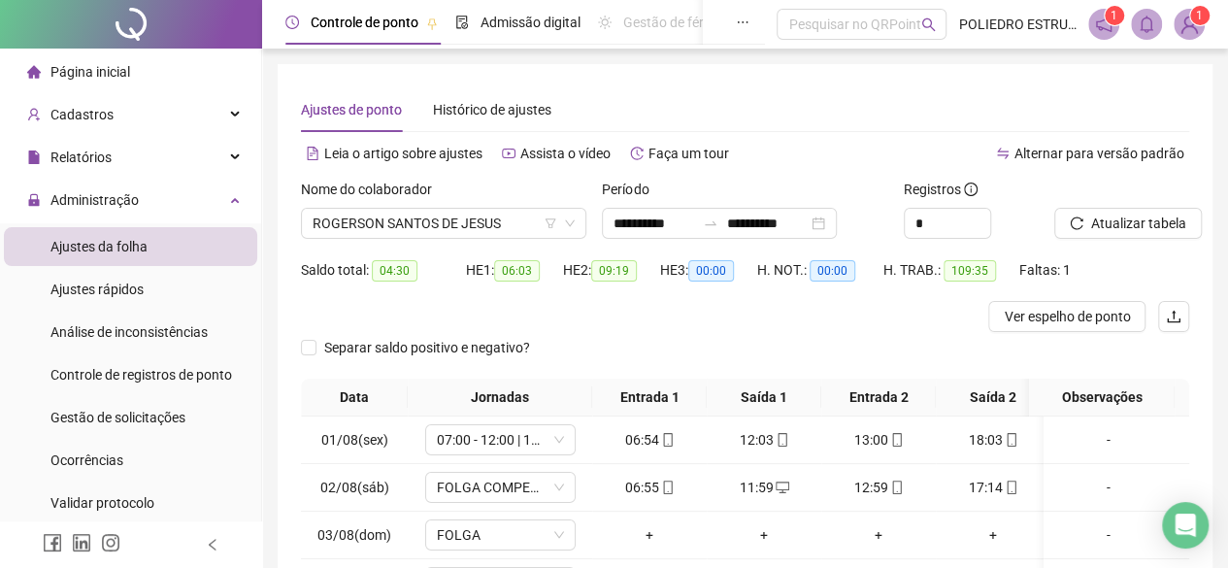
scroll to position [354, 0]
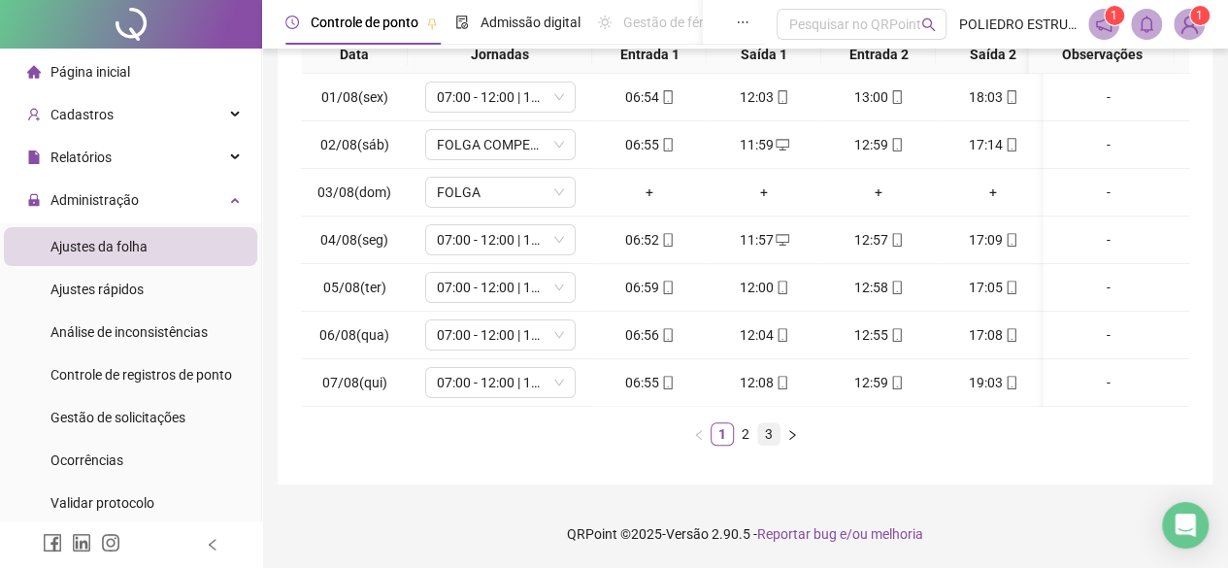
click at [769, 438] on link "3" at bounding box center [768, 433] width 21 height 21
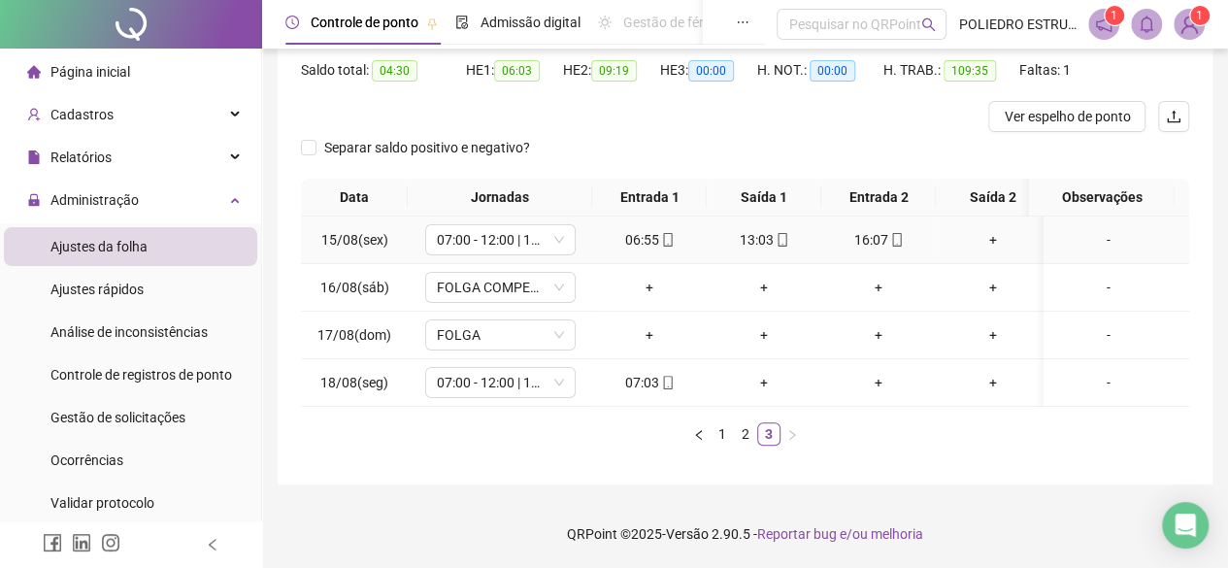
click at [988, 229] on div "+" at bounding box center [992, 239] width 99 height 21
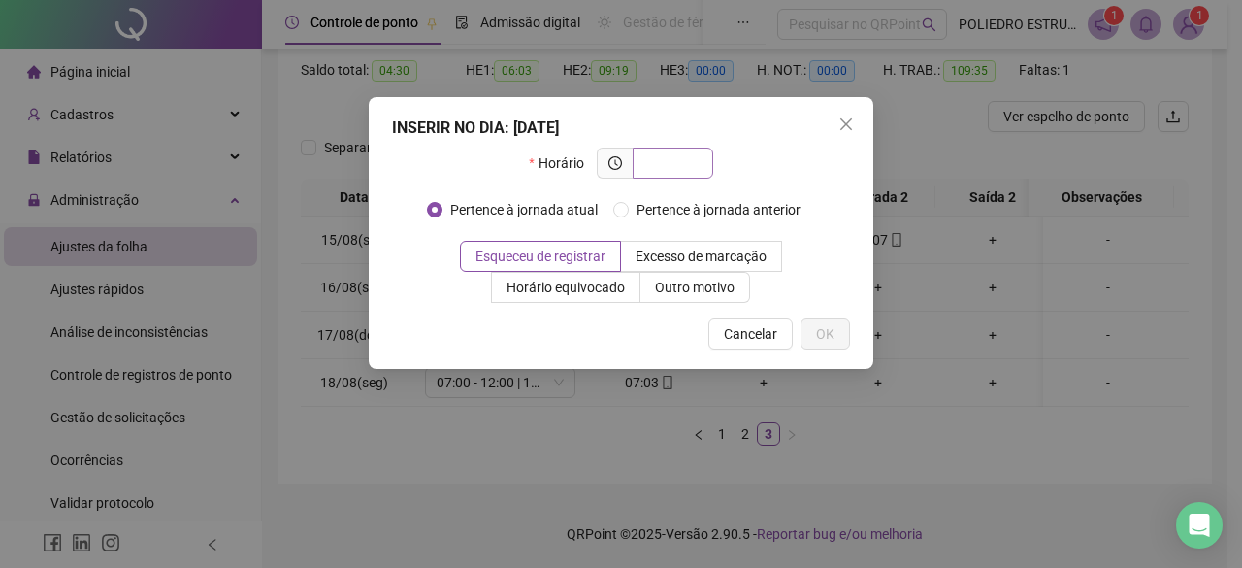
click at [689, 169] on input "text" at bounding box center [670, 162] width 53 height 21
type input "*****"
click at [827, 330] on span "OK" at bounding box center [825, 333] width 18 height 21
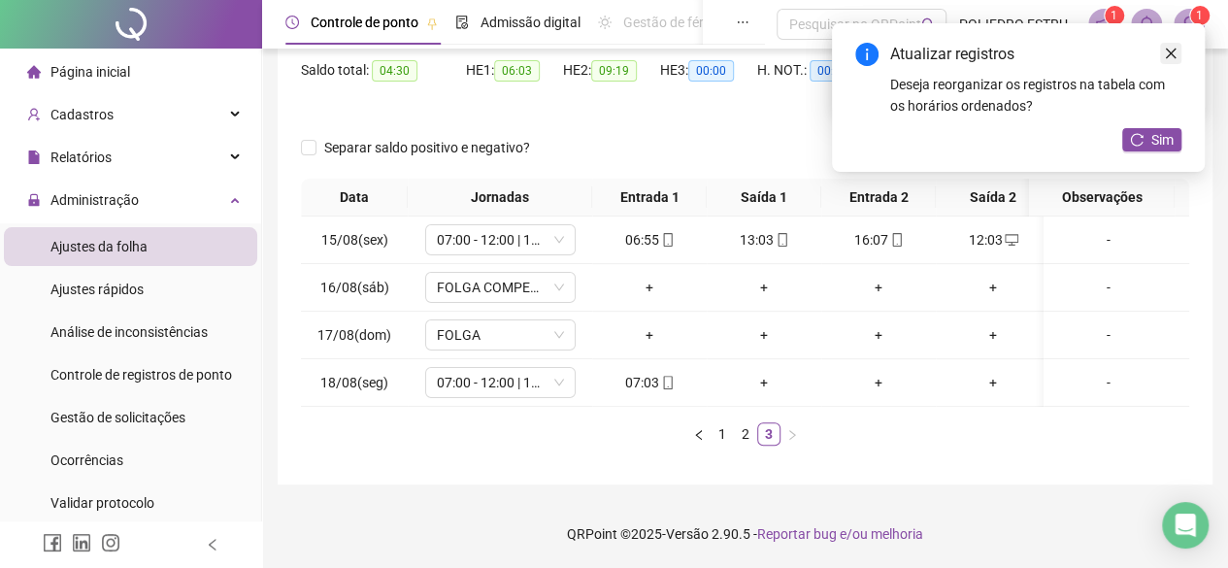
click at [1172, 53] on icon "close" at bounding box center [1171, 54] width 14 height 14
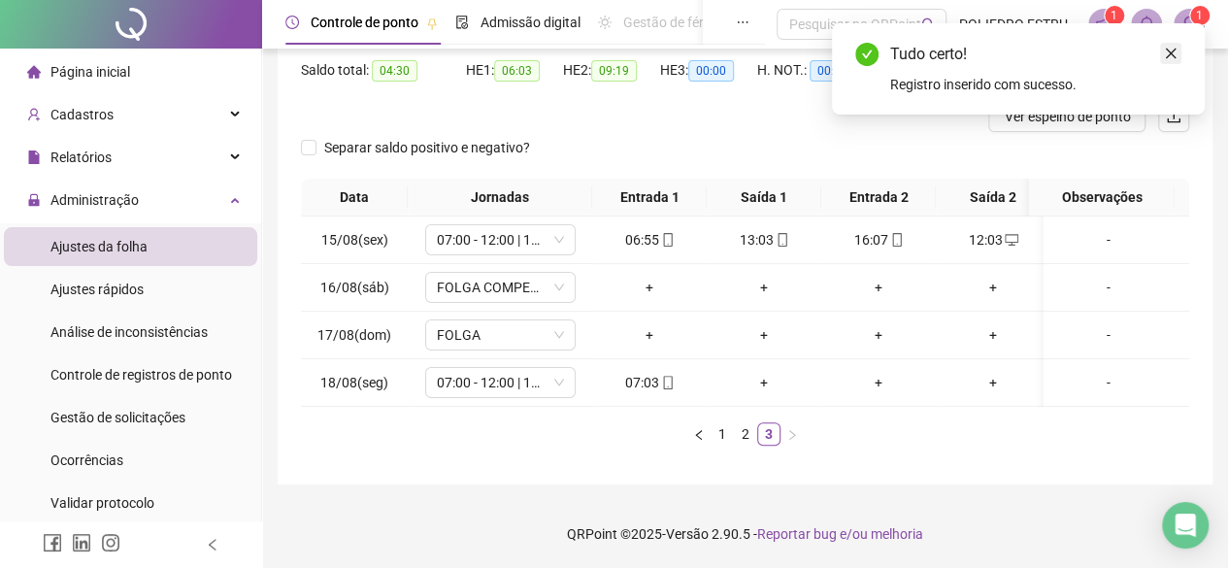
click at [1167, 50] on icon "close" at bounding box center [1171, 54] width 14 height 14
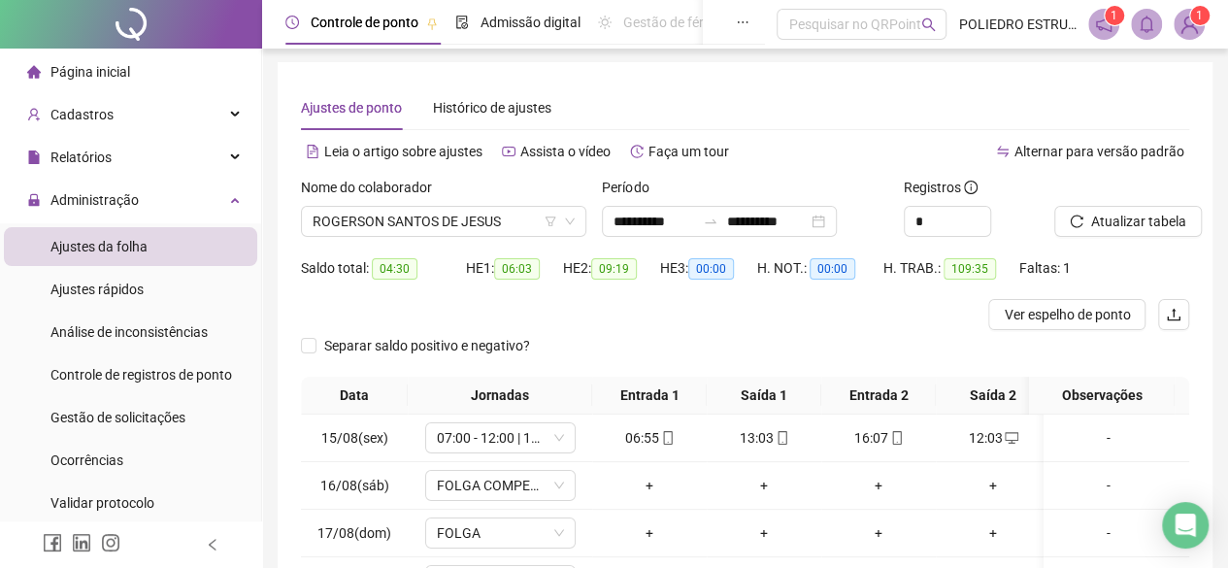
scroll to position [0, 0]
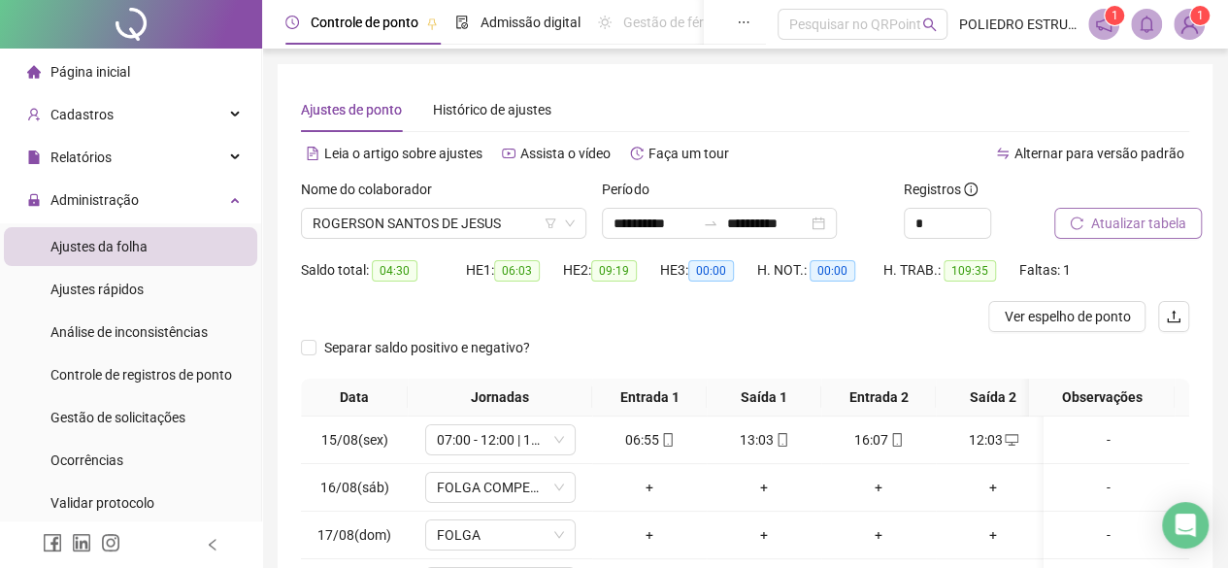
click at [1136, 232] on span "Atualizar tabela" at bounding box center [1138, 223] width 95 height 21
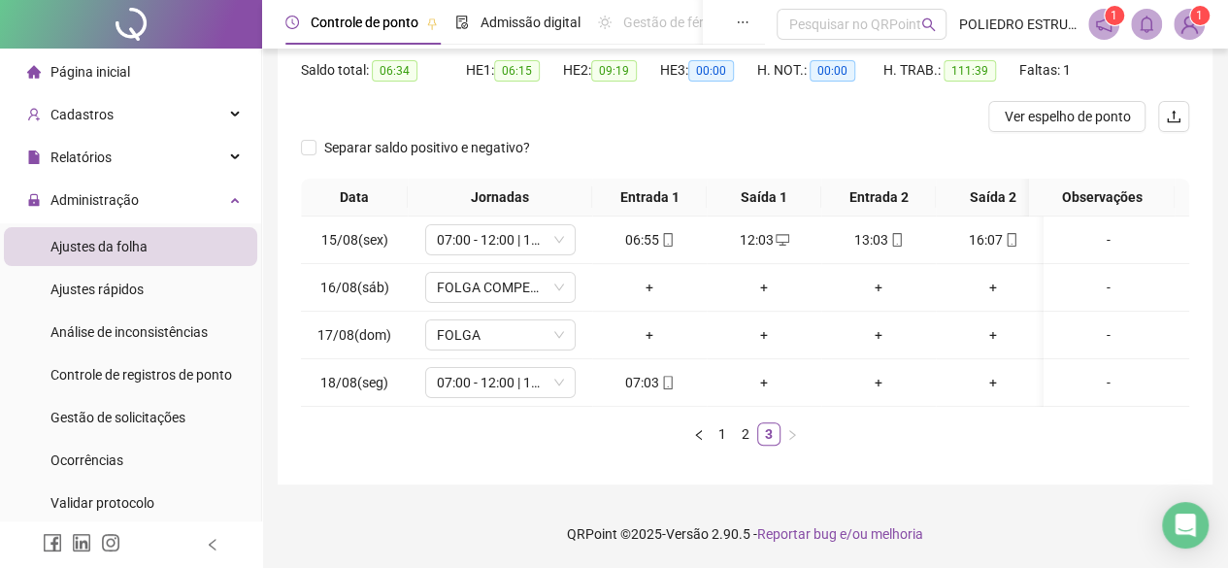
scroll to position [213, 0]
click at [898, 233] on icon "mobile" at bounding box center [897, 240] width 14 height 14
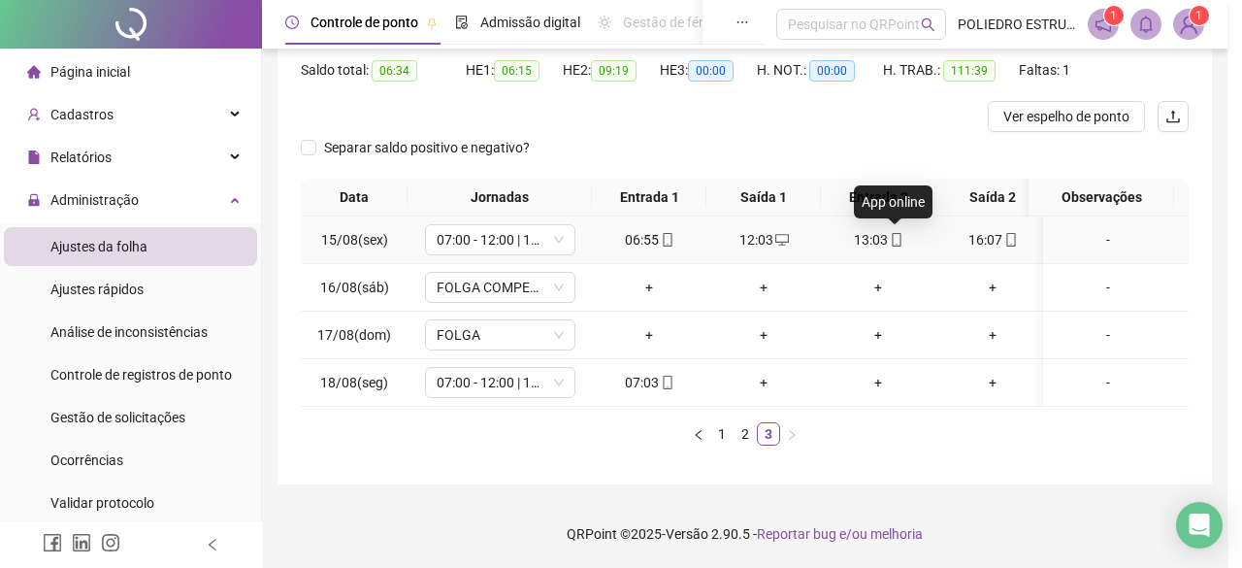
type input "**********"
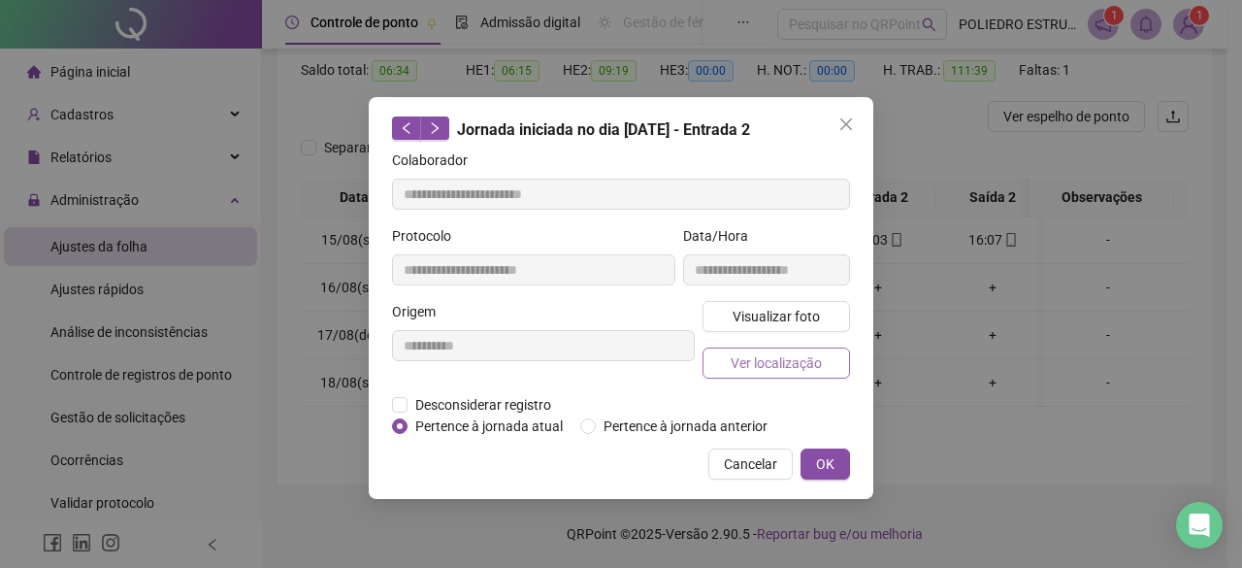
click at [761, 352] on span "Ver localização" at bounding box center [776, 362] width 91 height 21
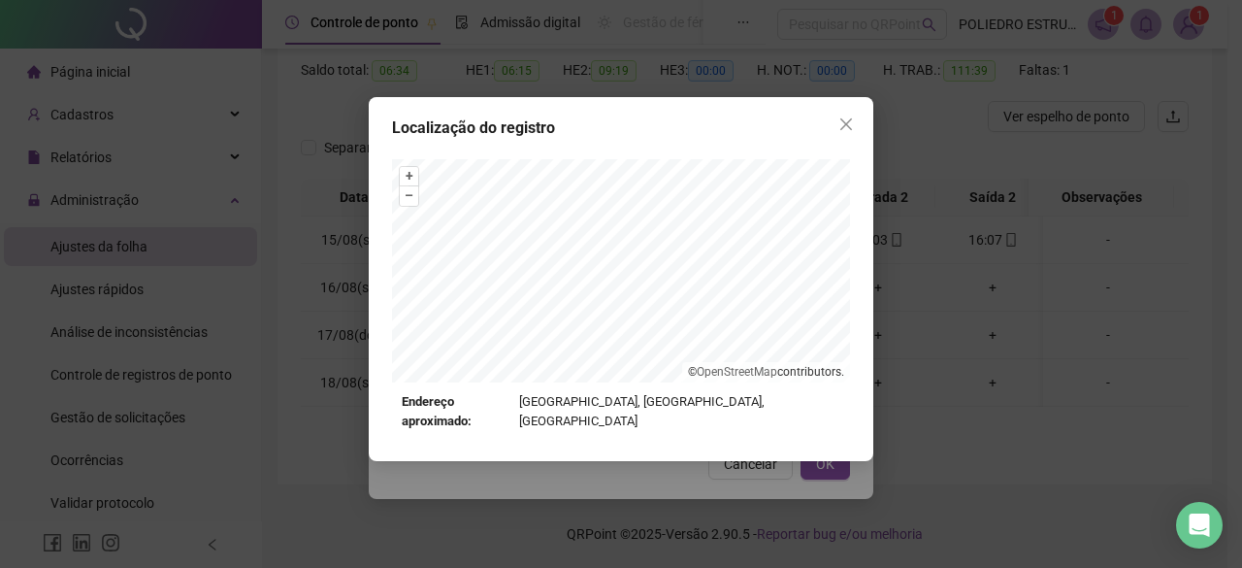
click at [842, 129] on icon "close" at bounding box center [847, 124] width 16 height 16
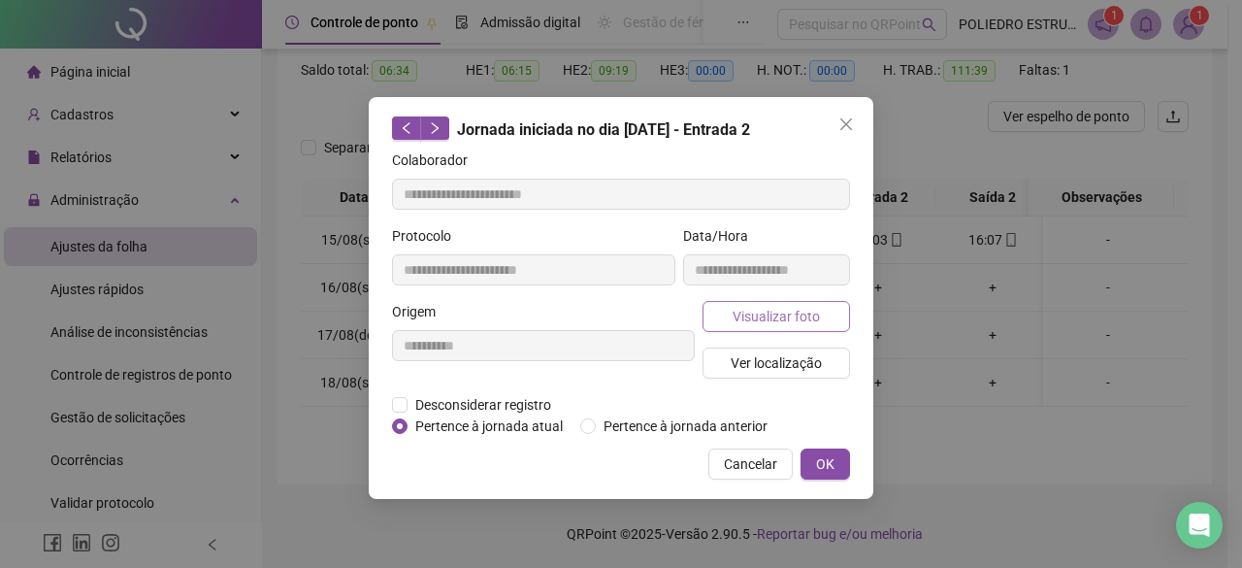
click at [776, 313] on span "Visualizar foto" at bounding box center [776, 316] width 87 height 21
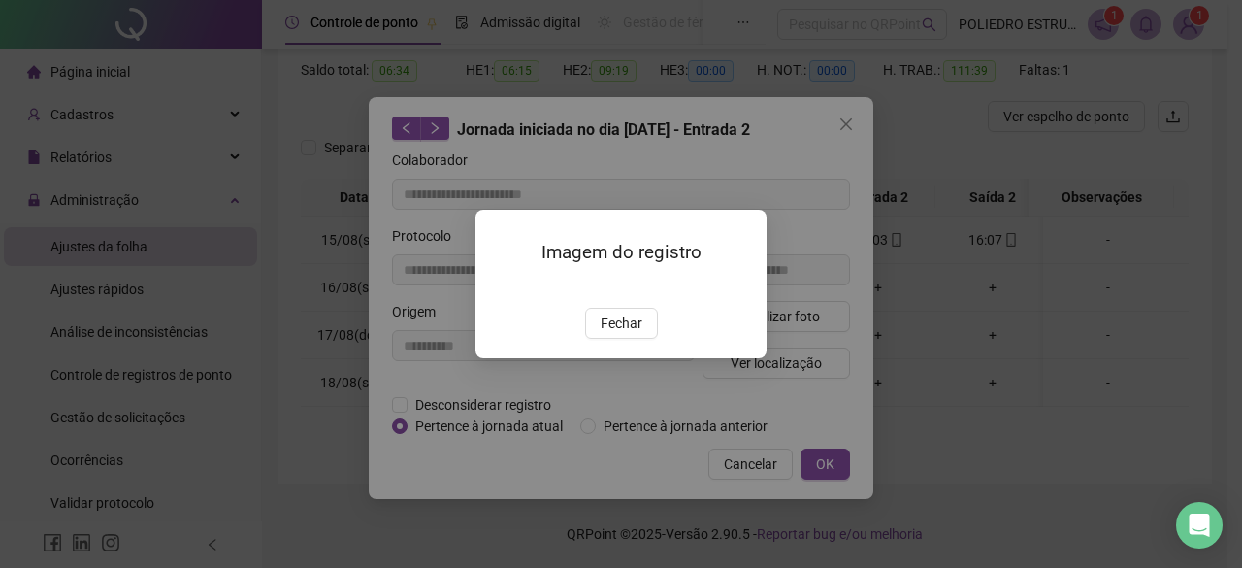
click at [596, 339] on button "Fechar" at bounding box center [621, 323] width 73 height 31
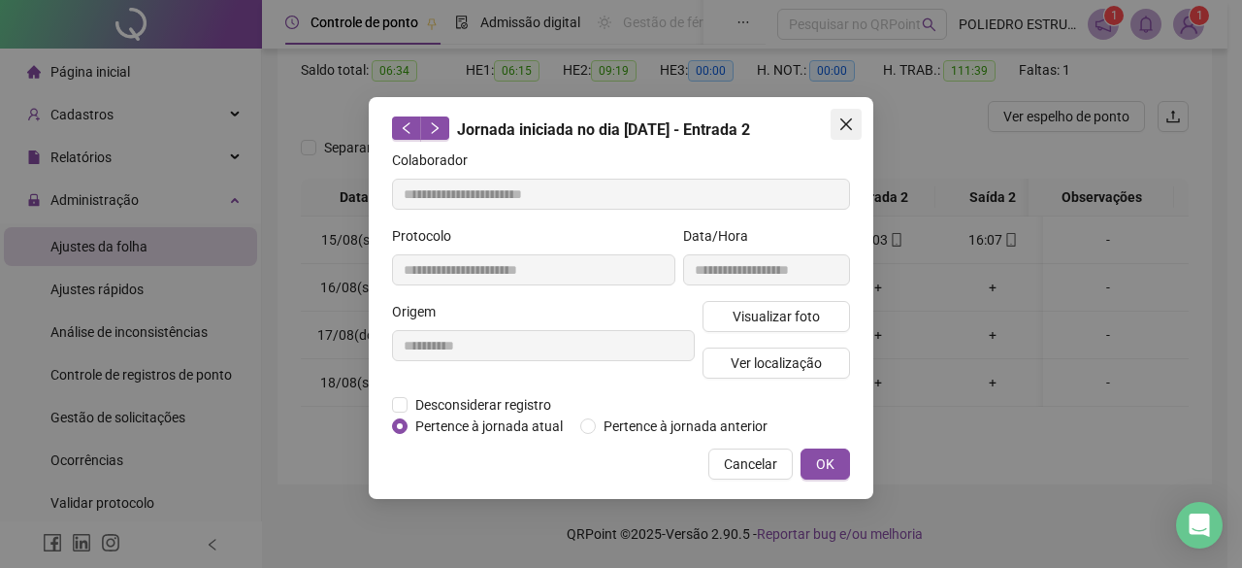
click at [846, 117] on icon "close" at bounding box center [847, 124] width 16 height 16
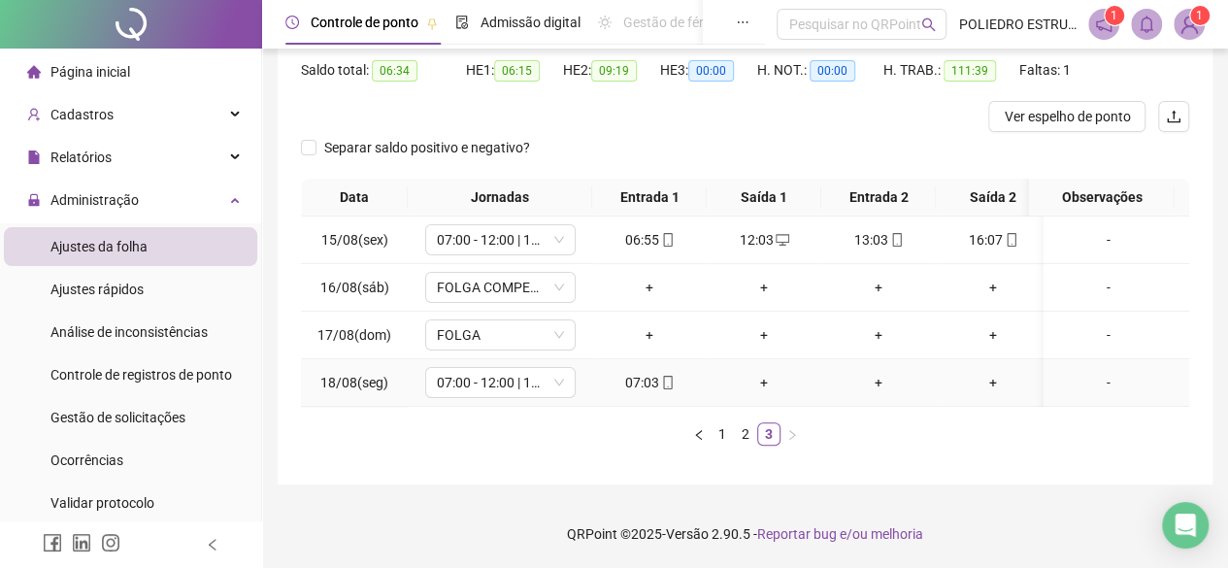
scroll to position [0, 0]
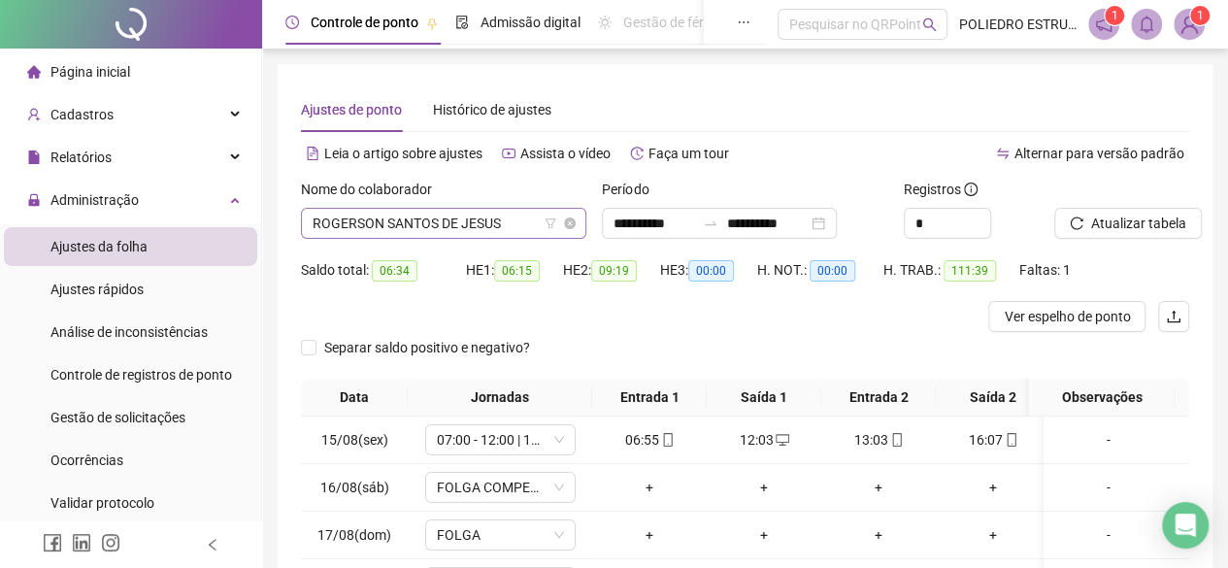
click at [536, 220] on span "ROGERSON SANTOS DE JESUS" at bounding box center [444, 223] width 262 height 29
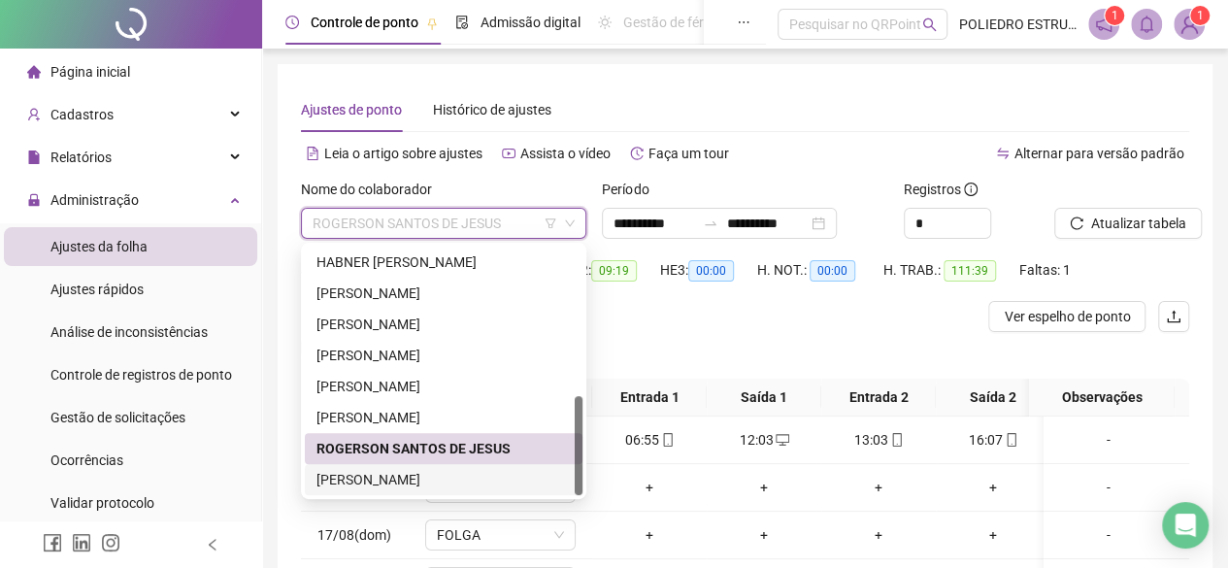
click at [449, 481] on div "[PERSON_NAME]" at bounding box center [443, 479] width 254 height 21
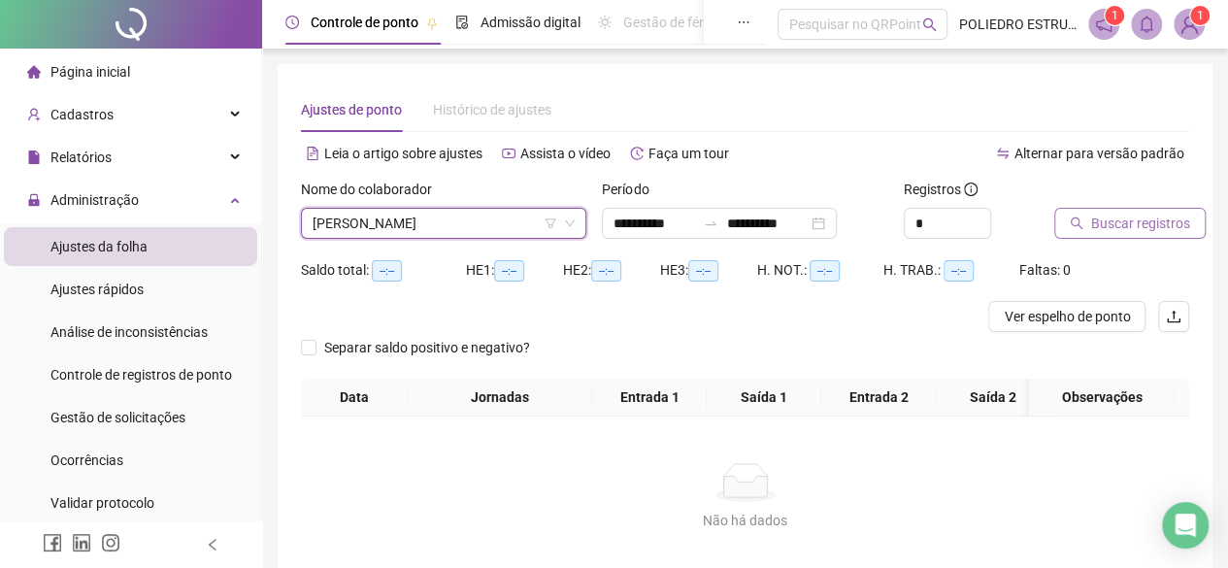
click at [1103, 225] on span "Buscar registros" at bounding box center [1140, 223] width 99 height 21
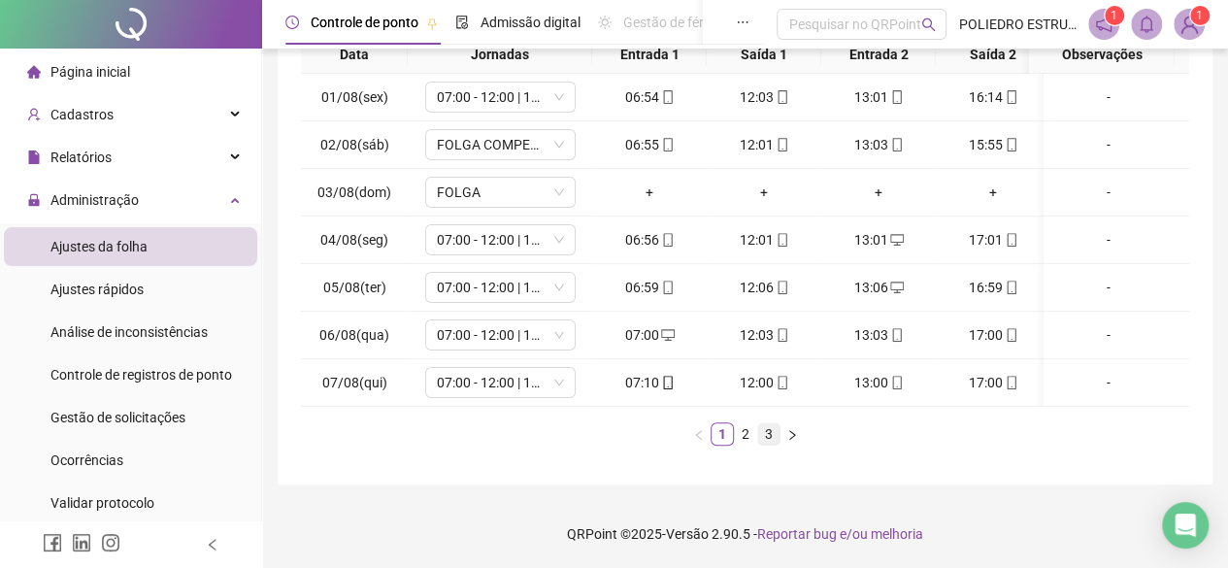
click at [761, 429] on link "3" at bounding box center [768, 433] width 21 height 21
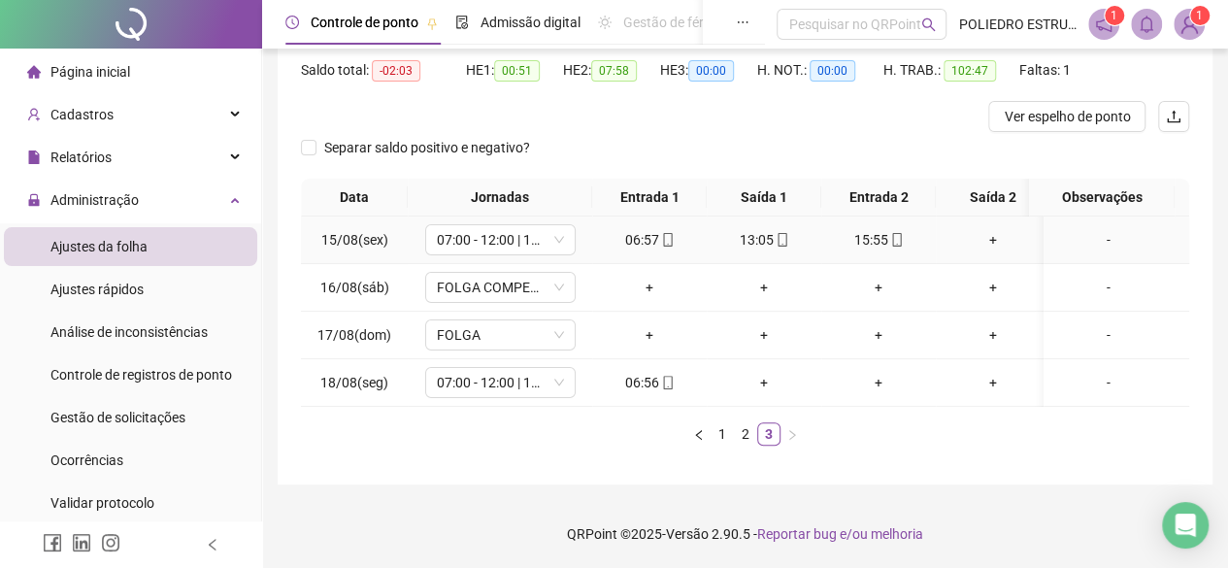
click at [989, 229] on div "+" at bounding box center [992, 239] width 99 height 21
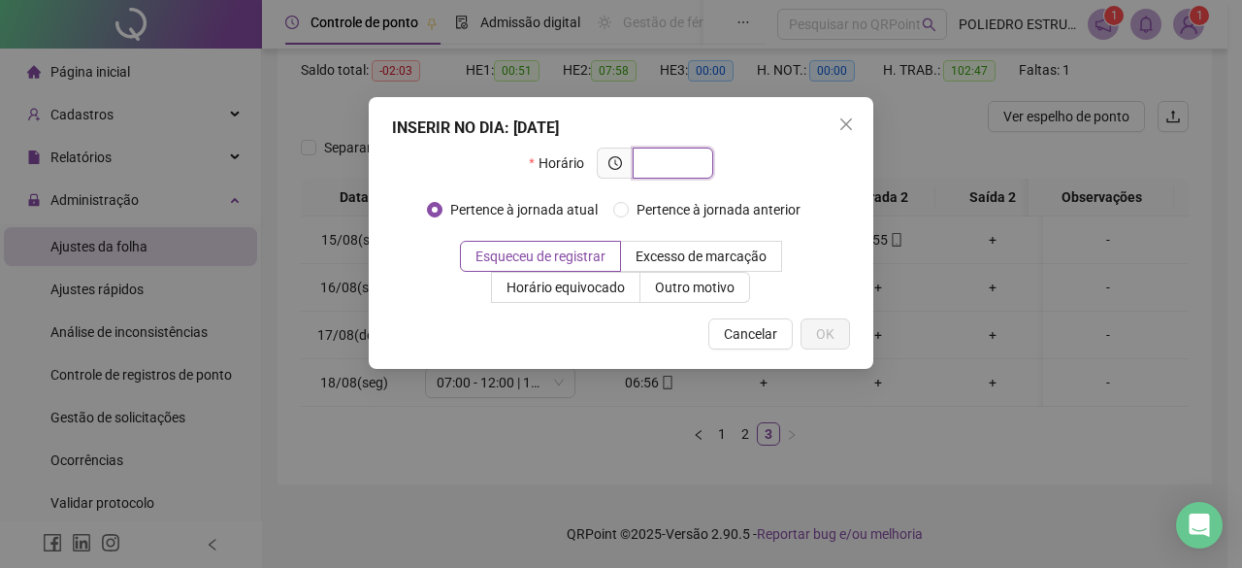
click at [689, 166] on input "text" at bounding box center [670, 162] width 53 height 21
type input "*****"
click at [833, 331] on span "OK" at bounding box center [825, 333] width 18 height 21
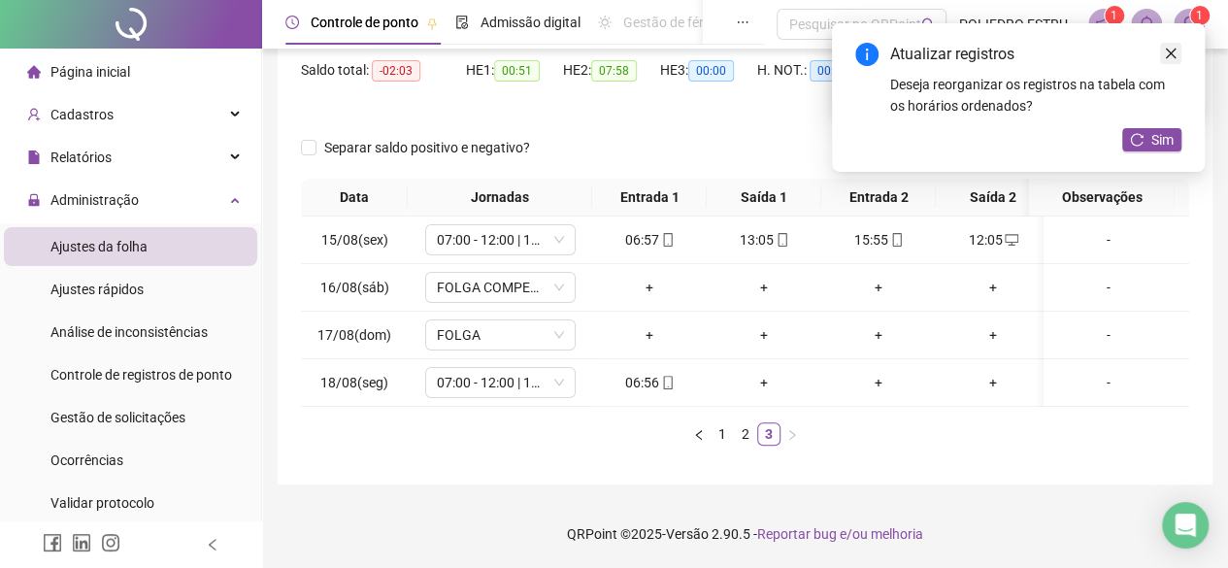
click at [1170, 47] on icon "close" at bounding box center [1171, 54] width 14 height 14
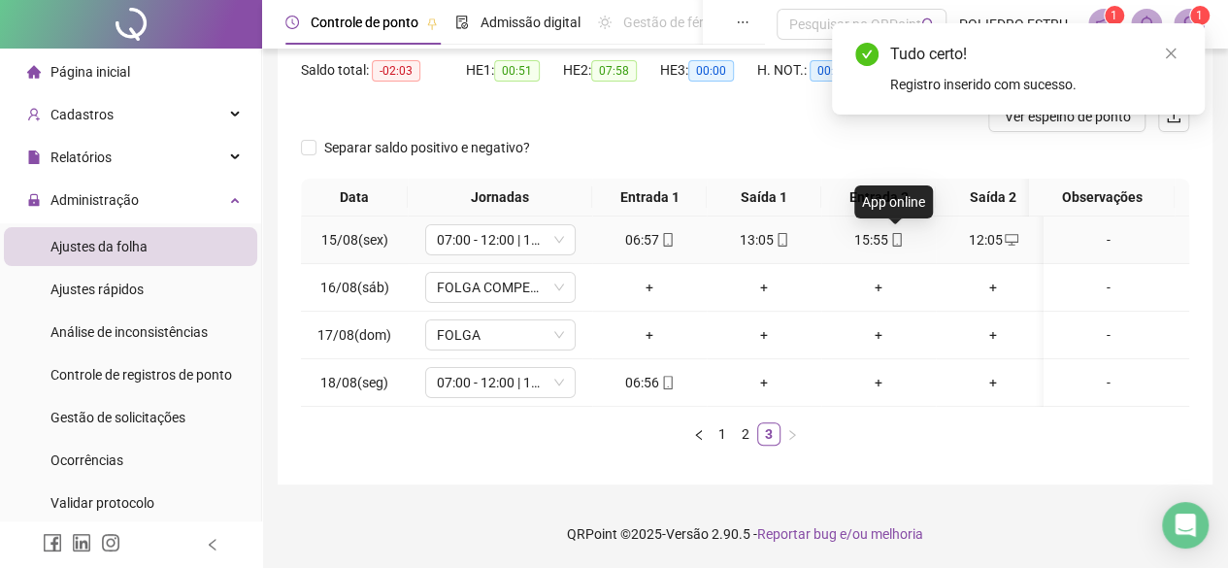
click at [892, 233] on icon "mobile" at bounding box center [896, 240] width 9 height 14
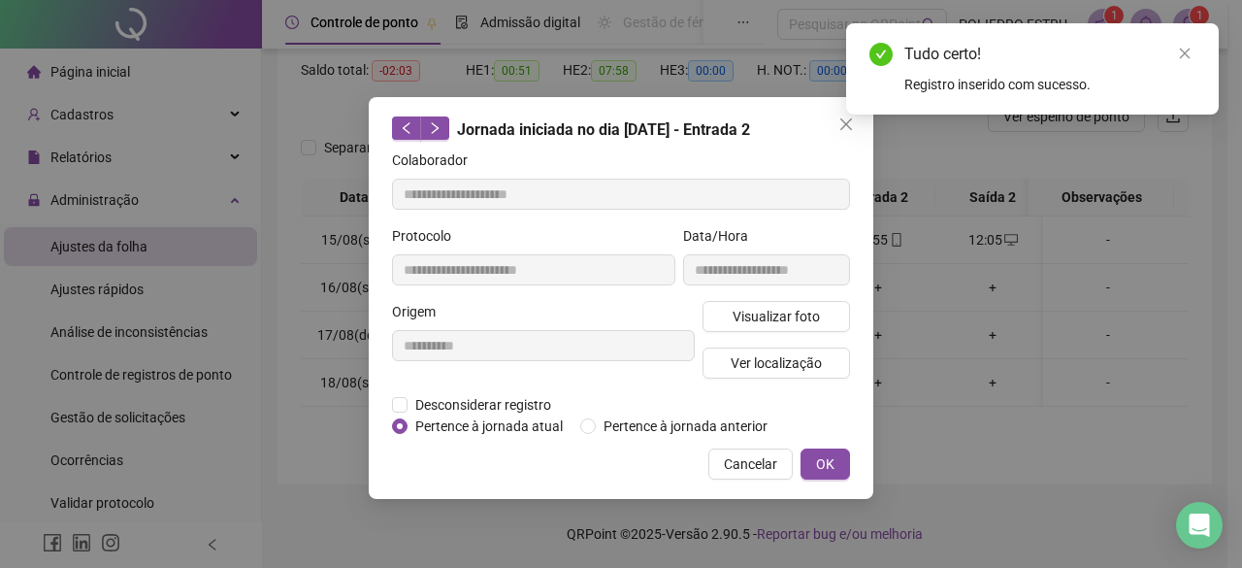
type input "**********"
click at [798, 368] on span "Ver localização" at bounding box center [776, 362] width 91 height 21
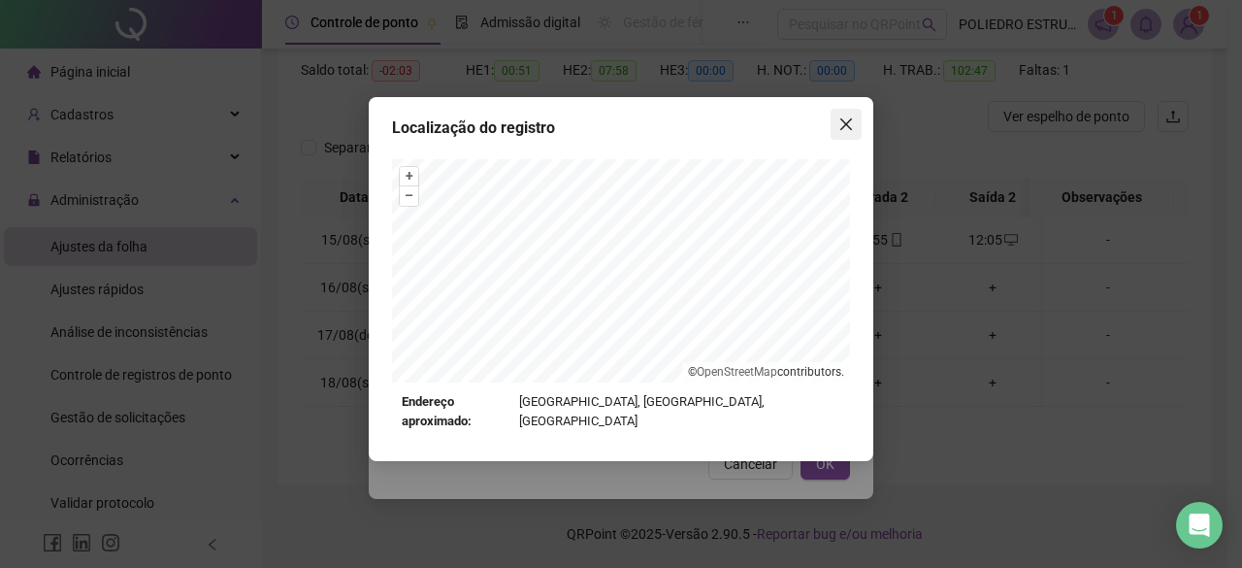
click at [850, 119] on icon "close" at bounding box center [846, 124] width 12 height 12
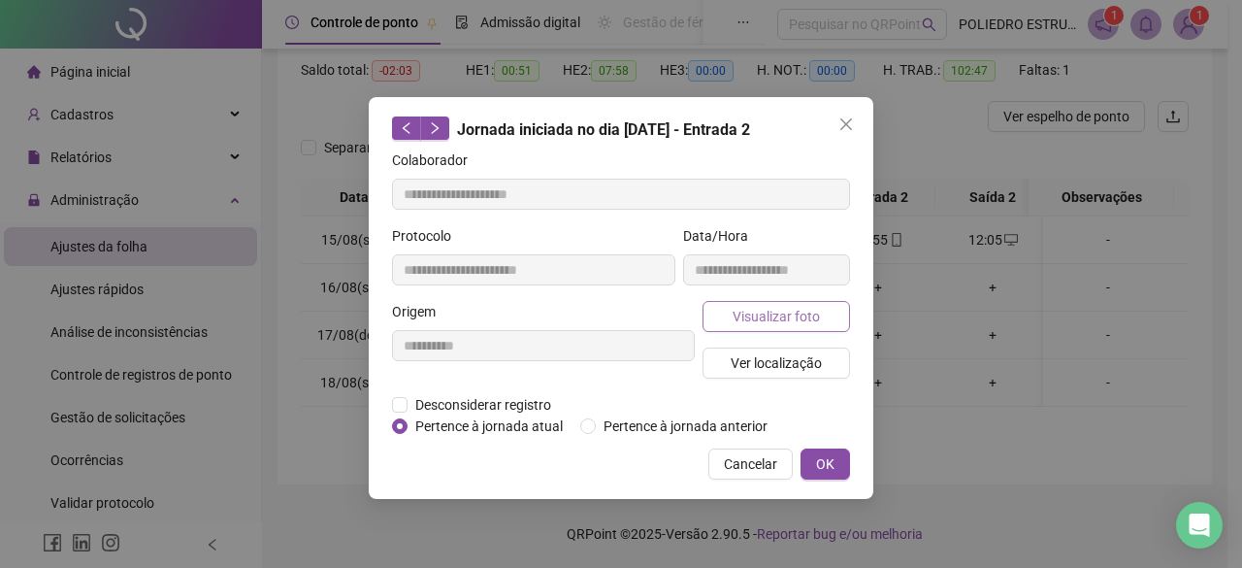
click at [780, 317] on span "Visualizar foto" at bounding box center [776, 316] width 87 height 21
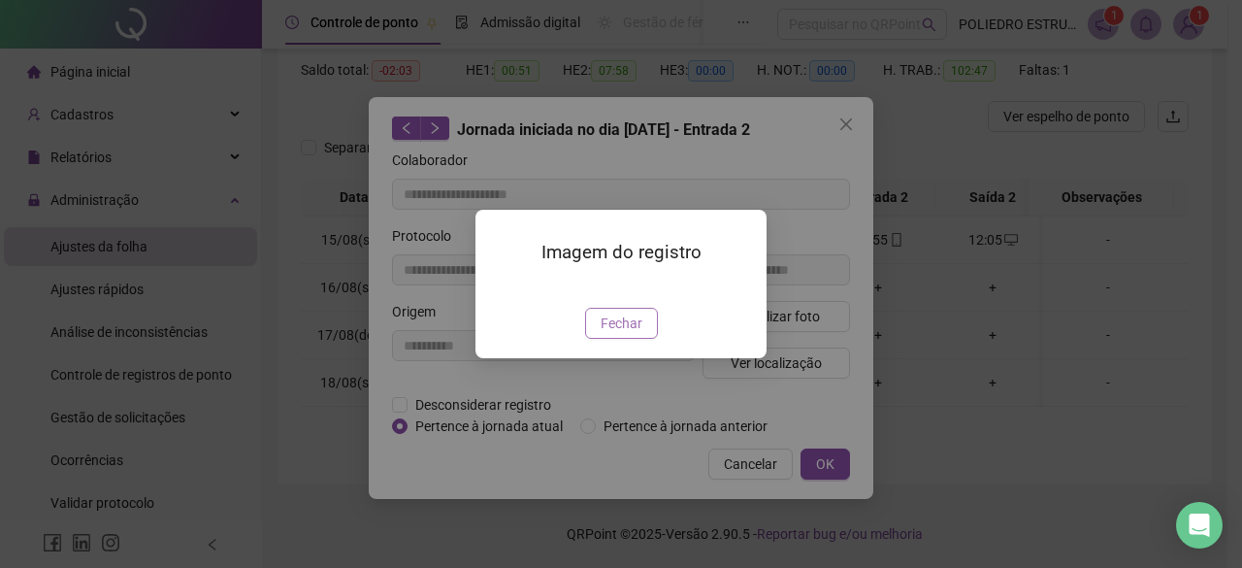
click at [623, 321] on span "Fechar" at bounding box center [622, 323] width 42 height 21
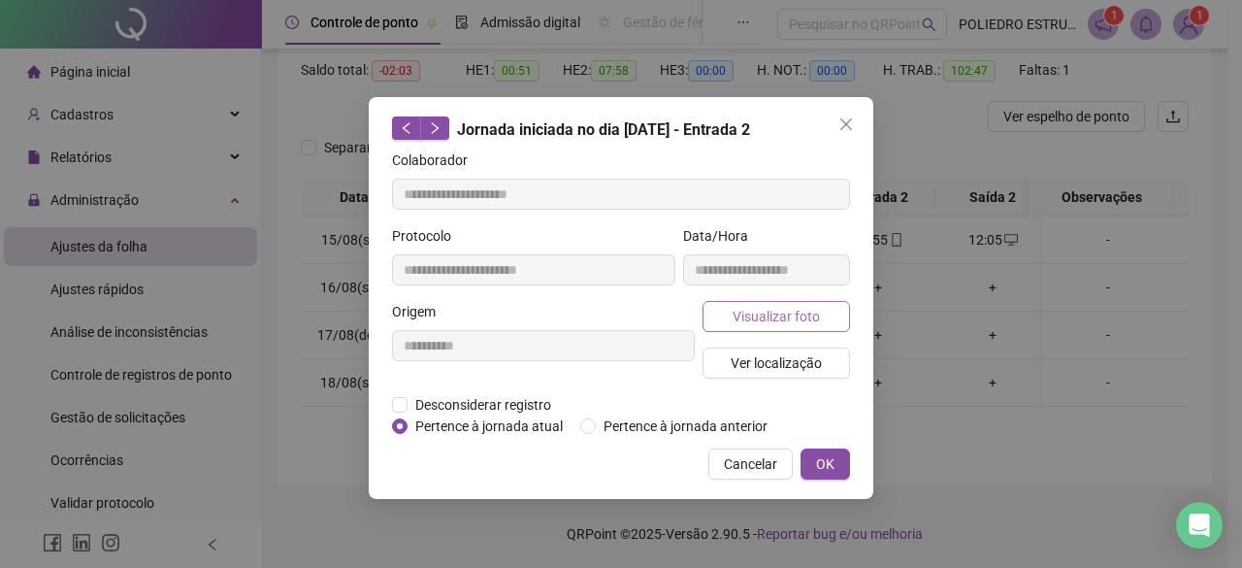
click at [767, 318] on span "Visualizar foto" at bounding box center [776, 316] width 87 height 21
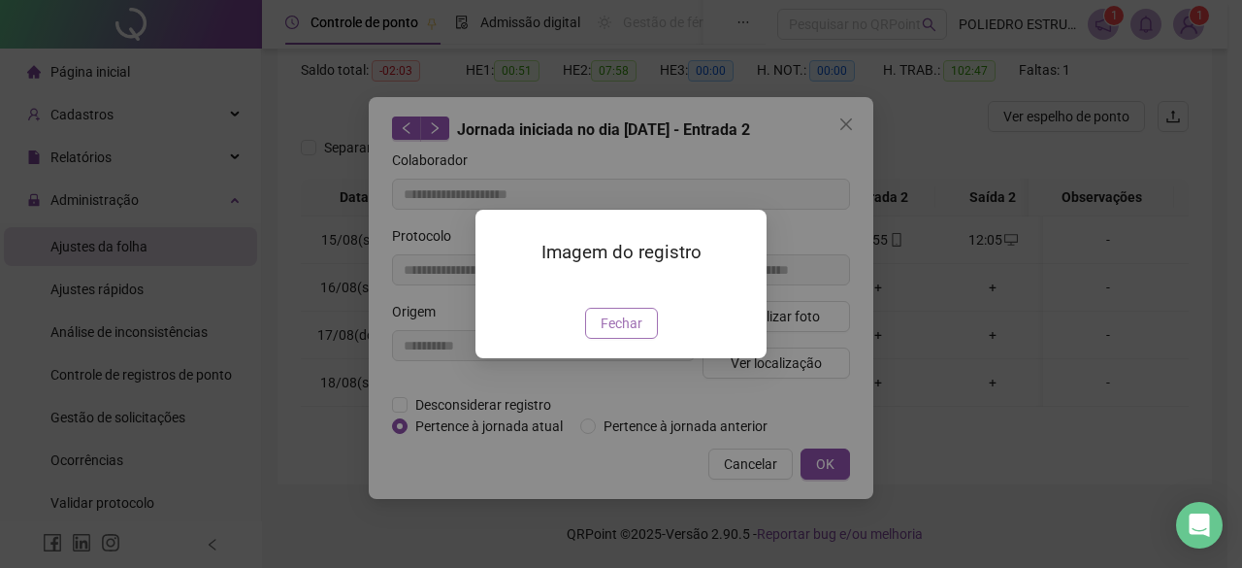
click at [633, 334] on span "Fechar" at bounding box center [622, 323] width 42 height 21
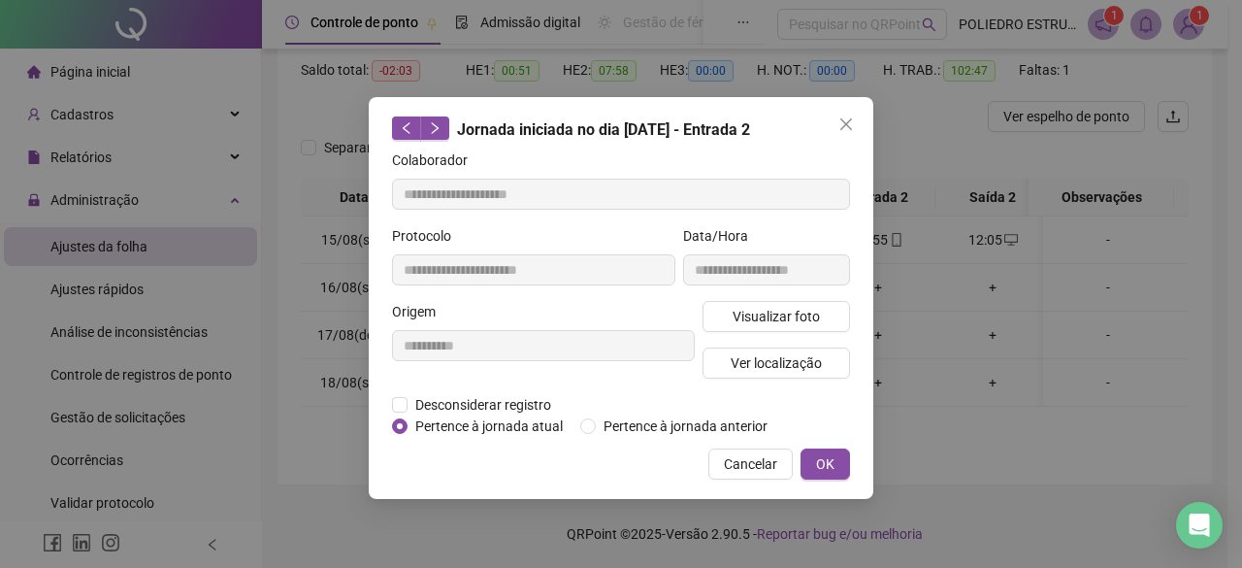
click at [847, 123] on icon "close" at bounding box center [846, 124] width 12 height 12
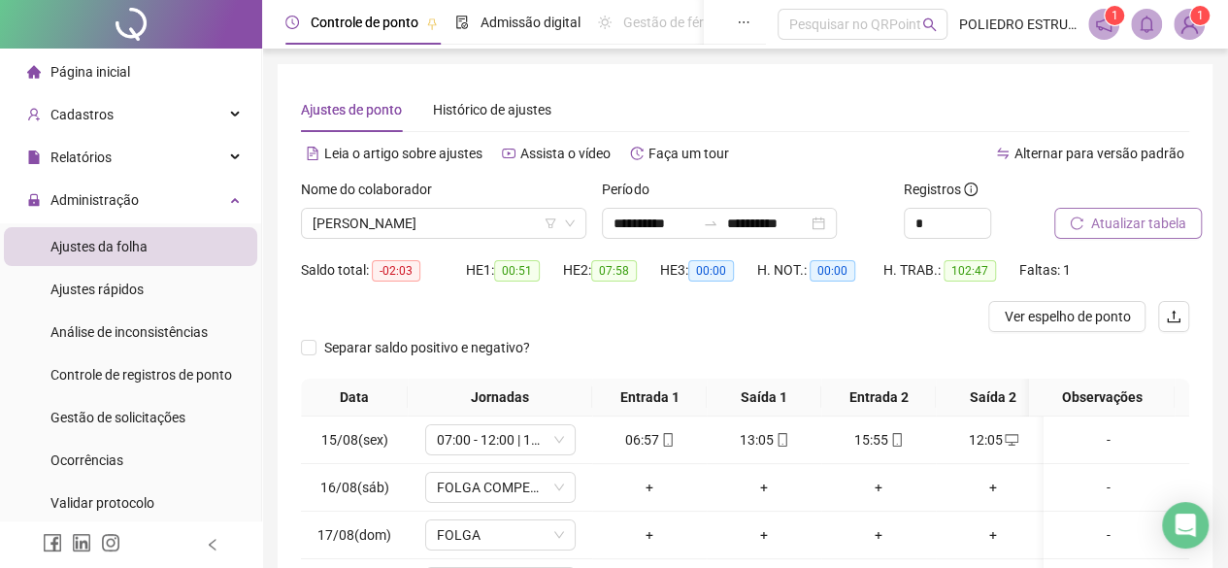
click at [1120, 234] on button "Atualizar tabela" at bounding box center [1128, 223] width 148 height 31
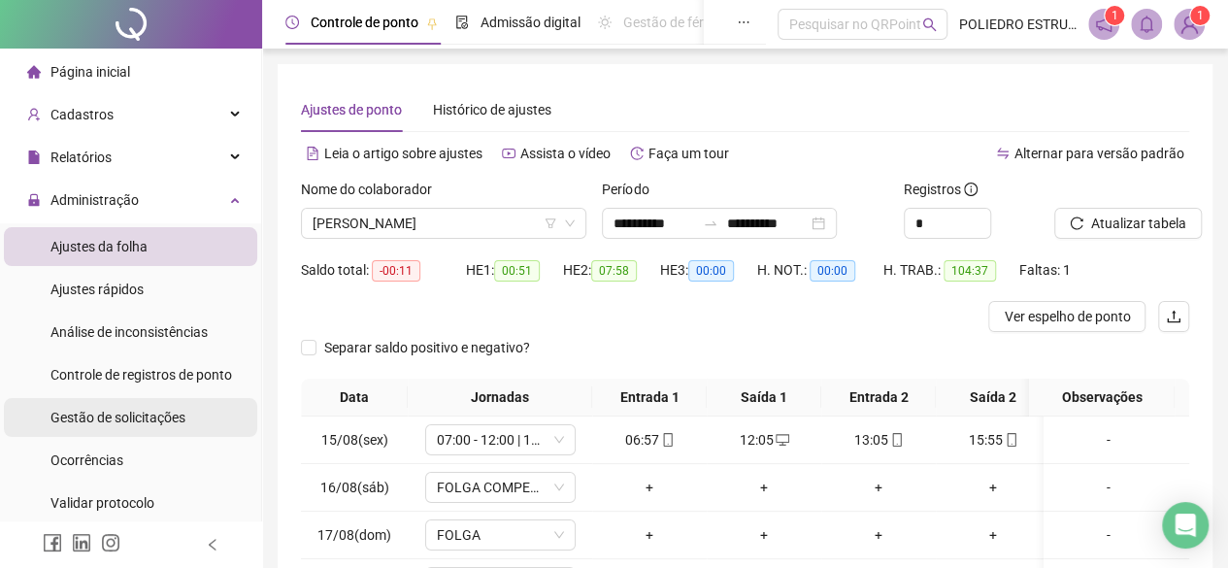
click at [175, 429] on div "Gestão de solicitações" at bounding box center [117, 417] width 135 height 39
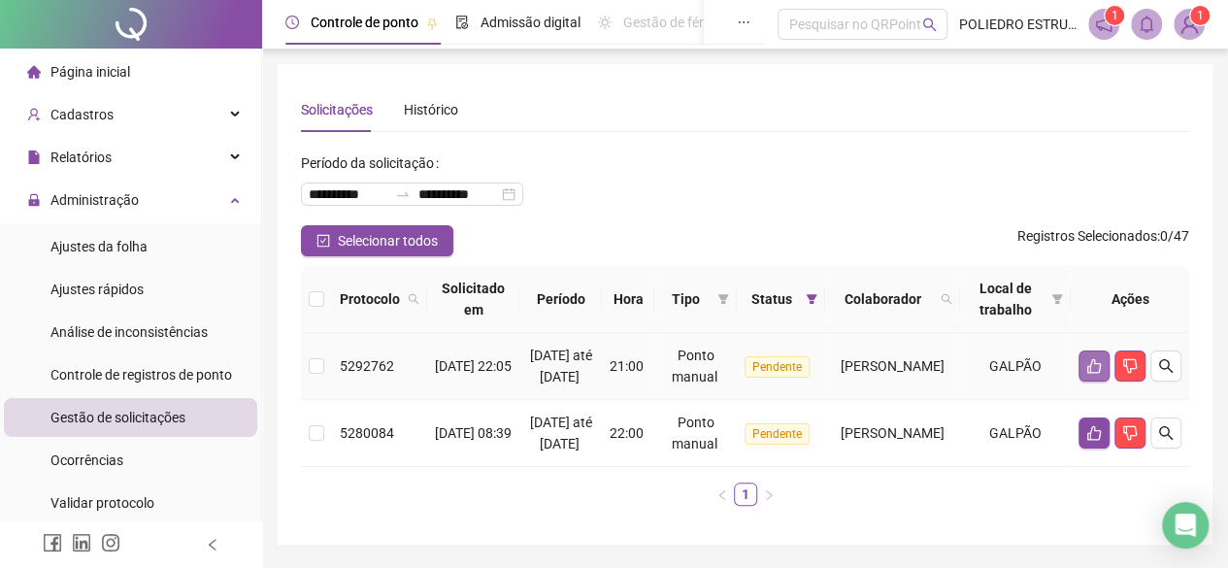
click at [1095, 373] on icon "like" at bounding box center [1094, 366] width 16 height 16
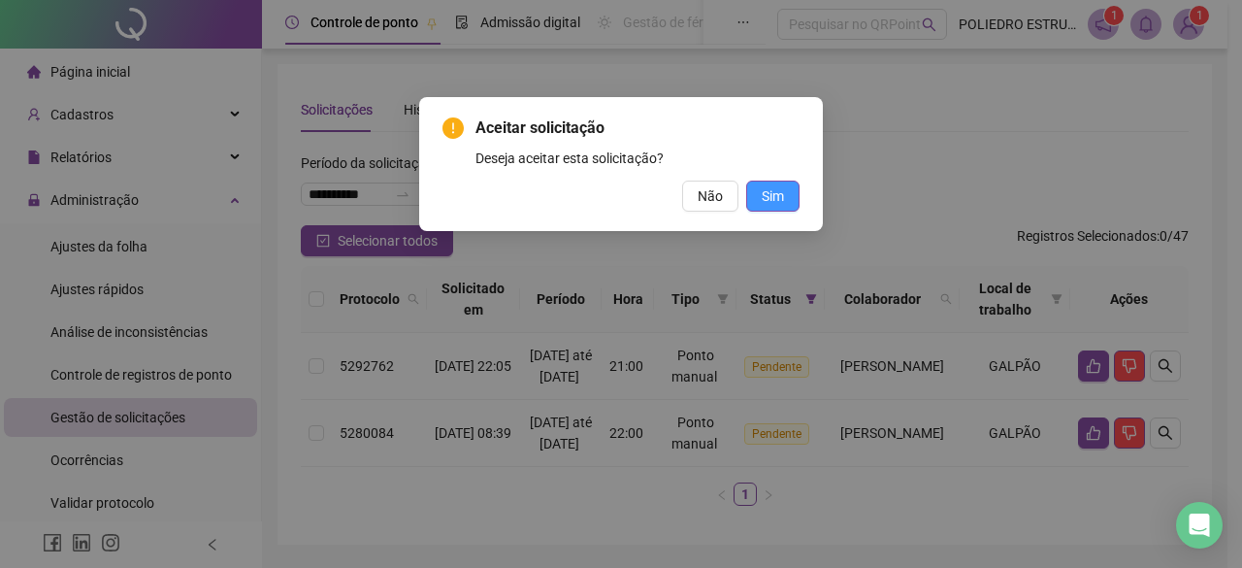
click at [767, 193] on span "Sim" at bounding box center [773, 195] width 22 height 21
click at [774, 194] on span "Sim" at bounding box center [773, 195] width 22 height 21
